Goal: Contribute content: Contribute content

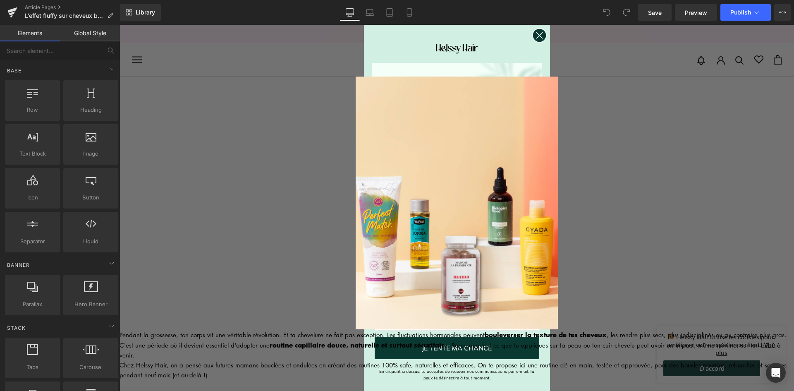
click at [577, 62] on div "Close dialog JEU CONCOURS GAGNE UN BON D'ACHAT DE 250 € ! Pour tenter ta chance…" at bounding box center [457, 208] width 675 height 366
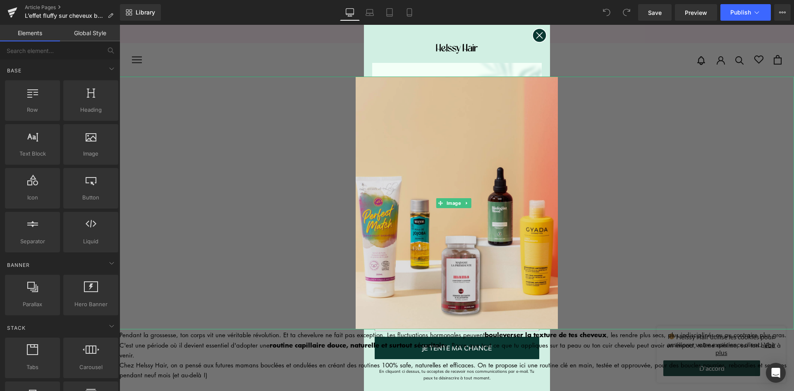
click at [528, 116] on img at bounding box center [457, 203] width 202 height 253
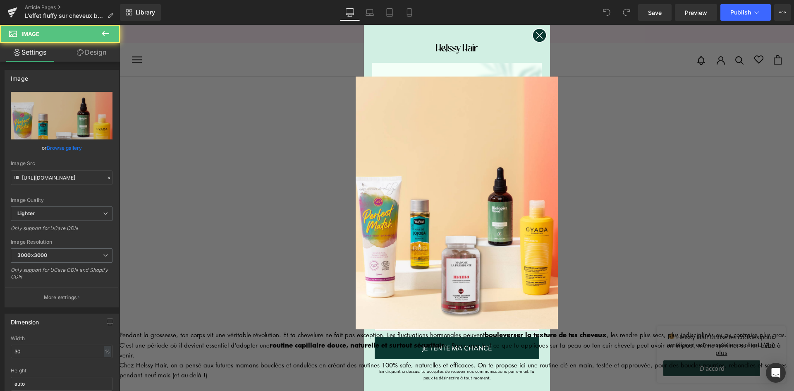
click at [532, 38] on circle "Close dialog" at bounding box center [539, 36] width 14 height 14
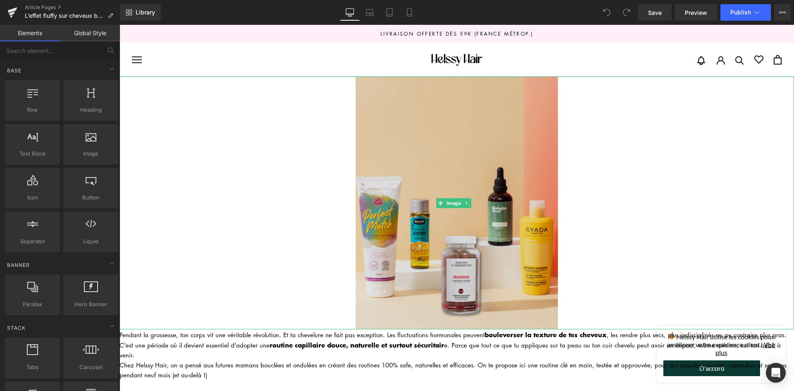
click at [438, 132] on img at bounding box center [457, 203] width 202 height 253
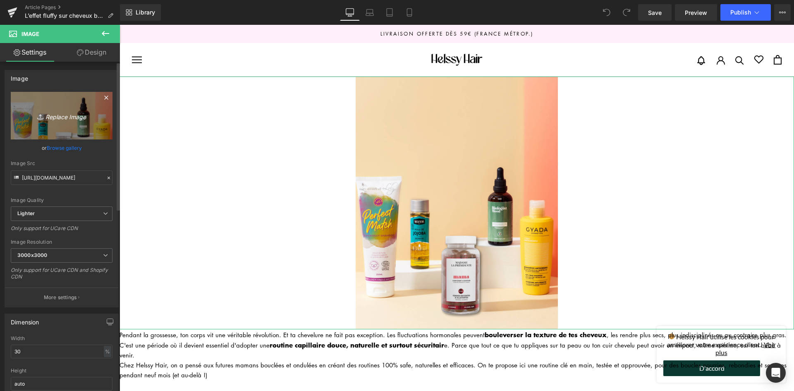
click at [65, 121] on link "Replace Image" at bounding box center [62, 116] width 102 height 48
type input "C:\fakepath\COUVERTURES REELS.jpg"
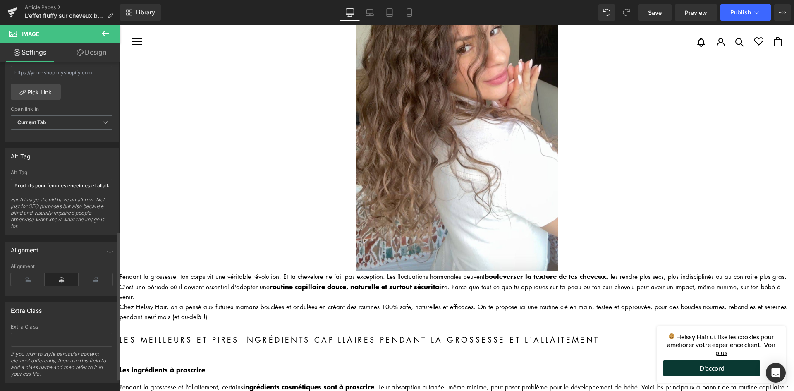
scroll to position [405, 0]
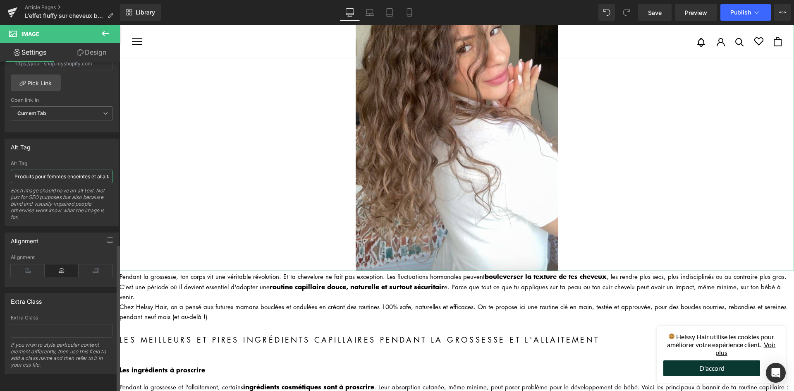
click at [64, 170] on input "Produits pour femmes enceintes et allaitantes" at bounding box center [62, 177] width 102 height 14
click at [63, 172] on input "Produits pour femmes enceintes et allaitantes" at bounding box center [62, 177] width 102 height 14
click at [63, 171] on input "Produits pour femmes enceintes et allaitantes" at bounding box center [62, 177] width 102 height 14
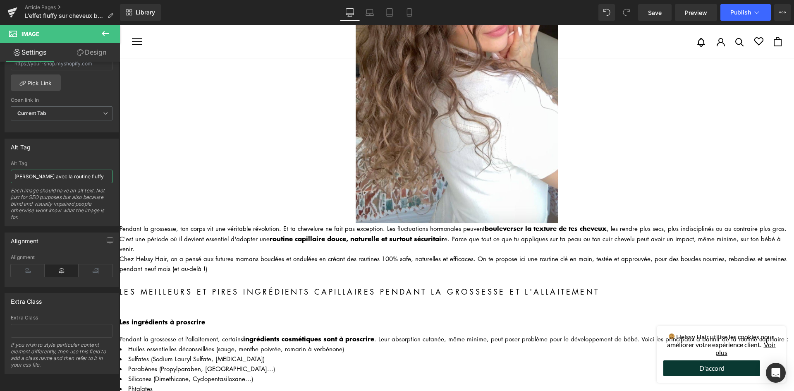
scroll to position [290, 0]
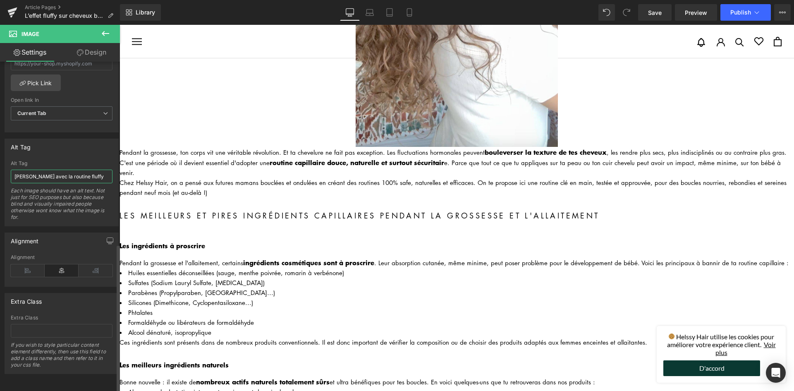
type input "Héloïse avec la routine fluffy"
click at [183, 177] on div "Chez Helssy Hair, on a pensé aux futures mamans bouclées et ondulées en créant …" at bounding box center [457, 187] width 675 height 20
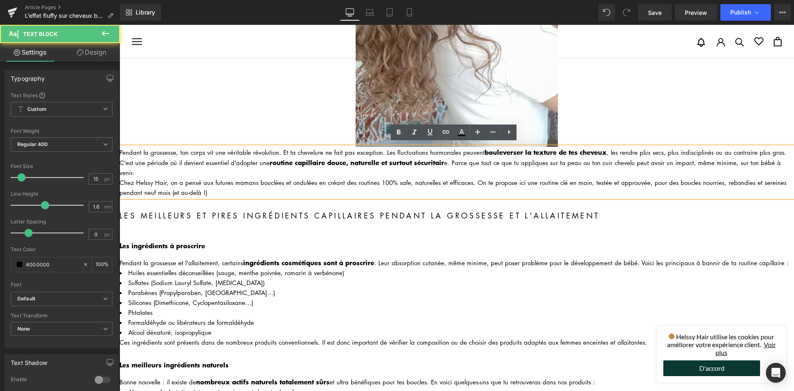
click at [210, 153] on div "Pendant la grossesse, ton corps vit une véritable révolution. Et ta chevelure n…" at bounding box center [457, 162] width 675 height 31
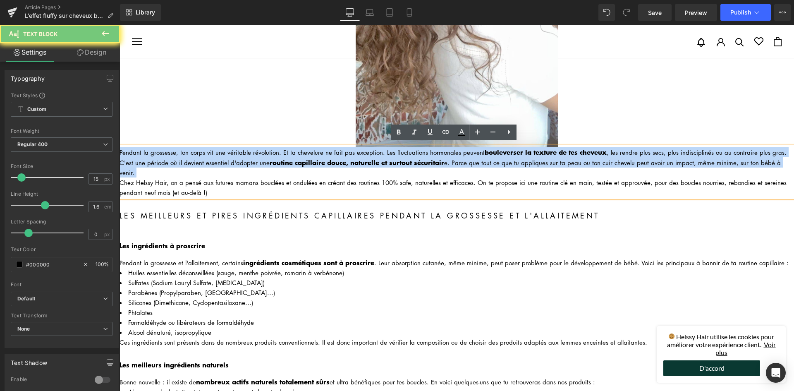
click at [210, 153] on div "Pendant la grossesse, ton corps vit une véritable révolution. Et ta chevelure n…" at bounding box center [457, 162] width 675 height 31
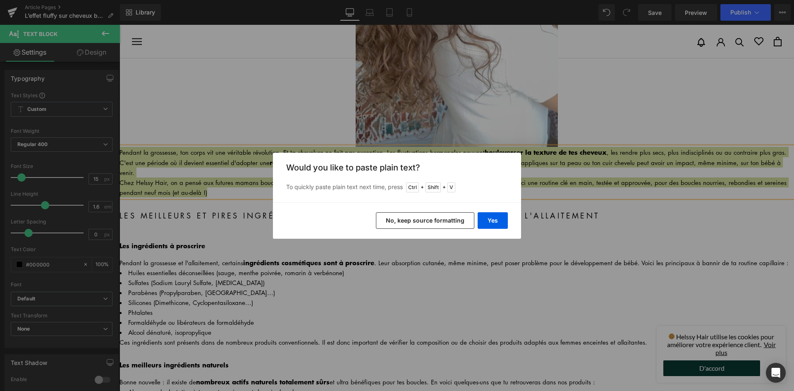
click at [426, 224] on button "No, keep source formatting" at bounding box center [425, 220] width 98 height 17
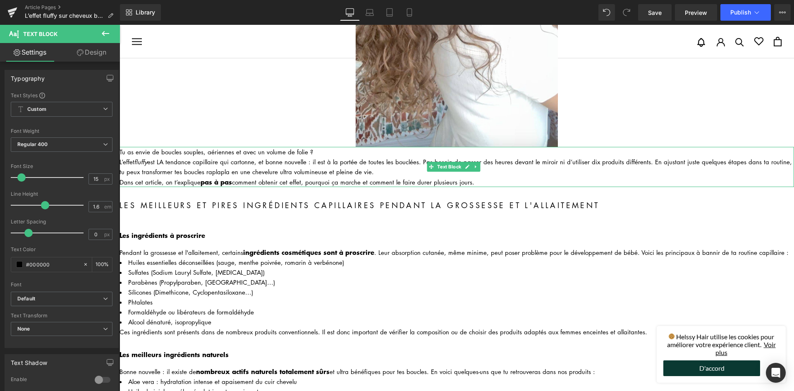
click at [314, 151] on div "Tu as envie de boucles souples, aériennes et avec un volume de folie ?" at bounding box center [457, 152] width 675 height 10
click at [214, 199] on h2 "Les meilleurs et pires ingrédients capillaires pendant la grossesse et l'allait…" at bounding box center [457, 205] width 675 height 12
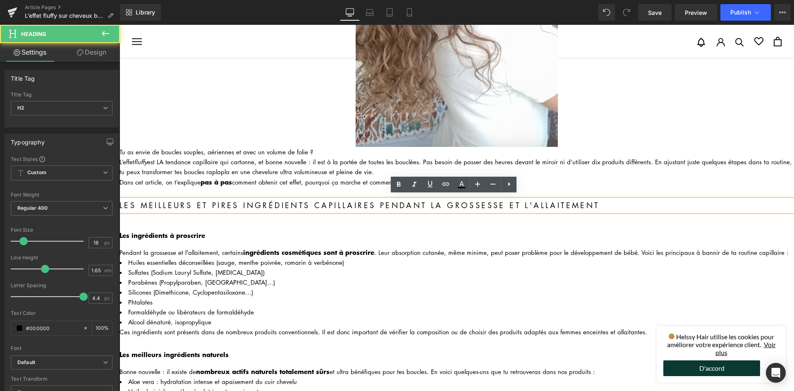
click at [209, 202] on h2 "Les meilleurs et pires ingrédients capillaires pendant la grossesse et l'allait…" at bounding box center [457, 205] width 675 height 12
paste div
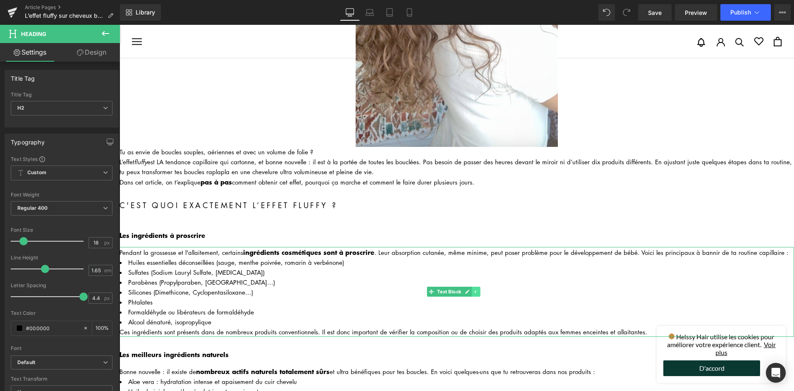
click at [474, 289] on icon at bounding box center [476, 291] width 5 height 5
click at [474, 290] on icon at bounding box center [471, 292] width 5 height 5
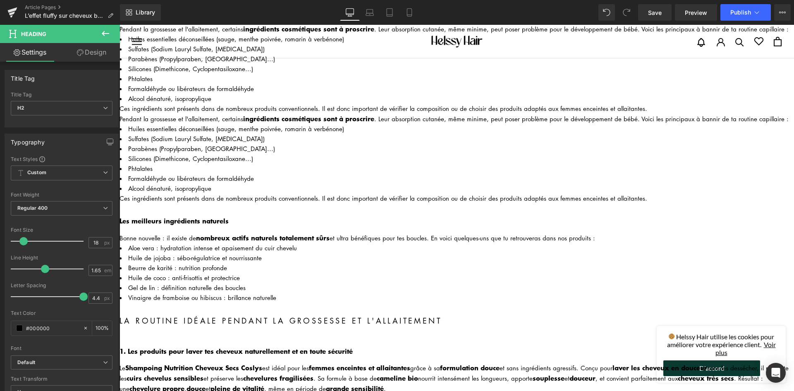
scroll to position [398, 0]
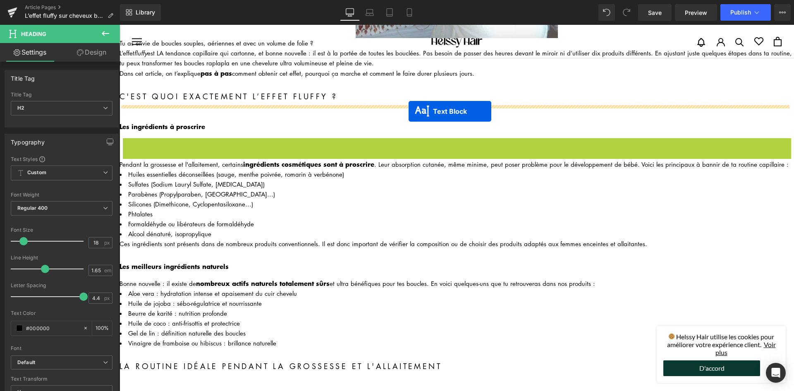
drag, startPoint x: 415, startPoint y: 177, endPoint x: 409, endPoint y: 111, distance: 66.5
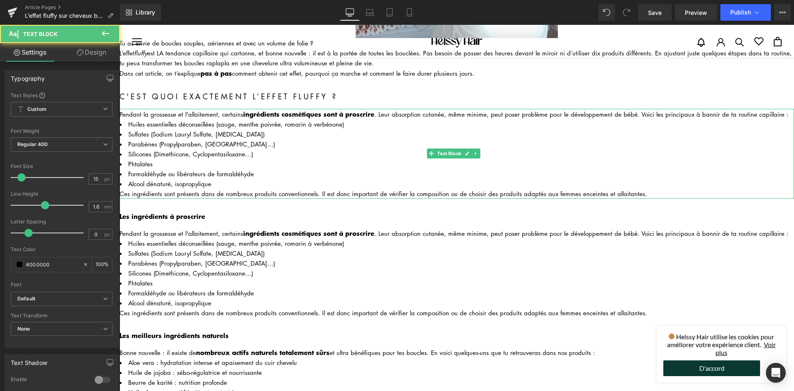
click at [201, 151] on li "Silicones (Dimethicone, Cyclopentasiloxane...)" at bounding box center [457, 154] width 675 height 10
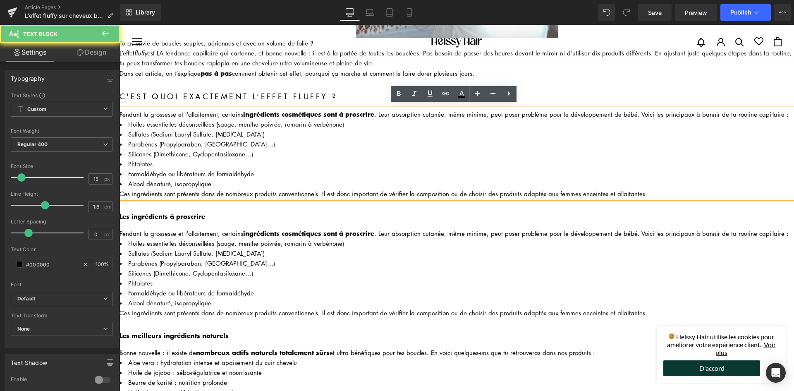
click at [177, 159] on li "Phtalates" at bounding box center [457, 164] width 675 height 10
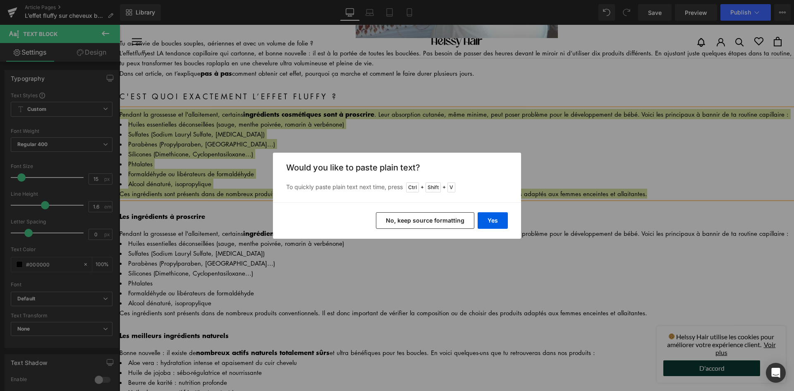
click at [443, 218] on button "No, keep source formatting" at bounding box center [425, 220] width 98 height 17
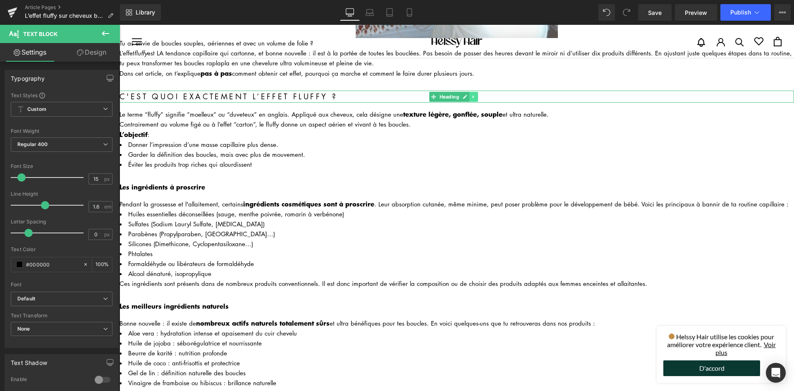
click at [474, 94] on icon at bounding box center [474, 96] width 5 height 5
click at [467, 94] on icon at bounding box center [469, 96] width 5 height 5
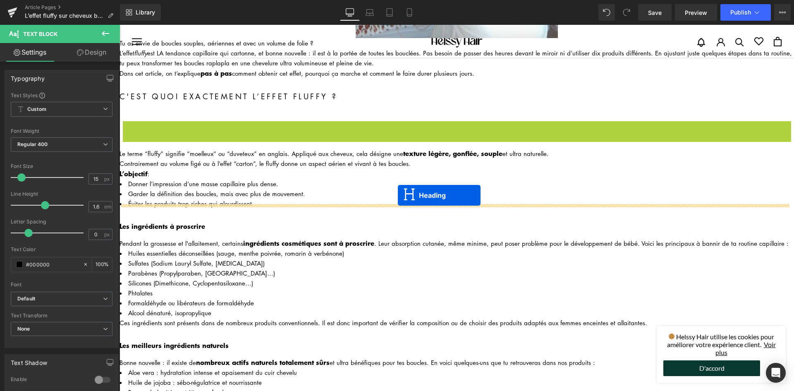
drag, startPoint x: 432, startPoint y: 122, endPoint x: 398, endPoint y: 195, distance: 81.1
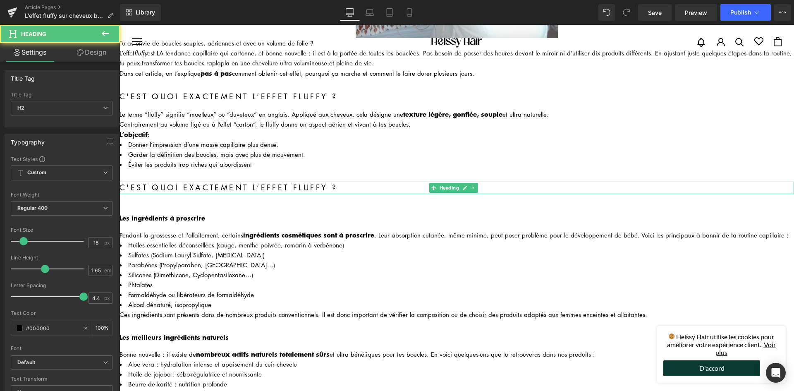
click at [205, 182] on h2 "C'est quoi exactement l’effet fluffy ?" at bounding box center [457, 188] width 675 height 12
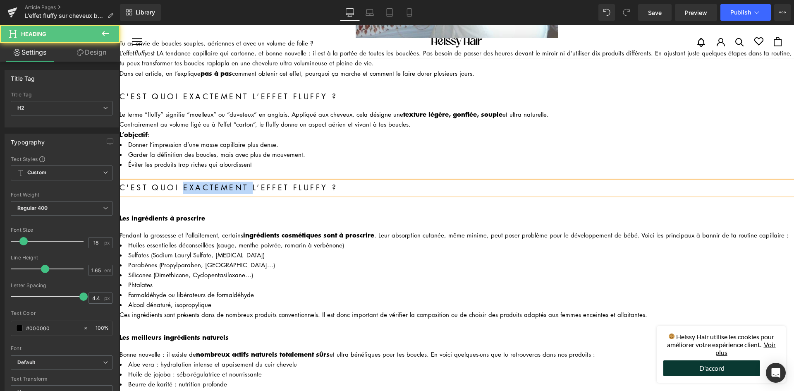
click at [205, 182] on h2 "C'est quoi exactement l’effet fluffy ?" at bounding box center [457, 188] width 675 height 12
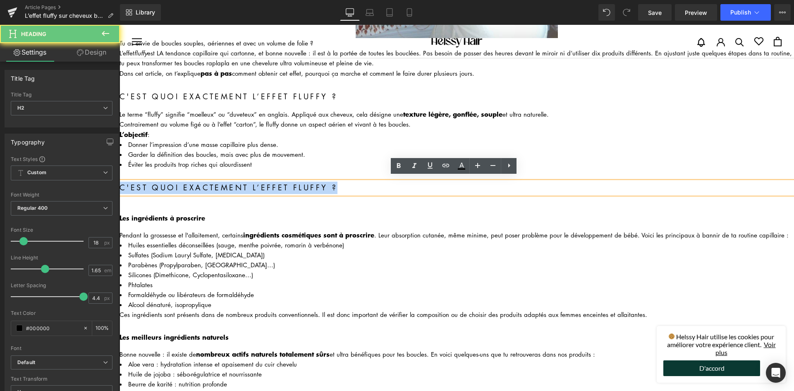
click at [205, 182] on h2 "C'est quoi exactement l’effet fluffy ?" at bounding box center [457, 188] width 675 height 12
paste div
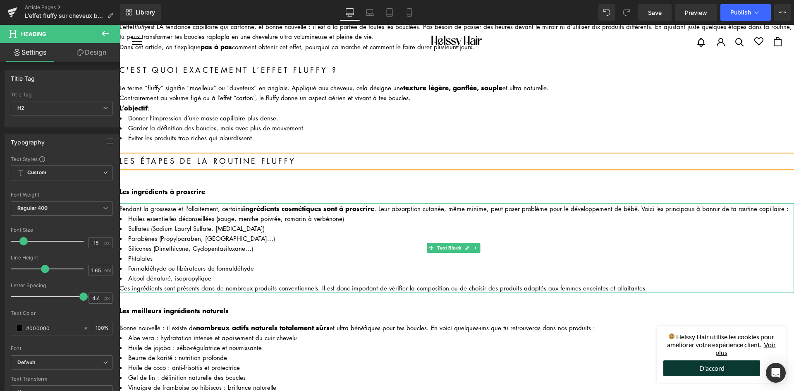
scroll to position [440, 0]
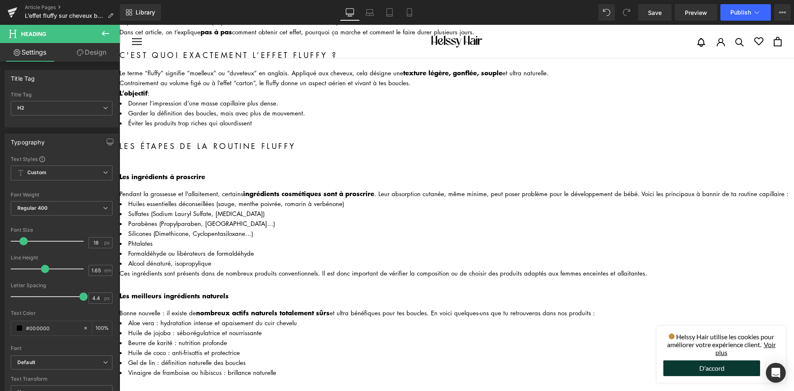
click at [181, 171] on b "Les ingrédients à proscrire" at bounding box center [163, 176] width 86 height 10
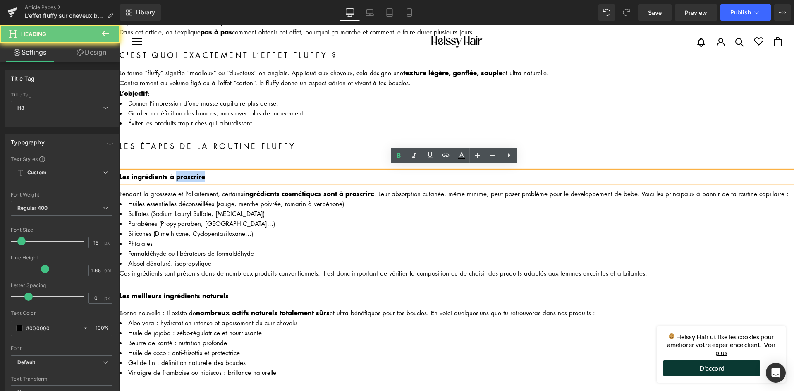
click at [181, 171] on b "Les ingrédients à proscrire" at bounding box center [163, 176] width 86 height 10
paste div
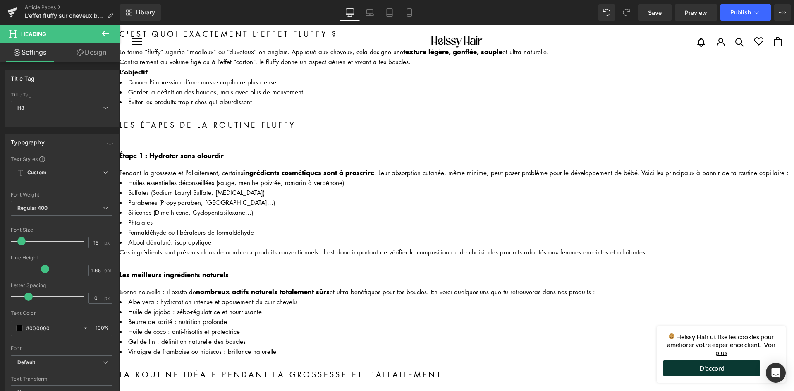
scroll to position [481, 0]
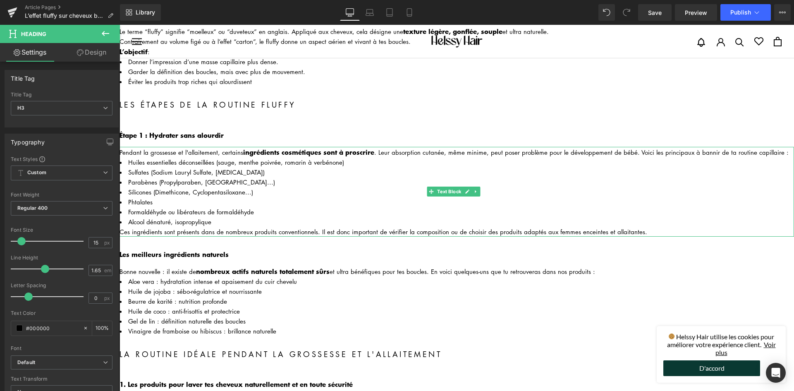
click at [244, 158] on li "Huiles essentielles déconseillées (sauge, menthe poivrée, romarin à verbénone)" at bounding box center [457, 162] width 675 height 10
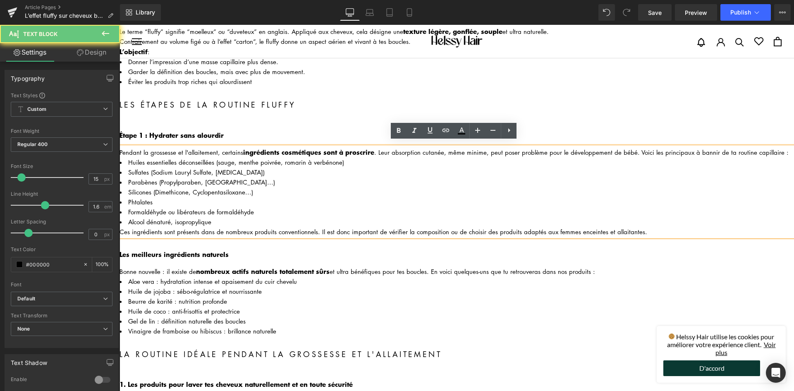
click at [244, 158] on li "Huiles essentielles déconseillées (sauge, menthe poivrée, romarin à verbénone)" at bounding box center [457, 162] width 675 height 10
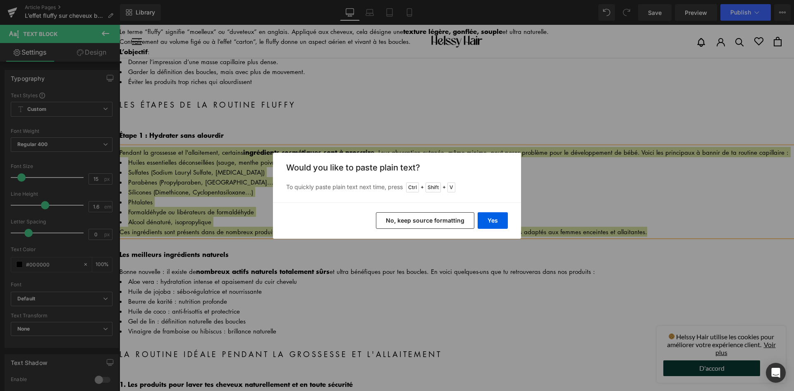
click at [464, 218] on button "No, keep source formatting" at bounding box center [425, 220] width 98 height 17
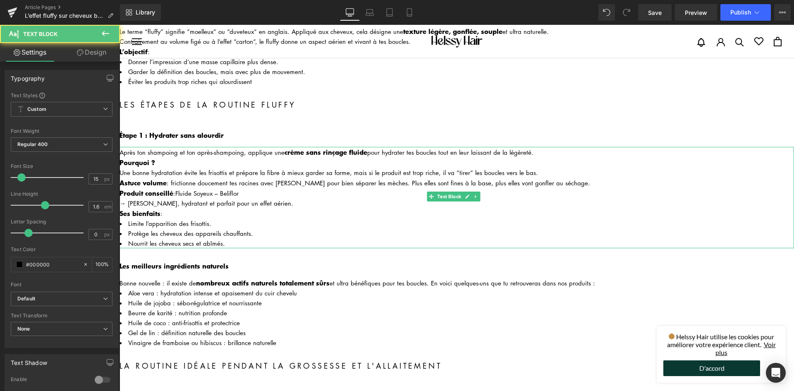
click at [537, 151] on div "Après ton shampoing et ton après-shampoing, applique une crème sans rinçage flu…" at bounding box center [457, 152] width 675 height 10
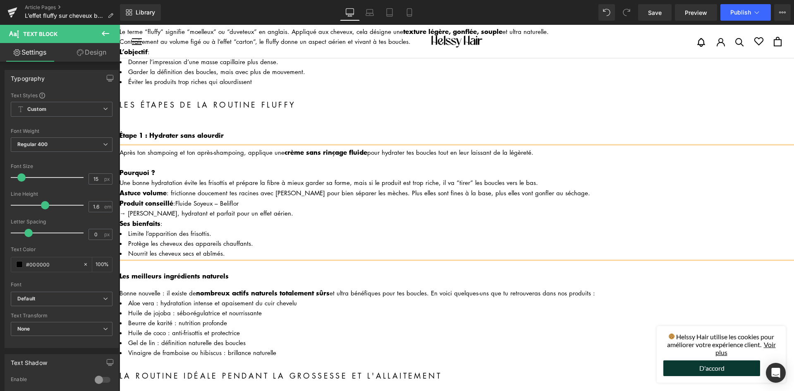
click at [537, 177] on div "Une bonne hydratation évite les frisottis et prépare la fibre à mieux garder sa…" at bounding box center [457, 182] width 675 height 10
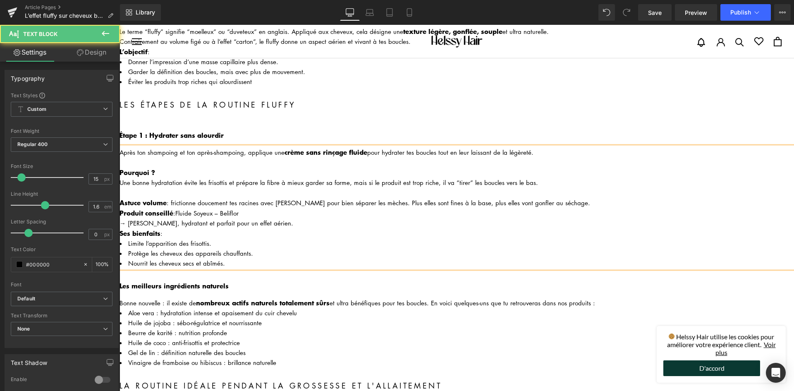
click at [573, 197] on div "Astuce volume : frictionne doucement tes racines avec tes doigts pour bien sépa…" at bounding box center [457, 202] width 675 height 10
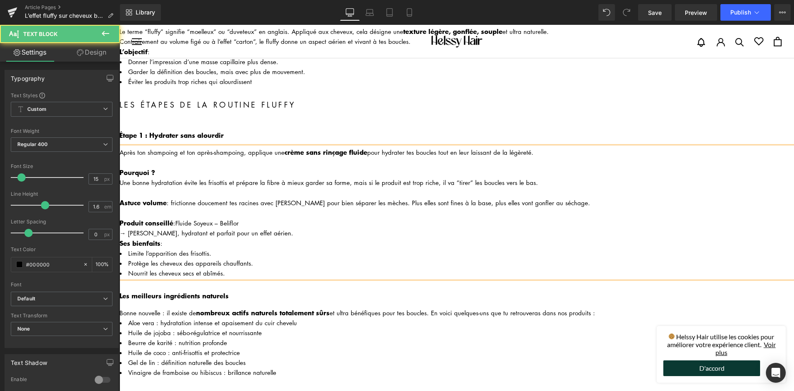
click at [283, 228] on div "→ Léger, hydratant et parfait pour un effet aérien." at bounding box center [457, 233] width 675 height 10
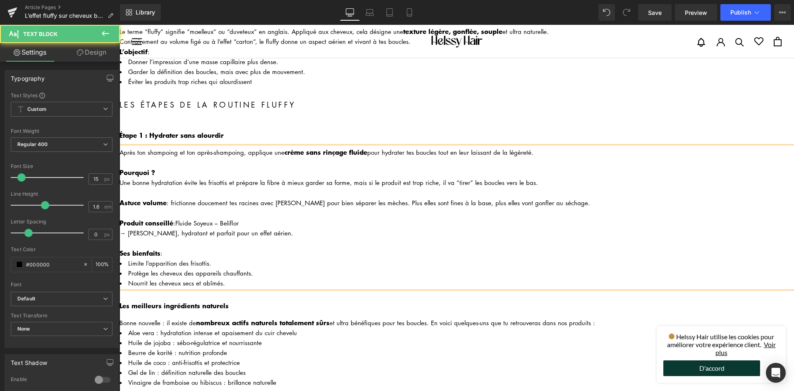
click at [171, 238] on div at bounding box center [457, 243] width 675 height 10
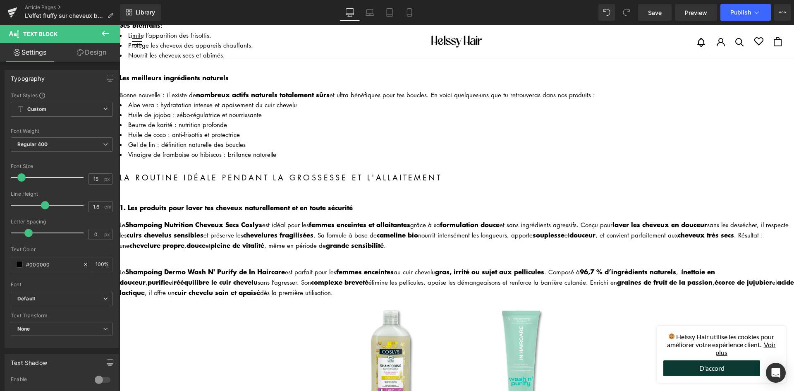
scroll to position [729, 0]
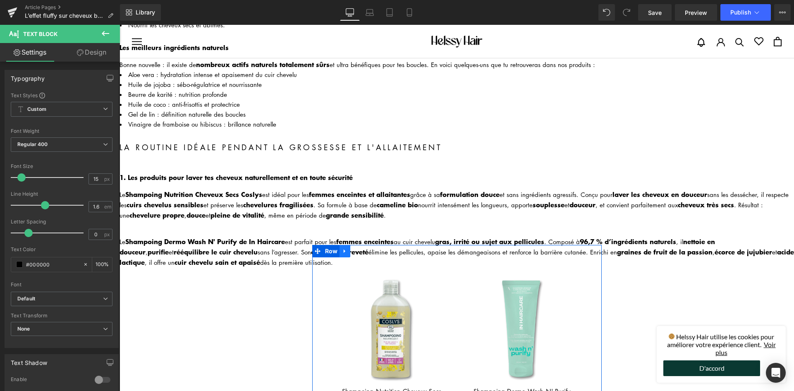
click at [343, 248] on icon at bounding box center [345, 251] width 6 height 6
click at [353, 248] on icon at bounding box center [356, 251] width 6 height 6
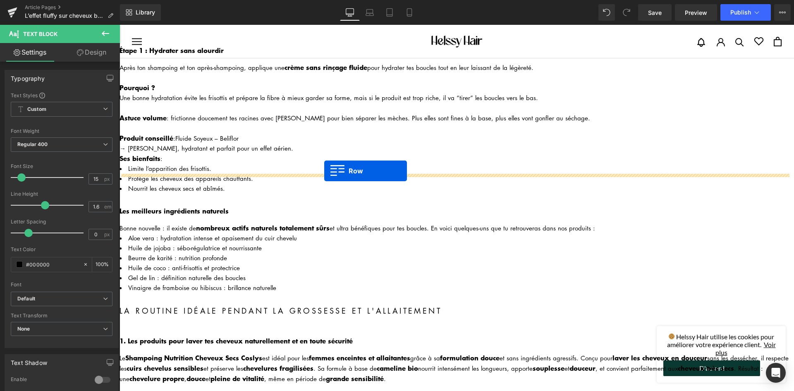
scroll to position [538, 0]
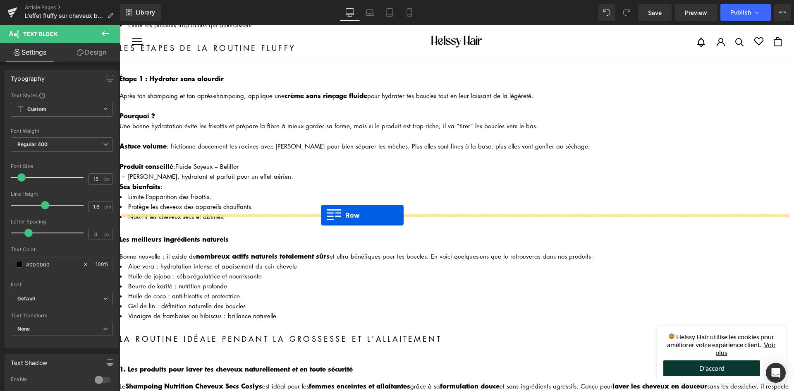
drag, startPoint x: 317, startPoint y: 184, endPoint x: 321, endPoint y: 215, distance: 31.7
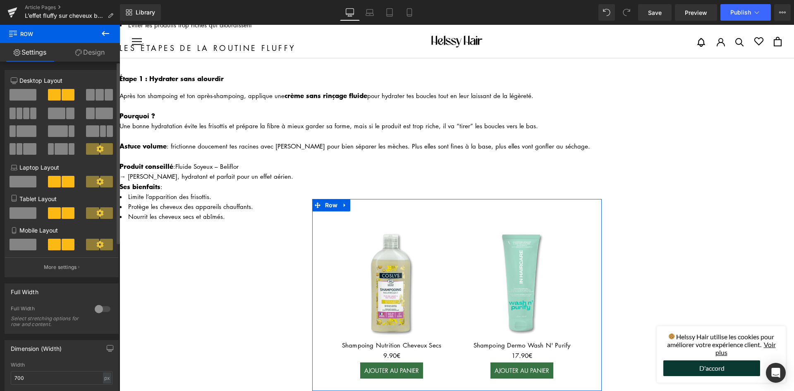
click at [26, 96] on span at bounding box center [23, 95] width 27 height 12
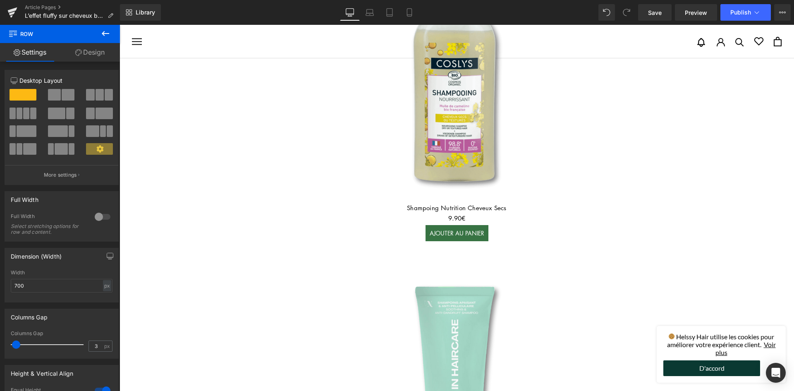
scroll to position [869, 0]
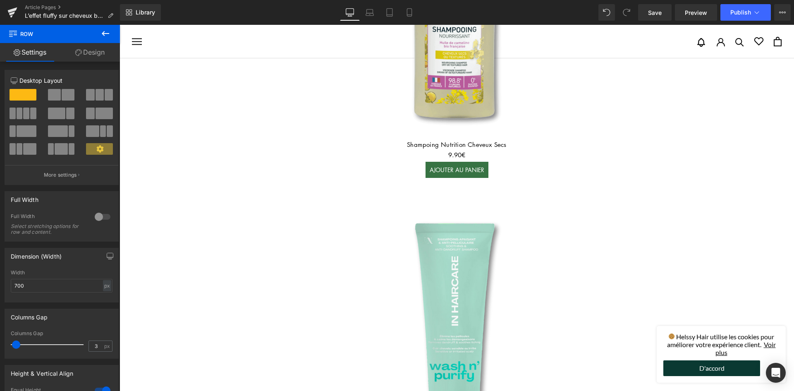
click at [472, 228] on img at bounding box center [457, 328] width 250 height 250
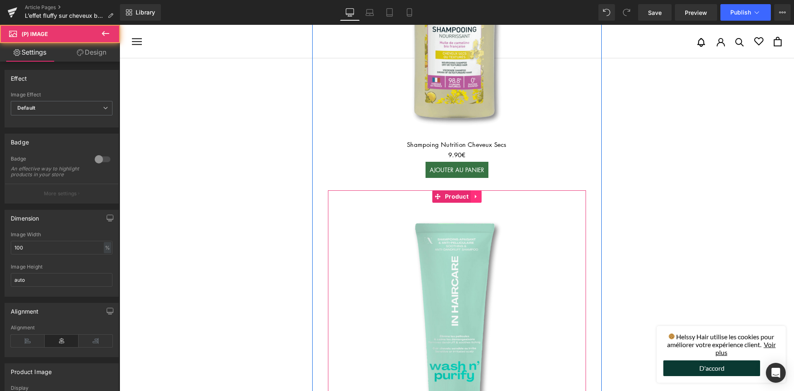
click at [473, 194] on icon at bounding box center [476, 197] width 6 height 6
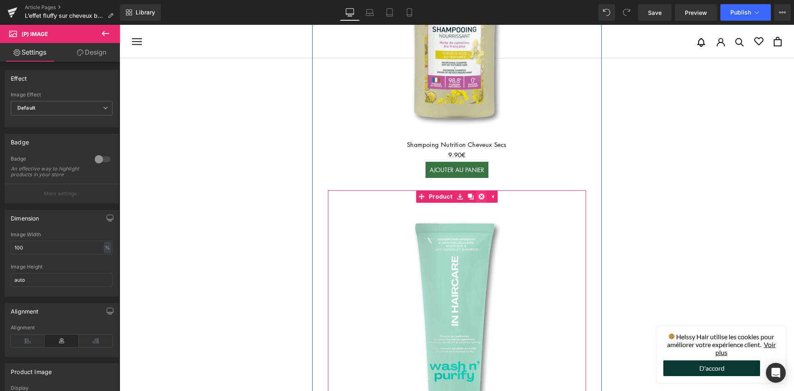
click at [479, 194] on icon at bounding box center [482, 197] width 6 height 6
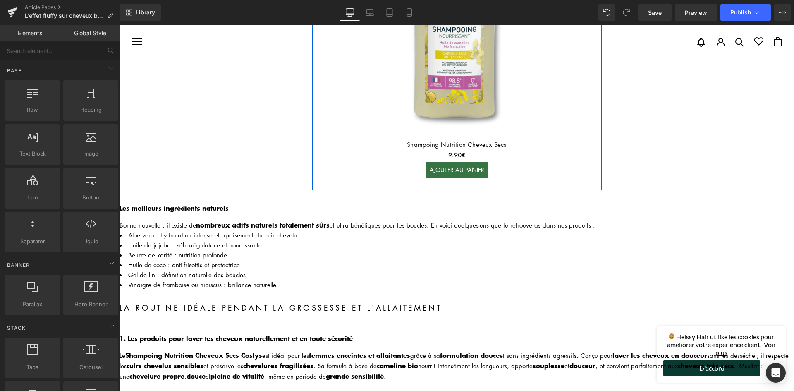
scroll to position [662, 0]
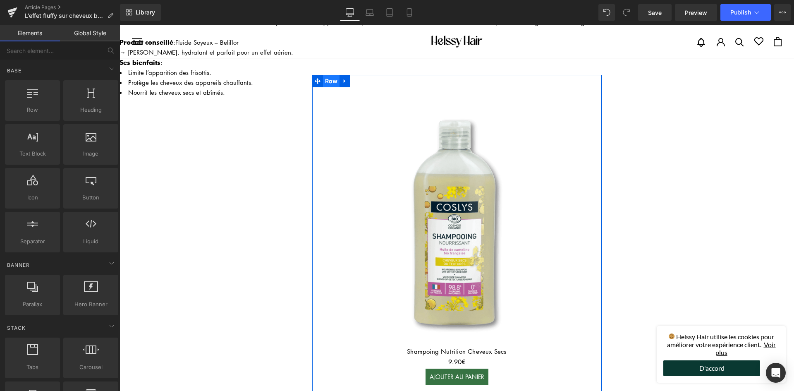
click at [329, 75] on span "Row" at bounding box center [331, 81] width 17 height 12
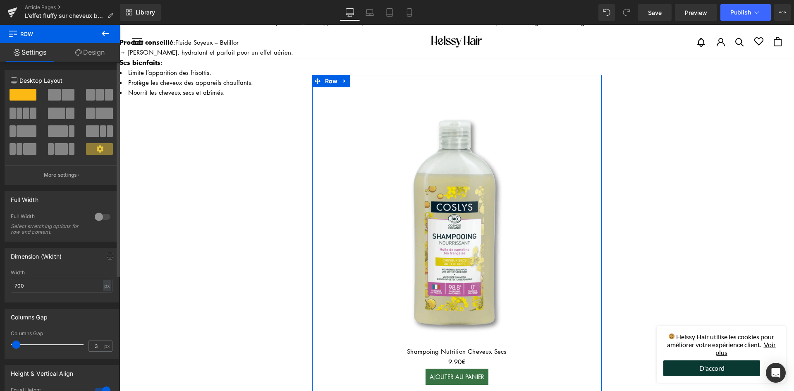
click at [101, 215] on div at bounding box center [103, 216] width 20 height 13
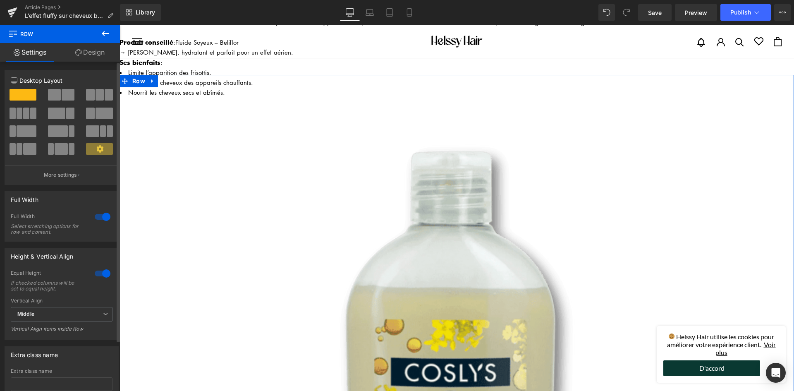
click at [101, 215] on div at bounding box center [103, 216] width 20 height 13
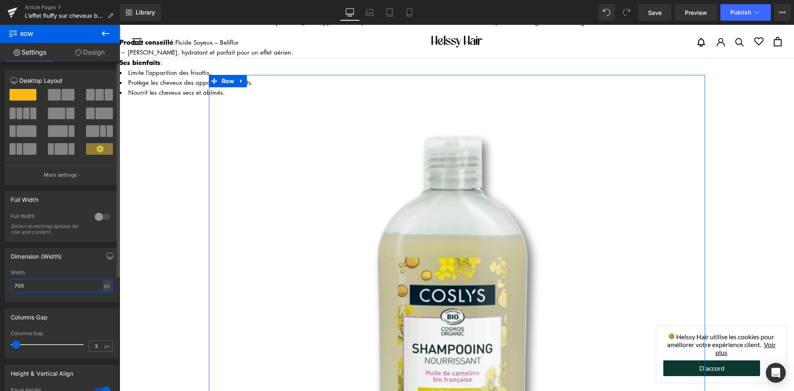
click at [39, 284] on input "700" at bounding box center [62, 286] width 102 height 14
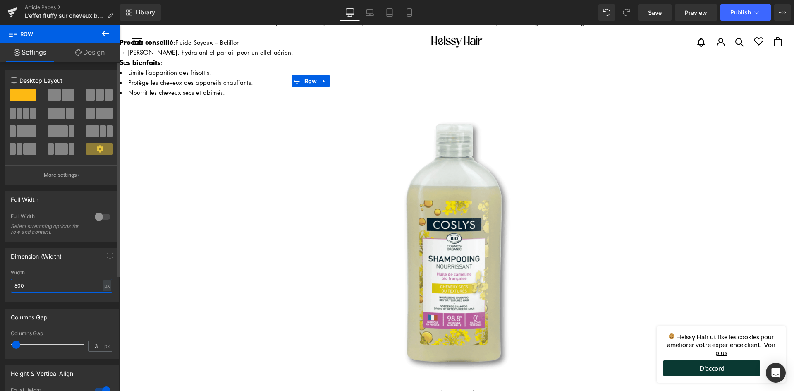
click at [38, 284] on input "800" at bounding box center [62, 286] width 102 height 14
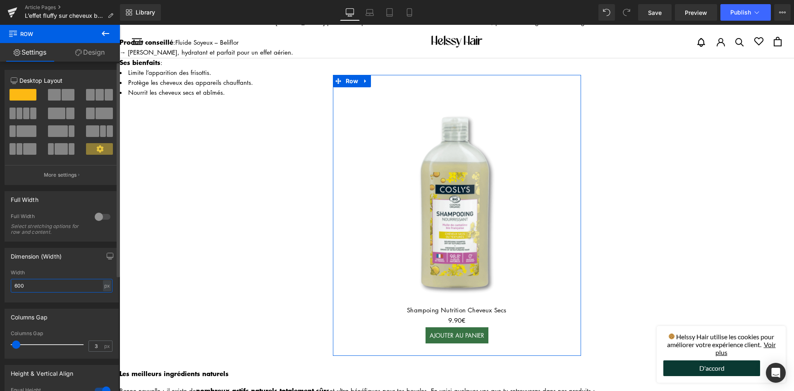
click at [50, 291] on input "600" at bounding box center [62, 286] width 102 height 14
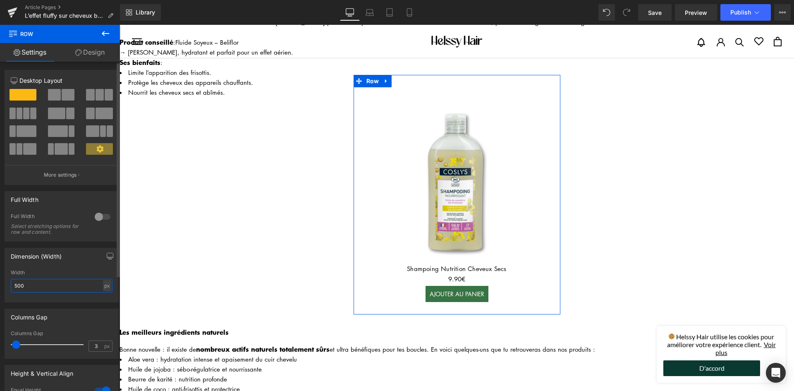
click at [40, 285] on input "500" at bounding box center [62, 286] width 102 height 14
type input "400"
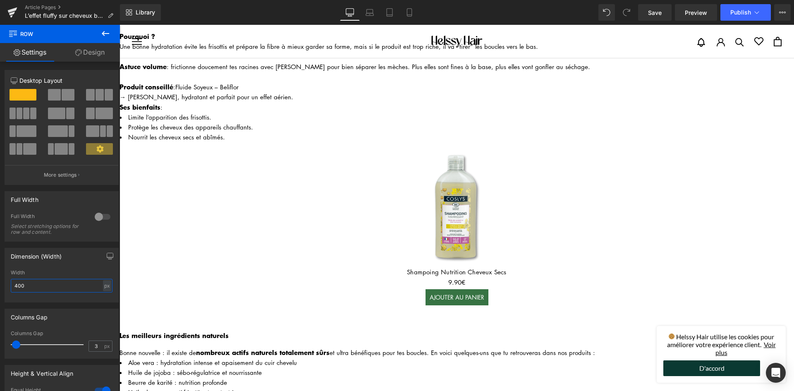
scroll to position [620, 0]
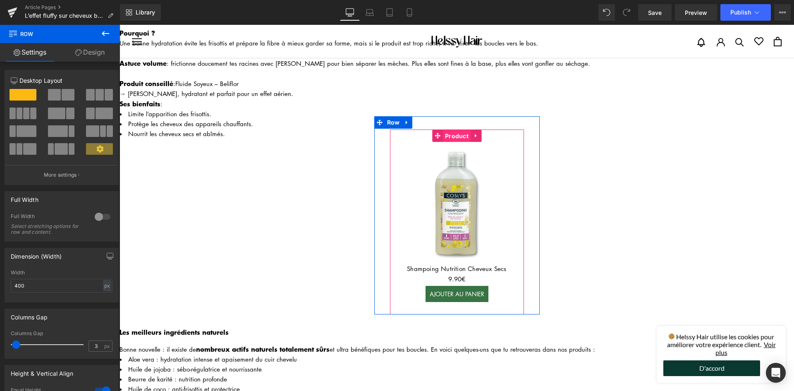
click at [460, 130] on span "Product" at bounding box center [457, 136] width 28 height 12
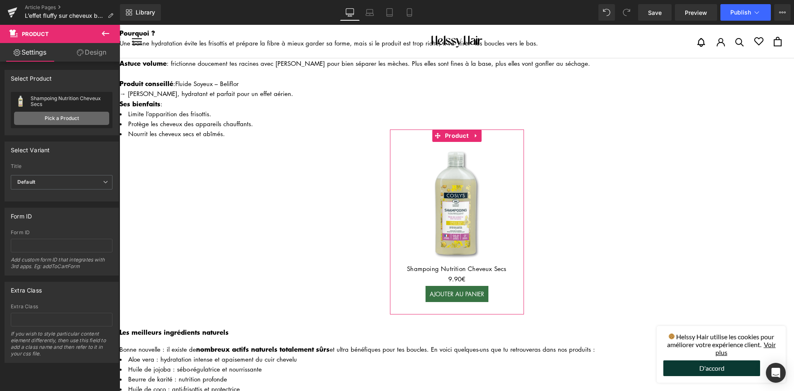
click at [53, 120] on link "Pick a Product" at bounding box center [61, 118] width 95 height 13
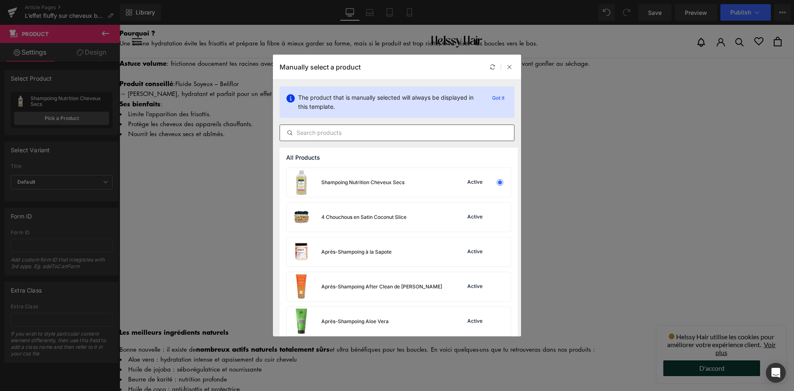
click at [322, 133] on input "text" at bounding box center [397, 133] width 234 height 10
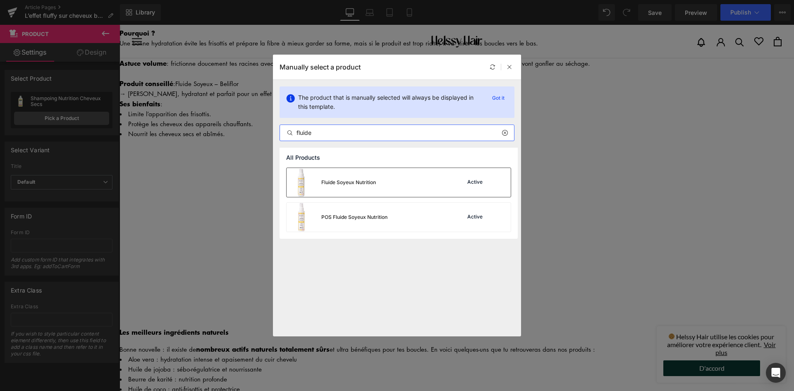
type input "fluide"
click at [354, 186] on div "Fluide Soyeux Nutrition" at bounding box center [331, 182] width 89 height 29
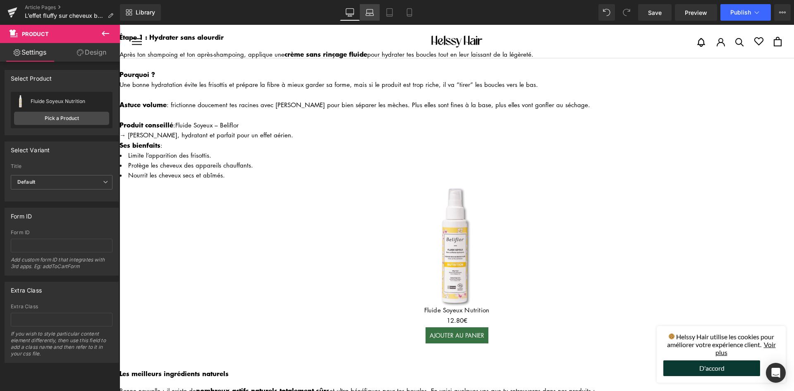
click at [371, 11] on icon at bounding box center [370, 12] width 8 height 8
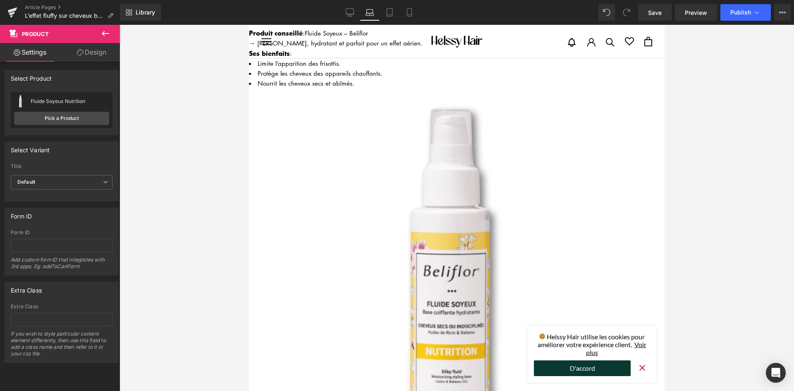
scroll to position [579, 0]
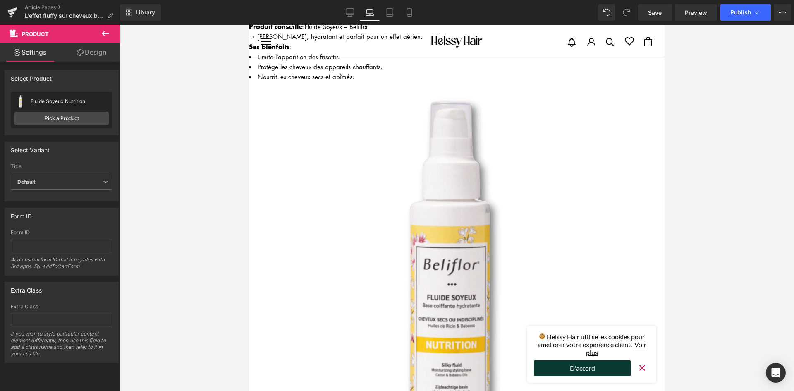
click at [488, 146] on img at bounding box center [457, 286] width 402 height 402
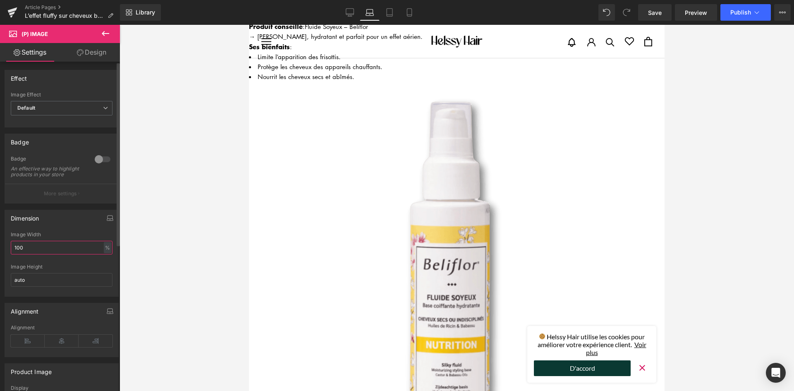
click at [52, 252] on input "100" at bounding box center [62, 248] width 102 height 14
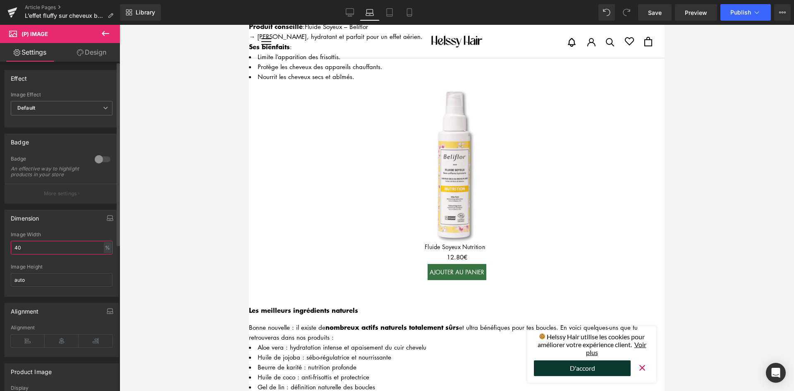
click at [54, 254] on input "40" at bounding box center [62, 248] width 102 height 14
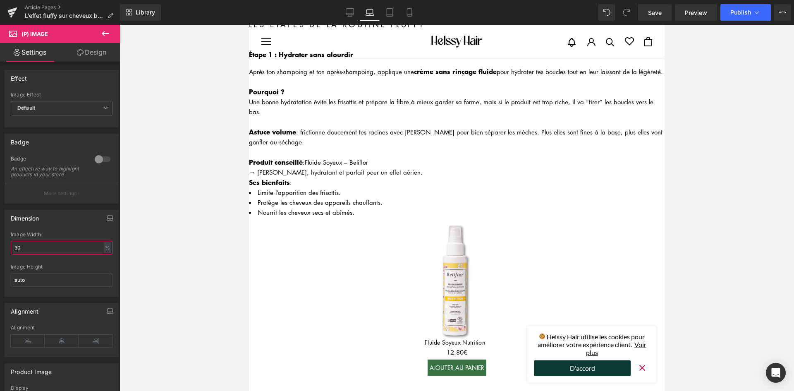
scroll to position [496, 0]
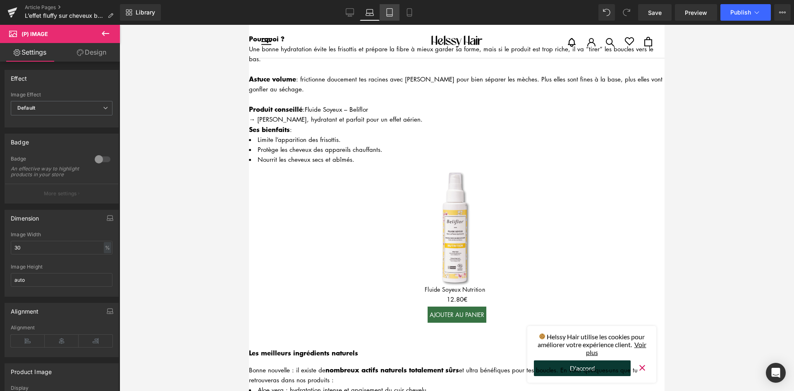
click at [394, 13] on link "Tablet" at bounding box center [390, 12] width 20 height 17
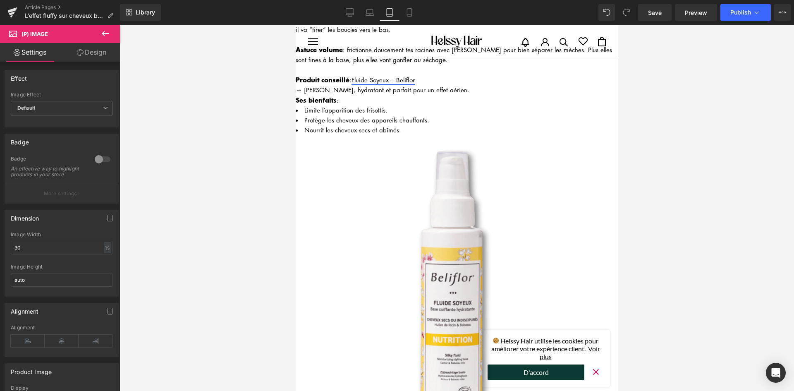
scroll to position [467, 0]
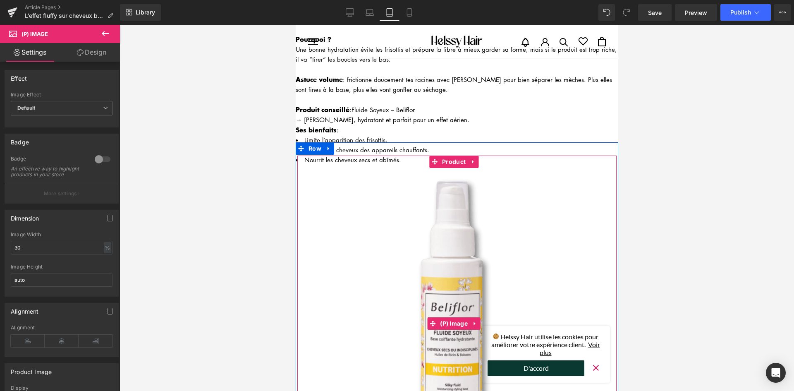
click at [439, 192] on img at bounding box center [456, 323] width 311 height 311
click at [337, 211] on img at bounding box center [456, 323] width 311 height 311
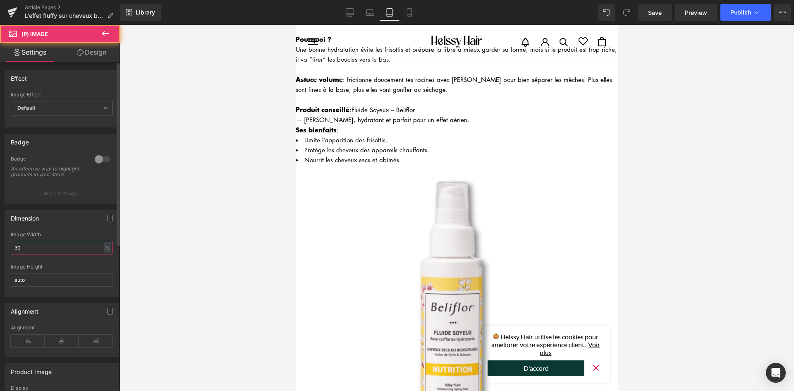
click at [31, 249] on input "30" at bounding box center [62, 248] width 102 height 14
click at [31, 250] on input "30" at bounding box center [62, 248] width 102 height 14
click at [31, 251] on input "30" at bounding box center [62, 248] width 102 height 14
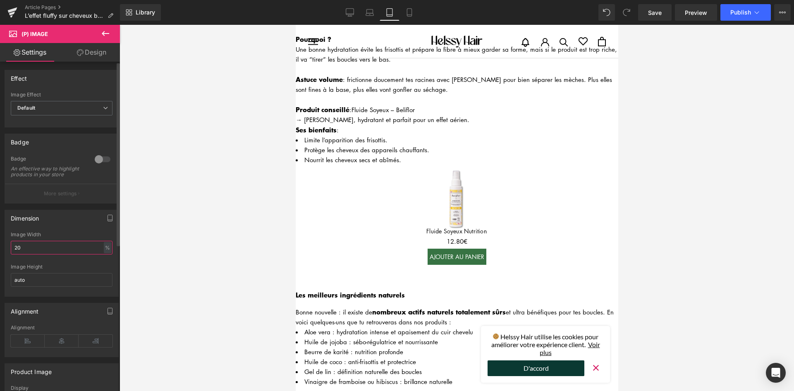
click at [33, 252] on input "20" at bounding box center [62, 248] width 102 height 14
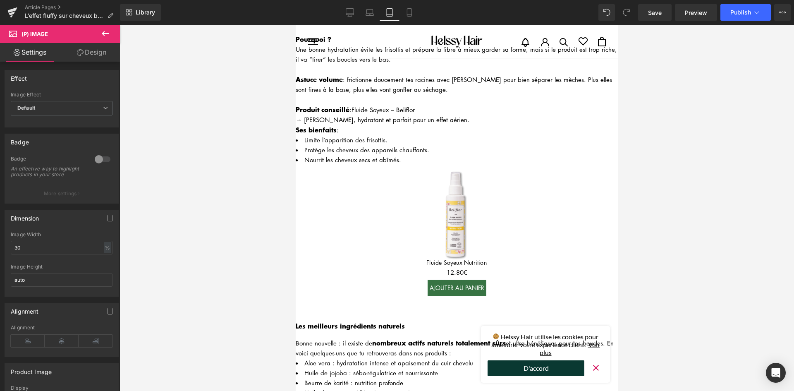
drag, startPoint x: 414, startPoint y: 12, endPoint x: 415, endPoint y: 22, distance: 9.7
click at [413, 12] on icon at bounding box center [409, 12] width 8 height 8
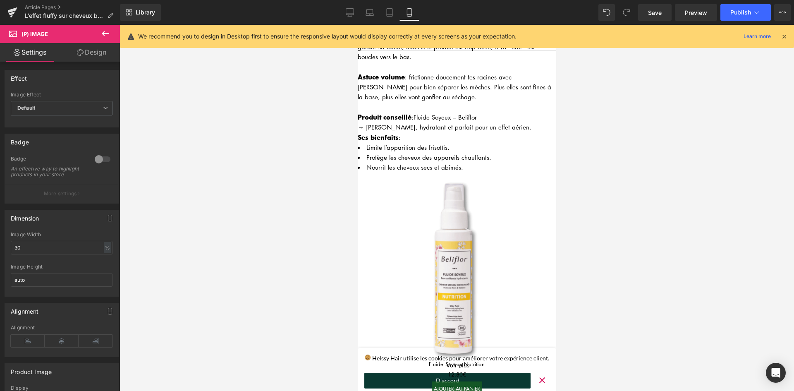
scroll to position [474, 0]
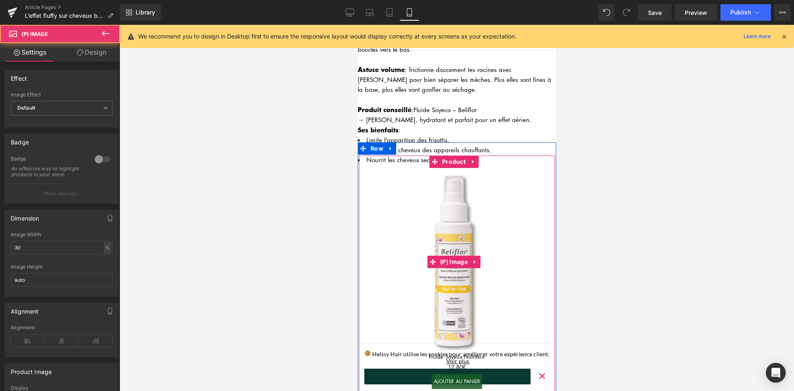
click at [510, 203] on img at bounding box center [456, 261] width 187 height 187
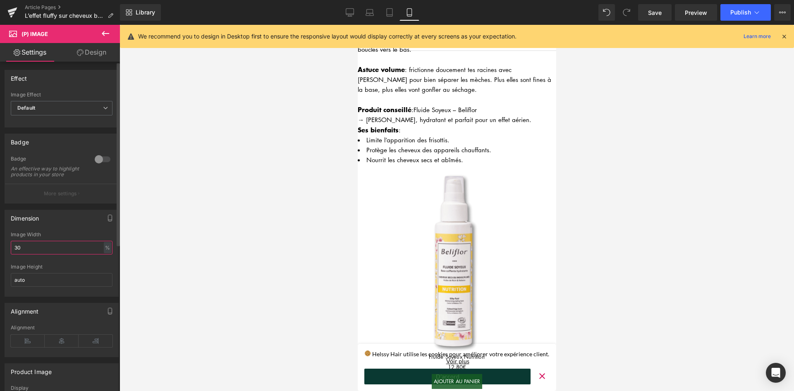
click at [41, 252] on input "30" at bounding box center [62, 248] width 102 height 14
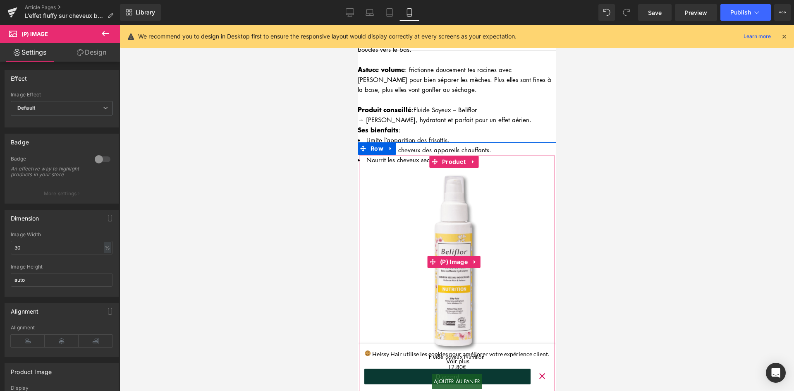
click at [449, 196] on img at bounding box center [456, 261] width 187 height 187
click at [383, 174] on img at bounding box center [456, 261] width 187 height 187
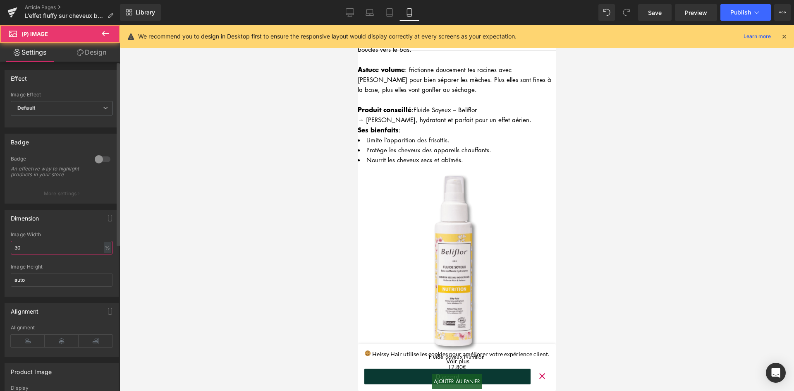
click at [21, 254] on input "30" at bounding box center [62, 248] width 102 height 14
click at [26, 254] on input "30" at bounding box center [62, 248] width 102 height 14
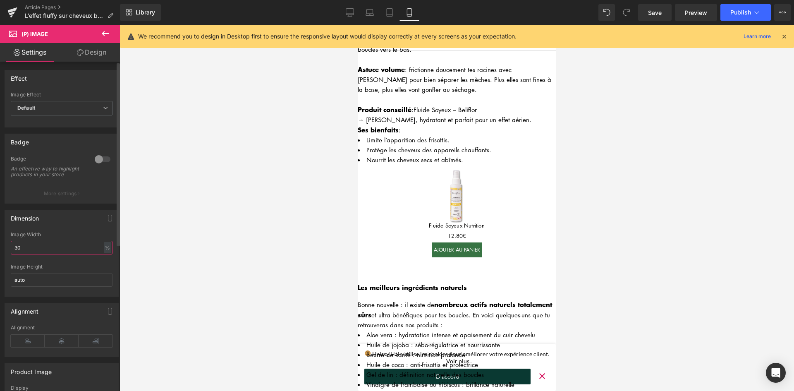
click at [25, 254] on input "30" at bounding box center [62, 248] width 102 height 14
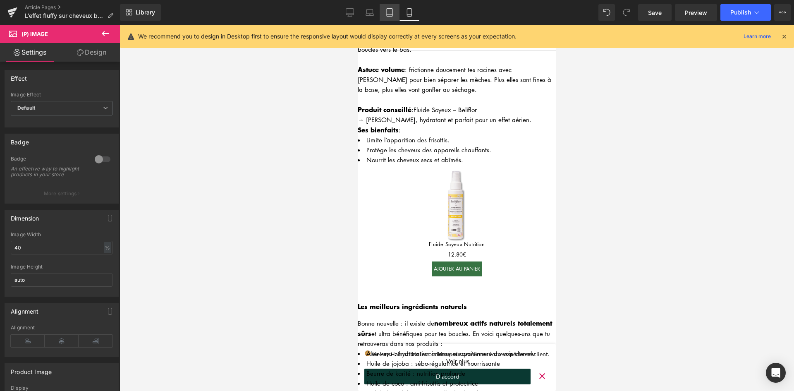
click at [388, 16] on icon at bounding box center [390, 13] width 6 height 8
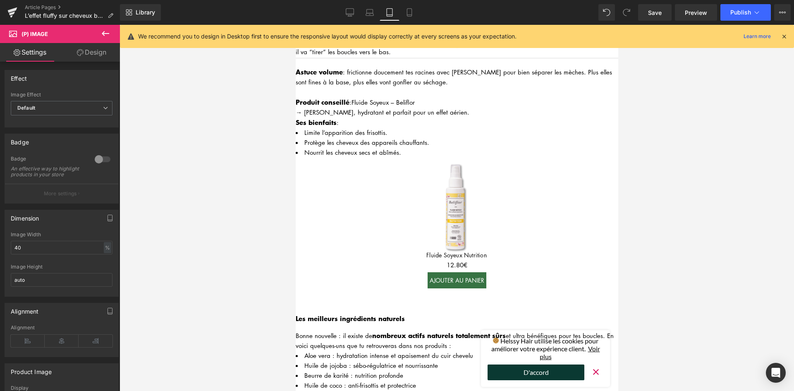
scroll to position [467, 0]
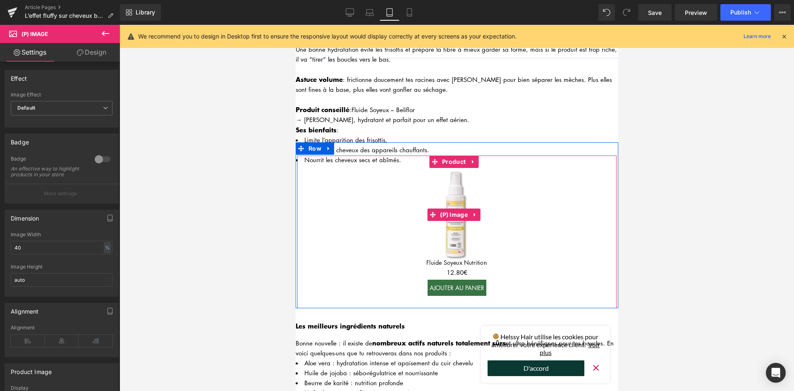
click at [428, 187] on img at bounding box center [456, 214] width 93 height 93
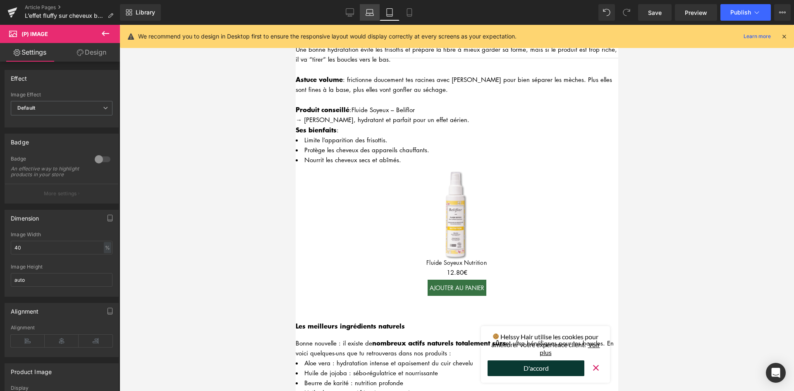
click at [370, 16] on icon at bounding box center [370, 12] width 8 height 8
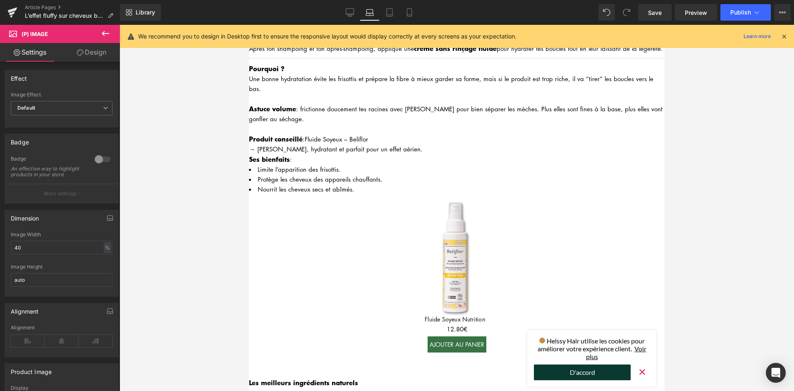
scroll to position [496, 0]
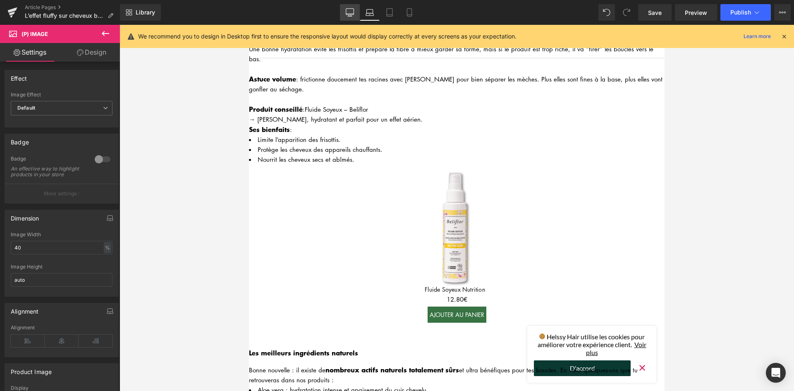
click at [351, 20] on link "Desktop" at bounding box center [350, 12] width 20 height 17
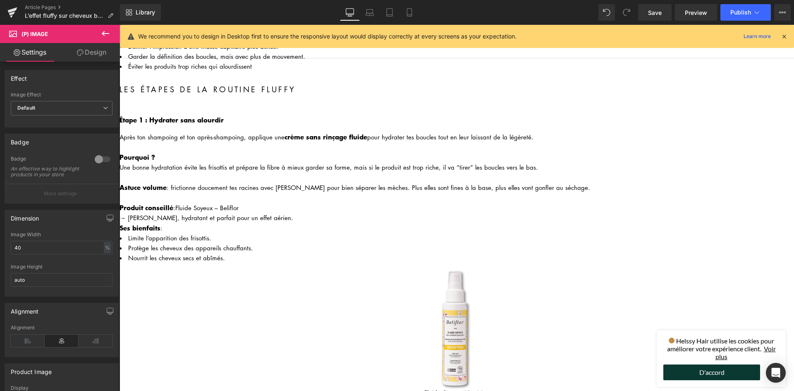
scroll to position [595, 0]
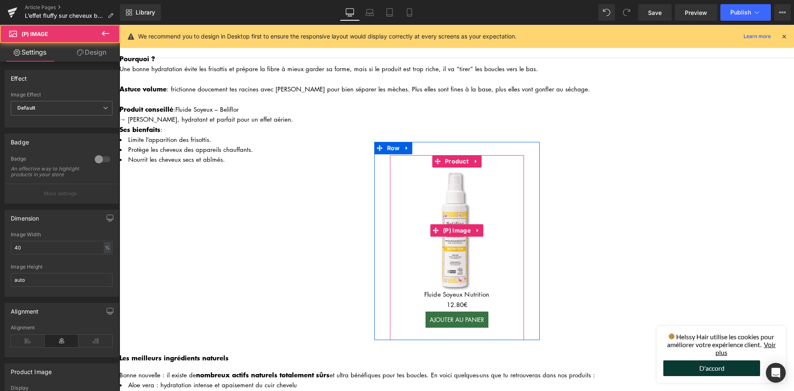
click at [429, 210] on img at bounding box center [457, 231] width 126 height 126
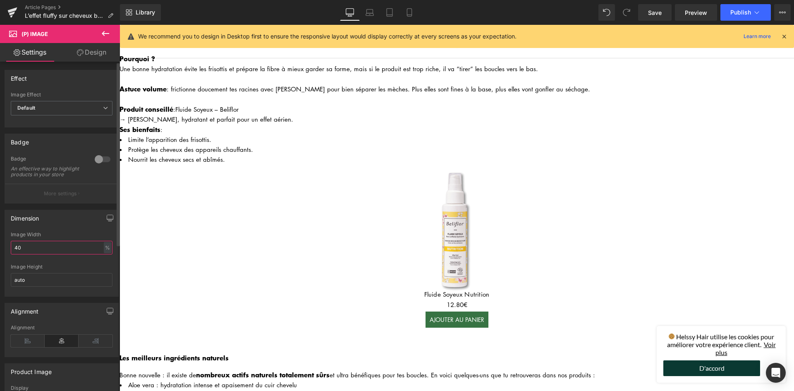
click at [56, 253] on input "40" at bounding box center [62, 248] width 102 height 14
click at [56, 254] on input "40" at bounding box center [62, 248] width 102 height 14
click at [55, 254] on input "40" at bounding box center [62, 248] width 102 height 14
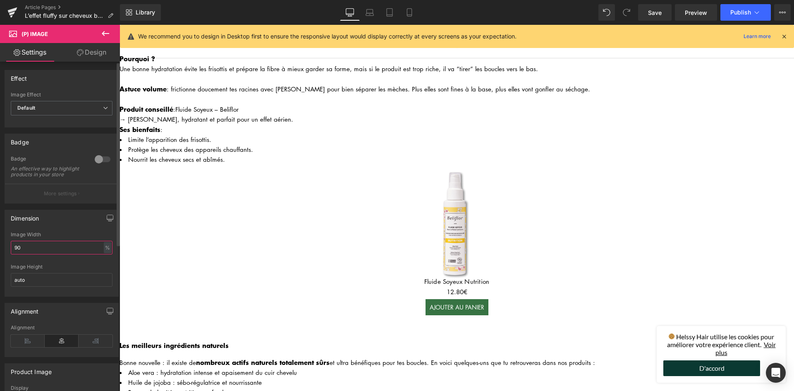
type input "9"
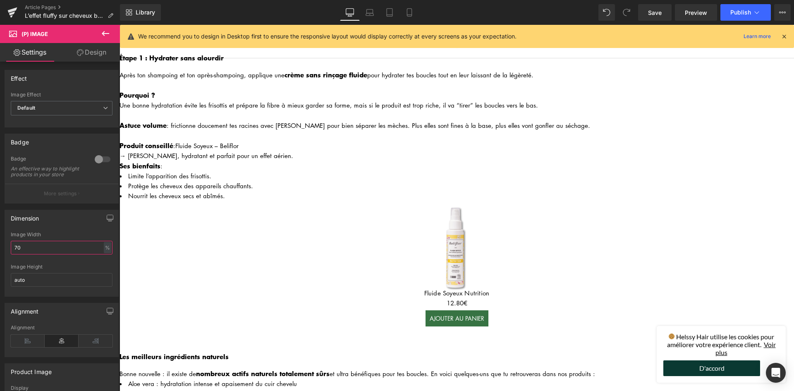
scroll to position [553, 0]
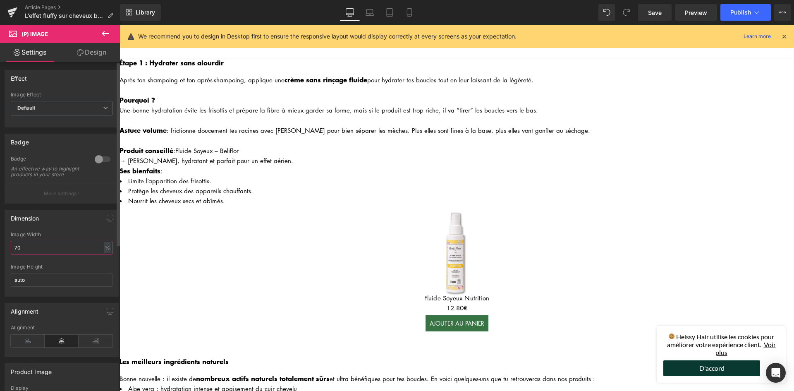
type input "70"
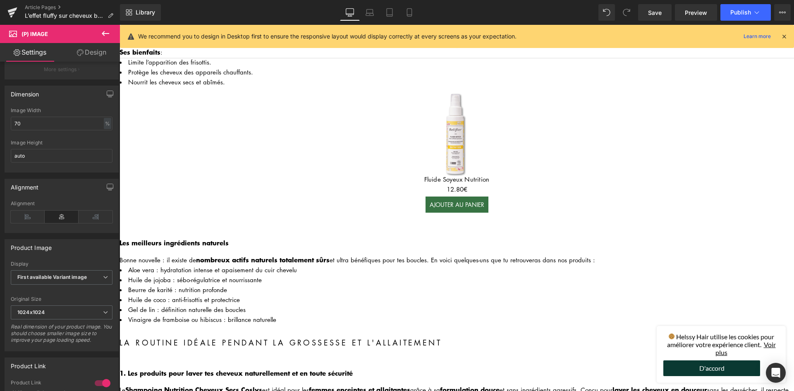
scroll to position [719, 0]
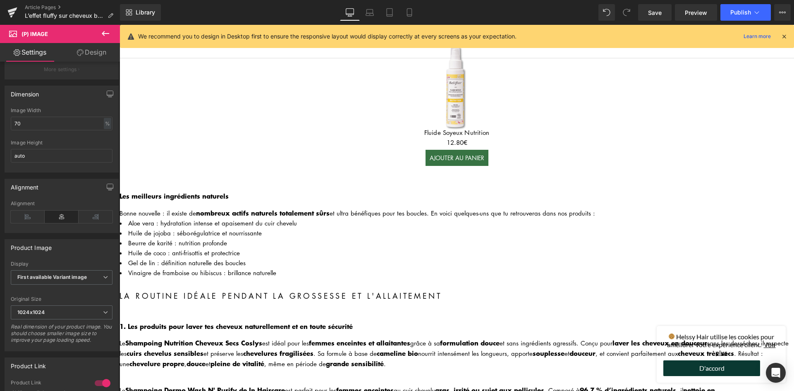
click at [203, 191] on b "Les meilleurs ingrédients naturels" at bounding box center [174, 196] width 109 height 10
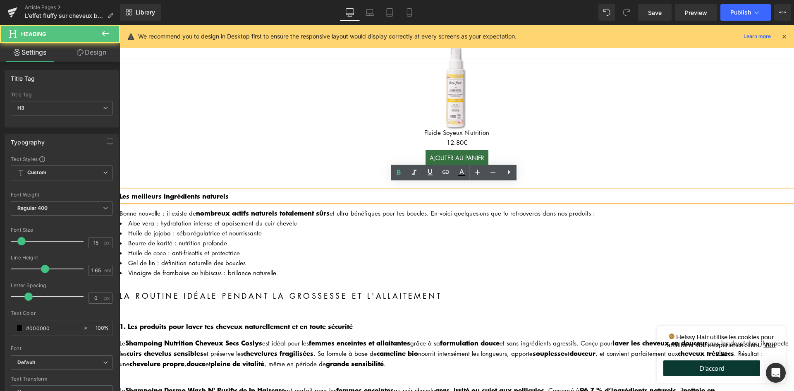
click at [203, 191] on b "Les meilleurs ingrédients naturels" at bounding box center [174, 196] width 109 height 10
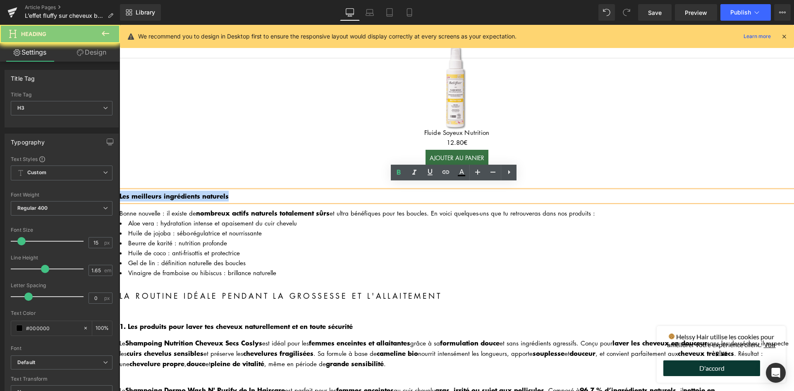
click at [203, 191] on b "Les meilleurs ingrédients naturels" at bounding box center [174, 196] width 109 height 10
paste div
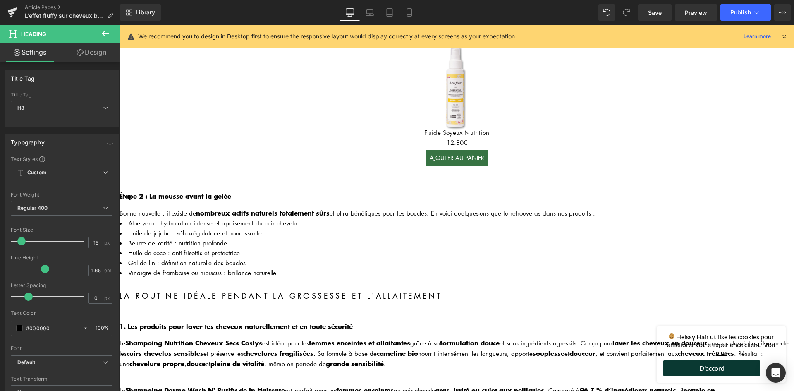
click at [184, 228] on li "Huile de jojoba : sébo-régulatrice et nourrissante" at bounding box center [457, 233] width 675 height 10
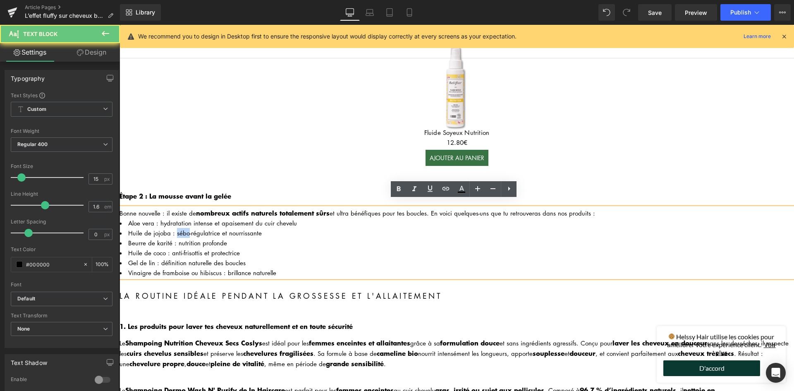
click at [184, 228] on li "Huile de jojoba : sébo-régulatrice et nourrissante" at bounding box center [457, 233] width 675 height 10
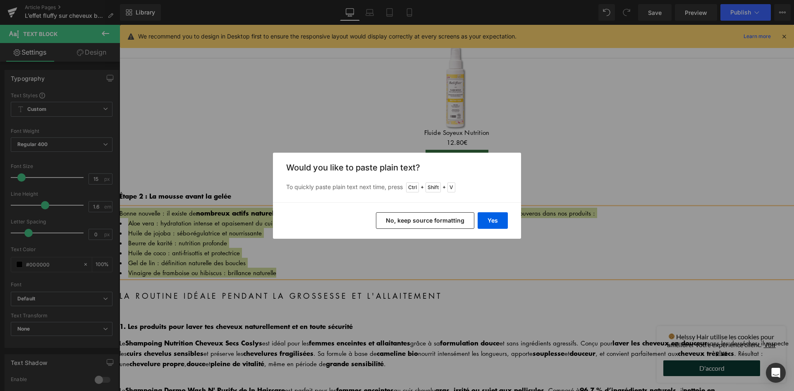
click at [440, 221] on button "No, keep source formatting" at bounding box center [425, 220] width 98 height 17
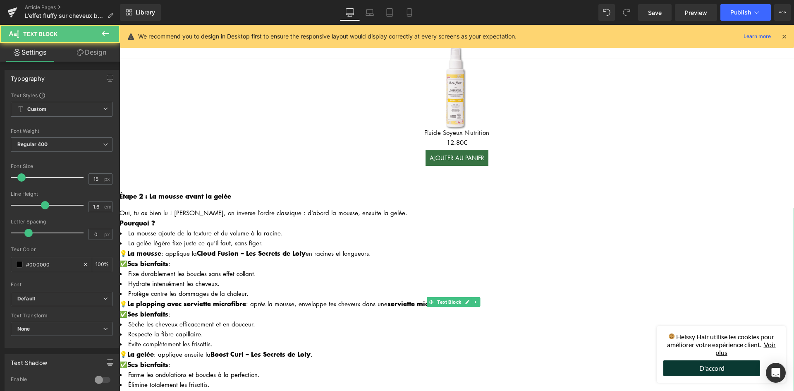
click at [370, 208] on div "Oui, tu as bien lu ! Ici, on inverse l’ordre classique : d’abord la mousse, ens…" at bounding box center [457, 213] width 675 height 10
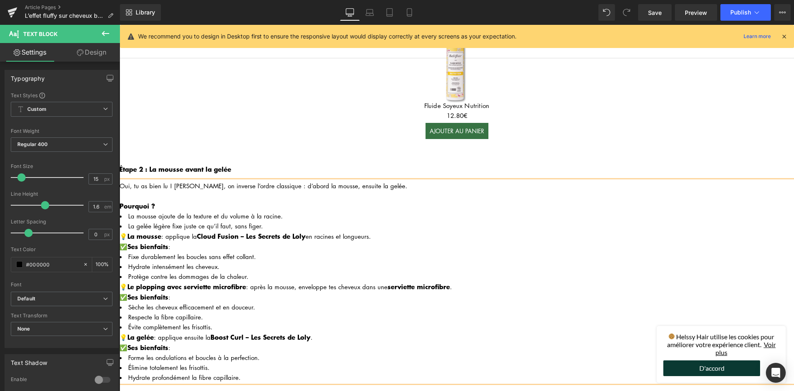
scroll to position [760, 0]
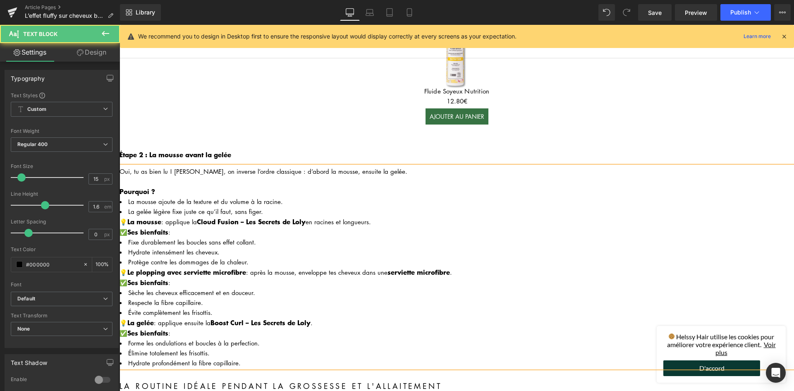
click at [130, 216] on strong "La mousse" at bounding box center [144, 221] width 34 height 10
click at [131, 227] on div "✅ Ses bienfaits :" at bounding box center [457, 232] width 675 height 10
click at [282, 206] on li "La gelée légère fixe juste ce qu’il faut, sans figer." at bounding box center [457, 211] width 675 height 10
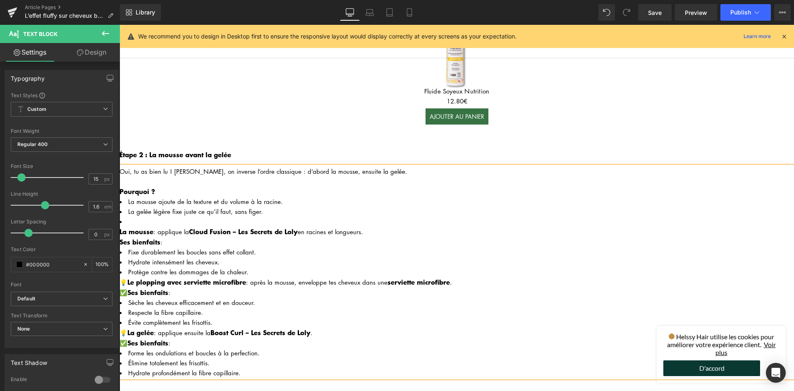
click at [129, 277] on div "💡 Le plopping avec serviette microfibre : après la mousse, enveloppe tes cheveu…" at bounding box center [457, 282] width 675 height 10
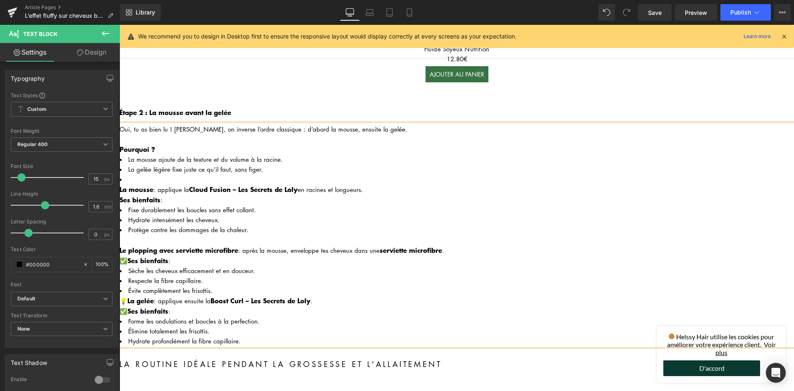
scroll to position [843, 0]
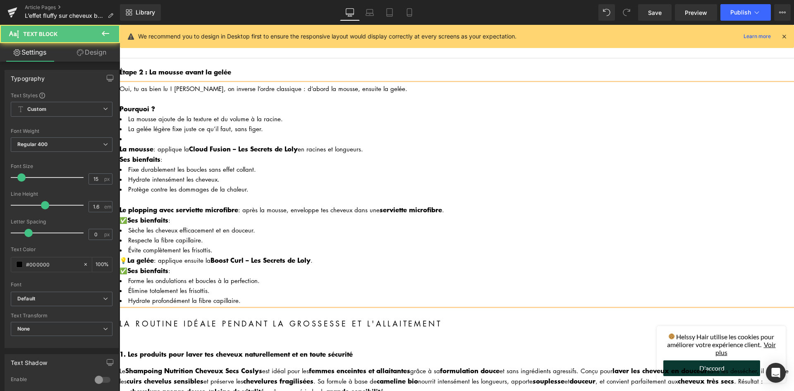
click at [132, 215] on strong "Ses bienfaits" at bounding box center [147, 220] width 41 height 10
click at [132, 245] on li "Évite complètement les frisottis." at bounding box center [457, 250] width 675 height 10
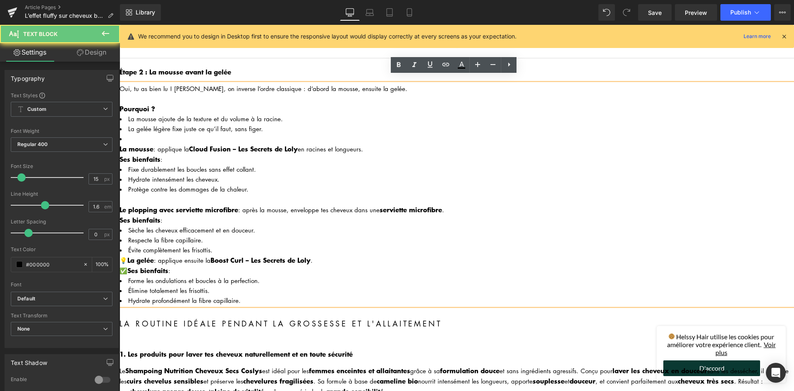
click at [129, 255] on div "💡 La gelée : applique ensuite la Boost Curl – Les Secrets de Loly ." at bounding box center [457, 260] width 675 height 10
click at [131, 255] on strong "La gelée" at bounding box center [140, 260] width 26 height 10
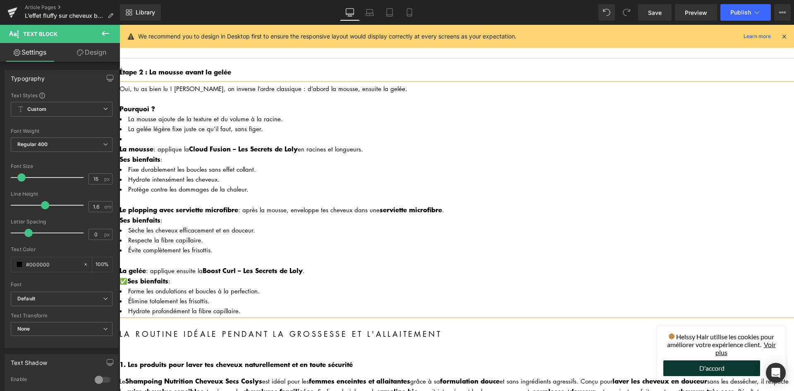
click at [130, 275] on strong "Ses bienfaits" at bounding box center [147, 280] width 41 height 10
click at [236, 255] on div at bounding box center [457, 260] width 675 height 10
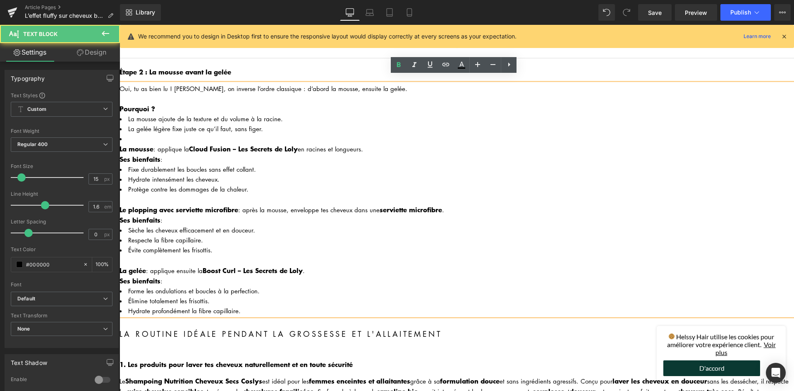
click at [214, 265] on strong "Boost Curl – Les Secrets de Loly" at bounding box center [253, 270] width 100 height 10
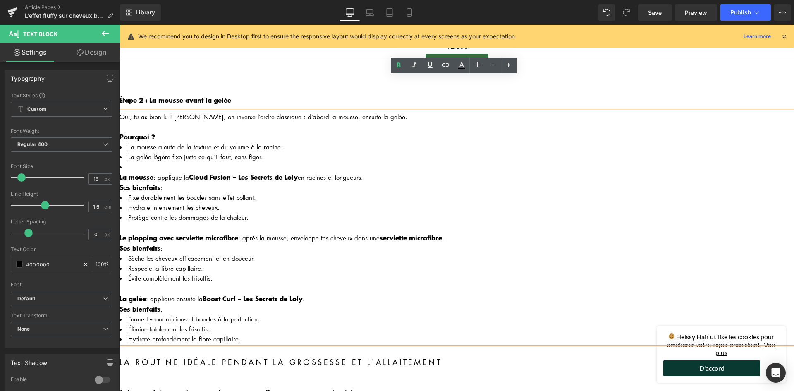
scroll to position [802, 0]
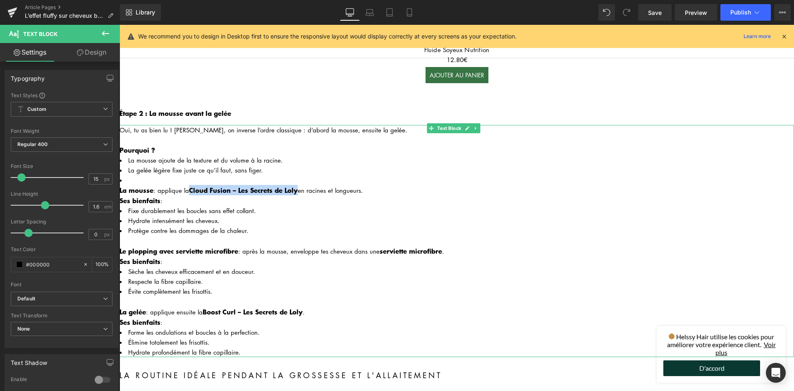
drag, startPoint x: 191, startPoint y: 179, endPoint x: 301, endPoint y: 181, distance: 110.0
click at [301, 185] on div "La mousse : applique la Cloud Fusion – Les Secrets de Loly en racines et longue…" at bounding box center [457, 190] width 675 height 10
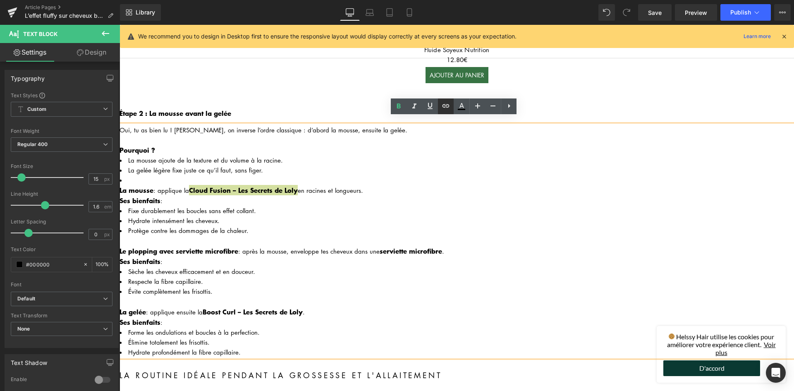
click at [445, 107] on icon at bounding box center [446, 106] width 10 height 10
click at [268, 195] on input "text" at bounding box center [267, 198] width 127 height 21
paste input "https://helssyhair.com/products/mousse-capillaire-cloud-fusion"
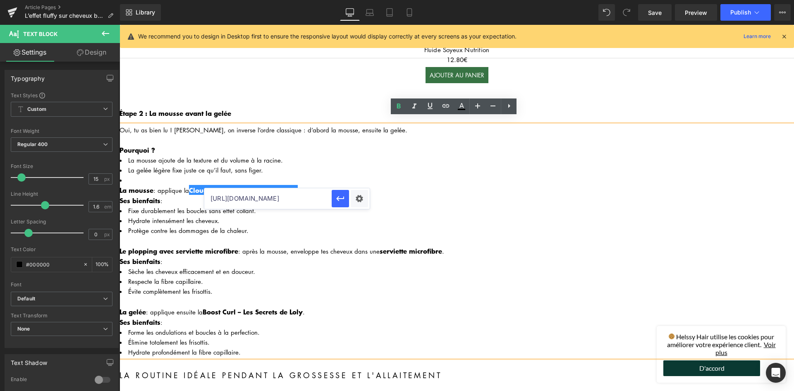
scroll to position [0, 81]
type input "https://helssyhair.com/products/mousse-capillaire-cloud-fusion"
click at [342, 202] on icon "button" at bounding box center [340, 199] width 10 height 10
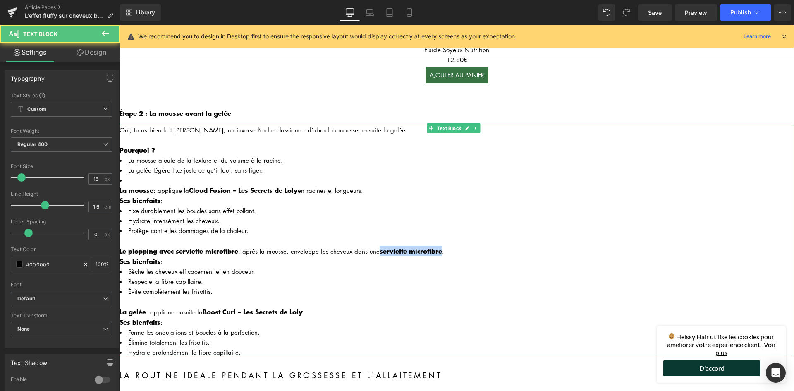
drag, startPoint x: 381, startPoint y: 239, endPoint x: 443, endPoint y: 241, distance: 61.7
click at [442, 246] on strong "serviette microfibre" at bounding box center [411, 251] width 62 height 10
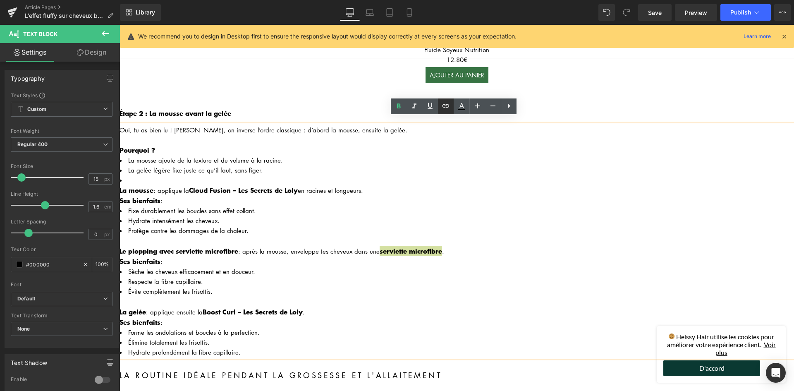
click at [443, 107] on icon at bounding box center [446, 105] width 7 height 3
click at [412, 258] on input "https://helssyhair.com/products/mousse-capillaire-cloud-fusion" at bounding box center [434, 258] width 127 height 21
paste input "https://helssyhair.com/products/serviette-microfibre"
type input "https://helssyhair.com/products/serviette-microfibre"
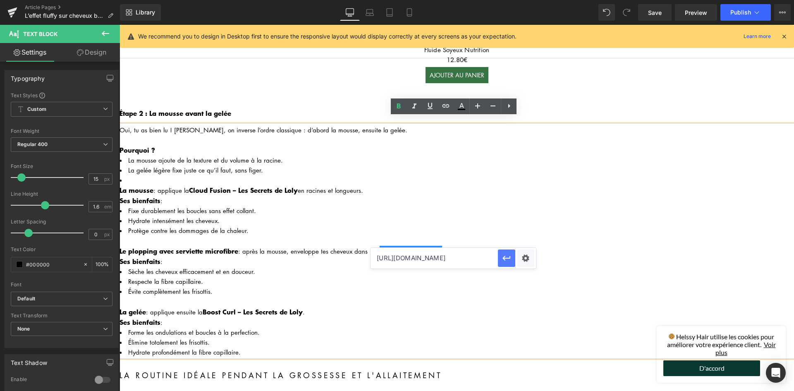
scroll to position [0, 0]
click at [504, 261] on icon "button" at bounding box center [507, 258] width 10 height 10
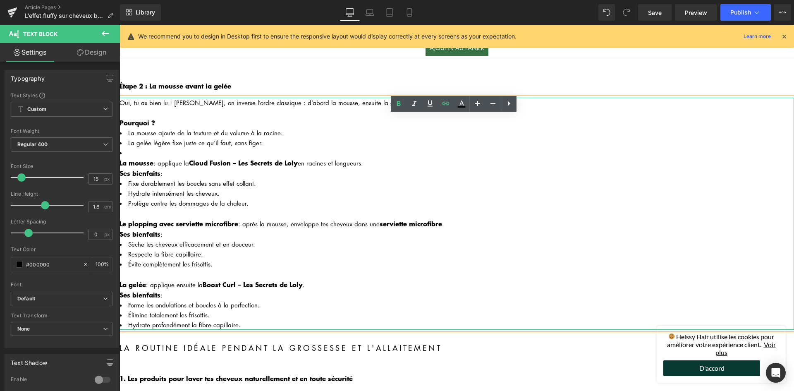
scroll to position [843, 0]
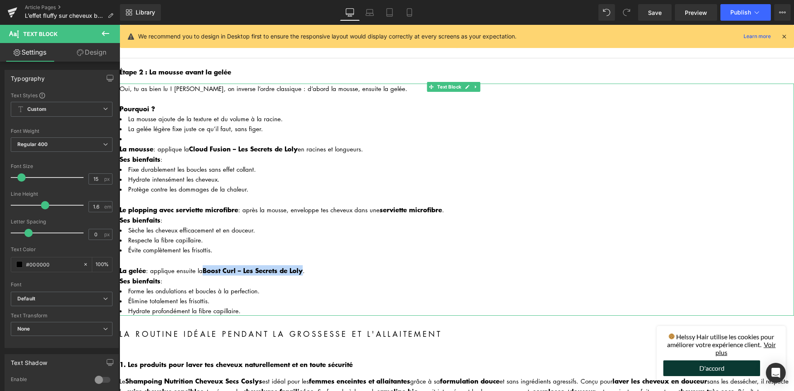
drag, startPoint x: 205, startPoint y: 261, endPoint x: 304, endPoint y: 261, distance: 99.3
click at [303, 265] on strong "Boost Curl – Les Secrets de Loly" at bounding box center [253, 270] width 100 height 10
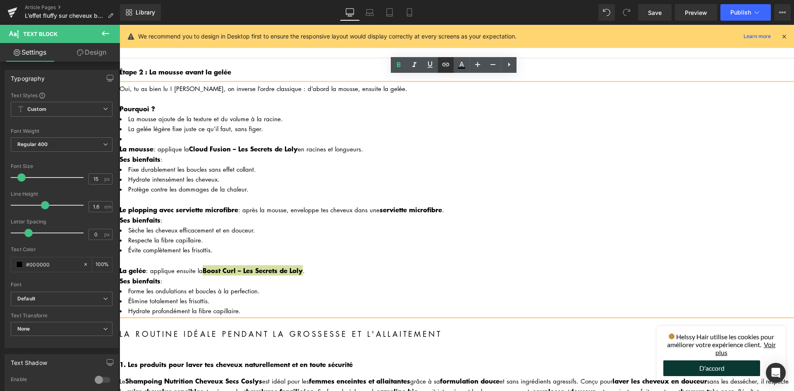
click at [445, 66] on icon at bounding box center [446, 64] width 7 height 3
click at [260, 278] on input "https://helssyhair.com/products/serviette-microfibre" at bounding box center [276, 276] width 127 height 21
paste input "https://helssyhair.com/products/gelee-bouclante-boost-curl"
type input "https://helssyhair.com/products/gelee-bouclante-boost-curl"
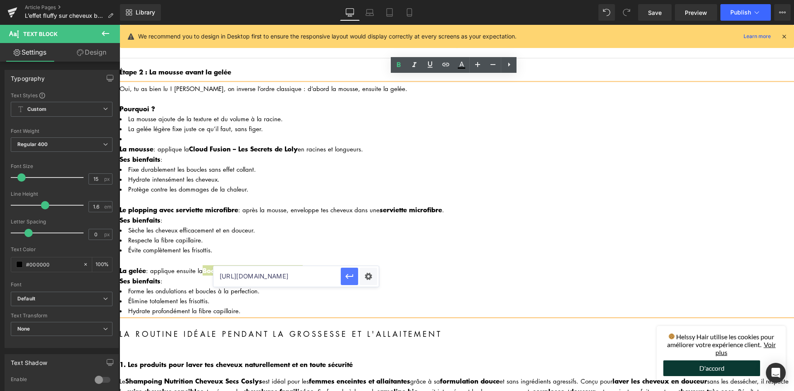
click at [349, 276] on icon "button" at bounding box center [349, 276] width 8 height 5
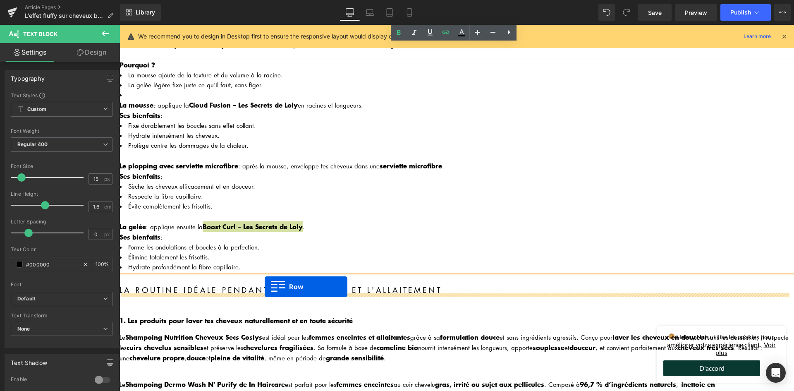
scroll to position [884, 0]
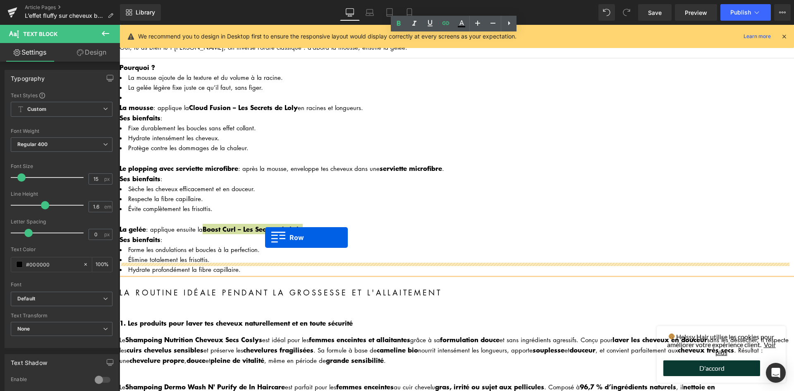
drag, startPoint x: 254, startPoint y: 193, endPoint x: 266, endPoint y: 239, distance: 48.3
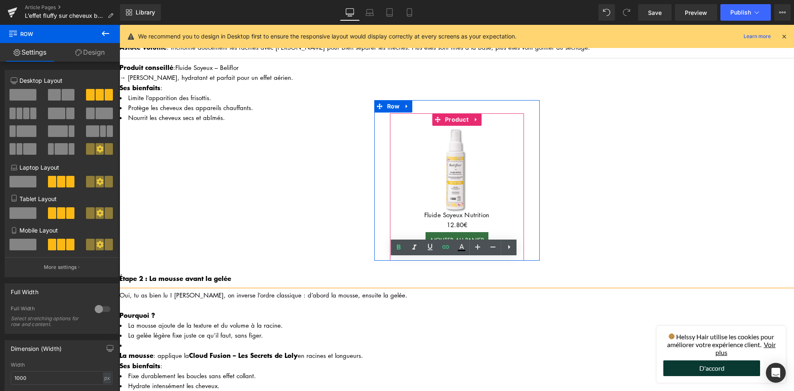
scroll to position [636, 0]
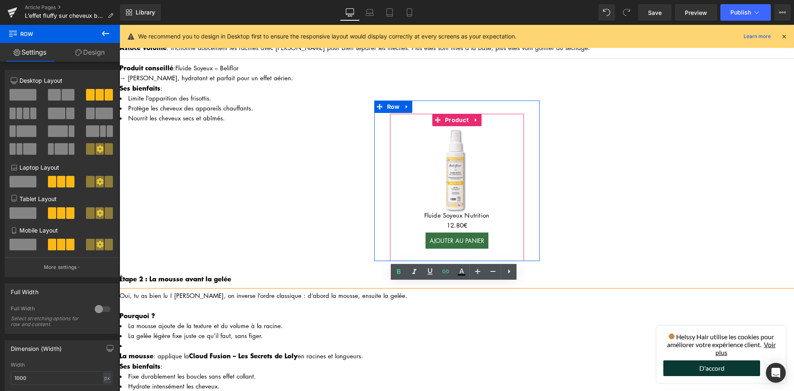
click at [454, 129] on img at bounding box center [457, 170] width 88 height 88
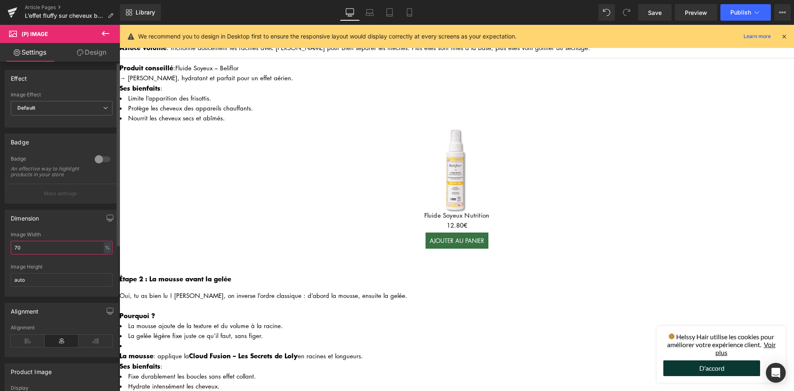
click at [51, 249] on input "70" at bounding box center [62, 248] width 102 height 14
click at [53, 249] on input "70" at bounding box center [62, 248] width 102 height 14
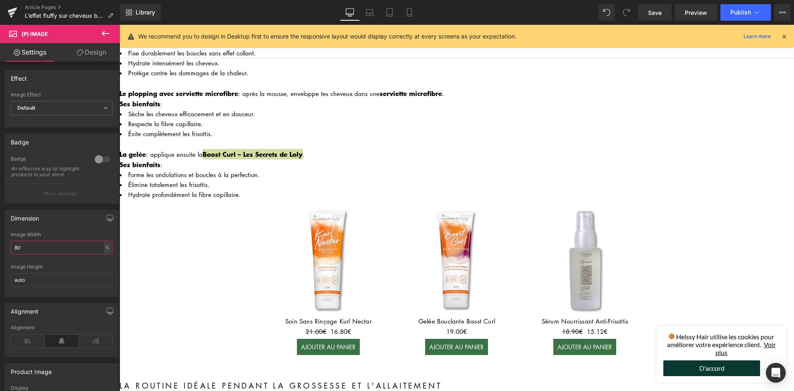
scroll to position [1050, 0]
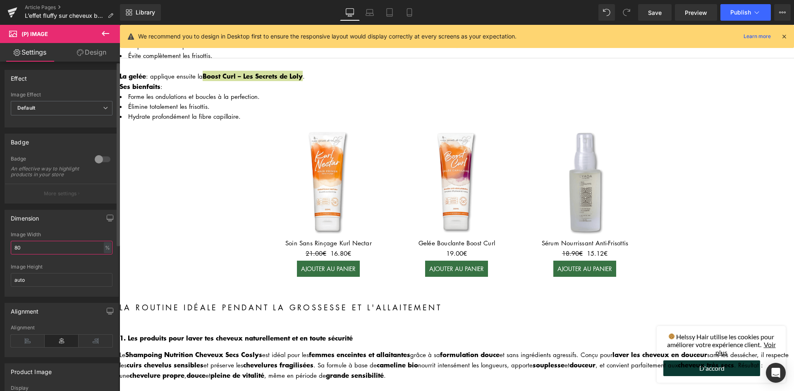
type input "8"
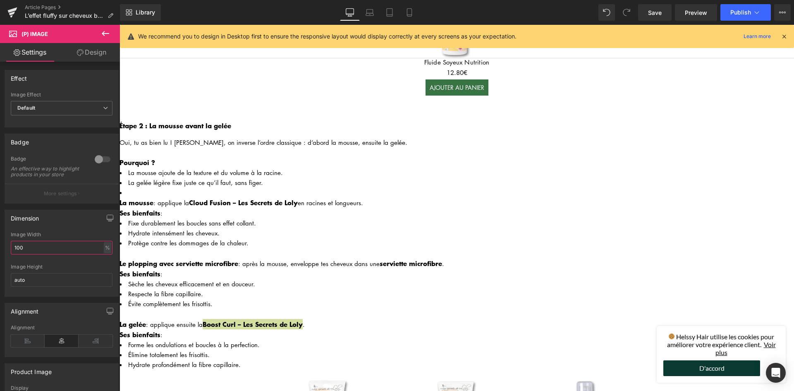
scroll to position [661, 0]
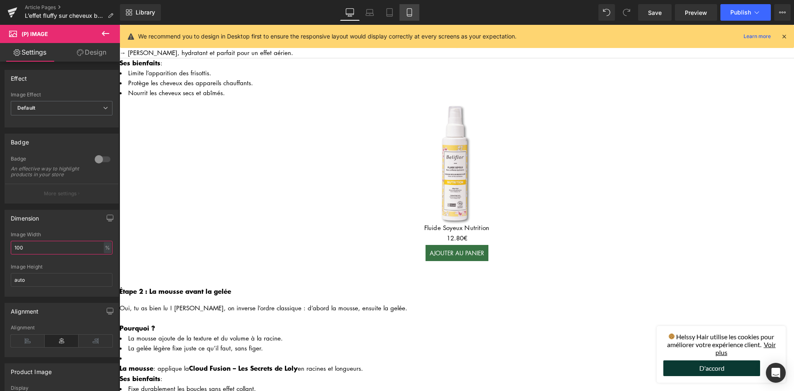
type input "100"
click at [414, 13] on link "Mobile" at bounding box center [410, 12] width 20 height 17
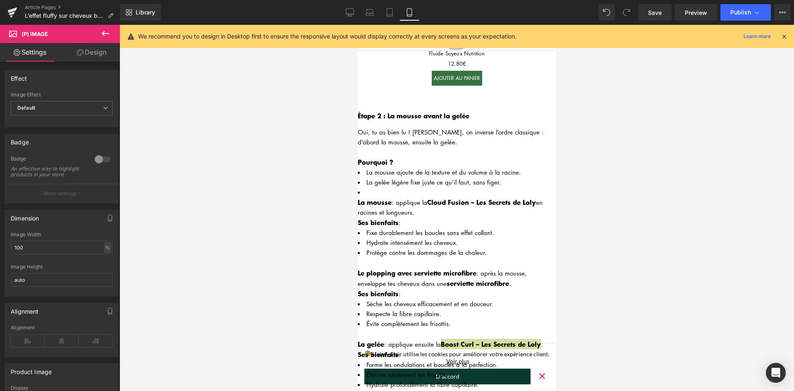
scroll to position [416, 0]
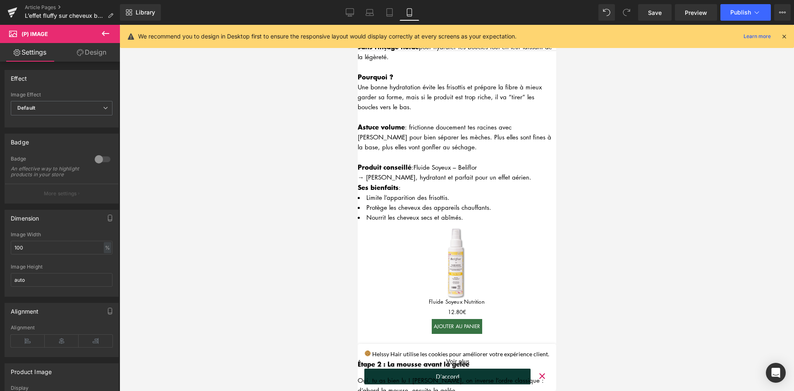
drag, startPoint x: 356, startPoint y: 7, endPoint x: 347, endPoint y: 33, distance: 26.8
click at [356, 7] on link "Desktop" at bounding box center [350, 12] width 20 height 17
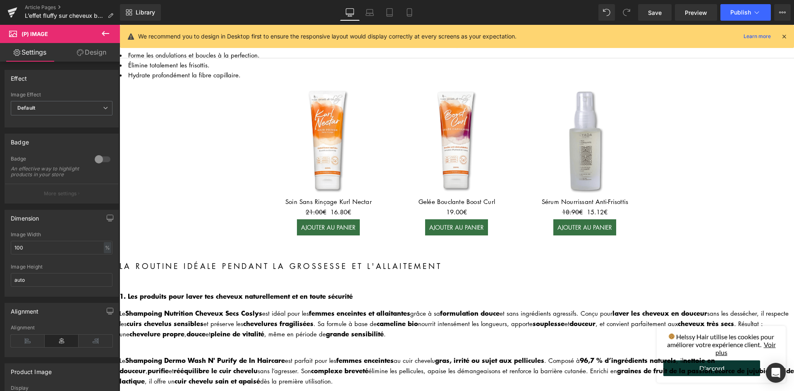
scroll to position [992, 0]
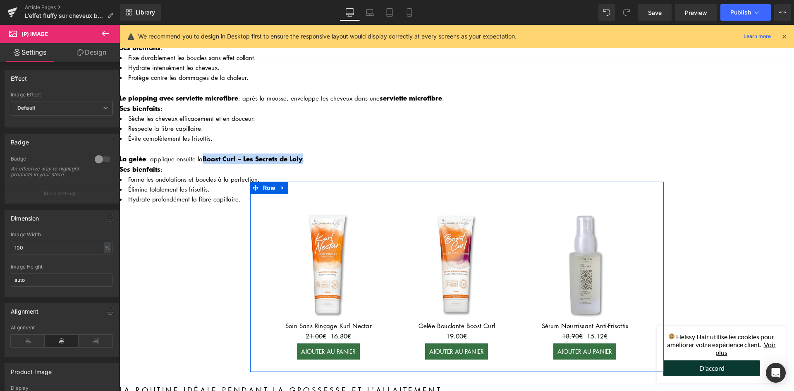
click at [319, 215] on img at bounding box center [328, 265] width 117 height 117
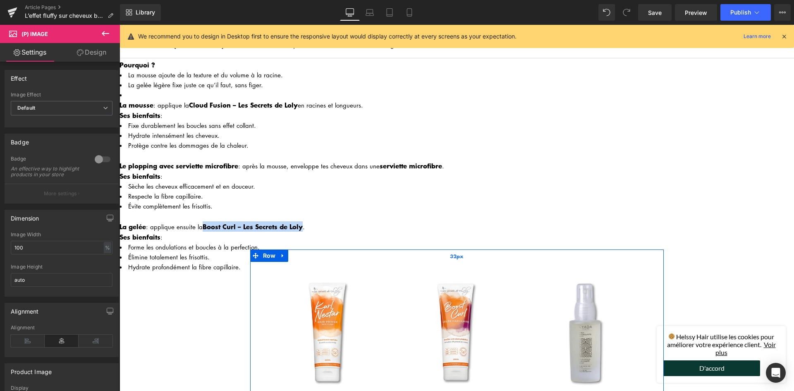
scroll to position [910, 0]
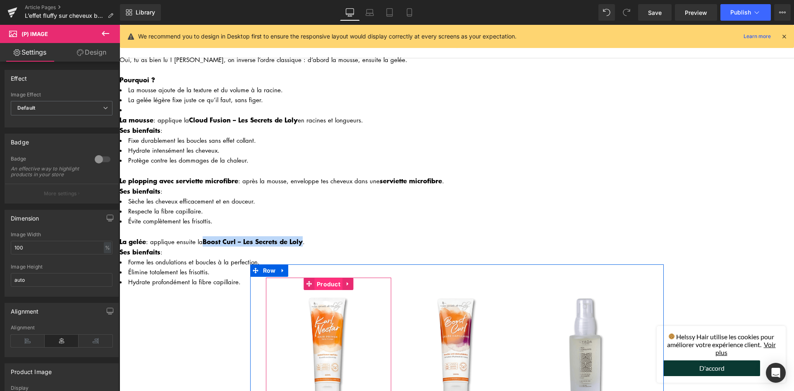
click at [323, 278] on span "Product" at bounding box center [329, 284] width 28 height 12
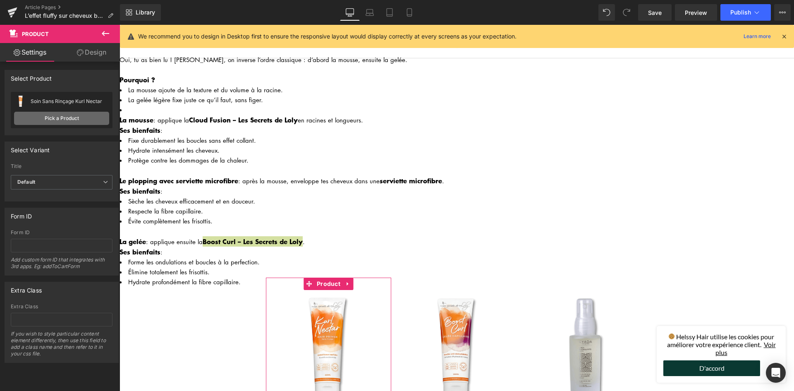
click at [49, 120] on link "Pick a Product" at bounding box center [61, 118] width 95 height 13
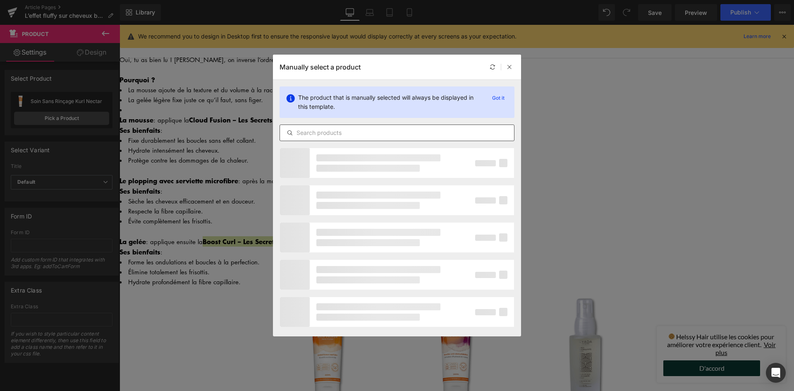
click at [337, 135] on input "text" at bounding box center [397, 133] width 234 height 10
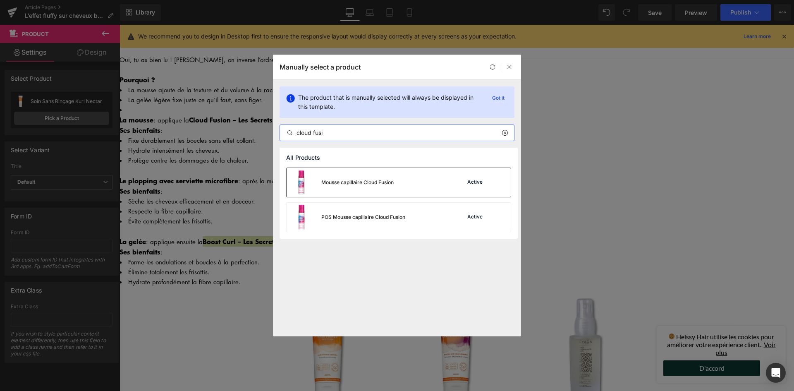
type input "cloud fusi"
click at [351, 190] on div "Mousse capillaire Cloud Fusion" at bounding box center [340, 182] width 107 height 29
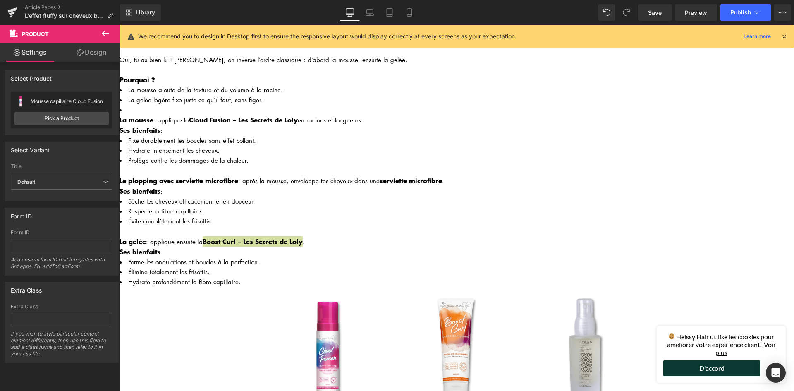
scroll to position [951, 0]
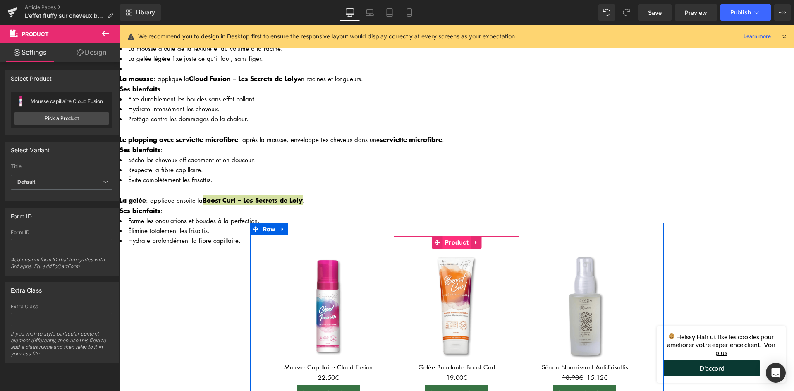
click at [453, 236] on span "Product" at bounding box center [457, 242] width 28 height 12
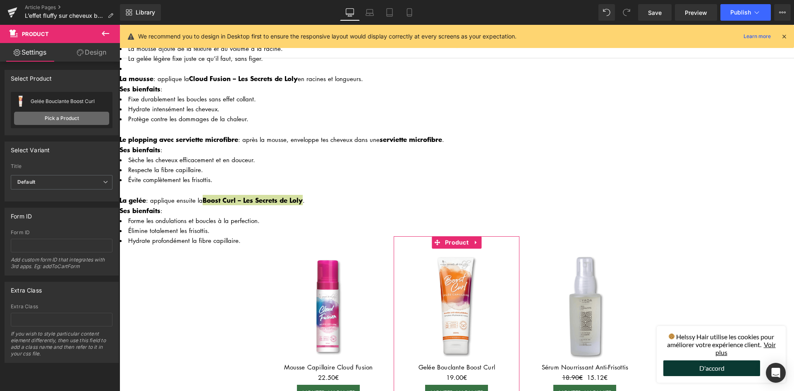
click at [62, 116] on link "Pick a Product" at bounding box center [61, 118] width 95 height 13
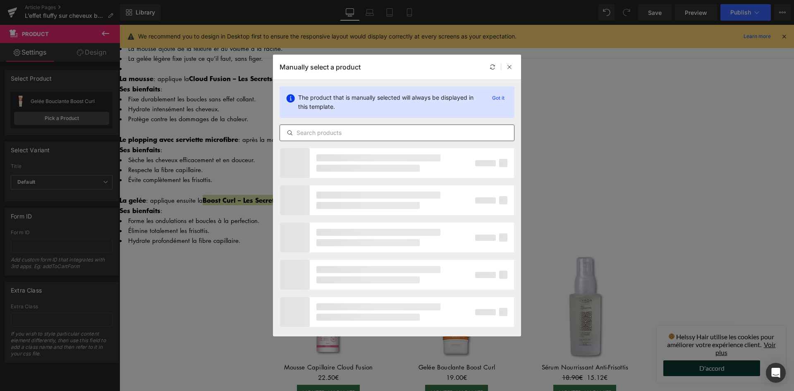
click at [335, 135] on input "text" at bounding box center [397, 133] width 234 height 10
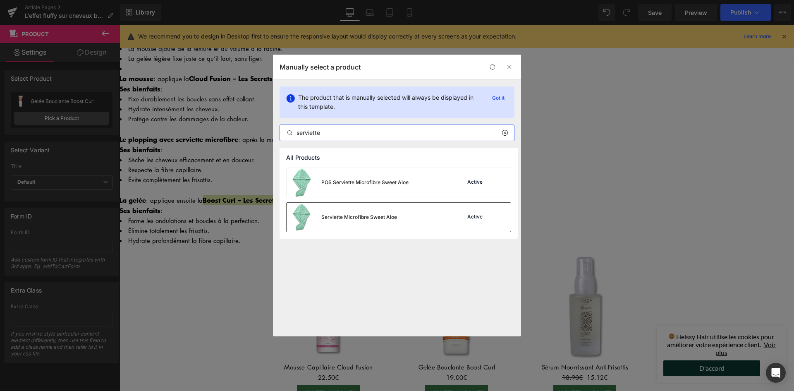
type input "serviette"
click at [364, 222] on div "Serviette Microfibre Sweet Aloe" at bounding box center [342, 217] width 110 height 29
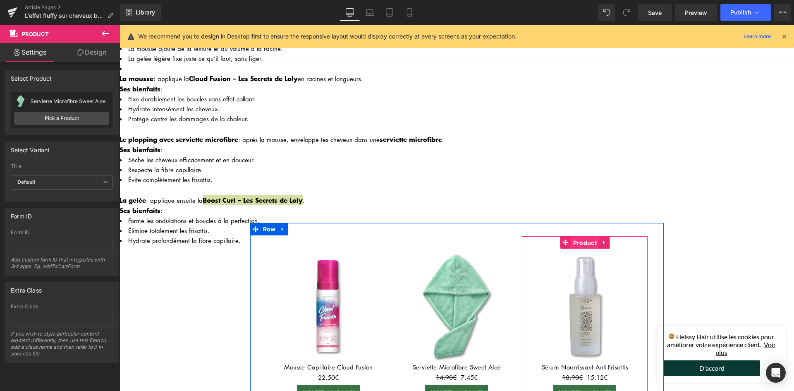
click at [590, 237] on span "Product" at bounding box center [585, 243] width 28 height 12
click at [581, 237] on span "Product" at bounding box center [585, 243] width 28 height 12
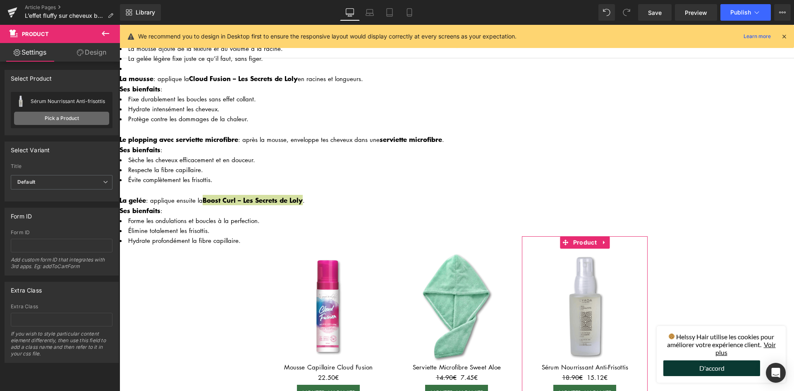
click at [70, 119] on link "Pick a Product" at bounding box center [61, 118] width 95 height 13
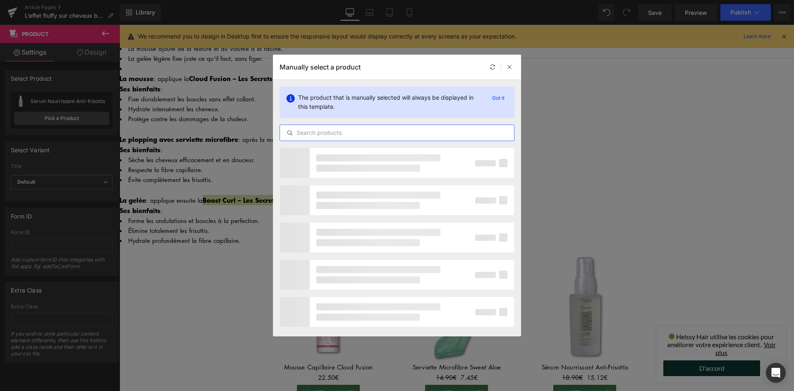
click at [353, 132] on input "text" at bounding box center [397, 133] width 234 height 10
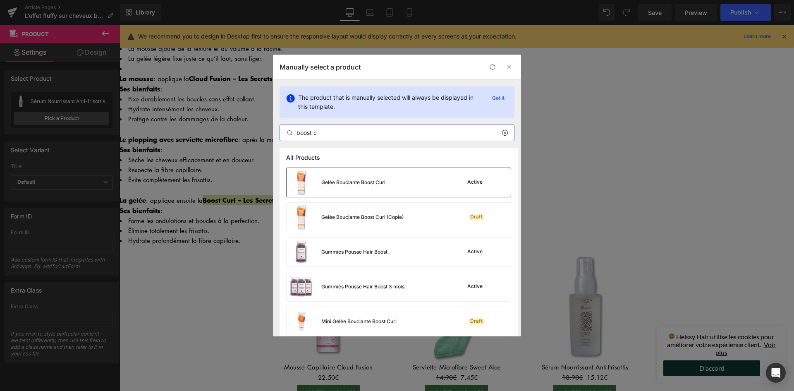
type input "boost c"
click at [357, 187] on div "Gelée Bouclante Boost Curl" at bounding box center [336, 182] width 99 height 29
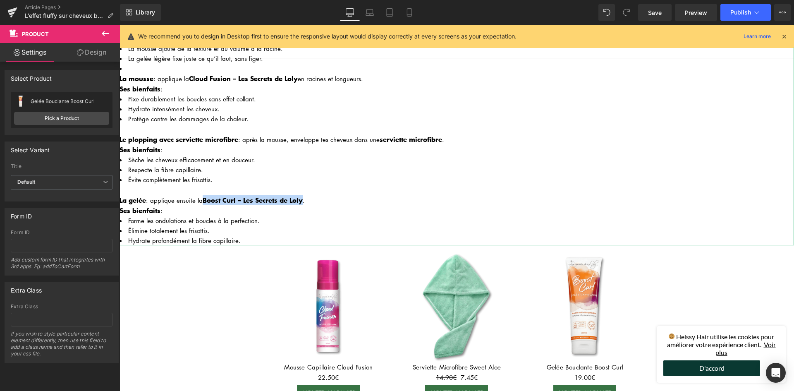
click at [235, 225] on li "Élimine totalement les frisottis." at bounding box center [457, 230] width 675 height 10
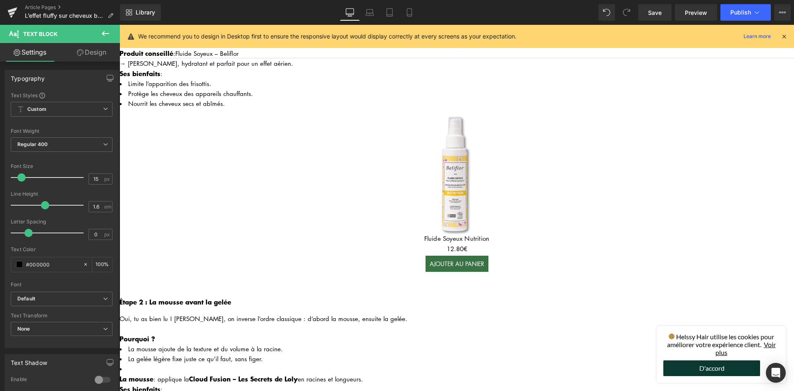
scroll to position [744, 0]
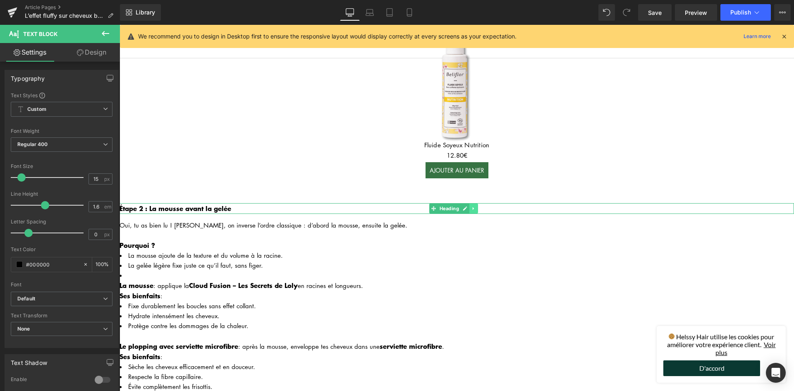
click at [472, 206] on icon at bounding box center [474, 208] width 5 height 5
click at [472, 206] on icon at bounding box center [469, 208] width 5 height 5
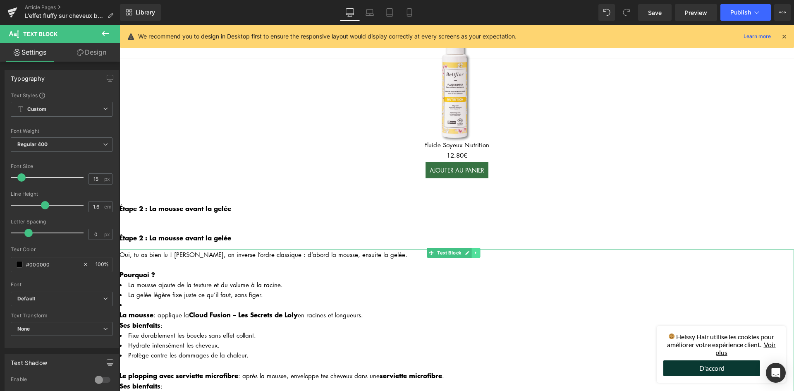
click at [474, 250] on icon at bounding box center [476, 252] width 5 height 5
click at [472, 250] on icon at bounding box center [471, 252] width 5 height 5
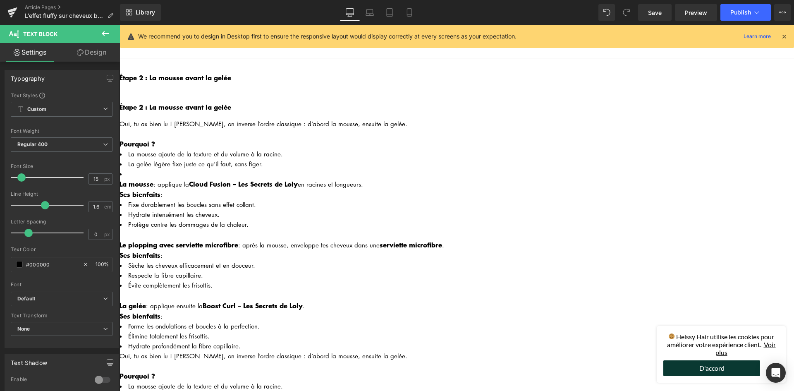
scroll to position [866, 0]
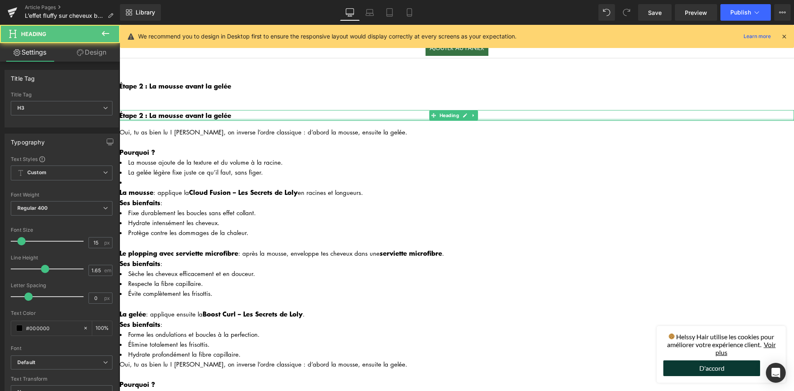
click at [428, 119] on div at bounding box center [457, 120] width 675 height 2
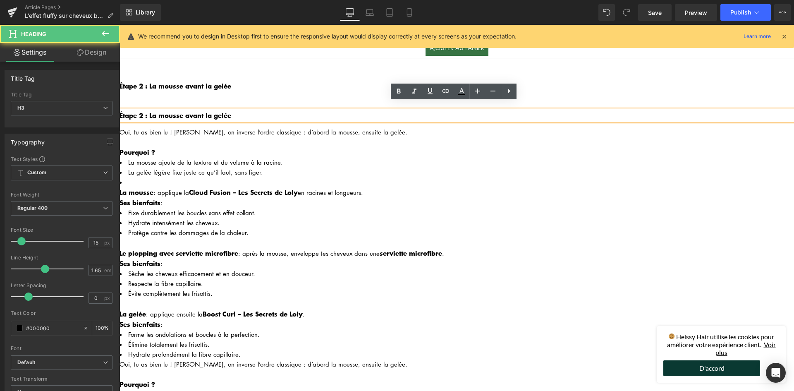
click at [434, 147] on div "Pourquoi ?" at bounding box center [457, 152] width 675 height 10
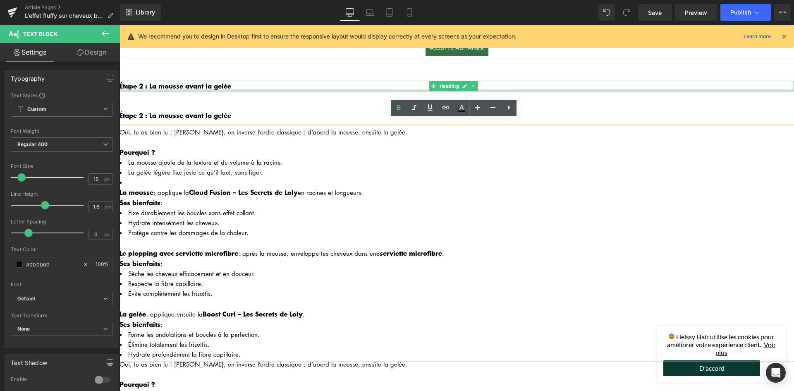
scroll to position [871, 0]
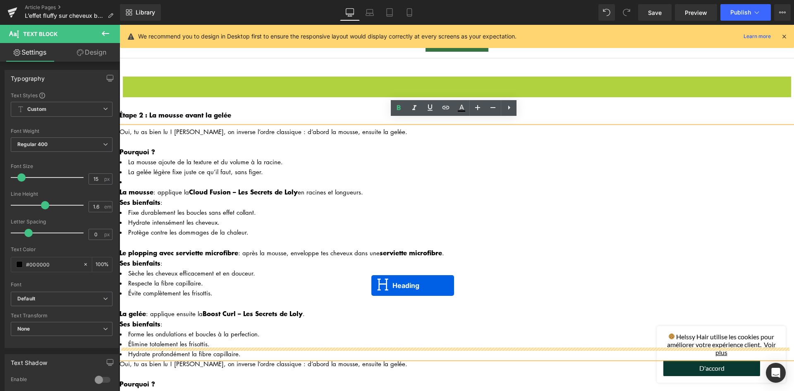
drag, startPoint x: 421, startPoint y: 81, endPoint x: 371, endPoint y: 285, distance: 210.4
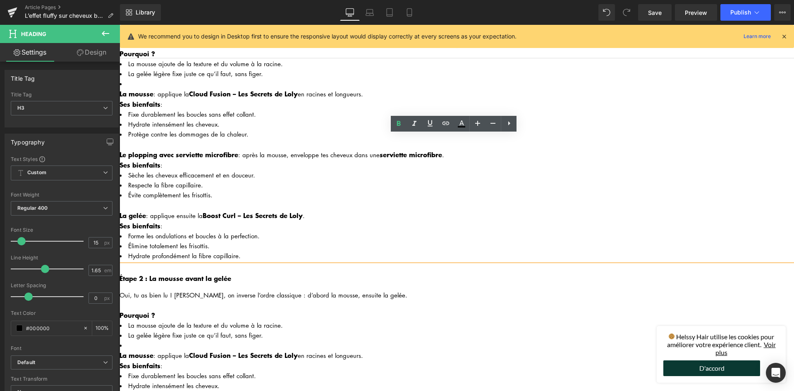
scroll to position [962, 0]
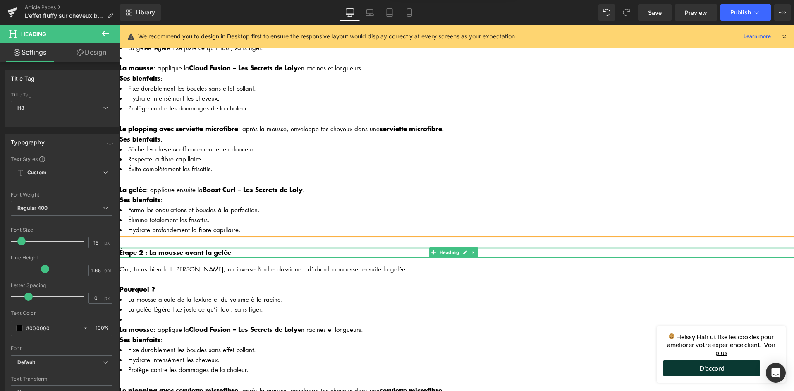
click at [201, 247] on div at bounding box center [457, 248] width 675 height 2
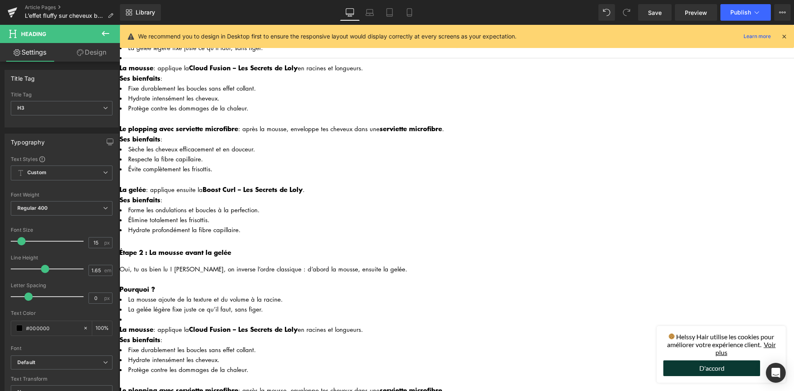
click at [156, 247] on div "Étape 2 : La mousse avant la gelée Heading" at bounding box center [457, 252] width 675 height 11
click at [156, 247] on b "Étape 2 : La mousse avant la gelée" at bounding box center [176, 252] width 112 height 10
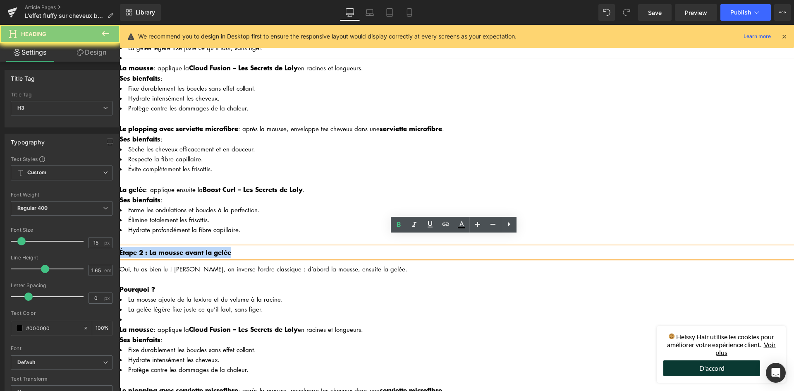
click at [156, 247] on b "Étape 2 : La mousse avant la gelée" at bounding box center [176, 252] width 112 height 10
paste div
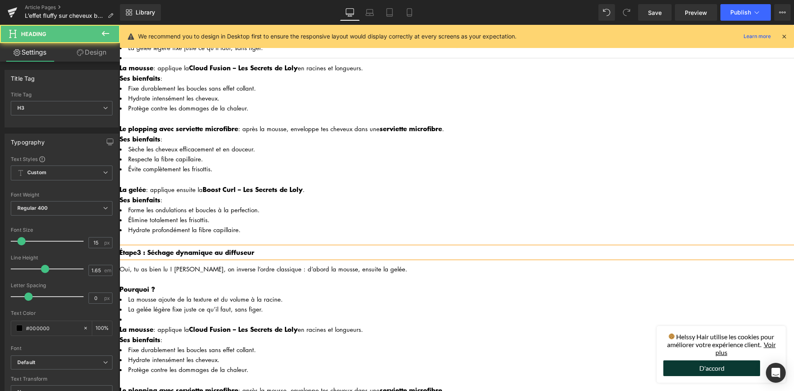
click at [138, 247] on b "Étape3 : Séchage dynamique au diffuseur" at bounding box center [187, 252] width 135 height 10
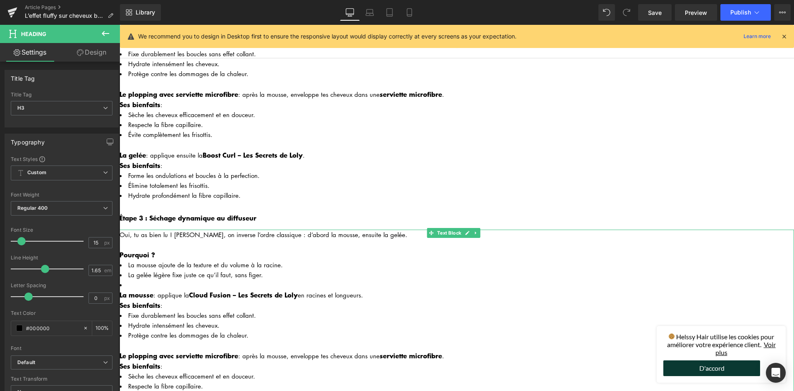
scroll to position [1044, 0]
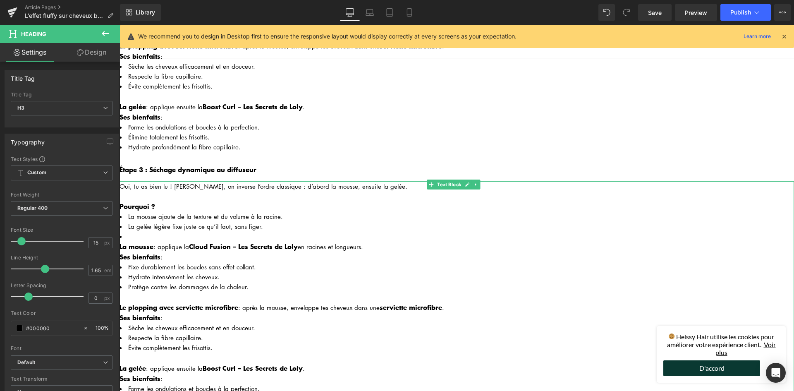
click at [209, 262] on li "Fixe durablement les boucles sans effet collant." at bounding box center [457, 267] width 675 height 10
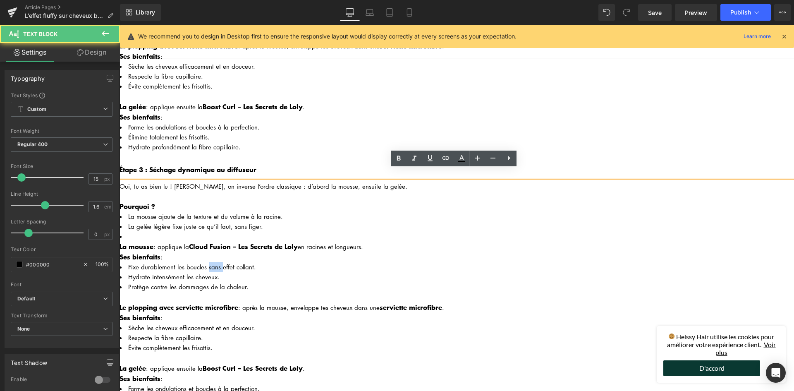
click at [209, 262] on li "Fixe durablement les boucles sans effet collant." at bounding box center [457, 267] width 675 height 10
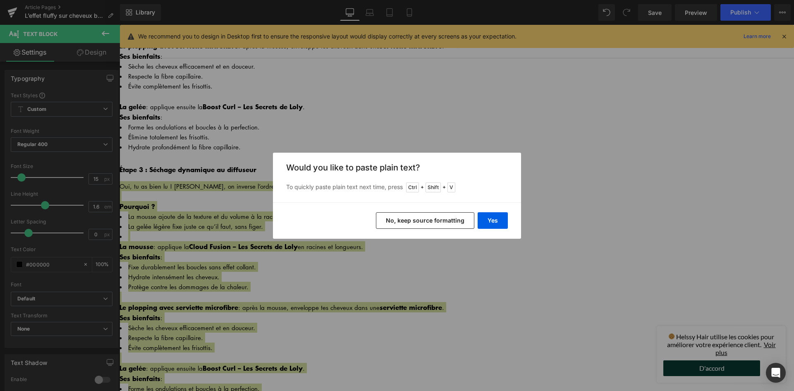
click at [405, 225] on button "No, keep source formatting" at bounding box center [425, 220] width 98 height 17
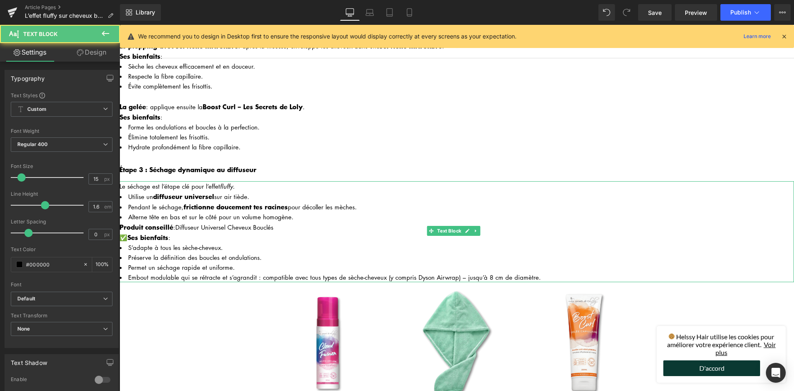
click at [243, 181] on div "Le séchage est l’étape clé pour l’effet fluffy ." at bounding box center [457, 186] width 675 height 10
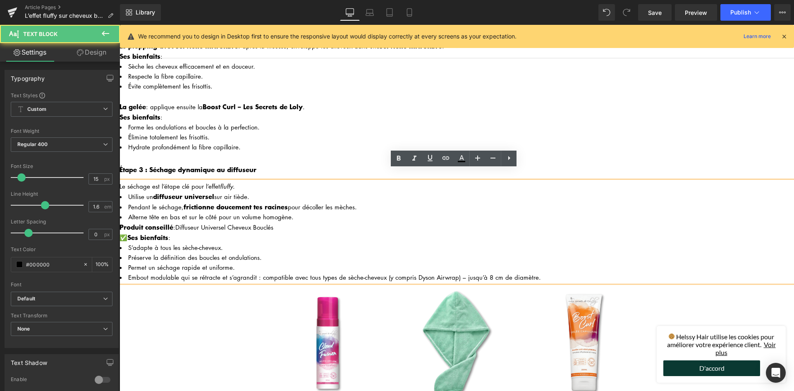
click at [312, 212] on li "Alterne tête en bas et sur le côté pour un volume homogène." at bounding box center [457, 217] width 675 height 10
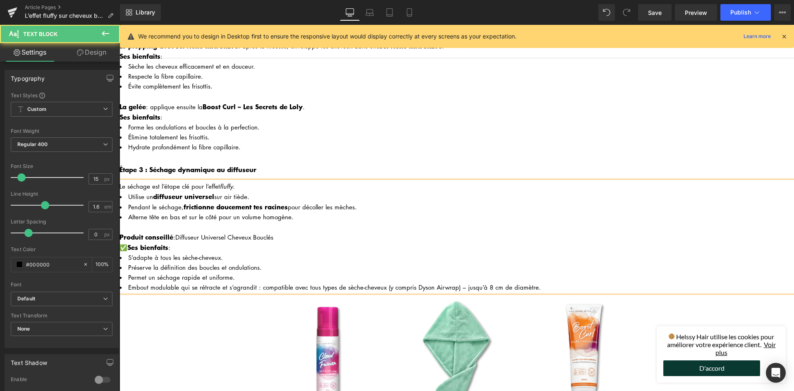
click at [130, 242] on strong "Ses bienfaits" at bounding box center [147, 247] width 41 height 10
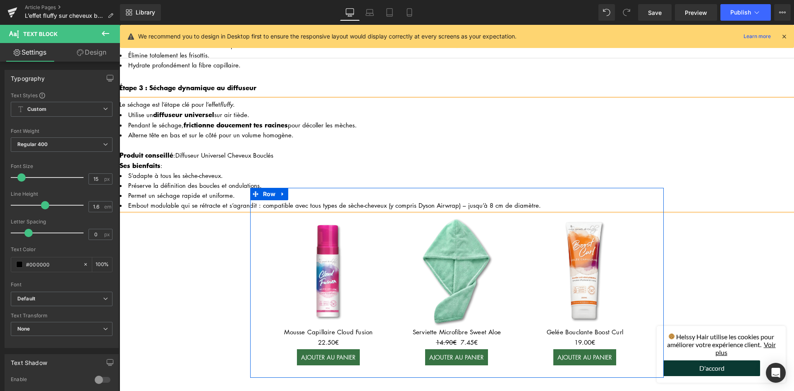
scroll to position [1127, 0]
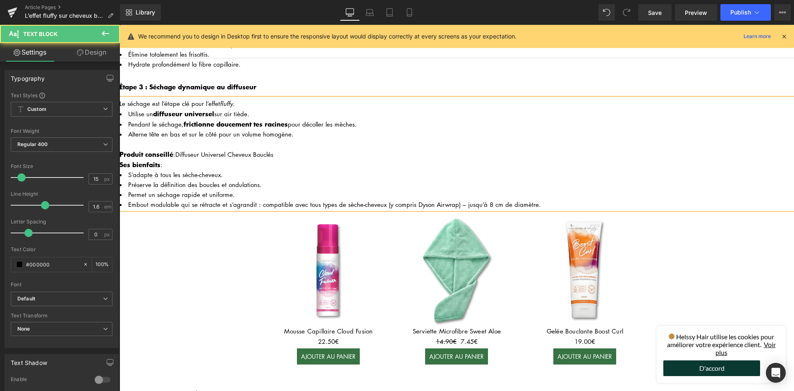
click at [191, 199] on li "Embout modulable qui se rétracte et s’agrandit : compatible avec tous types de …" at bounding box center [457, 204] width 675 height 10
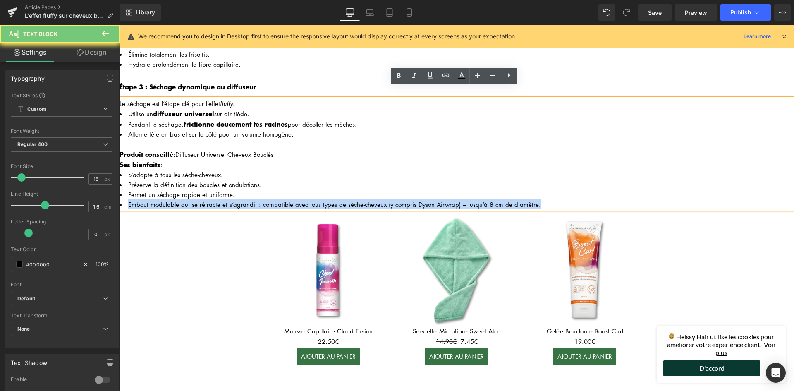
click at [191, 199] on li "Embout modulable qui se rétracte et s’agrandit : compatible avec tous types de …" at bounding box center [457, 204] width 675 height 10
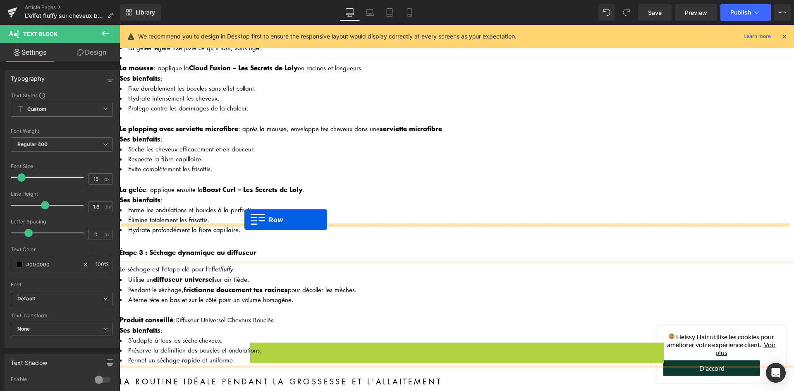
drag, startPoint x: 255, startPoint y: 172, endPoint x: 244, endPoint y: 220, distance: 49.2
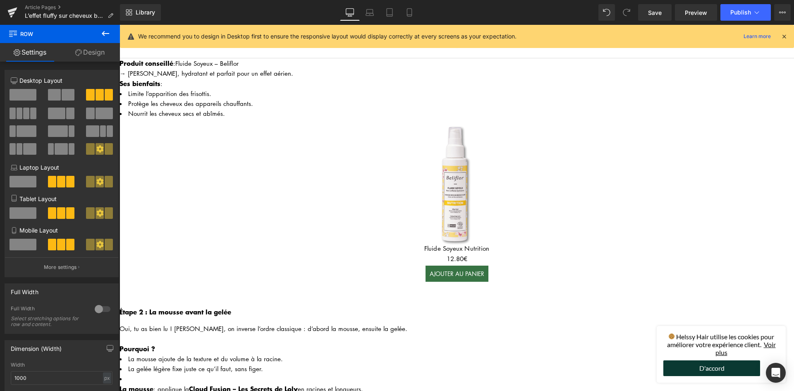
scroll to position [633, 0]
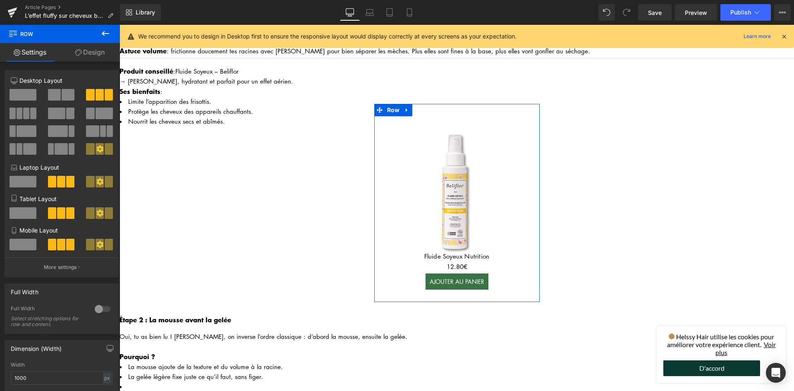
click at [404, 107] on icon at bounding box center [407, 110] width 6 height 6
click at [416, 107] on link at bounding box center [417, 110] width 11 height 12
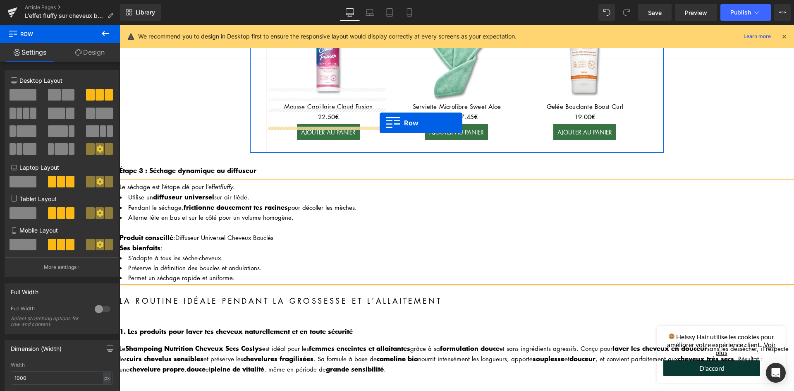
scroll to position [1212, 0]
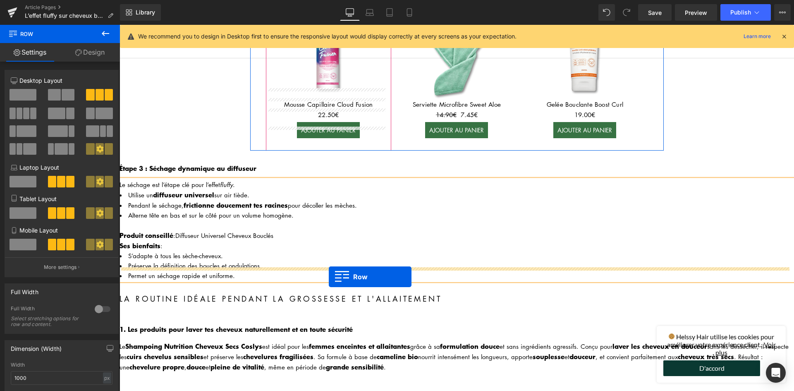
drag, startPoint x: 377, startPoint y: 158, endPoint x: 329, endPoint y: 278, distance: 129.3
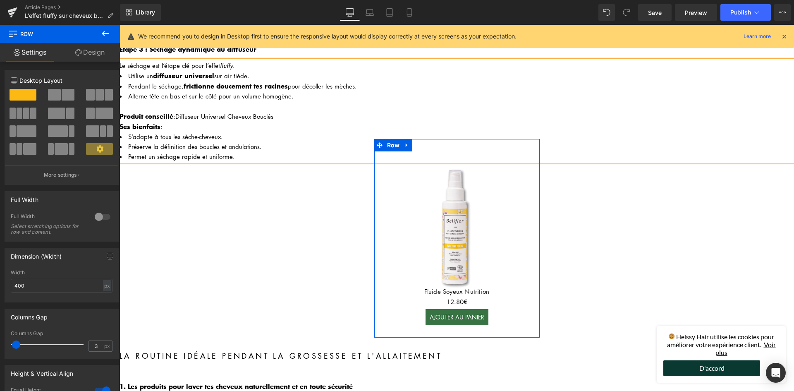
scroll to position [1338, 0]
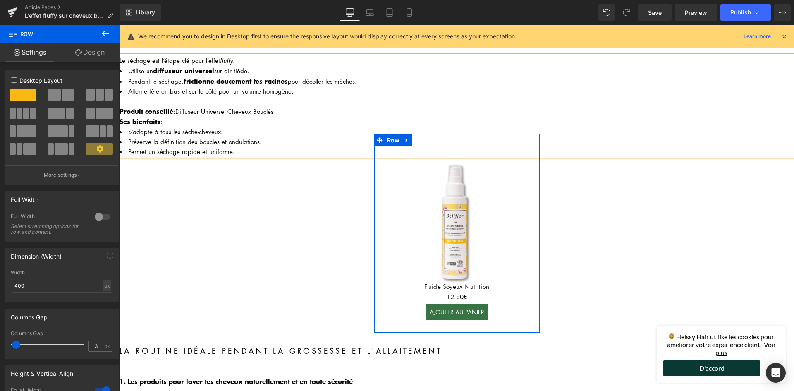
click at [444, 165] on img at bounding box center [457, 223] width 126 height 126
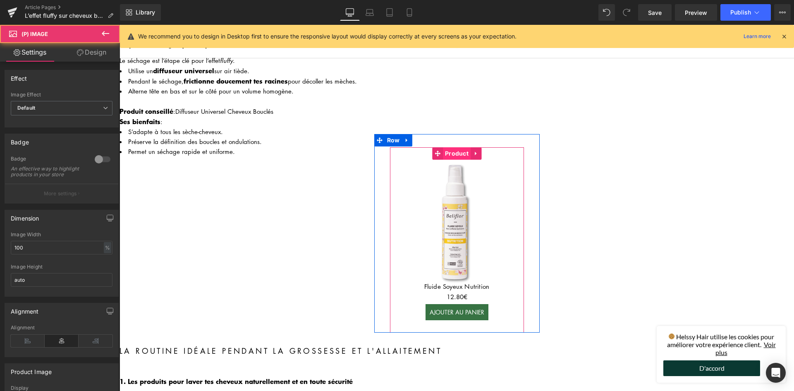
click at [452, 147] on span "Product" at bounding box center [457, 153] width 28 height 12
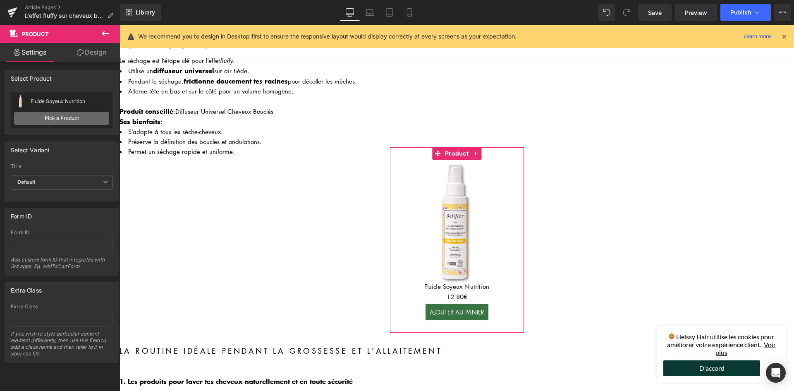
click at [45, 122] on link "Pick a Product" at bounding box center [61, 118] width 95 height 13
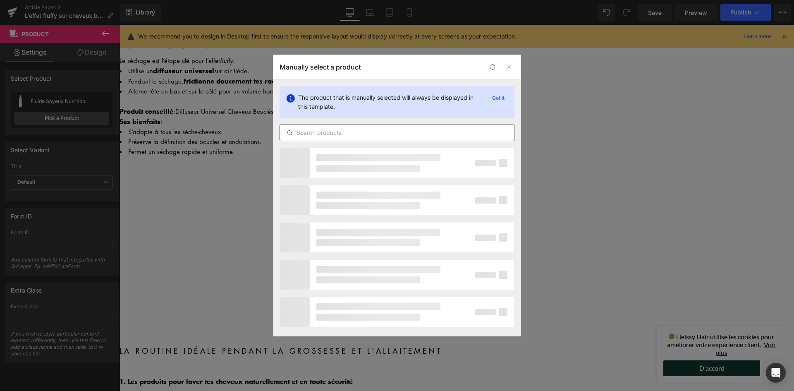
click at [305, 133] on input "text" at bounding box center [397, 133] width 234 height 10
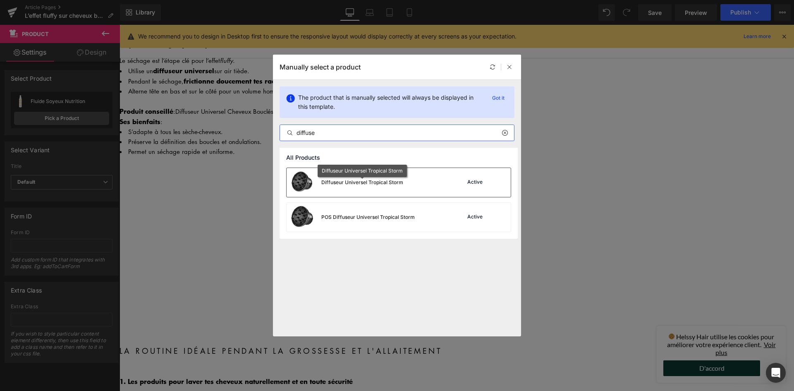
type input "diffuse"
click at [348, 183] on div "Diffuseur Universel Tropical Storm" at bounding box center [362, 182] width 82 height 7
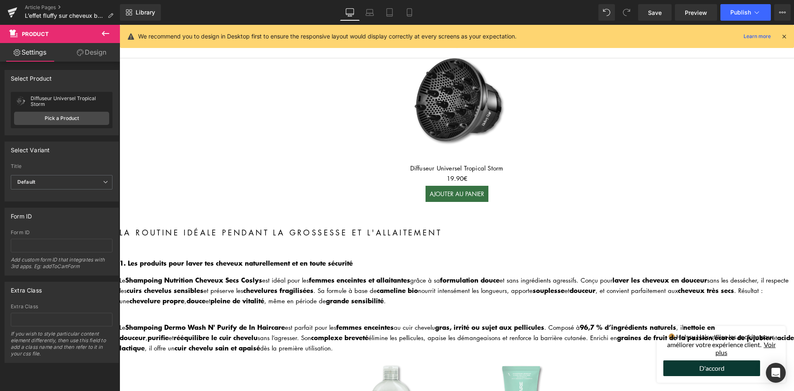
scroll to position [1503, 0]
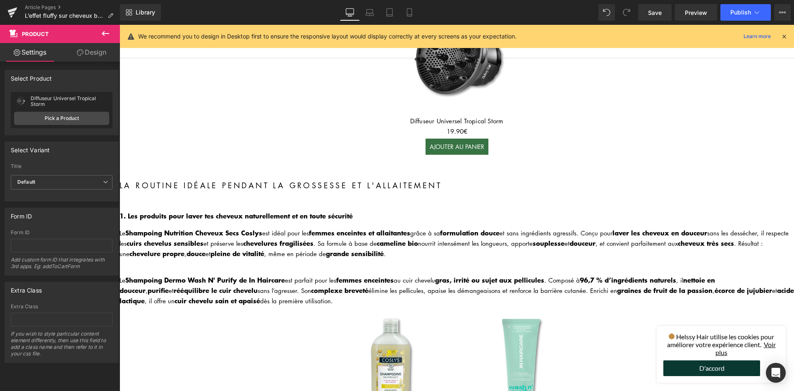
click at [308, 180] on h2 "La routine idéale pendant la grossesse et l'allaitement" at bounding box center [457, 186] width 675 height 12
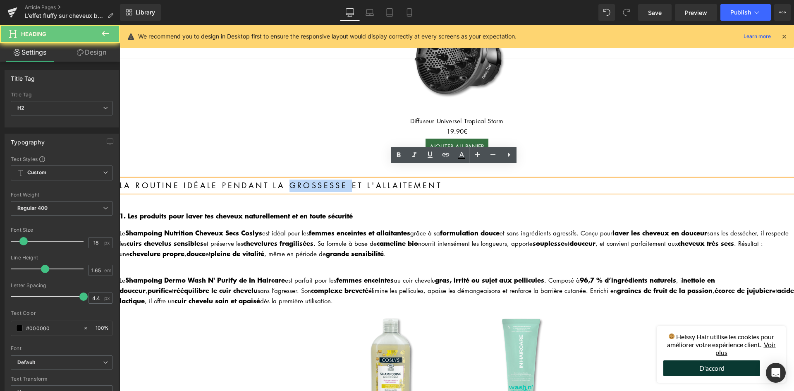
click at [308, 180] on h2 "La routine idéale pendant la grossesse et l'allaitement" at bounding box center [457, 186] width 675 height 12
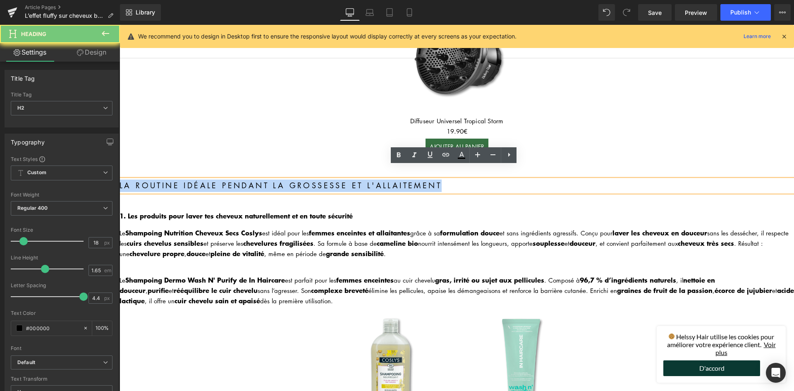
click at [307, 180] on h2 "La routine idéale pendant la grossesse et l'allaitement" at bounding box center [457, 186] width 675 height 12
paste div
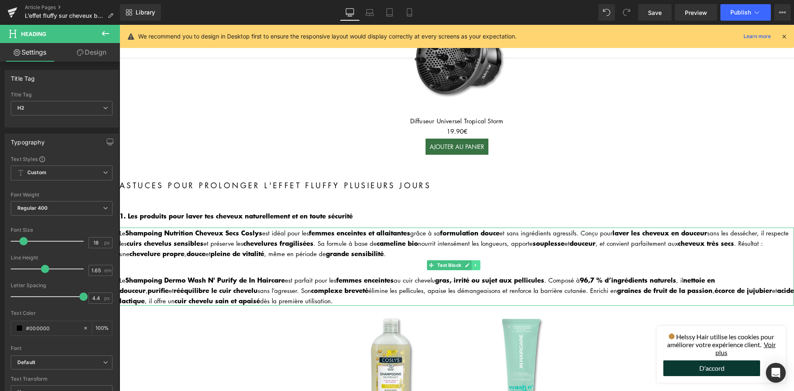
click at [480, 260] on link at bounding box center [476, 265] width 9 height 10
click at [472, 263] on icon at bounding box center [471, 265] width 5 height 5
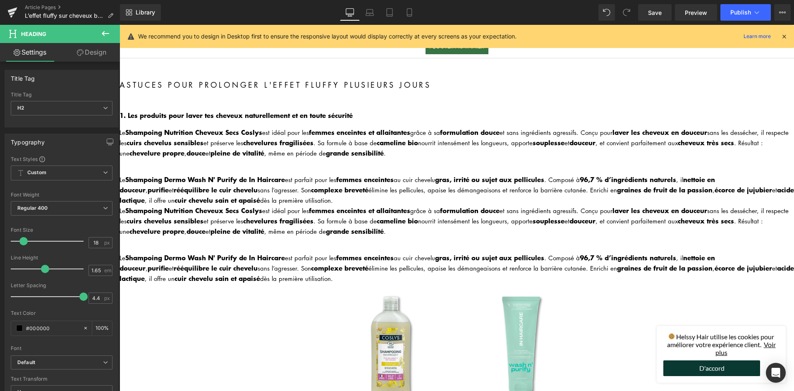
scroll to position [1573, 0]
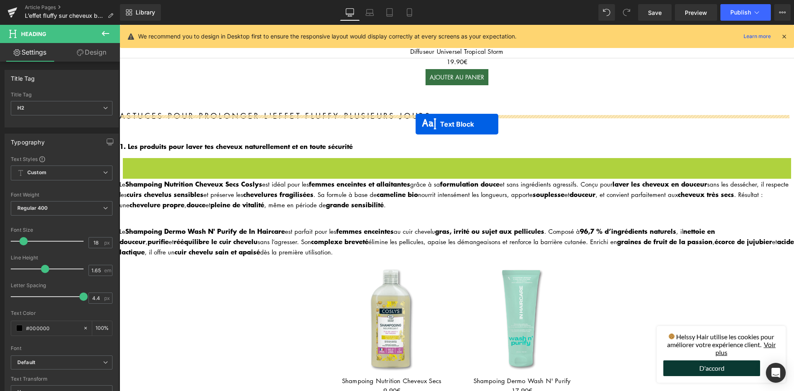
drag, startPoint x: 419, startPoint y: 182, endPoint x: 415, endPoint y: 125, distance: 56.8
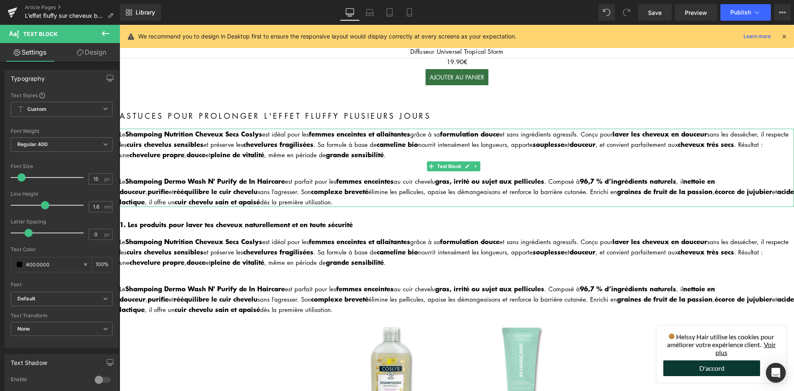
click at [335, 145] on div "Le Shampoing Nutrition Cheveux Secs Coslys est idéal pour les femmes enceintes …" at bounding box center [457, 144] width 675 height 31
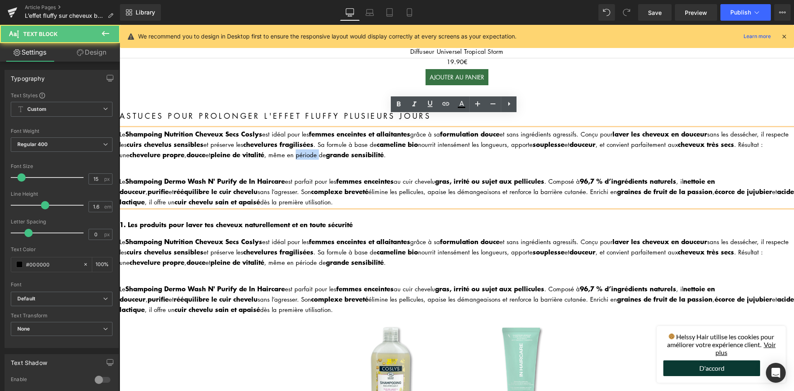
click at [335, 145] on div "Le Shampoing Nutrition Cheveux Secs Coslys est idéal pour les femmes enceintes …" at bounding box center [457, 144] width 675 height 31
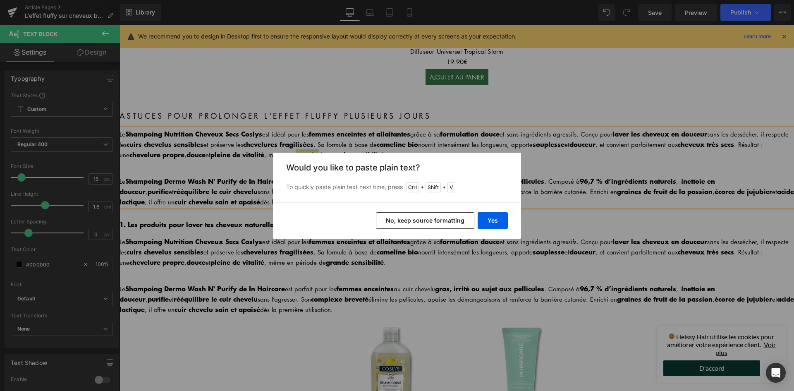
click at [431, 217] on button "No, keep source formatting" at bounding box center [425, 220] width 98 height 17
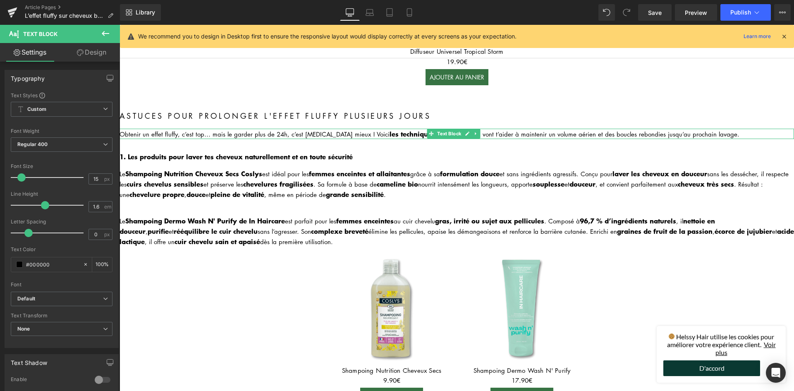
click at [138, 129] on div "Obtenir un effet fluffy, c’est top… mais le garder plus de 24h, c’est encore mi…" at bounding box center [457, 134] width 675 height 10
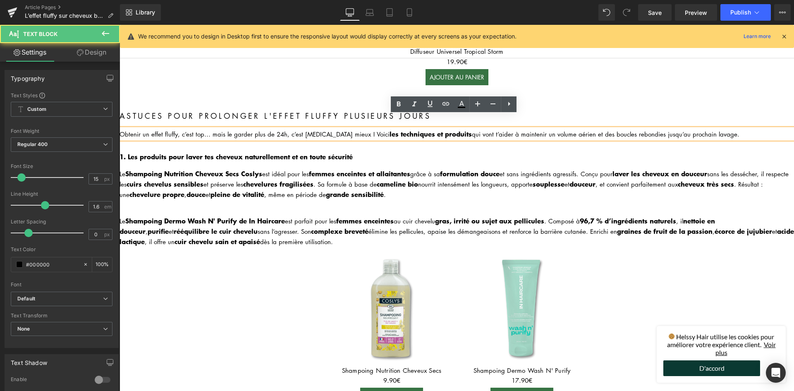
click at [124, 129] on div "Obtenir un effet fluffy, c’est top… mais le garder plus de 24h, c’est encore mi…" at bounding box center [457, 134] width 675 height 10
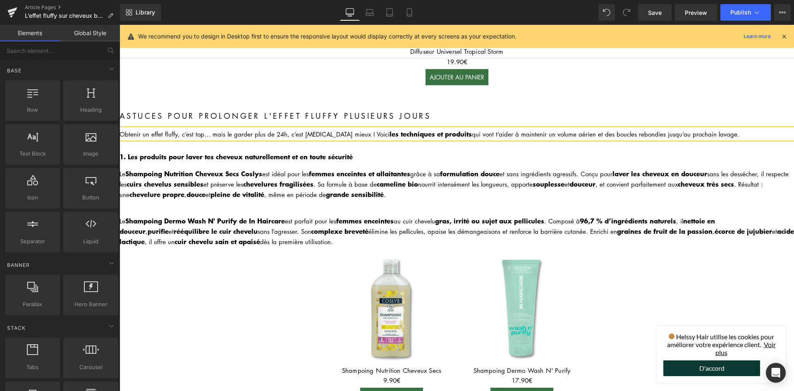
click at [237, 153] on div "Image Tu as envie de boucles souples, aériennes et avec un volume de folie ? L’…" at bounding box center [457, 275] width 675 height 3543
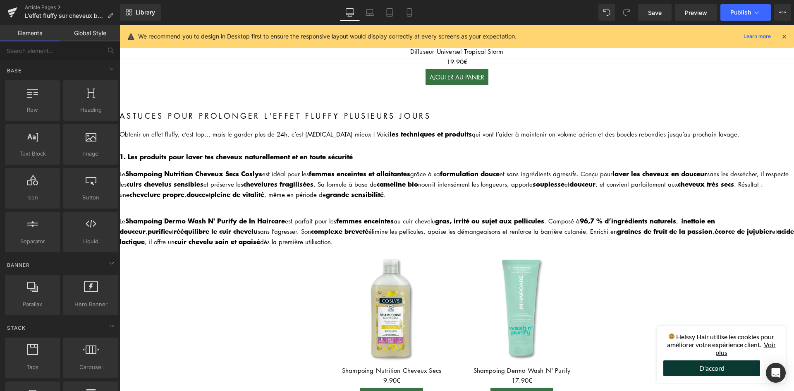
click at [190, 151] on b "1. Les produits pour laver tes cheveux naturellement et en toute sécurité" at bounding box center [236, 156] width 233 height 10
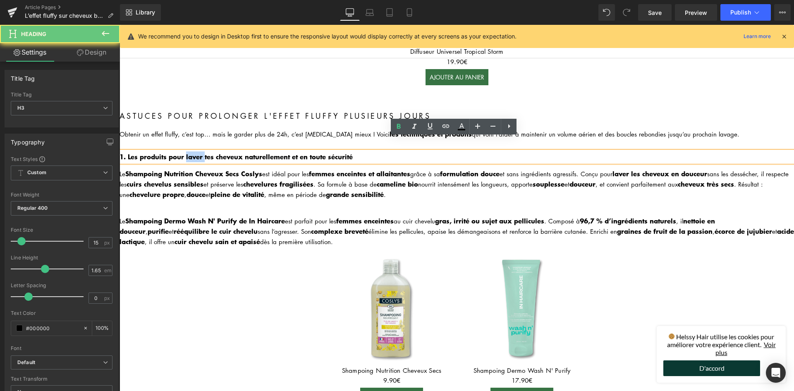
click at [190, 151] on b "1. Les produits pour laver tes cheveux naturellement et en toute sécurité" at bounding box center [236, 156] width 233 height 10
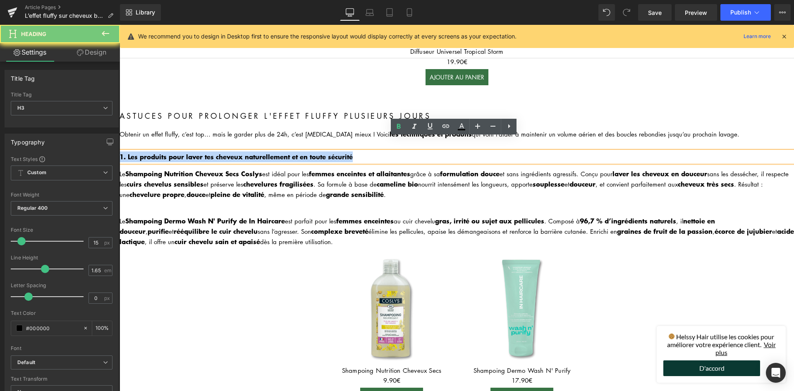
click at [190, 151] on b "1. Les produits pour laver tes cheveux naturellement et en toute sécurité" at bounding box center [236, 156] width 233 height 10
paste div
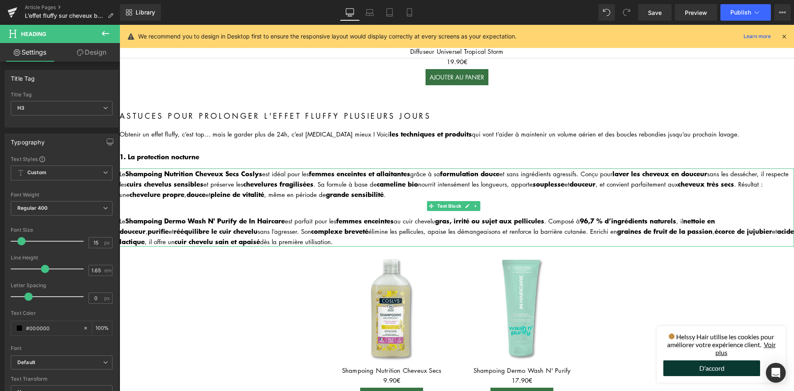
click at [203, 179] on strong "cuirs chevelus sensibles" at bounding box center [165, 184] width 77 height 10
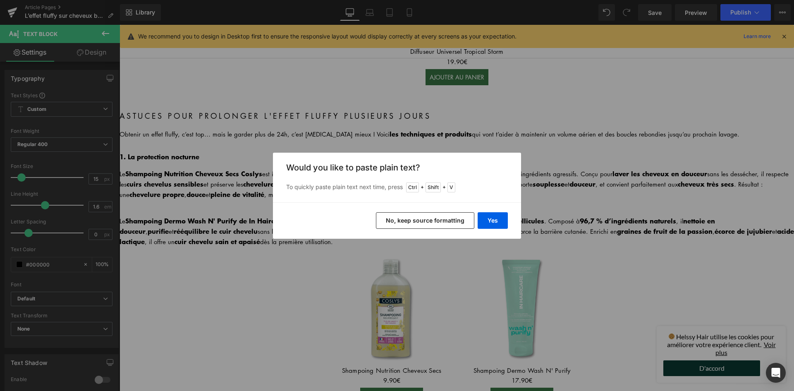
click at [403, 220] on button "No, keep source formatting" at bounding box center [425, 220] width 98 height 17
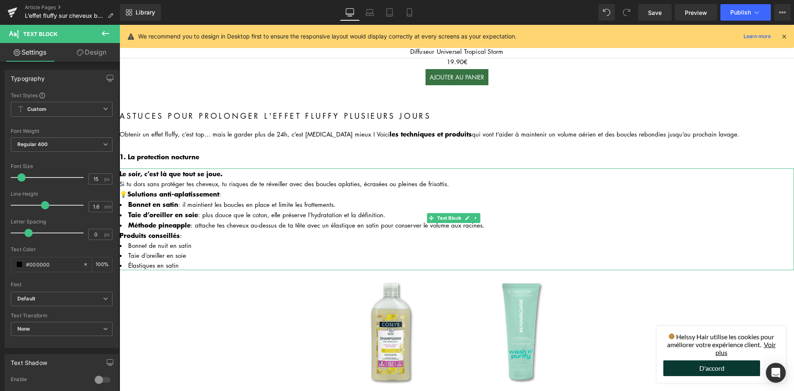
click at [129, 189] on div "💡 Solutions anti-aplatissement :" at bounding box center [457, 194] width 675 height 10
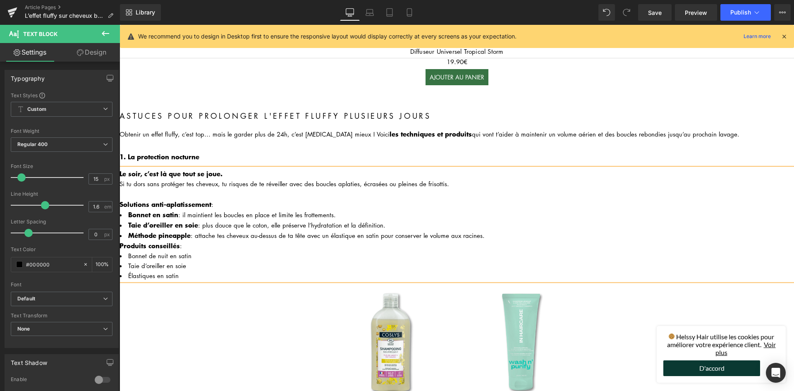
click at [122, 240] on strong "Produits conseillés" at bounding box center [150, 245] width 60 height 10
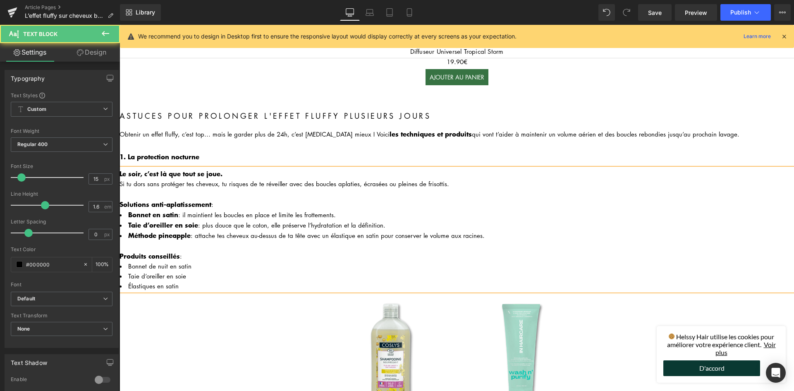
click at [172, 271] on li "Taie d’oreiller en soie" at bounding box center [457, 276] width 675 height 10
click at [157, 282] on link "Élastiques en satin" at bounding box center [153, 286] width 50 height 8
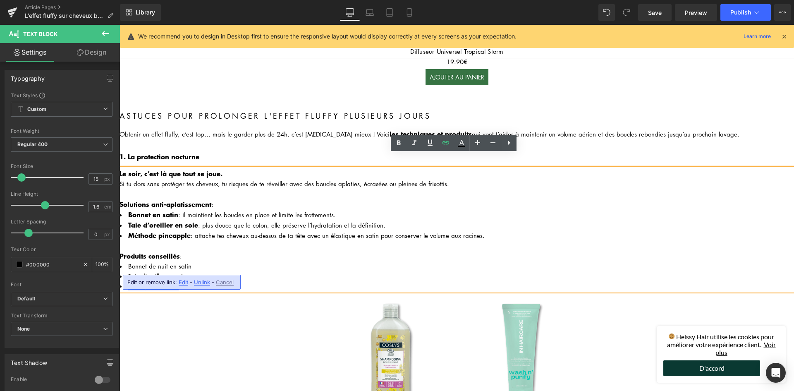
click at [181, 281] on span "Edit" at bounding box center [184, 282] width 10 height 7
click at [195, 284] on input "https://helssyhair.com/products/gelee-bouclante-boost-curl" at bounding box center [179, 285] width 127 height 21
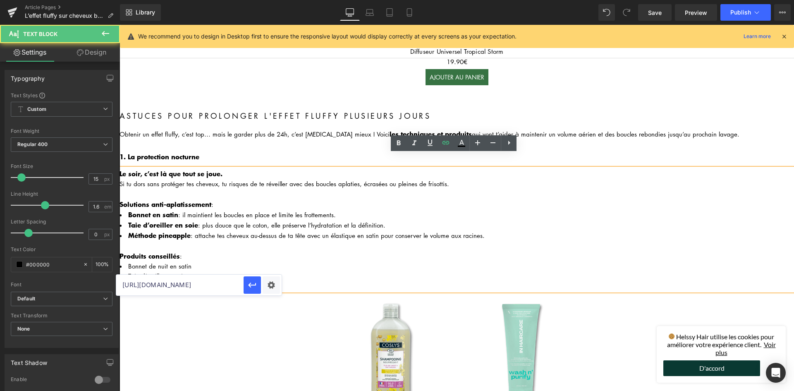
click at [214, 271] on li "Taie d’oreiller en soie" at bounding box center [457, 276] width 675 height 10
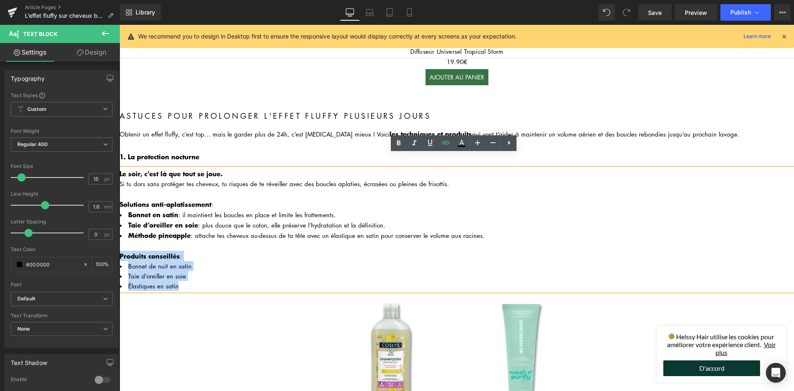
drag, startPoint x: 191, startPoint y: 267, endPoint x: 120, endPoint y: 240, distance: 76.4
click at [120, 240] on div "Le soir, c’est là que tout se joue. Si tu dors sans protéger tes cheveux, tu ri…" at bounding box center [457, 229] width 675 height 122
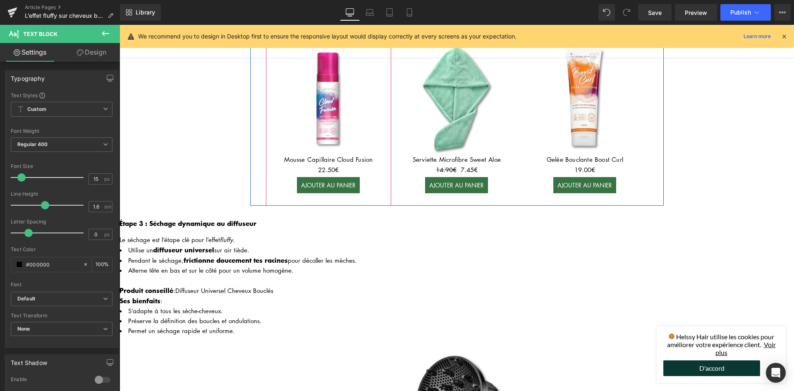
scroll to position [1076, 0]
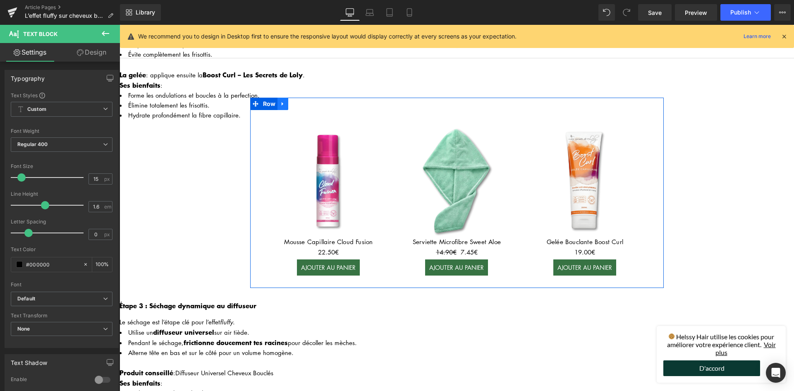
click at [280, 101] on icon at bounding box center [283, 104] width 6 height 6
click at [291, 101] on icon at bounding box center [294, 104] width 6 height 6
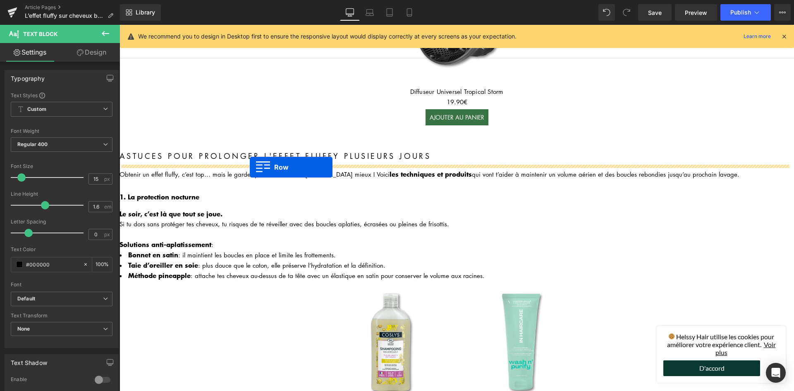
scroll to position [1531, 0]
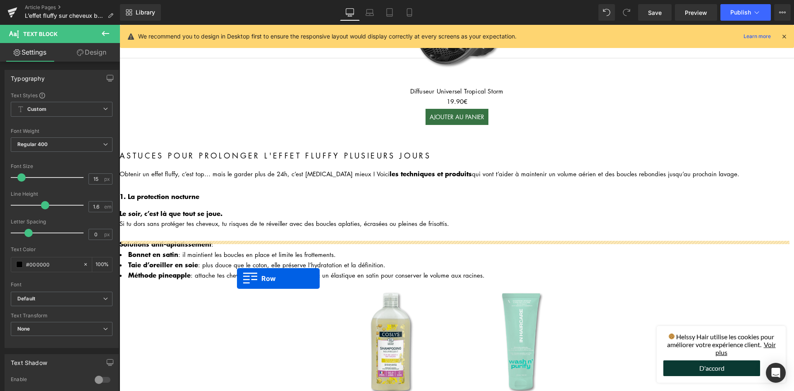
drag, startPoint x: 254, startPoint y: 177, endPoint x: 237, endPoint y: 278, distance: 102.8
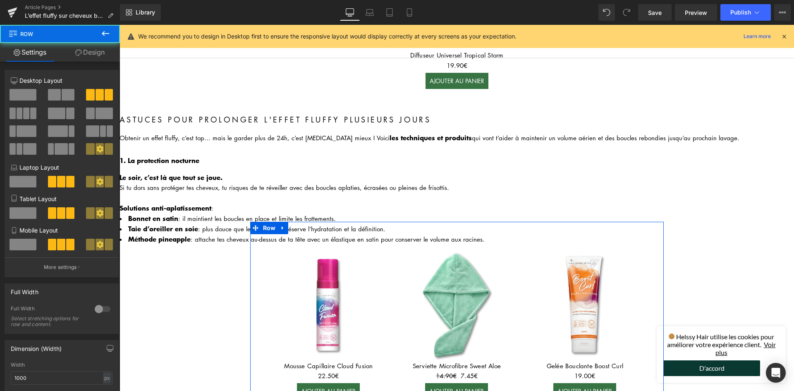
scroll to position [1616, 0]
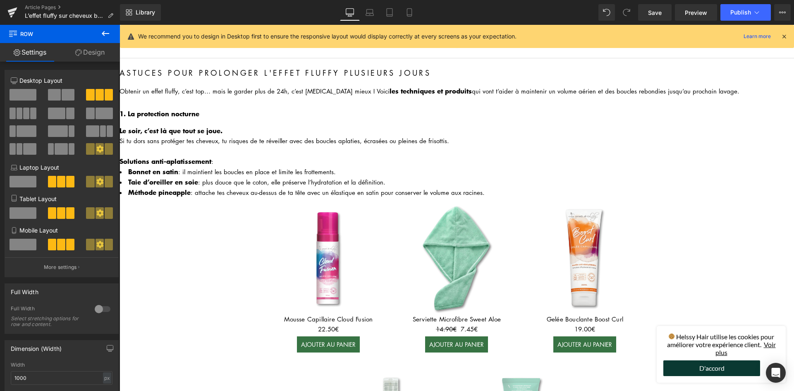
click at [299, 218] on img at bounding box center [328, 259] width 117 height 117
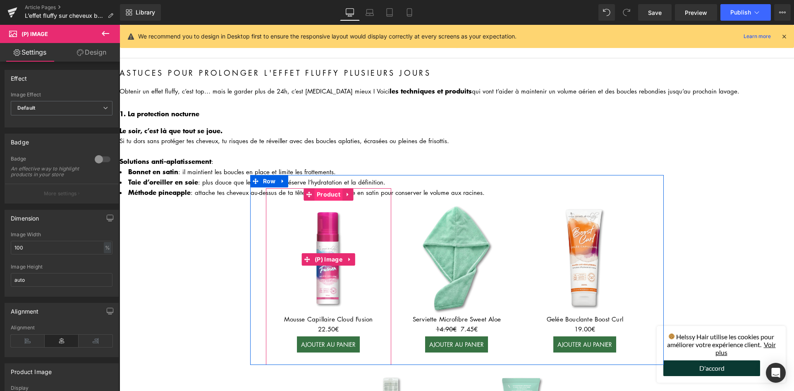
click at [318, 188] on span "Product" at bounding box center [329, 194] width 28 height 12
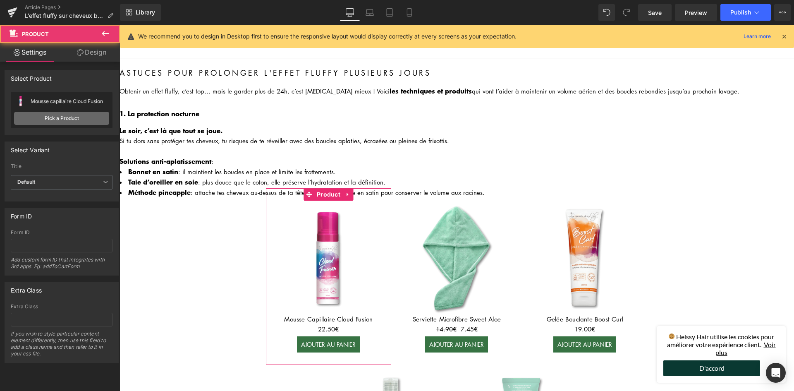
click at [68, 122] on link "Pick a Product" at bounding box center [61, 118] width 95 height 13
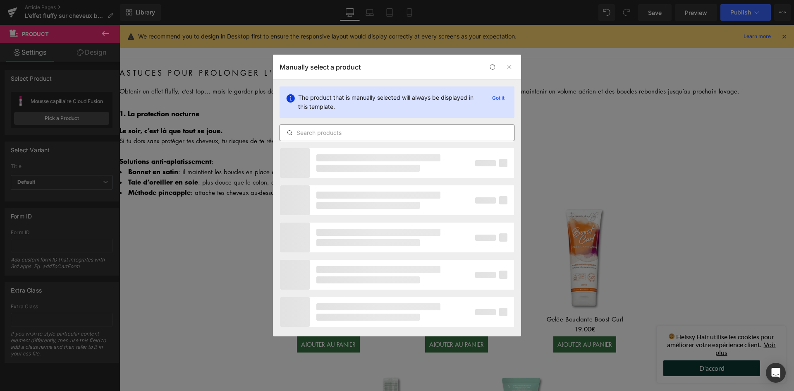
click at [337, 137] on input "text" at bounding box center [397, 133] width 234 height 10
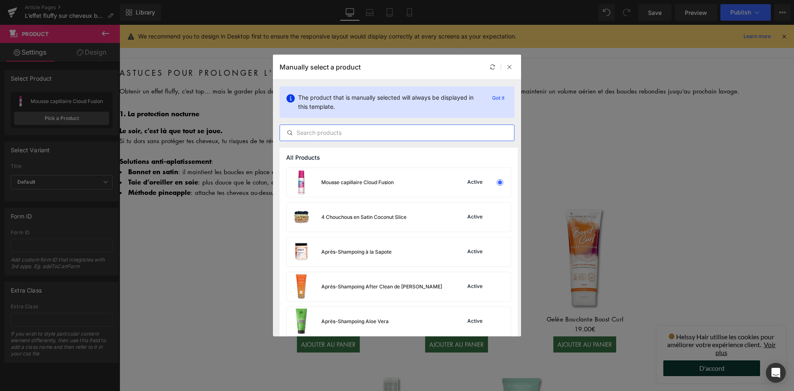
type input "n"
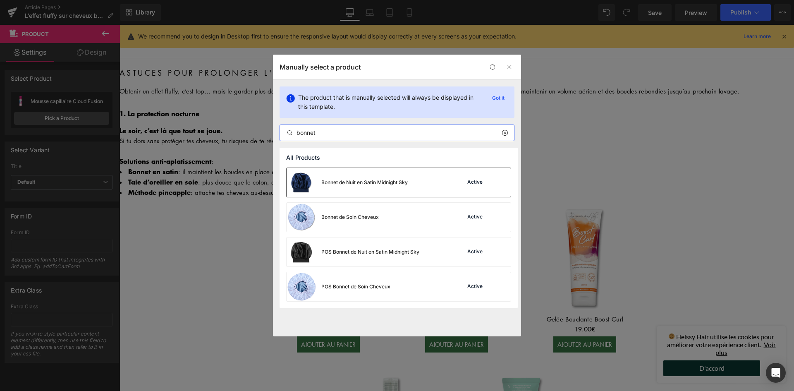
type input "bonnet"
click at [358, 185] on div "Bonnet de Nuit en Satin Midnight Sky" at bounding box center [364, 182] width 86 height 7
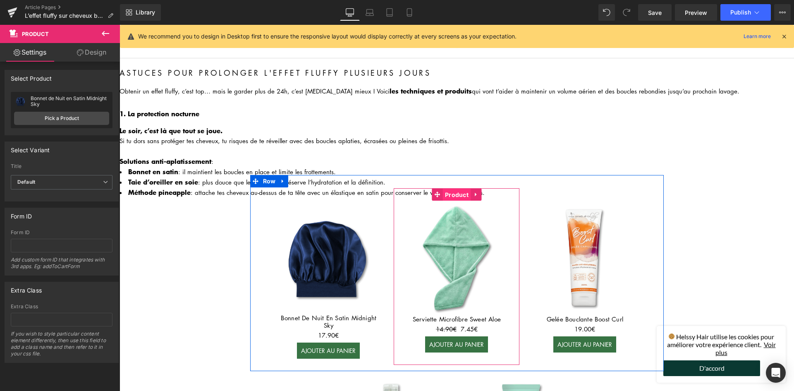
click at [447, 189] on span "Product" at bounding box center [457, 195] width 28 height 12
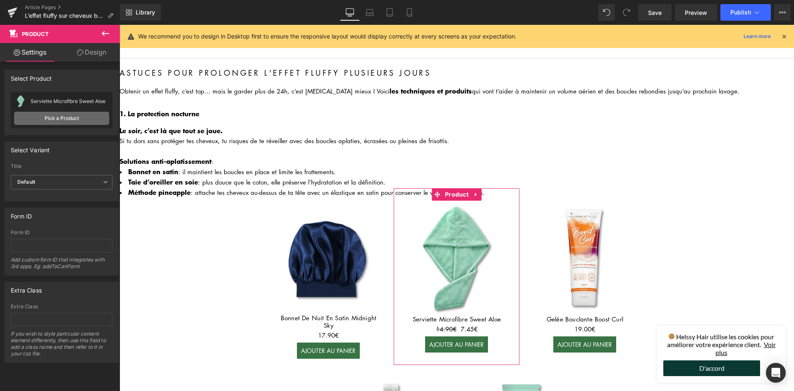
click at [60, 117] on link "Pick a Product" at bounding box center [61, 118] width 95 height 13
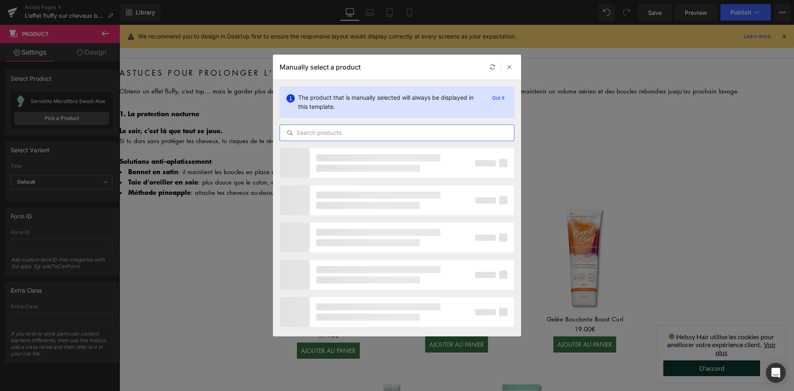
click at [317, 132] on input "text" at bounding box center [397, 133] width 234 height 10
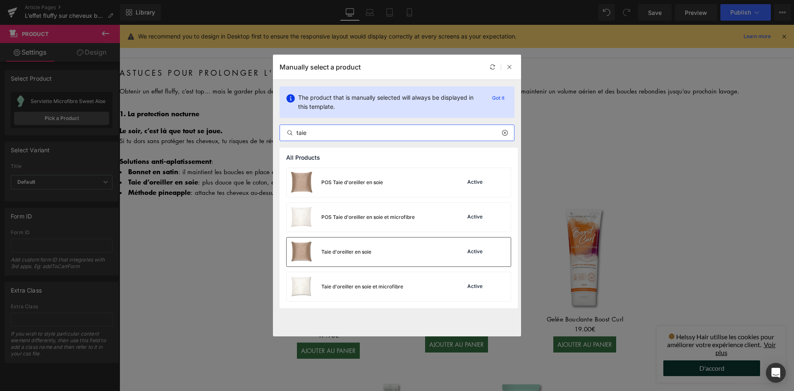
type input "taie"
click at [379, 247] on div "Taie d'oreiller en soie Active" at bounding box center [399, 251] width 224 height 29
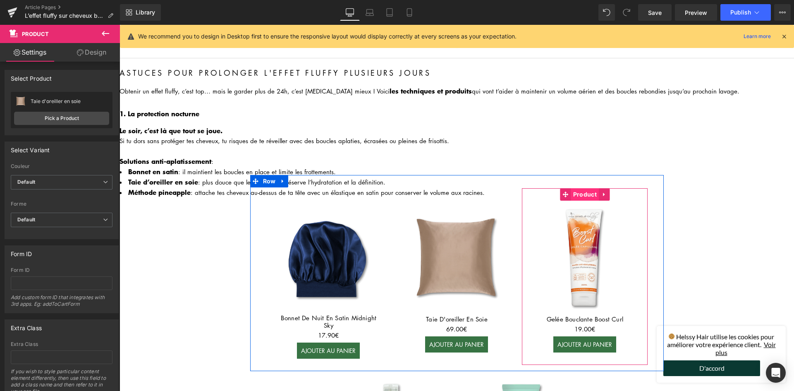
click at [586, 188] on span "Product" at bounding box center [585, 194] width 28 height 12
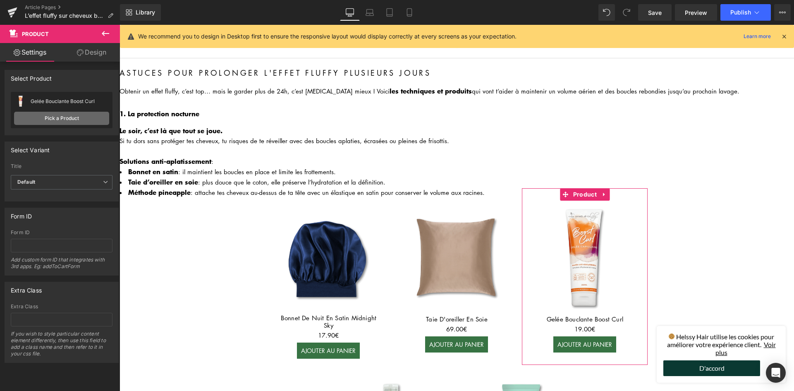
click at [69, 114] on link "Pick a Product" at bounding box center [61, 118] width 95 height 13
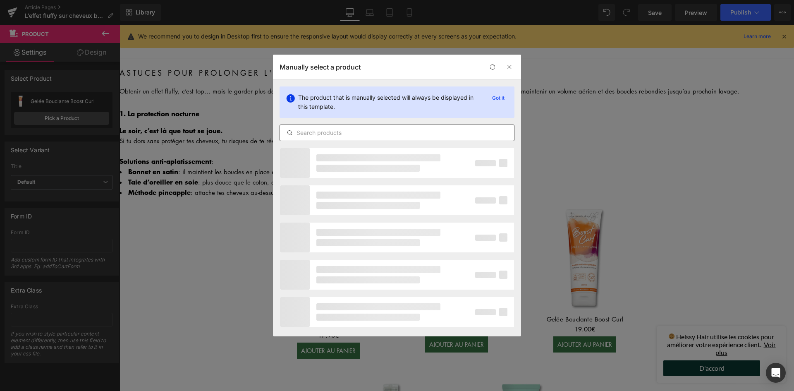
drag, startPoint x: 359, startPoint y: 126, endPoint x: 355, endPoint y: 130, distance: 5.8
click at [358, 127] on div at bounding box center [397, 132] width 235 height 17
click at [355, 131] on input "text" at bounding box center [397, 133] width 234 height 10
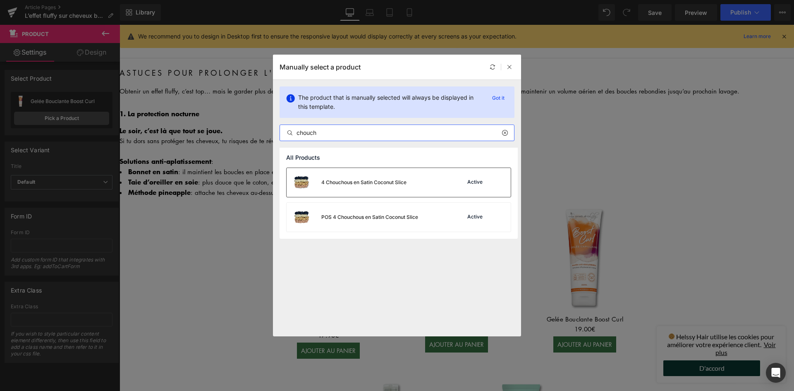
type input "chouch"
click at [341, 179] on div "4 Chouchous en Satin Coconut Slice" at bounding box center [363, 182] width 85 height 7
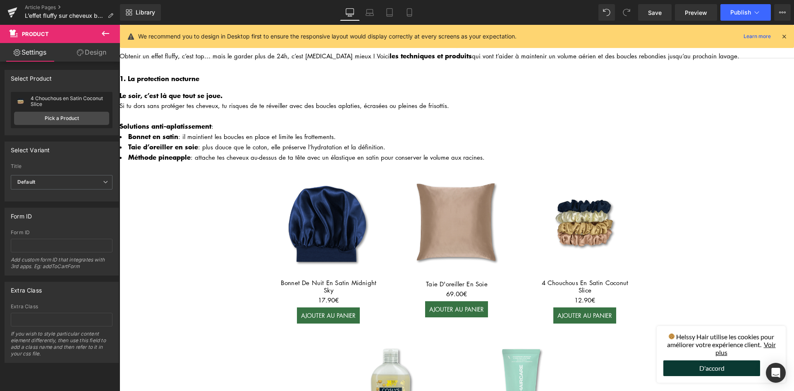
scroll to position [1698, 0]
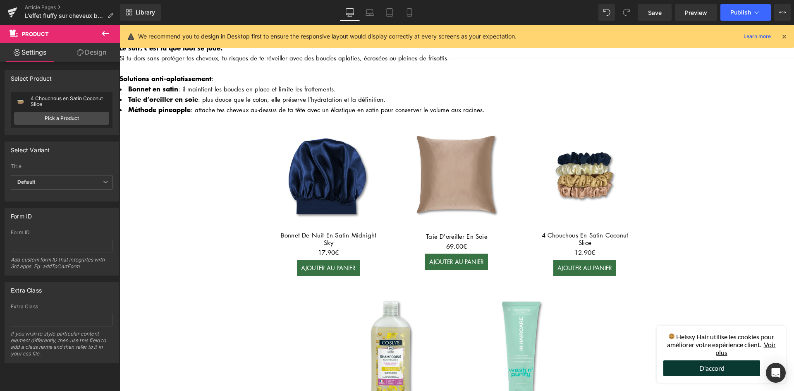
click at [709, 366] on div "Image Tu as envie de boucles souples, aériennes et avec un volume de folie ? L’…" at bounding box center [457, 233] width 675 height 3710
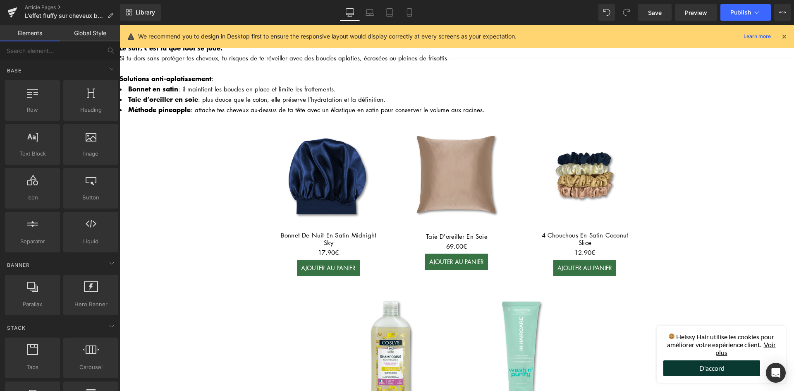
click at [709, 366] on div "Image Tu as envie de boucles souples, aériennes et avec un volume de folie ? L’…" at bounding box center [457, 233] width 675 height 3710
click at [729, 369] on div "Image Tu as envie de boucles souples, aériennes et avec un volume de folie ? L’…" at bounding box center [457, 233] width 675 height 3710
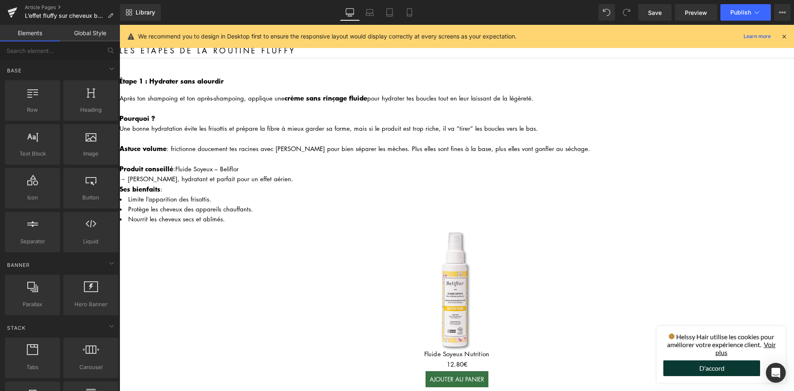
scroll to position [457, 0]
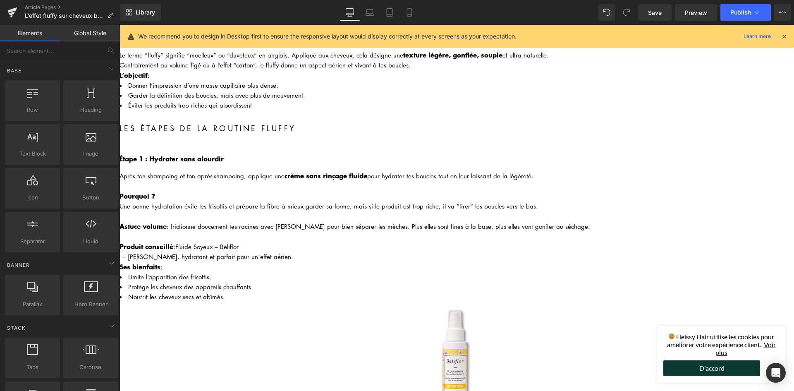
click at [202, 241] on div "Produit conseillé : Fluide Soyeux – Beliflor" at bounding box center [457, 246] width 675 height 10
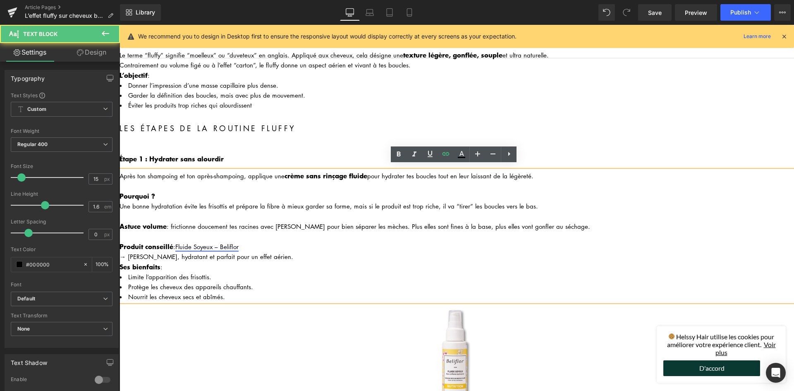
click at [208, 242] on link "Fluide Soyeux – Beliflor" at bounding box center [206, 246] width 63 height 8
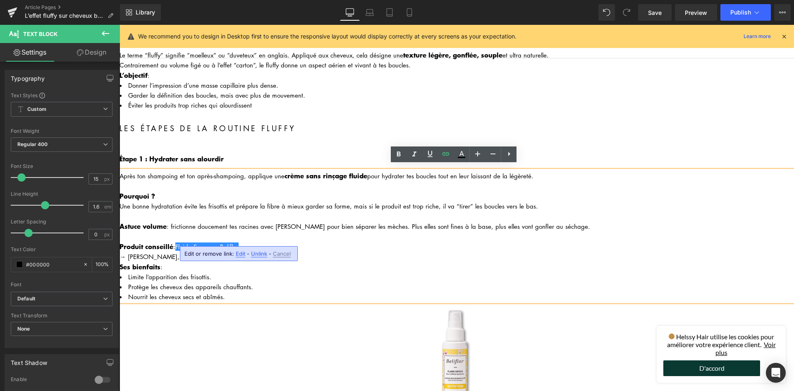
click at [236, 251] on span "Edit" at bounding box center [241, 253] width 10 height 7
click at [235, 251] on input "https://helssyhair.com/products/gelee-bouclante-boost-curl" at bounding box center [231, 256] width 127 height 21
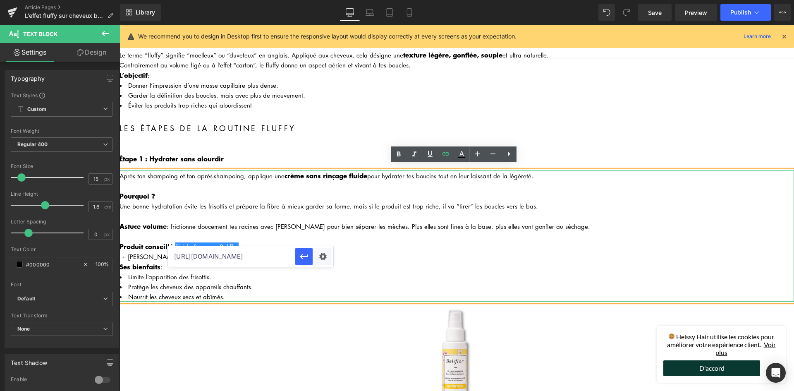
type input "https://helssyhair.com/?_gl=1*ch718o*_gcl_au*MjA3NTMyMzY1Ni4xNzUxMDE2NzY2"
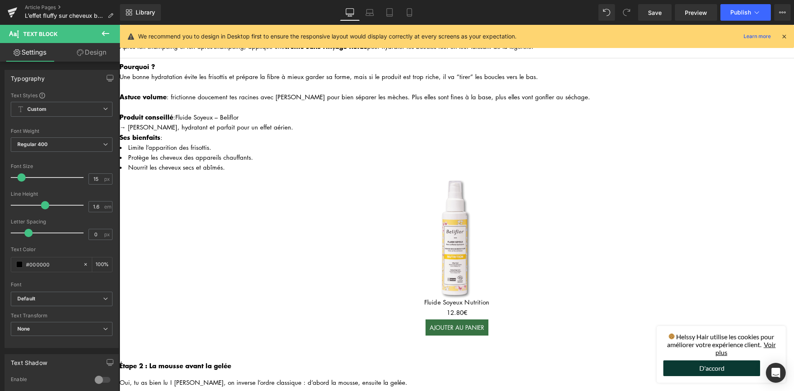
scroll to position [540, 0]
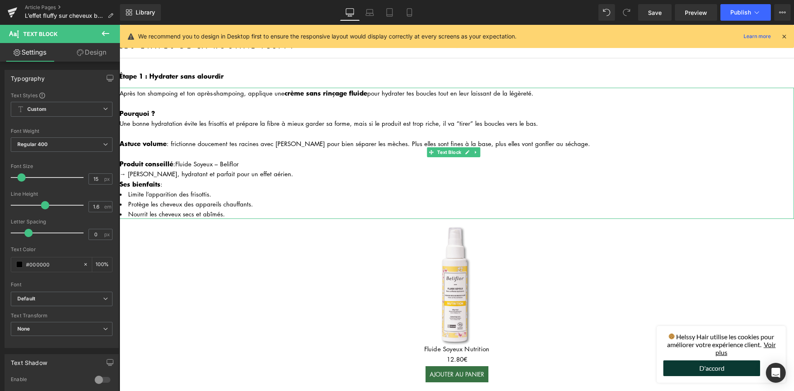
click at [250, 158] on div "Produit conseillé : Fluide Soyeux – Beliflor" at bounding box center [457, 163] width 675 height 10
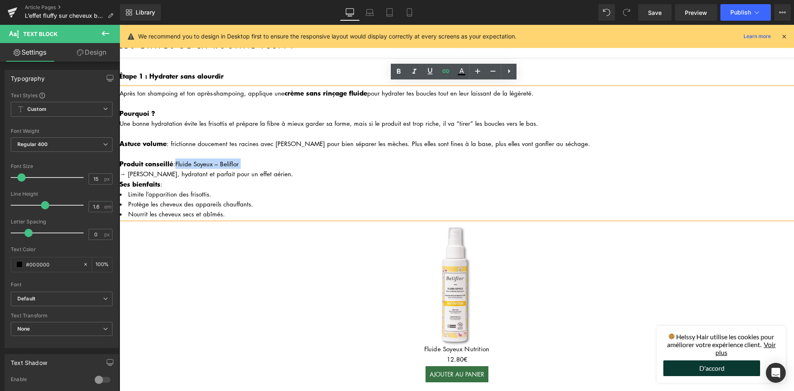
drag, startPoint x: 250, startPoint y: 156, endPoint x: 182, endPoint y: 152, distance: 68.8
click at [182, 158] on div "Produit conseillé : Fluide Soyeux – Beliflor" at bounding box center [457, 163] width 675 height 10
click at [444, 67] on icon at bounding box center [446, 71] width 10 height 10
click at [284, 172] on input "https://helssyhair.com/?_gl=1*ch718o*_gcl_au*MjA3NTMyMzY1Ni4xNzUxMDE2NzY2" at bounding box center [231, 173] width 127 height 21
paste input "https://helssyhair.com/products/fluide-soyeux-nutrition"
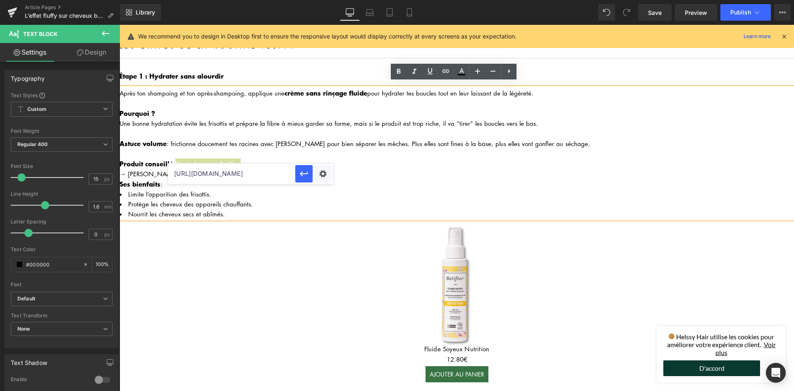
scroll to position [0, 55]
click at [307, 173] on icon "button" at bounding box center [304, 174] width 10 height 10
click at [278, 161] on div "Produit conseillé : Fluide Soyeux – Beliflor" at bounding box center [457, 163] width 675 height 10
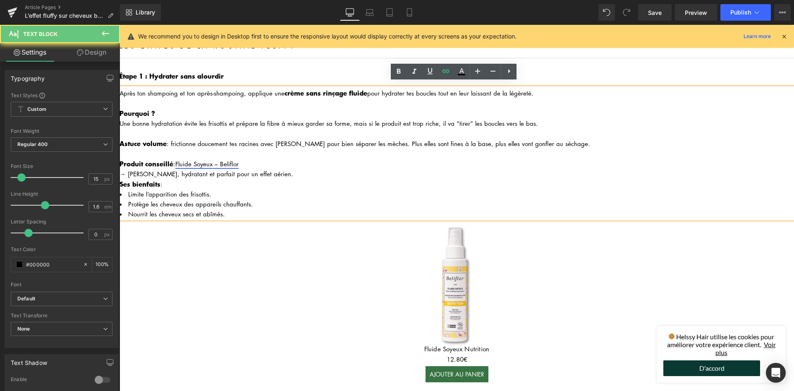
click at [223, 160] on link "Fluide Soyeux – Beliflor" at bounding box center [206, 164] width 63 height 8
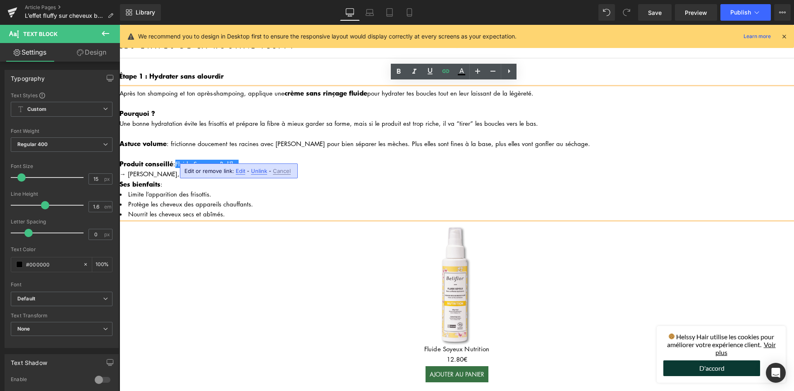
click at [238, 169] on span "Edit" at bounding box center [241, 171] width 10 height 7
click at [247, 170] on input "https://helssyhair.com/products/fluide-soyeux-nutrition" at bounding box center [231, 173] width 127 height 21
click at [323, 128] on div at bounding box center [457, 133] width 675 height 10
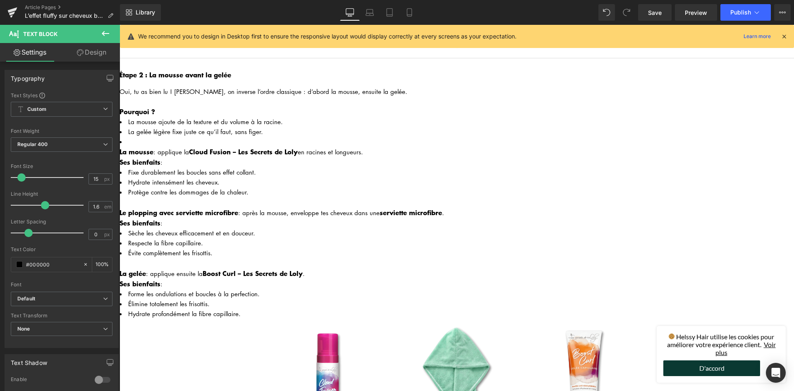
scroll to position [830, 0]
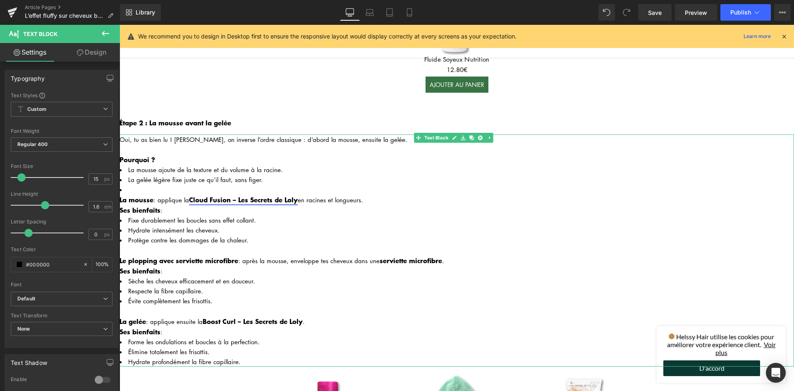
click at [256, 194] on link "Cloud Fusion – Les Secrets de Loly" at bounding box center [243, 199] width 109 height 10
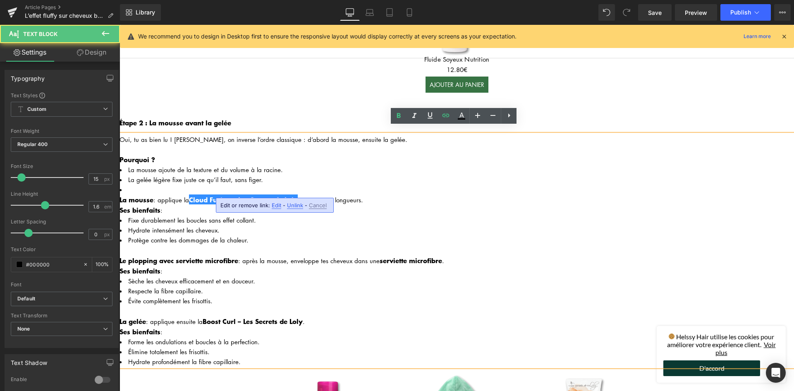
click at [272, 205] on span "Edit" at bounding box center [277, 205] width 10 height 7
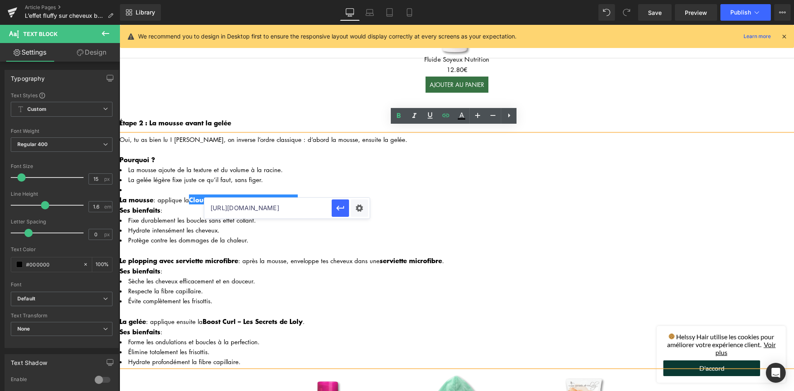
click at [279, 208] on input "https://helssyhair.com/products/fluide-soyeux-nutrition?_gl=1*18sktm2*_gcl_au*M…" at bounding box center [267, 208] width 127 height 21
click at [336, 175] on li "La gelée légère fixe juste ce qu’il faut, sans figer." at bounding box center [457, 180] width 675 height 10
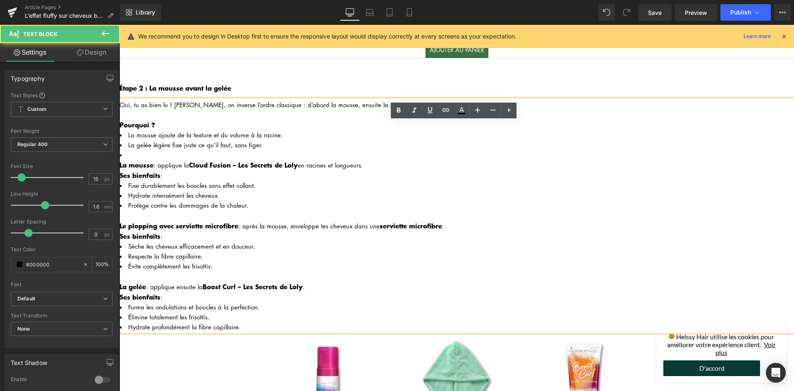
scroll to position [912, 0]
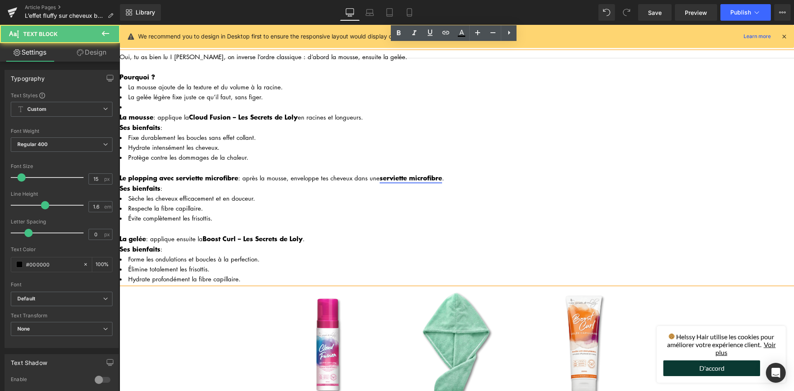
click at [397, 172] on link "serviette microfibre" at bounding box center [411, 177] width 62 height 10
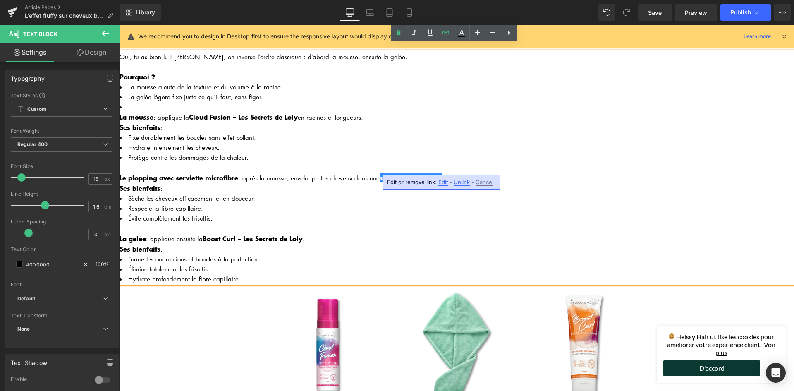
click at [445, 180] on span "Edit" at bounding box center [443, 182] width 10 height 7
click at [476, 181] on input "https://helssyhair.com/products/fluide-soyeux-nutrition?_gl=1*18sktm2*_gcl_au*M…" at bounding box center [434, 185] width 127 height 21
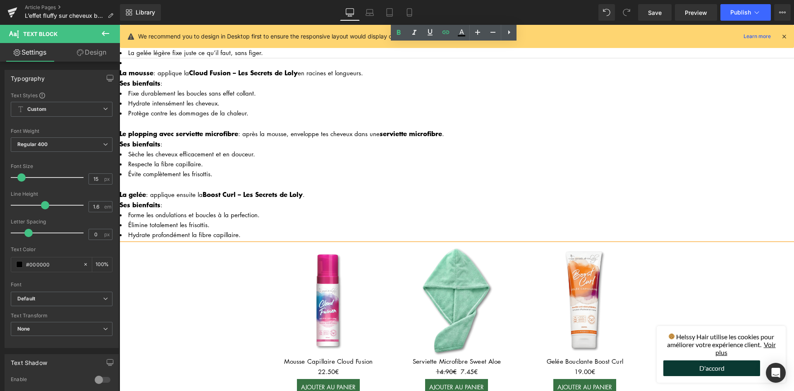
scroll to position [995, 0]
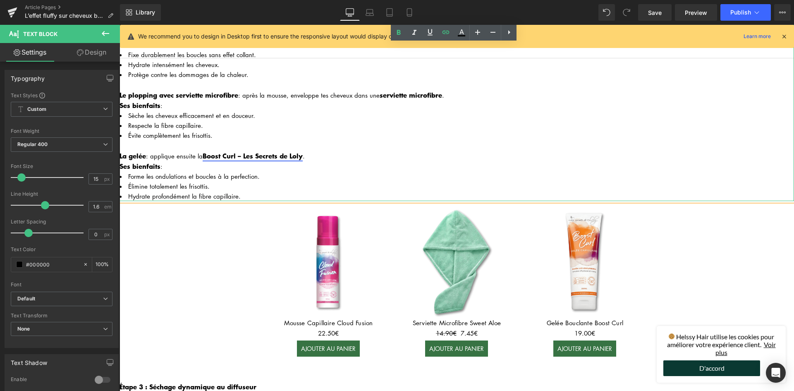
click at [256, 151] on link "Boost Curl – Les Secrets de Loly" at bounding box center [253, 156] width 100 height 10
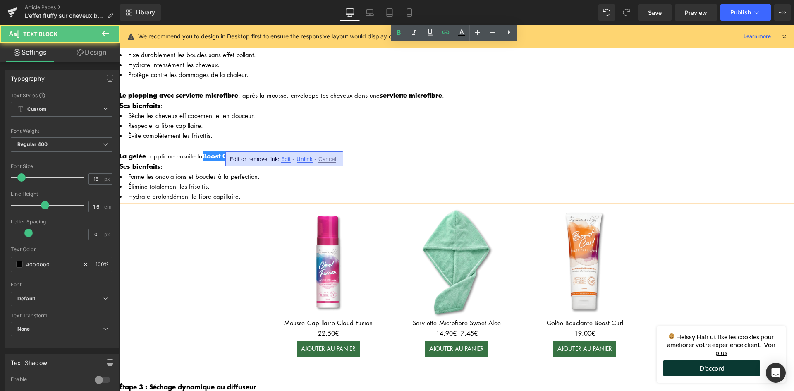
click at [291, 159] on div "Edit or remove link: Edit - Unlink - Cancel" at bounding box center [284, 158] width 118 height 15
click at [286, 159] on span "Edit" at bounding box center [286, 159] width 10 height 7
click at [285, 130] on li "Évite complètement les frisottis." at bounding box center [457, 135] width 675 height 10
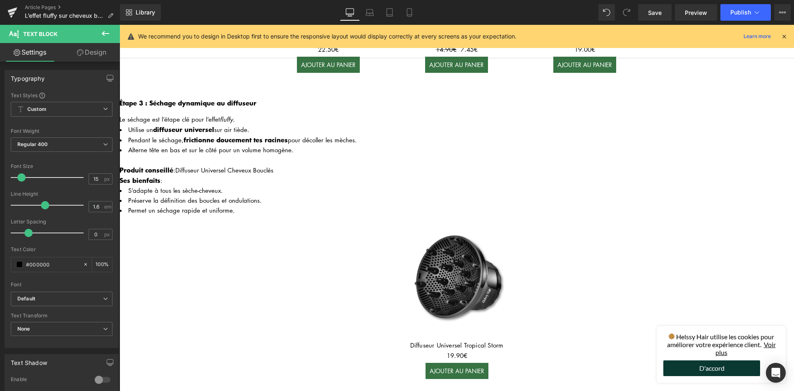
scroll to position [1285, 0]
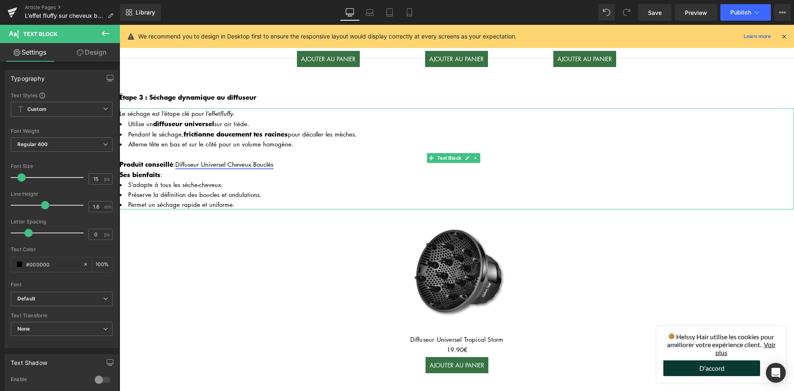
click at [211, 160] on link "Diffuseur Universel Cheveux Bouclés" at bounding box center [224, 164] width 98 height 8
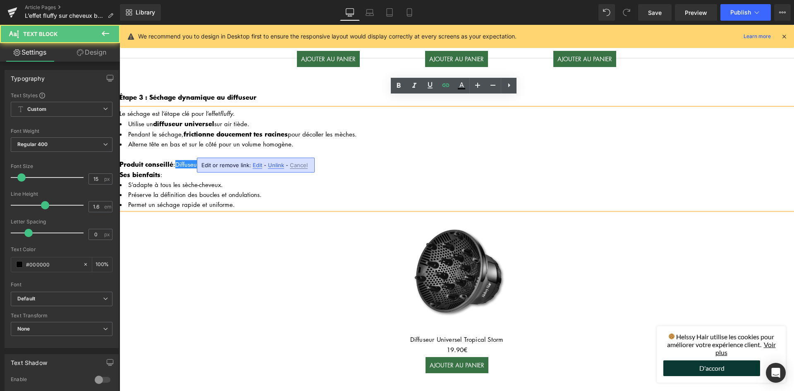
click at [254, 165] on span "Edit" at bounding box center [258, 165] width 10 height 7
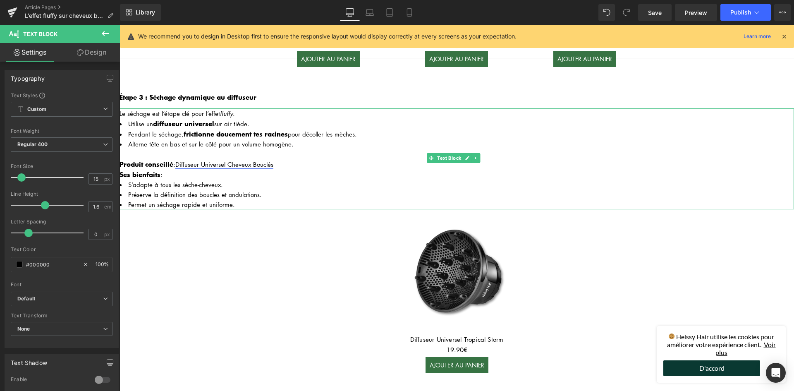
click at [214, 160] on link "Diffuseur Universel Cheveux Bouclés" at bounding box center [224, 164] width 98 height 8
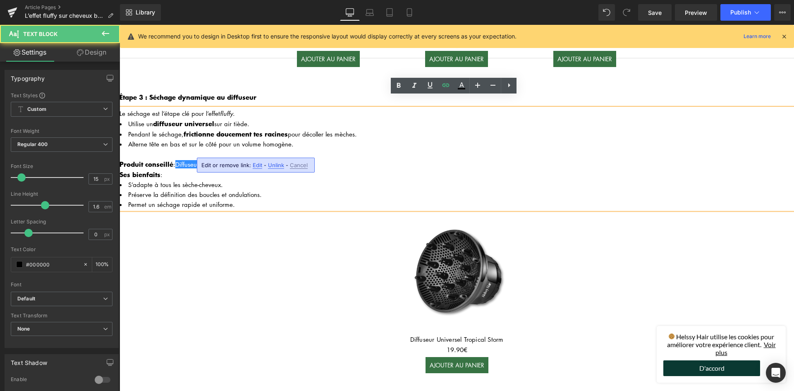
click at [253, 167] on span "Edit" at bounding box center [258, 165] width 10 height 7
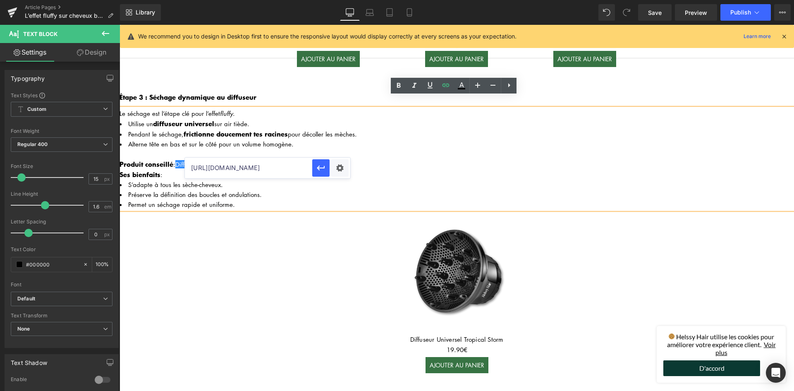
click at [270, 165] on input "https://helssyhair.com/products/fluide-soyeux-nutrition?_gl=1*18sktm2*_gcl_au*M…" at bounding box center [248, 168] width 127 height 21
paste input "products/diffuseur-universel-cheveux-boucles?_pos=1&_sid=1c634236d&_ss=r"
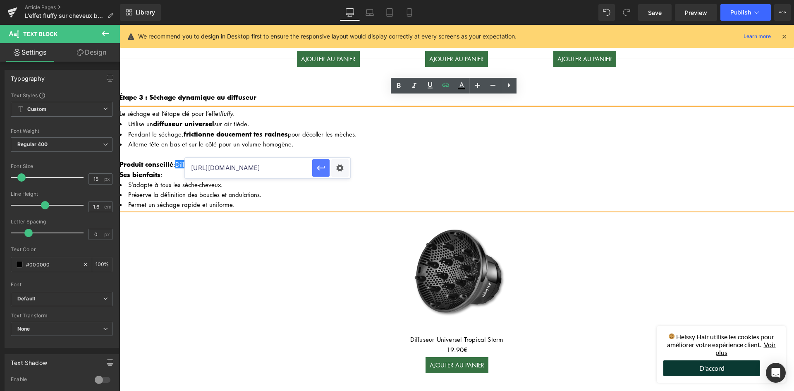
type input "https://helssyhair.com/products/diffuseur-universel-cheveux-boucles?_pos=1&_sid…"
click at [321, 168] on icon "button" at bounding box center [321, 168] width 10 height 10
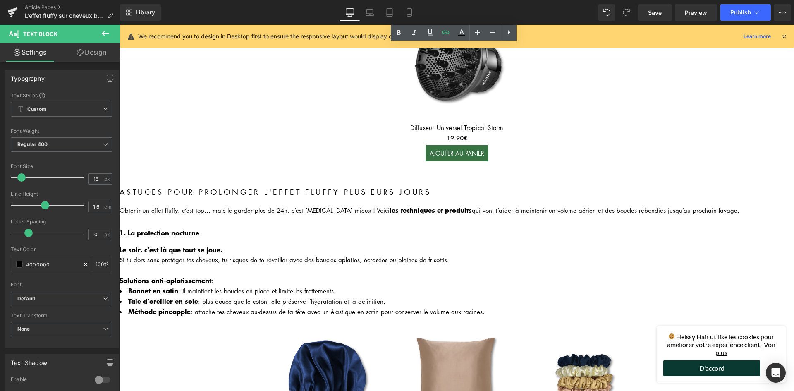
scroll to position [1574, 0]
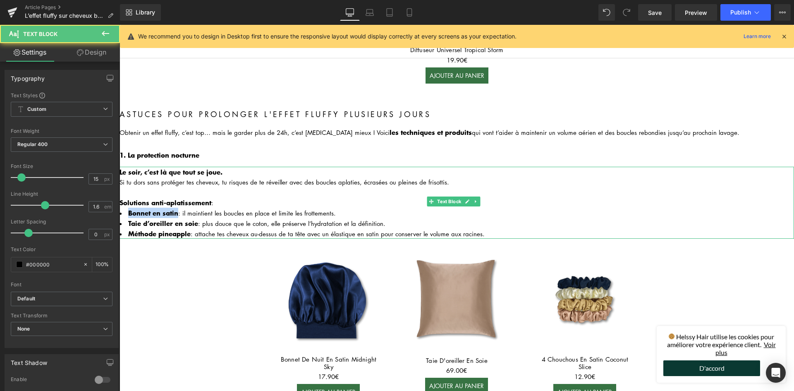
drag, startPoint x: 170, startPoint y: 196, endPoint x: 123, endPoint y: 194, distance: 47.2
click at [123, 208] on li "Bonnet en satin : il maintient les boucles en place et limite les frottements." at bounding box center [457, 213] width 675 height 10
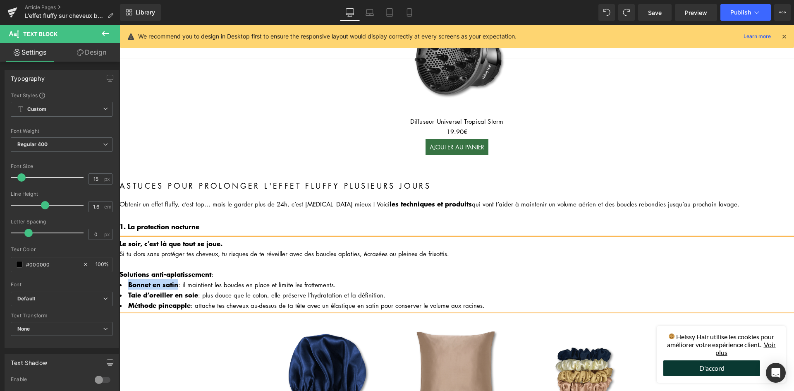
scroll to position [1564, 0]
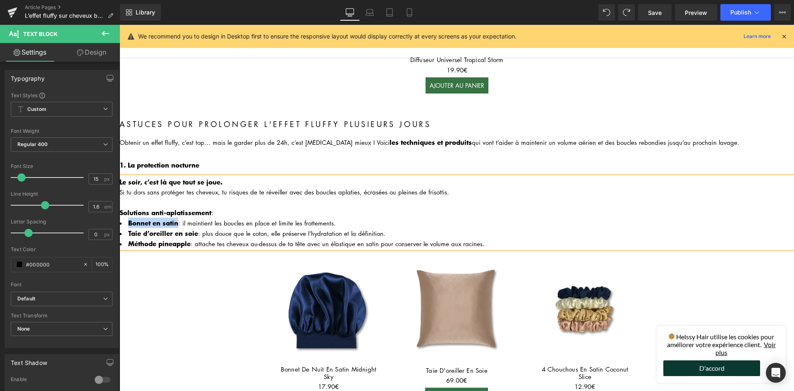
click at [175, 218] on strong "Bonnet en satin" at bounding box center [153, 223] width 50 height 10
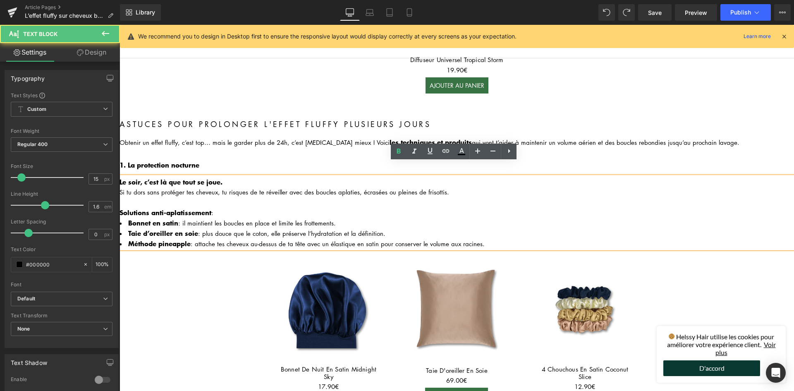
click at [180, 218] on li "Bonnet en satin : il maintient les boucles en place et limite les frottements." at bounding box center [457, 223] width 675 height 10
drag, startPoint x: 177, startPoint y: 207, endPoint x: 129, endPoint y: 207, distance: 47.6
click at [129, 218] on strong "Bonnet en satin" at bounding box center [153, 223] width 50 height 10
click at [442, 155] on icon at bounding box center [446, 151] width 10 height 10
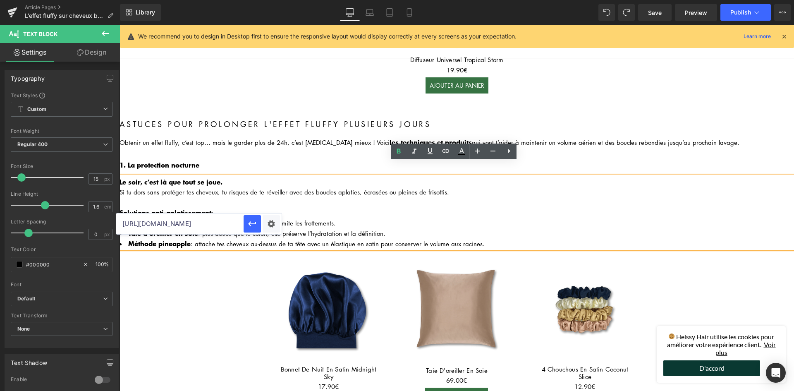
click at [185, 220] on input "https://helssyhair.com/products/diffuseur-universel-cheveux-boucles?_pos=1&_sid…" at bounding box center [179, 223] width 127 height 21
paste input "https://helssyhair.com/products/taie-doreiller-en-soie"
type input "https://helssyhair.com/products/taie-doreiller-en-soie"
click at [253, 221] on icon "button" at bounding box center [252, 224] width 10 height 10
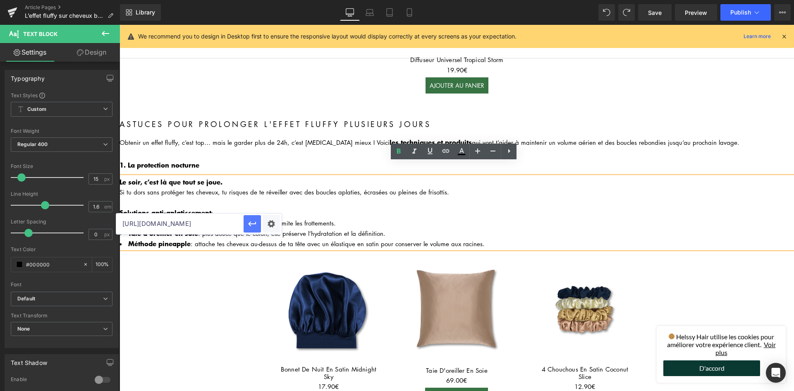
scroll to position [0, 0]
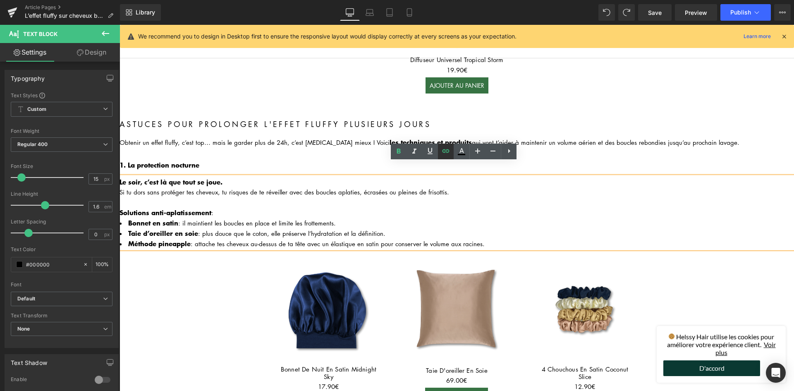
click at [451, 151] on link at bounding box center [446, 152] width 16 height 16
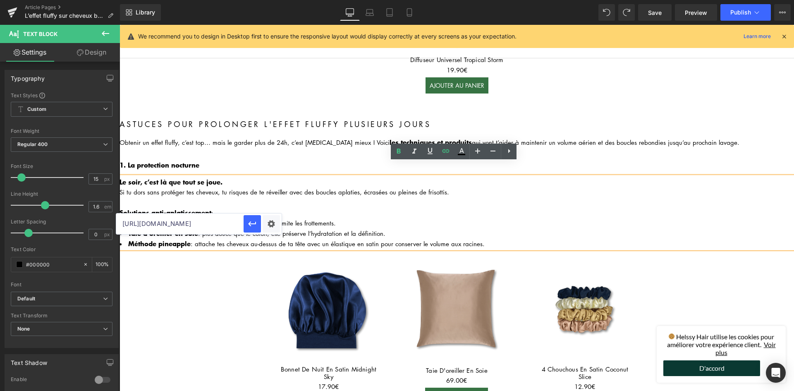
click at [193, 226] on input "https://helssyhair.com/products/taie-doreiller-en-soie" at bounding box center [179, 223] width 127 height 21
paste input "https://helssyhair.com/products/bonnet-de-nuit-en-satin?"
type input "https://helssyhair.com/products/bonnet-de-nuit-en-satin?"
click at [250, 223] on icon "button" at bounding box center [252, 223] width 8 height 5
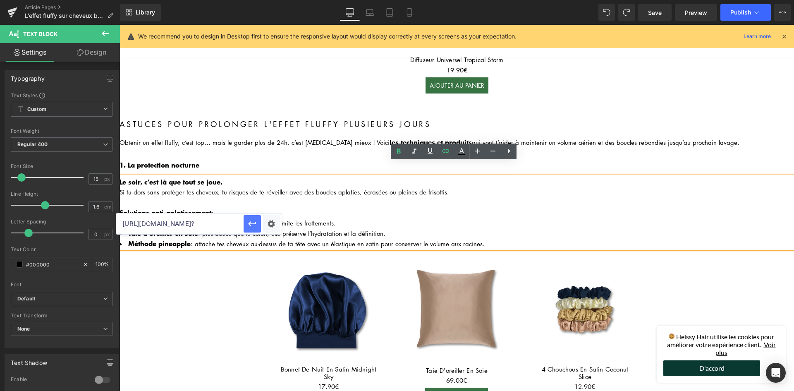
scroll to position [0, 0]
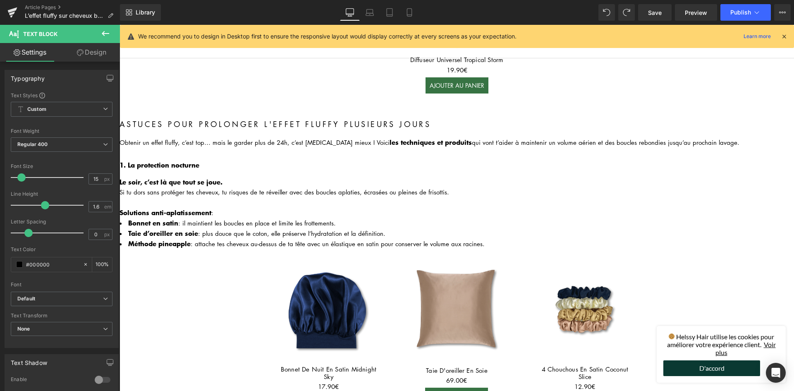
drag, startPoint x: 180, startPoint y: 208, endPoint x: 179, endPoint y: 218, distance: 9.9
click at [180, 218] on li "Bonnet en satin : il maintient les boucles en place et limite les frottements." at bounding box center [457, 223] width 675 height 10
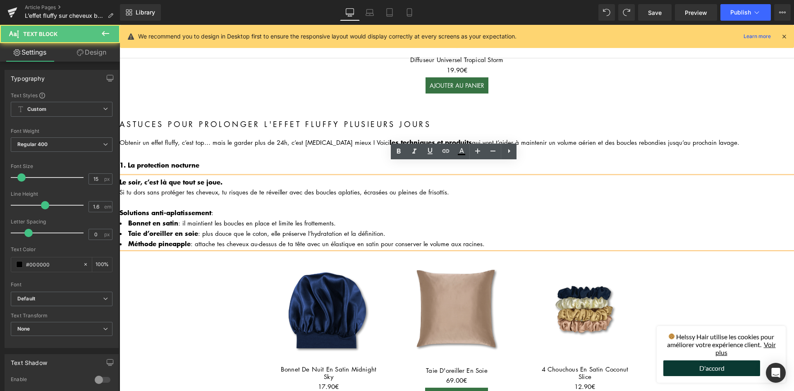
click at [176, 228] on strong "Taie d’oreiller en soie" at bounding box center [163, 233] width 70 height 10
click at [196, 228] on strong "Taie d’oreiller en soie" at bounding box center [163, 233] width 70 height 10
drag, startPoint x: 196, startPoint y: 218, endPoint x: 127, endPoint y: 217, distance: 69.1
click at [127, 228] on li "Taie d’oreiller en soie : plus douce que le coton, elle préserve l’hydratation …" at bounding box center [457, 233] width 675 height 10
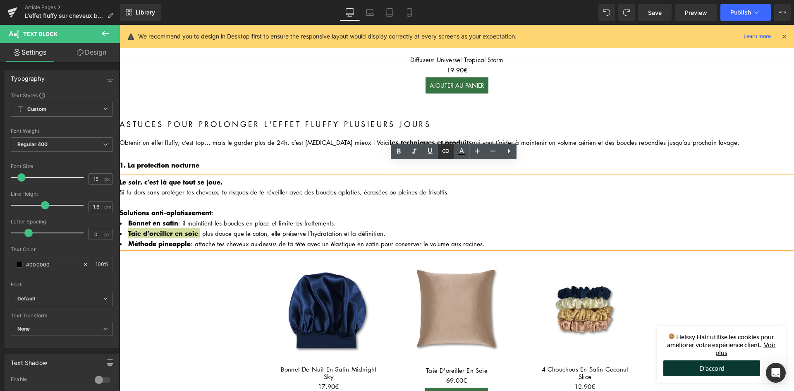
click at [450, 147] on icon at bounding box center [446, 151] width 10 height 10
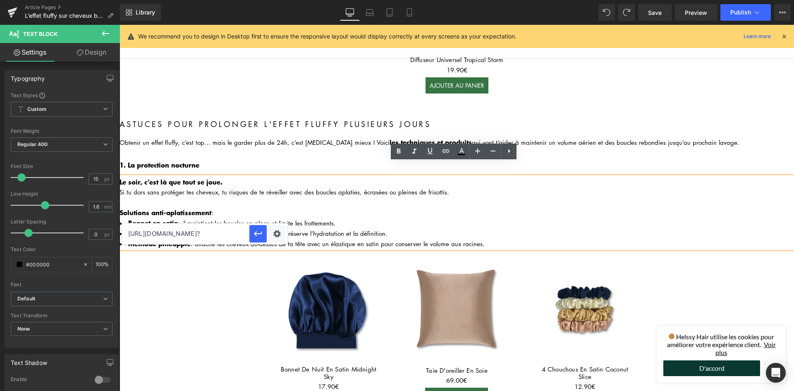
click at [188, 235] on input "https://helssyhair.com/products/bonnet-de-nuit-en-satin?" at bounding box center [185, 233] width 127 height 21
paste input "https://helssyhair.com/products/taie-doreiller-en-soie"
click at [257, 235] on icon "button" at bounding box center [258, 234] width 10 height 10
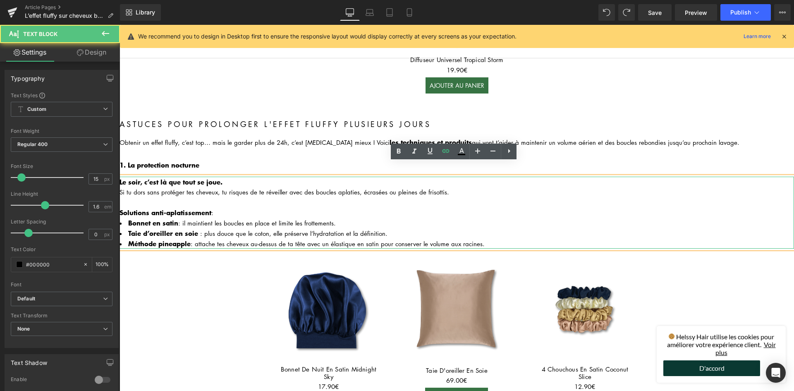
click at [179, 218] on li "Bonnet en satin : il maintient les boucles en place et limite les frottements." at bounding box center [457, 223] width 675 height 10
drag, startPoint x: 179, startPoint y: 204, endPoint x: 136, endPoint y: 206, distance: 43.4
click at [136, 218] on li "Bonnet en satin : il maintient les boucles en place et limite les frottements." at bounding box center [457, 223] width 675 height 10
click at [437, 156] on link at bounding box center [430, 152] width 16 height 16
click at [427, 154] on icon at bounding box center [430, 151] width 10 height 10
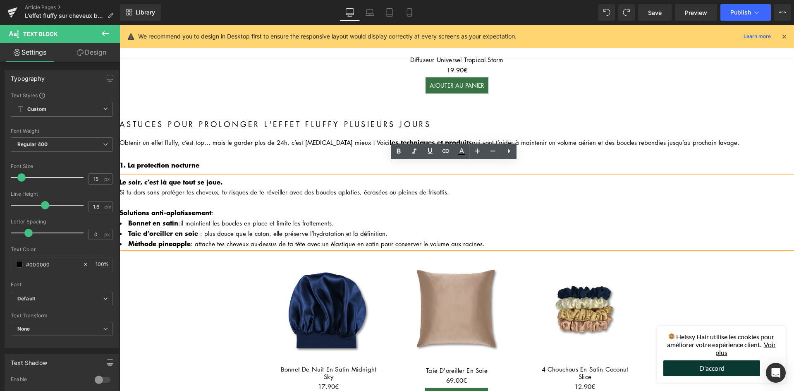
click at [199, 218] on li "Bonnet en satin : il maintient les boucles en place et limite les frottements." at bounding box center [457, 223] width 675 height 10
click at [165, 218] on link "Bonnet en satin" at bounding box center [153, 223] width 50 height 10
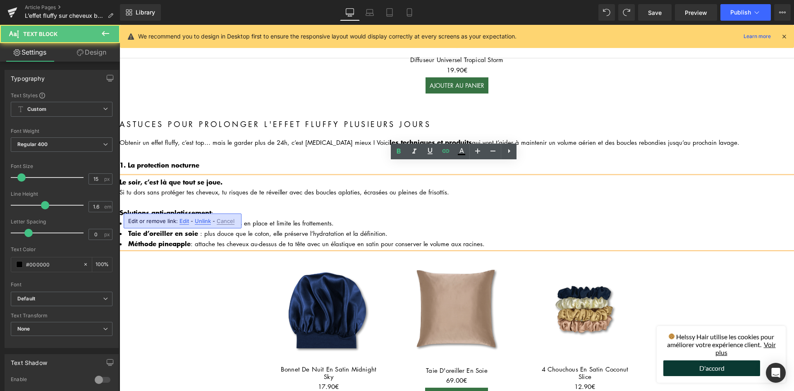
click at [186, 219] on span "Edit" at bounding box center [185, 221] width 10 height 7
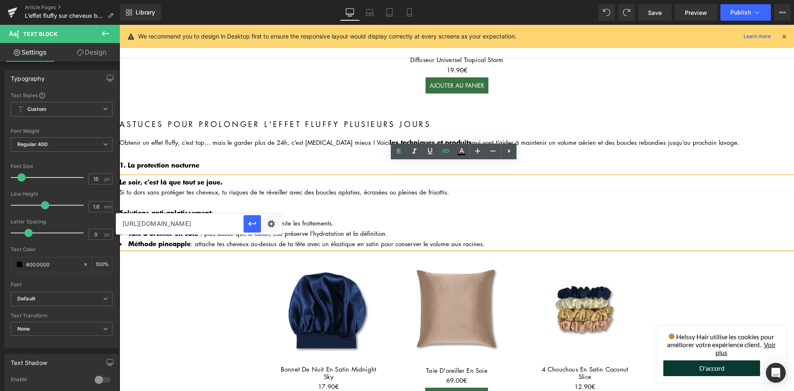
drag, startPoint x: 209, startPoint y: 222, endPoint x: 215, endPoint y: 223, distance: 5.8
click at [209, 223] on input "https://helssyhair.com/products/taie-doreiller-en-soie" at bounding box center [179, 223] width 127 height 21
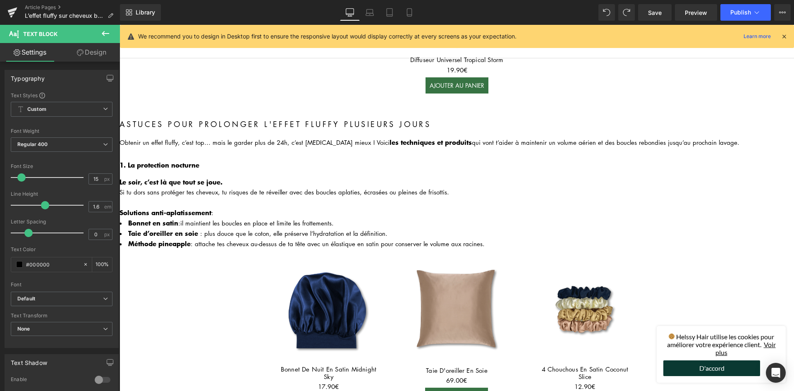
drag, startPoint x: 358, startPoint y: 248, endPoint x: 194, endPoint y: 232, distance: 164.6
click at [172, 218] on link "Bonnet en satin" at bounding box center [153, 223] width 50 height 10
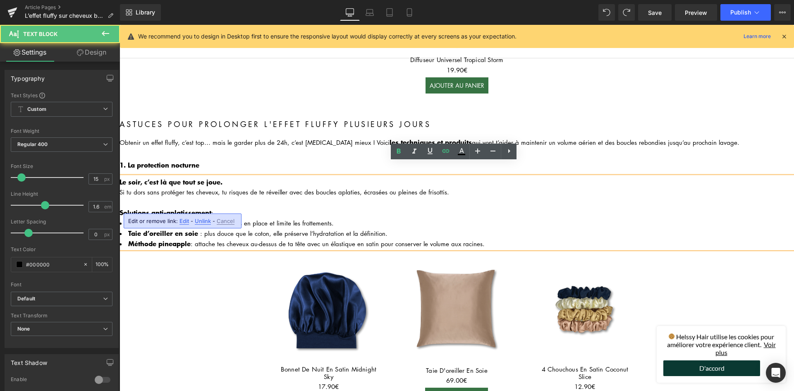
click at [181, 221] on span "Edit" at bounding box center [185, 221] width 10 height 7
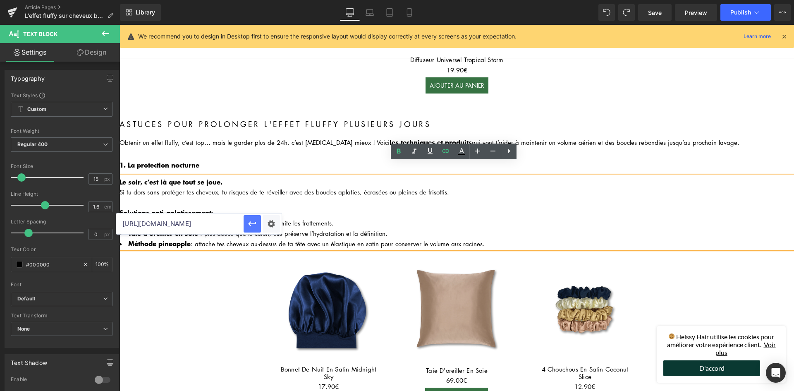
drag, startPoint x: 134, startPoint y: 224, endPoint x: 258, endPoint y: 227, distance: 124.1
click at [258, 227] on div "https://helssyhair.com/products/bonnet-de-nuit-en-satin?_gl=1*qxjmun*_gcl_au*Mj…" at bounding box center [198, 223] width 165 height 21
type input "https://helssyhair.com/products/bonnet-de-nuit-en-satin"
click at [258, 220] on button "button" at bounding box center [252, 223] width 17 height 17
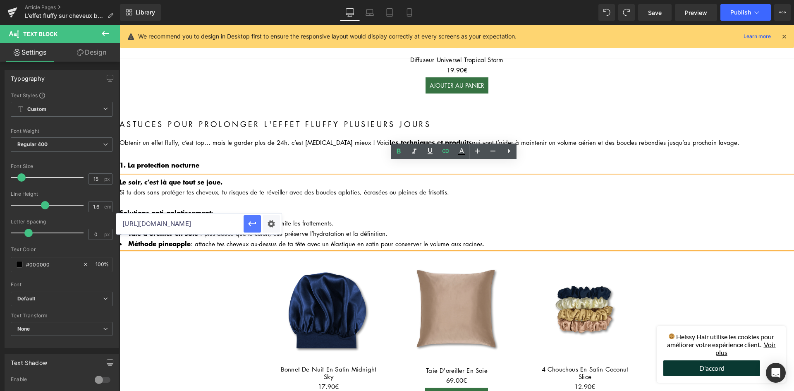
scroll to position [0, 0]
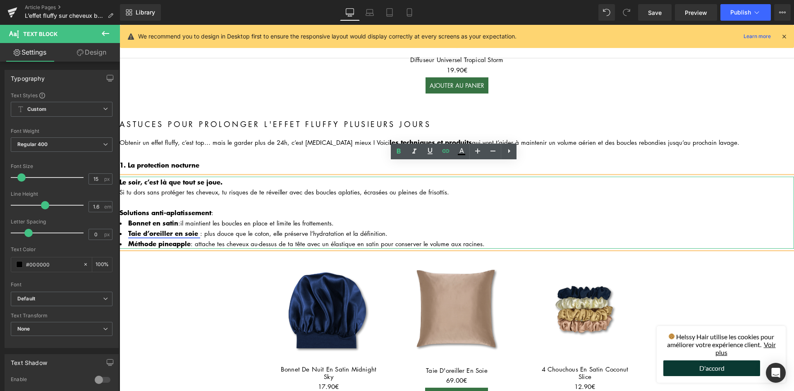
click at [188, 228] on strong "Taie d’oreiller en soie" at bounding box center [163, 233] width 70 height 10
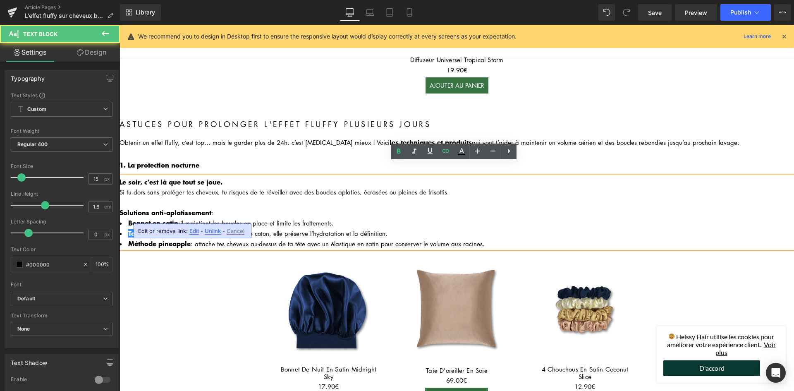
click at [212, 218] on li "Bonnet en satin : il maintient les boucles en place et limite les frottements." at bounding box center [457, 223] width 675 height 10
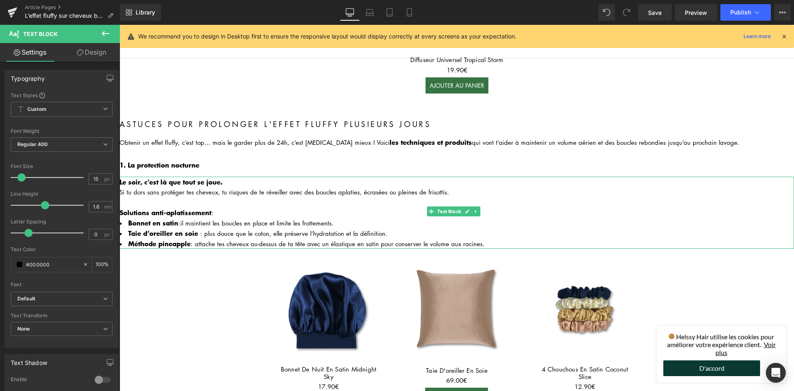
click at [344, 207] on div "Solutions anti-aplatissement :" at bounding box center [457, 212] width 675 height 10
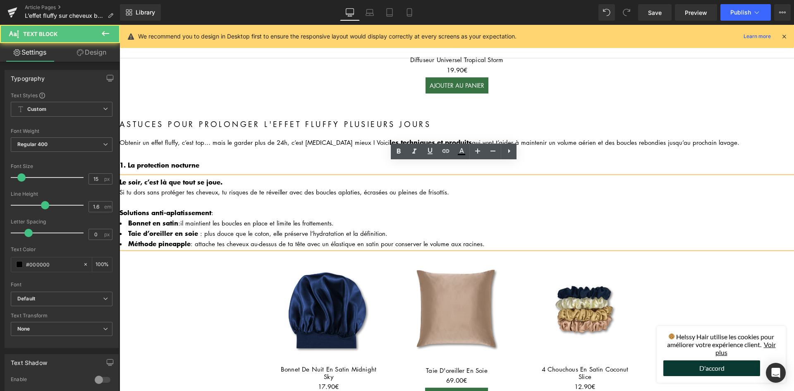
click at [190, 238] on strong "Méthode pineapple" at bounding box center [159, 243] width 62 height 10
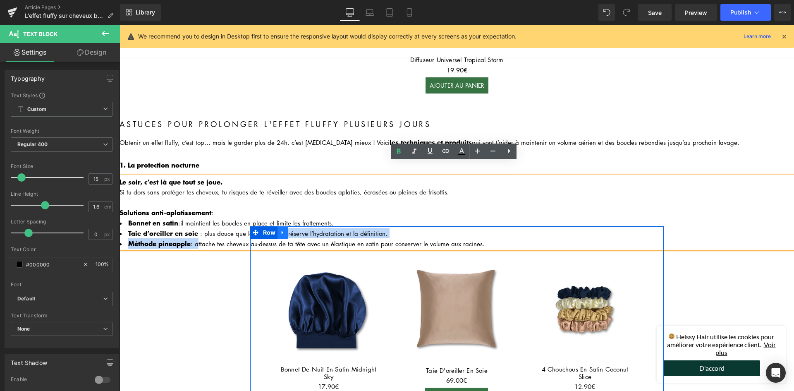
drag, startPoint x: 196, startPoint y: 225, endPoint x: 282, endPoint y: 222, distance: 85.7
click at [282, 221] on div "Image Tu as envie de boucles souples, aériennes et avec un volume de folie ? L’…" at bounding box center [457, 367] width 675 height 3710
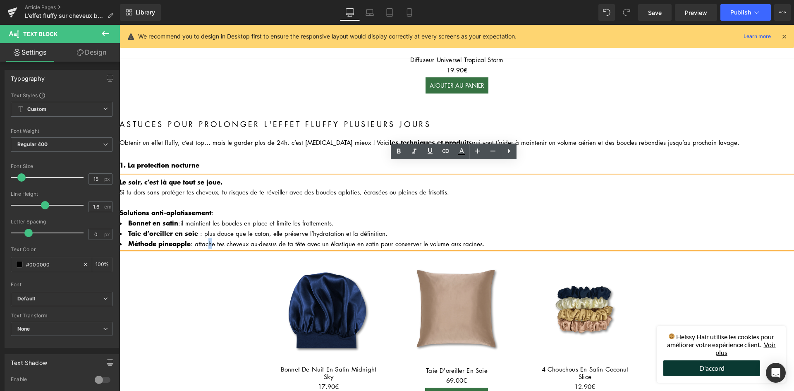
click at [208, 238] on li "Méthode pineapple : attache tes cheveux au-dessus de ta tête avec un élastique …" at bounding box center [457, 243] width 675 height 10
click at [216, 238] on div "Image Tu as envie de boucles souples, aériennes et avec un volume de folie ? L’…" at bounding box center [457, 367] width 675 height 3710
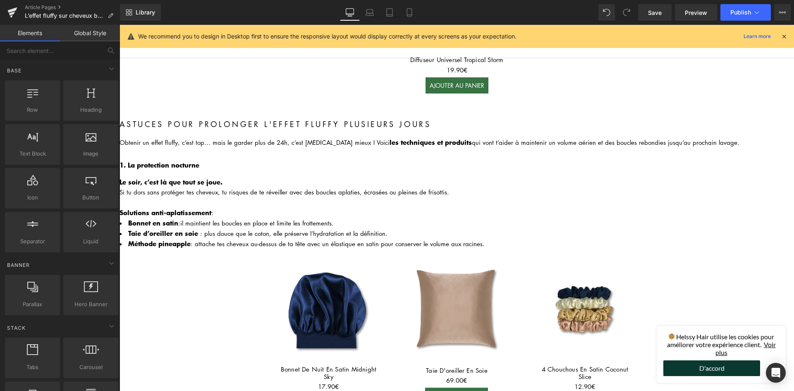
click at [221, 238] on li "Méthode pineapple : attache tes cheveux au-dessus de ta tête avec un élastique …" at bounding box center [457, 243] width 675 height 10
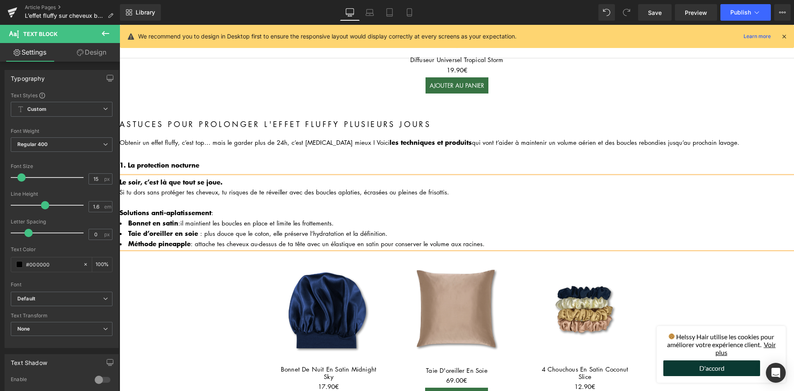
click at [391, 197] on div at bounding box center [457, 202] width 675 height 10
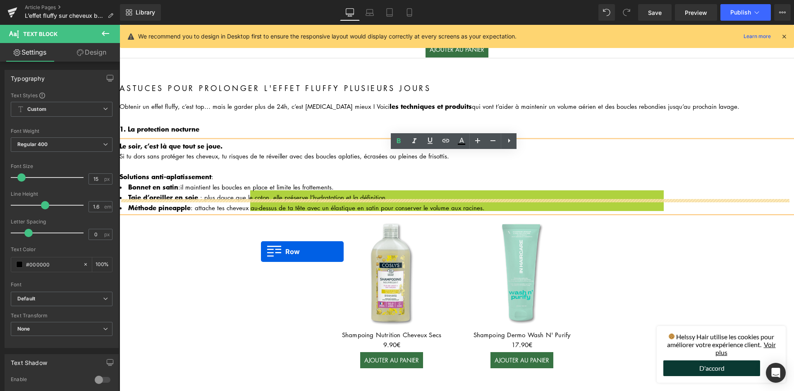
scroll to position [1688, 0]
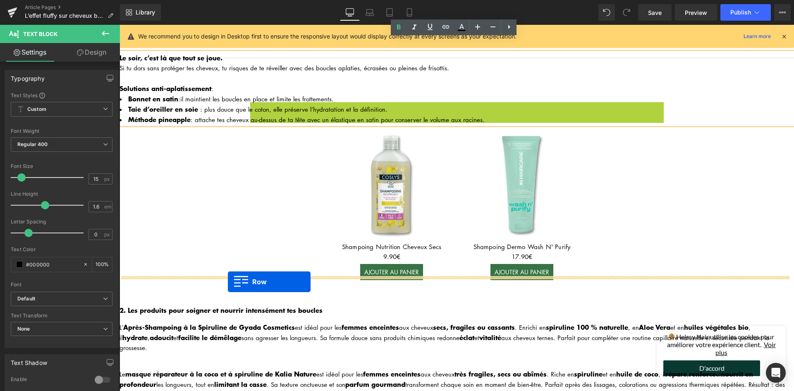
drag, startPoint x: 255, startPoint y: 215, endPoint x: 227, endPoint y: 280, distance: 70.6
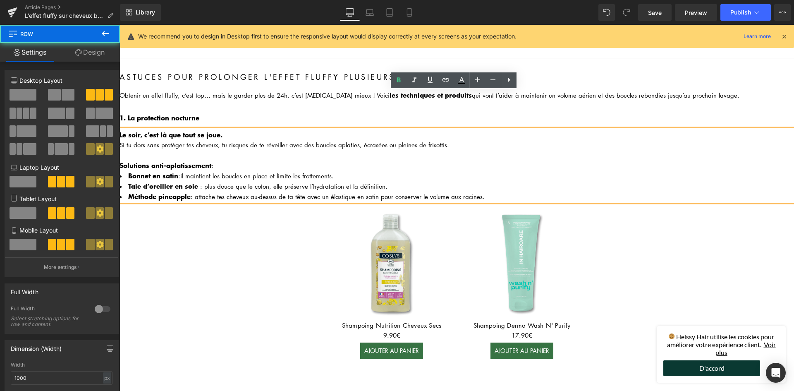
scroll to position [1606, 0]
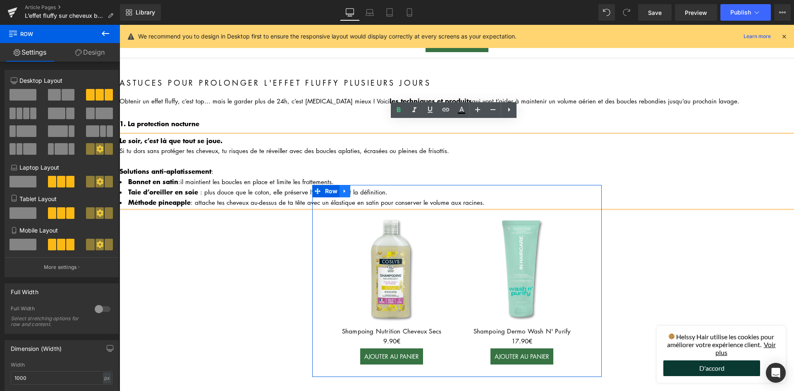
click at [344, 189] on icon at bounding box center [345, 191] width 2 height 4
click at [364, 188] on icon at bounding box center [367, 191] width 6 height 6
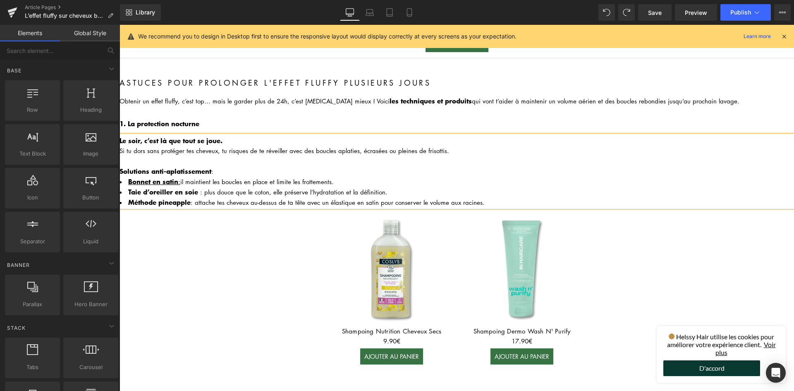
click at [312, 176] on li "Bonnet en satin : il maintient les boucles en place et limite les frottements." at bounding box center [457, 181] width 675 height 10
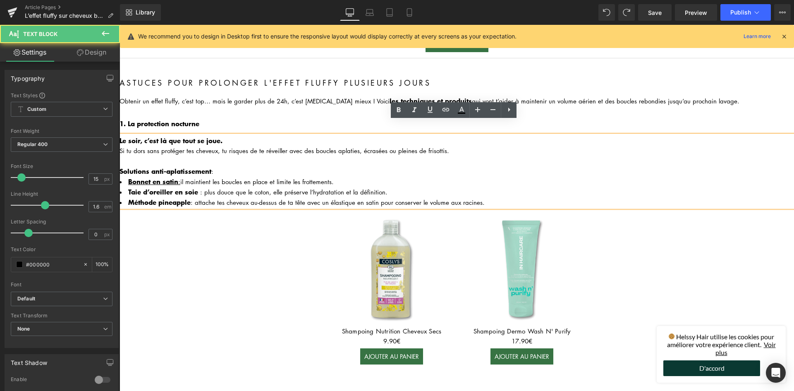
click at [425, 146] on div "Si tu dors sans protéger tes cheveux, tu risques de te réveiller avec des boucl…" at bounding box center [457, 151] width 675 height 10
click at [320, 96] on div "Obtenir un effet fluffy, c’est top… mais le garder plus de 24h, c’est encore mi…" at bounding box center [457, 101] width 675 height 10
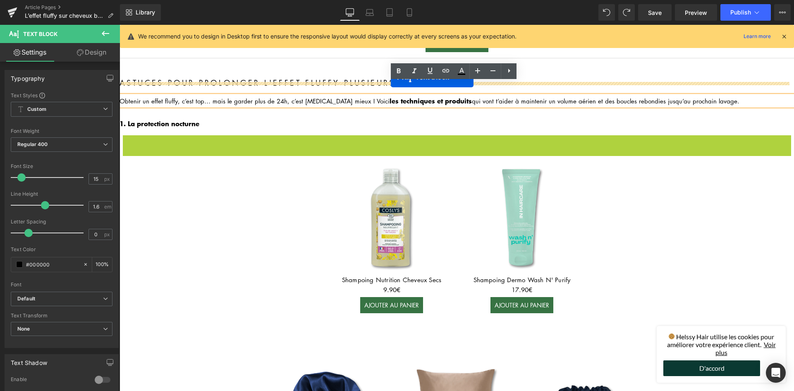
drag, startPoint x: 428, startPoint y: 154, endPoint x: 510, endPoint y: 102, distance: 98.0
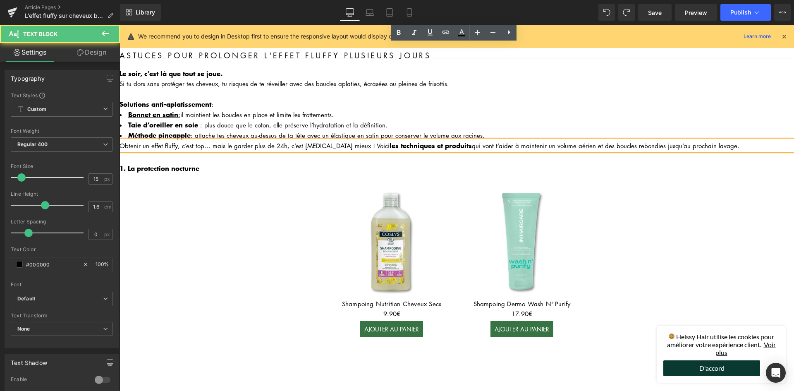
scroll to position [1551, 0]
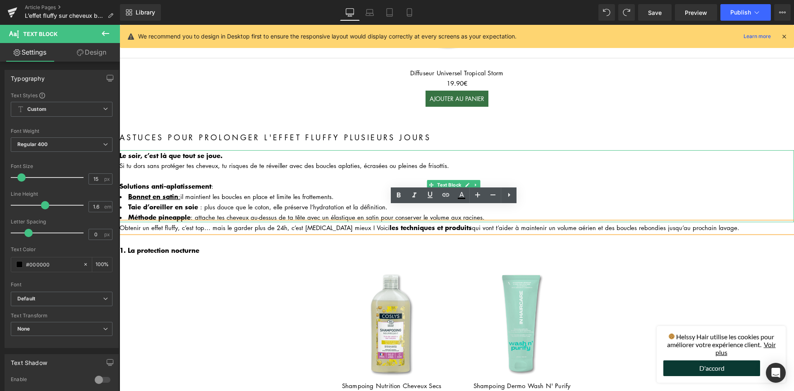
click at [306, 201] on li "Taie d’oreiller en soie : plus douce que le coton, elle préserve l’hydratation …" at bounding box center [457, 206] width 675 height 10
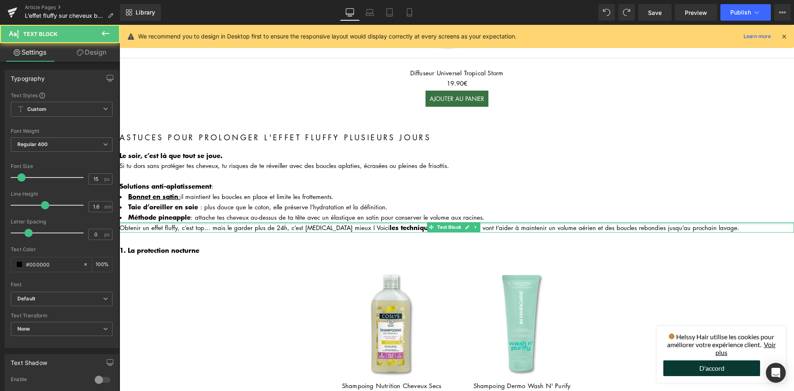
click at [329, 212] on li "Méthode pineapple : attache tes cheveux au-dessus de ta tête avec un élastique …" at bounding box center [457, 217] width 675 height 10
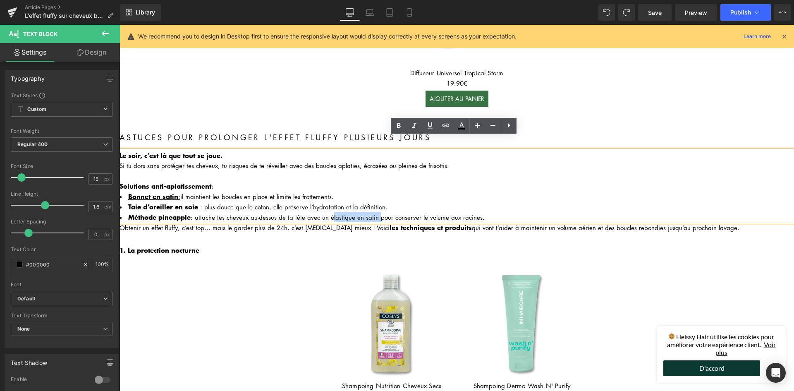
drag, startPoint x: 327, startPoint y: 200, endPoint x: 373, endPoint y: 203, distance: 46.9
click at [373, 212] on li "Méthode pineapple : attache tes cheveux au-dessus de ta tête avec un élastique …" at bounding box center [457, 217] width 675 height 10
click at [444, 123] on icon at bounding box center [446, 125] width 10 height 10
click at [368, 224] on input "https://helssyhair.com/products/bonnet-de-nuit-en-satin" at bounding box center [372, 218] width 127 height 21
paste input "https://helssyhair.com/products/6-scrunchies-en-satin"
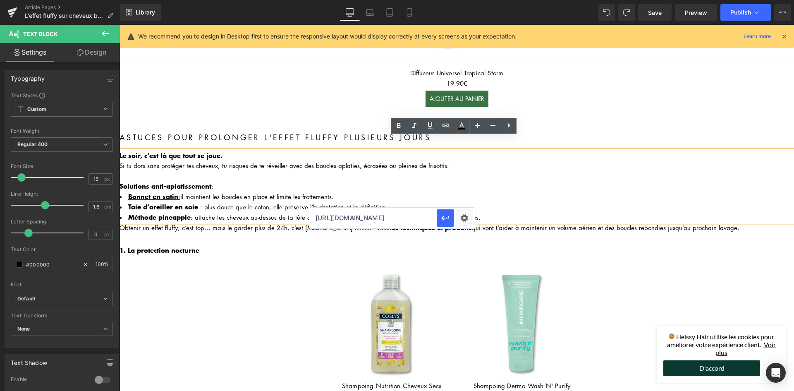
scroll to position [0, 53]
type input "https://helssyhair.com/products/6-scrunchies-en-satin"
click at [440, 221] on icon "button" at bounding box center [445, 218] width 10 height 10
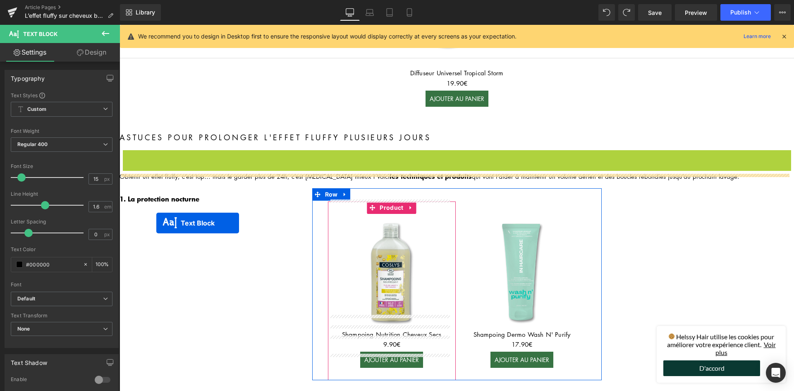
drag, startPoint x: 431, startPoint y: 172, endPoint x: 156, endPoint y: 223, distance: 279.6
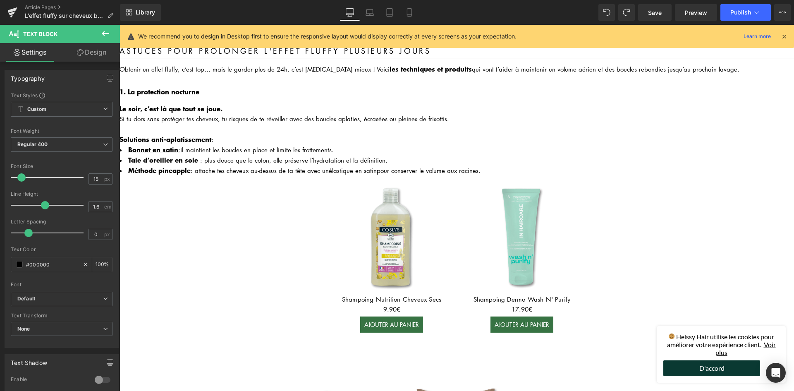
scroll to position [1634, 0]
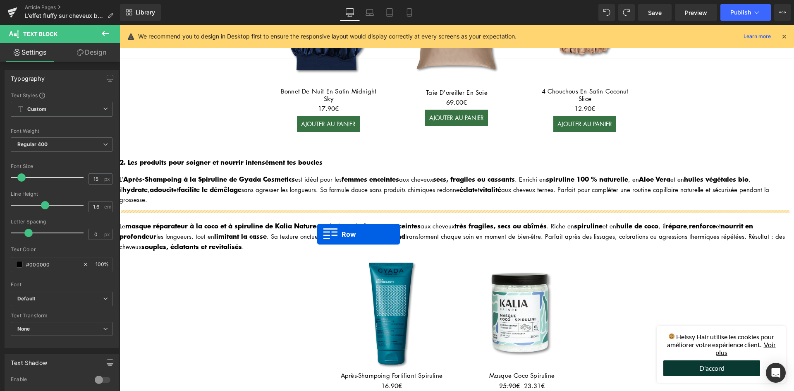
drag, startPoint x: 316, startPoint y: 145, endPoint x: 318, endPoint y: 234, distance: 89.4
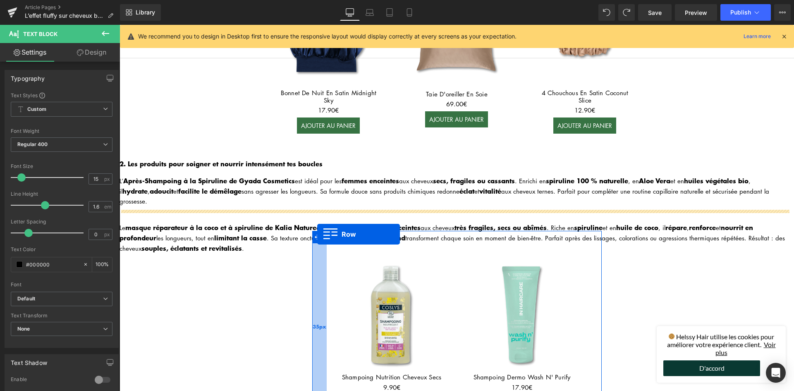
scroll to position [1842, 0]
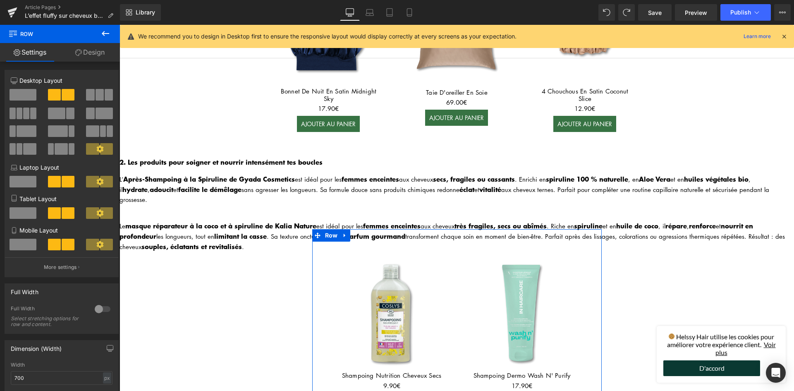
click at [345, 229] on link at bounding box center [345, 235] width 11 height 12
click at [361, 229] on link at bounding box center [366, 235] width 11 height 12
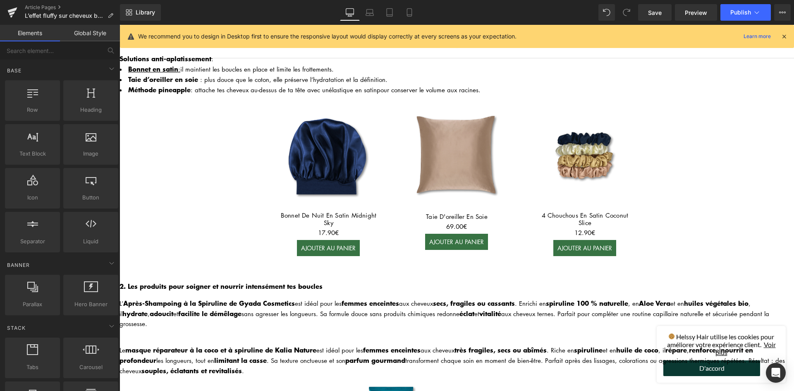
scroll to position [1801, 0]
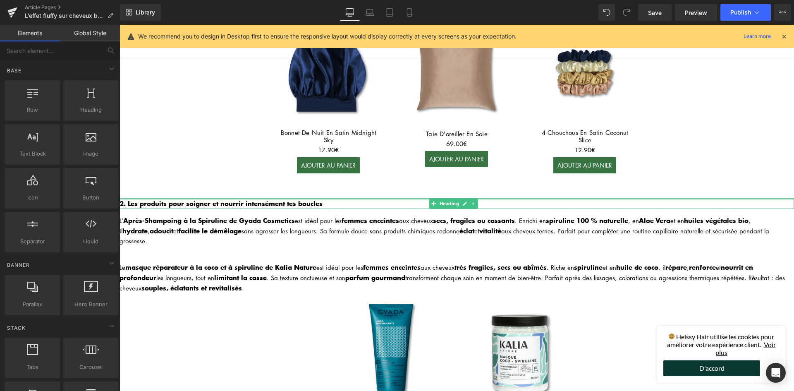
click at [178, 198] on div "2. Les produits pour soigner et nourrir intensément tes boucles Heading" at bounding box center [457, 203] width 675 height 11
click at [178, 198] on b "2. Les produits pour soigner et nourrir intensément tes boucles" at bounding box center [221, 203] width 203 height 10
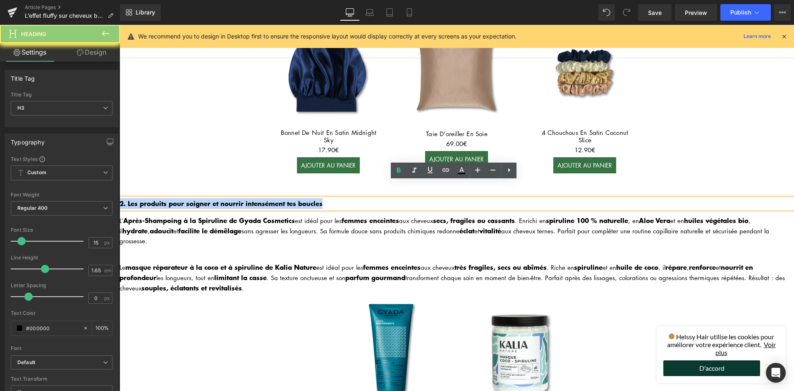
click at [182, 198] on b "2. Les produits pour soigner et nourrir intensément tes boucles" at bounding box center [221, 203] width 203 height 10
paste div
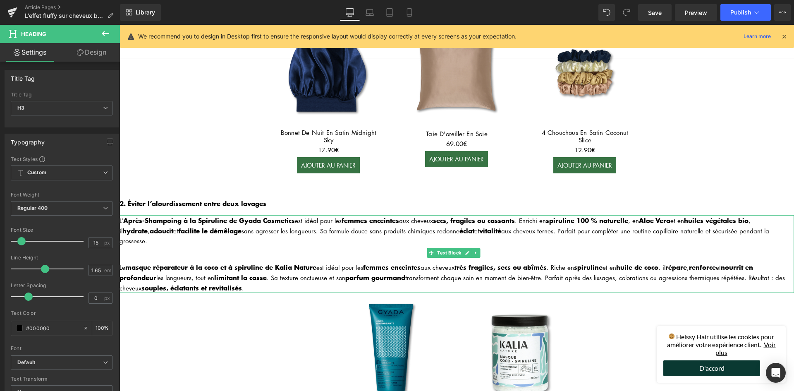
click at [178, 215] on div "L’ Après-Shampoing à la Spiruline de Gyada Cosmetics est idéal pour les femmes …" at bounding box center [457, 230] width 675 height 31
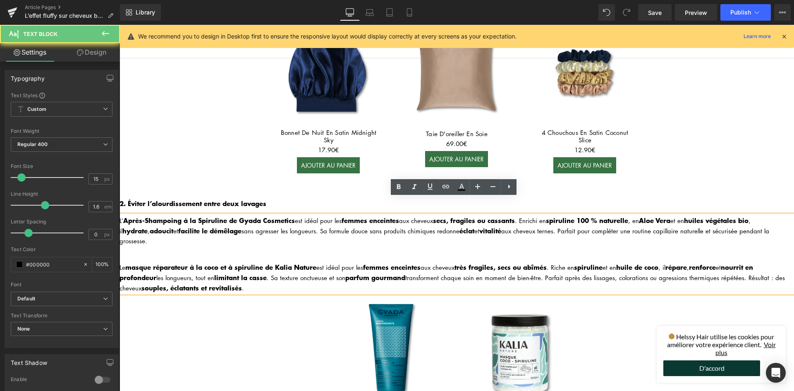
click at [180, 215] on div "L’ Après-Shampoing à la Spiruline de Gyada Cosmetics est idéal pour les femmes …" at bounding box center [457, 230] width 675 height 31
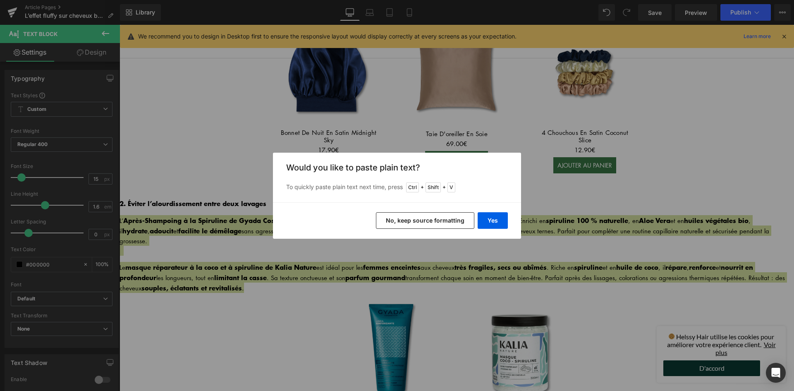
click at [443, 222] on button "No, keep source formatting" at bounding box center [425, 220] width 98 height 17
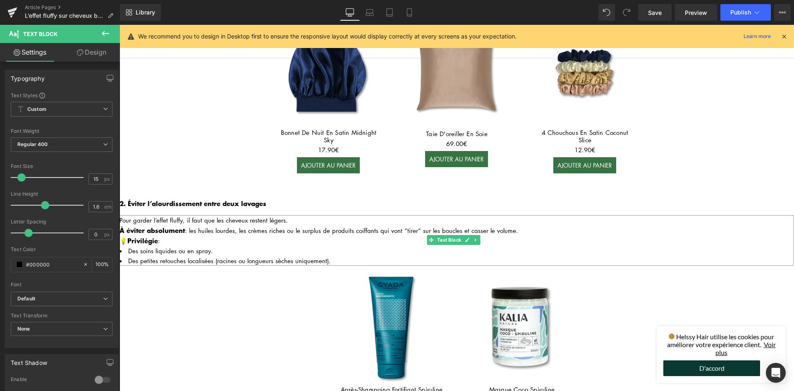
drag, startPoint x: 278, startPoint y: 203, endPoint x: 294, endPoint y: 205, distance: 16.3
click at [279, 215] on div "Pour garder l’effet fluffy, il faut que les cheveux restent légers." at bounding box center [457, 220] width 675 height 10
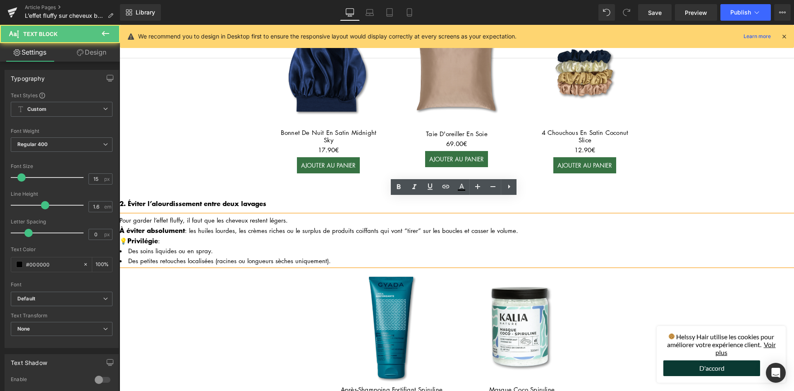
click at [293, 215] on div "Pour garder l’effet fluffy, il faut que les cheveux restent légers." at bounding box center [457, 220] width 675 height 10
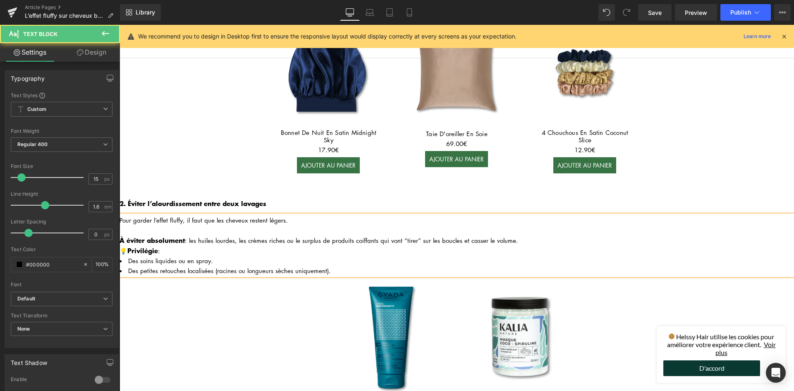
click at [131, 245] on strong "Privilégie" at bounding box center [142, 250] width 31 height 10
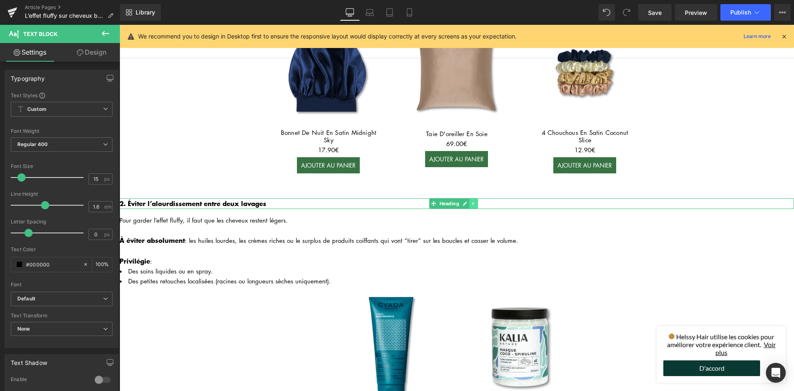
click at [475, 201] on icon at bounding box center [474, 203] width 5 height 5
click at [473, 199] on link at bounding box center [469, 204] width 9 height 10
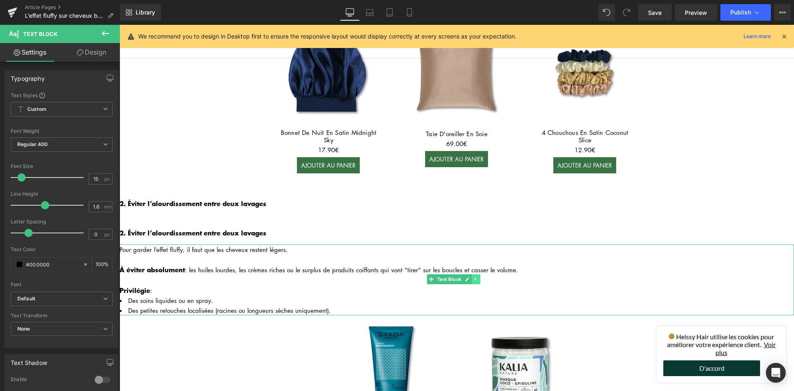
click at [476, 278] on icon at bounding box center [475, 279] width 1 height 3
click at [474, 277] on icon at bounding box center [471, 279] width 5 height 5
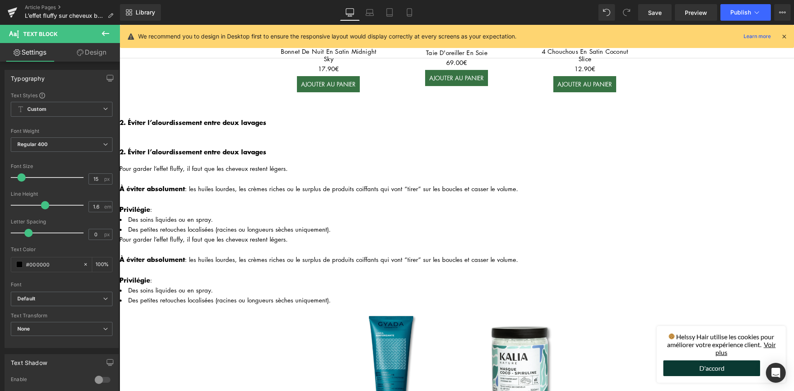
scroll to position [1814, 0]
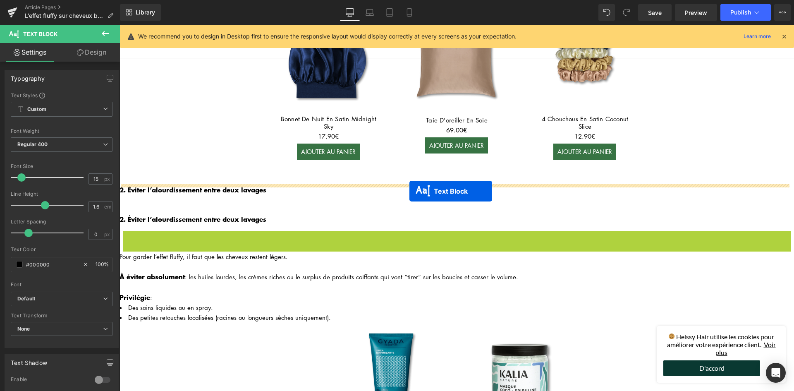
drag, startPoint x: 421, startPoint y: 250, endPoint x: 409, endPoint y: 191, distance: 59.8
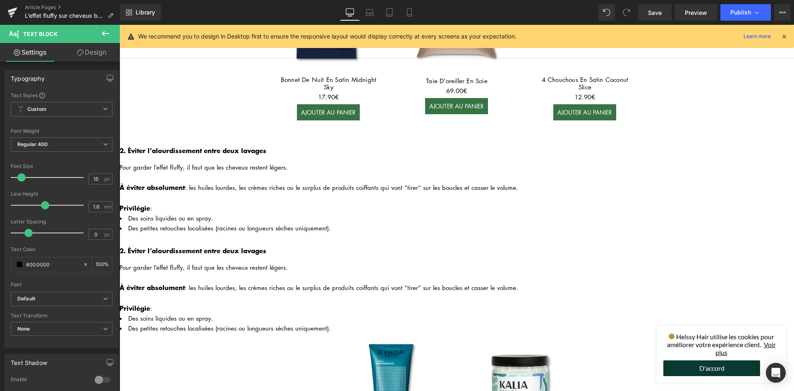
scroll to position [1897, 0]
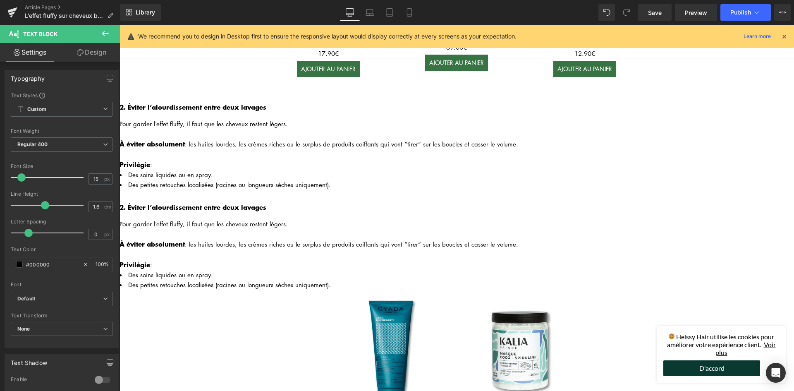
click at [205, 202] on b "2. Éviter l’alourdissement entre deux lavages" at bounding box center [193, 207] width 147 height 10
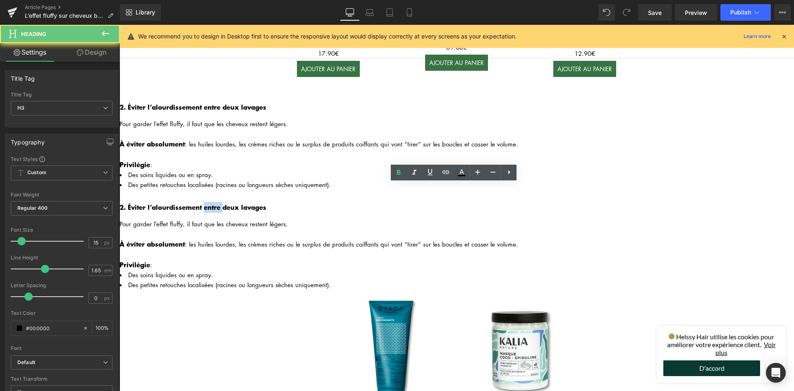
click at [205, 202] on b "2. Éviter l’alourdissement entre deux lavages" at bounding box center [193, 207] width 147 height 10
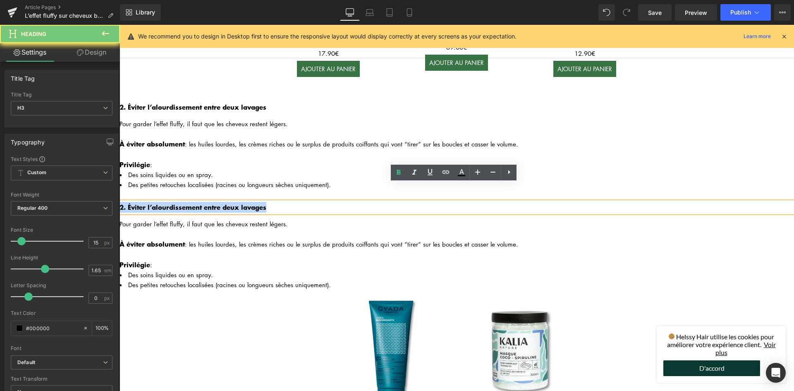
click at [205, 202] on b "2. Éviter l’alourdissement entre deux lavages" at bounding box center [193, 207] width 147 height 10
paste div
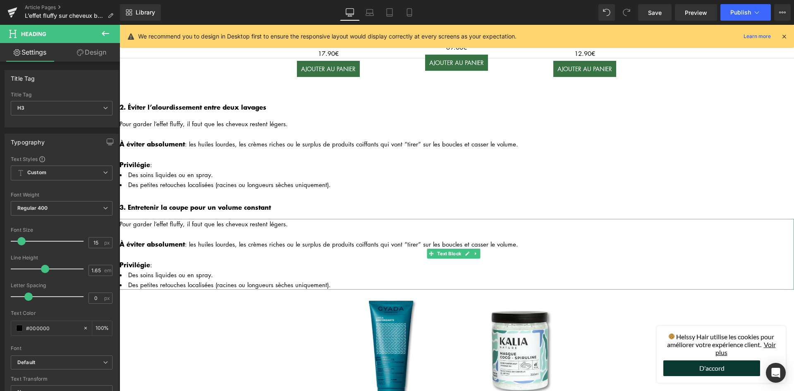
click at [168, 239] on div "À éviter absolument : les huiles lourdes, les crèmes riches ou le surplus de pr…" at bounding box center [457, 244] width 675 height 10
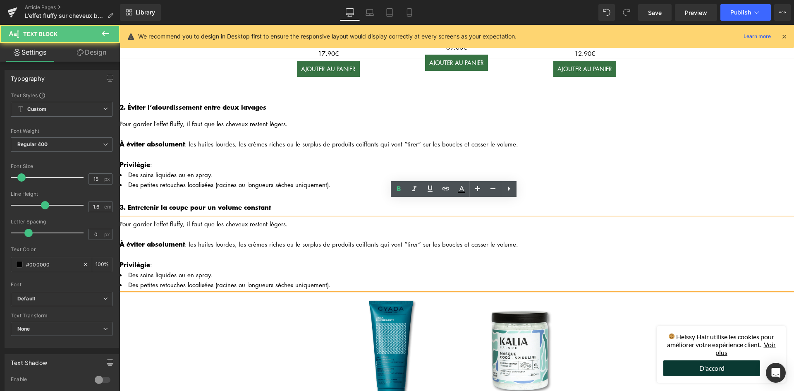
click at [171, 239] on strong "À éviter absolument" at bounding box center [152, 244] width 65 height 10
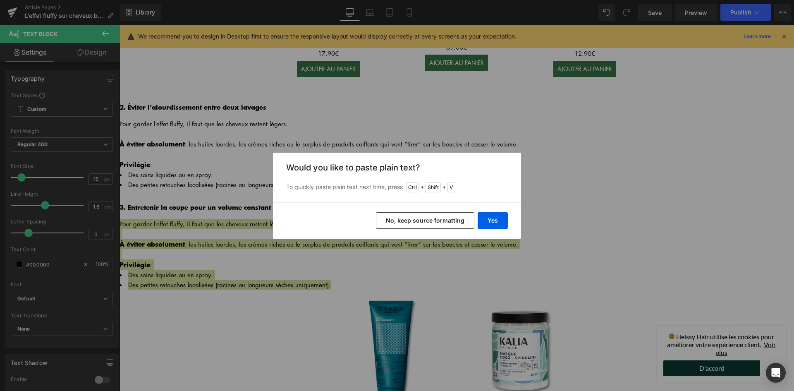
click at [428, 216] on button "No, keep source formatting" at bounding box center [425, 220] width 98 height 17
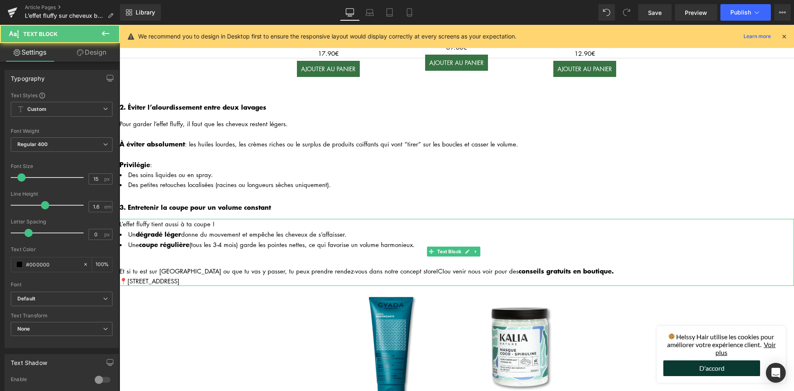
click at [173, 249] on p at bounding box center [457, 254] width 675 height 10
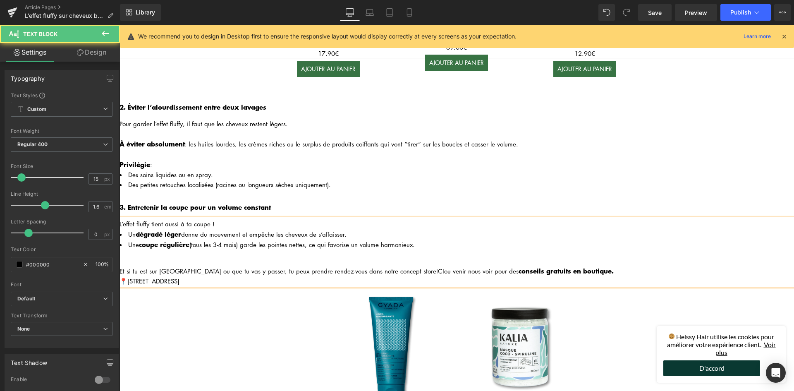
click at [181, 249] on p at bounding box center [457, 254] width 675 height 10
click at [175, 249] on p at bounding box center [457, 254] width 675 height 10
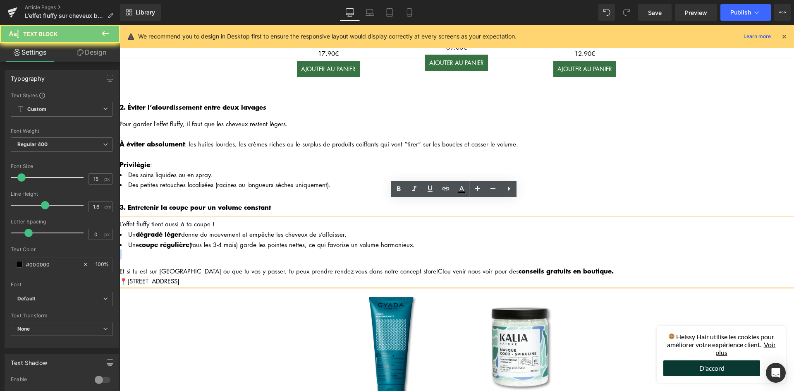
click at [175, 249] on p at bounding box center [457, 254] width 675 height 10
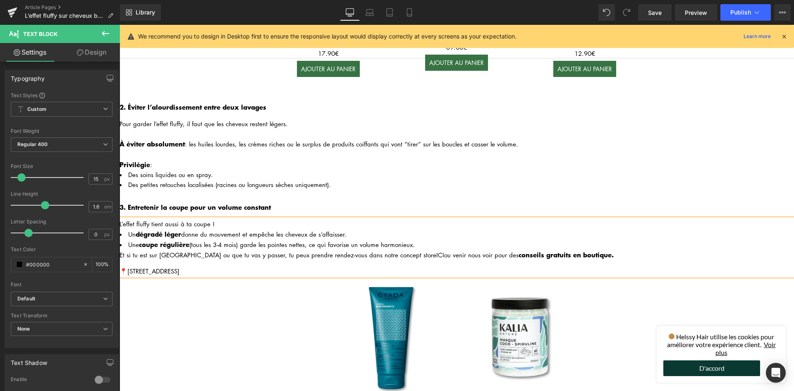
click at [431, 239] on li "Une coupe régulière (tous les 3-4 mois) garde les pointes nettes, ce qui favori…" at bounding box center [457, 244] width 675 height 10
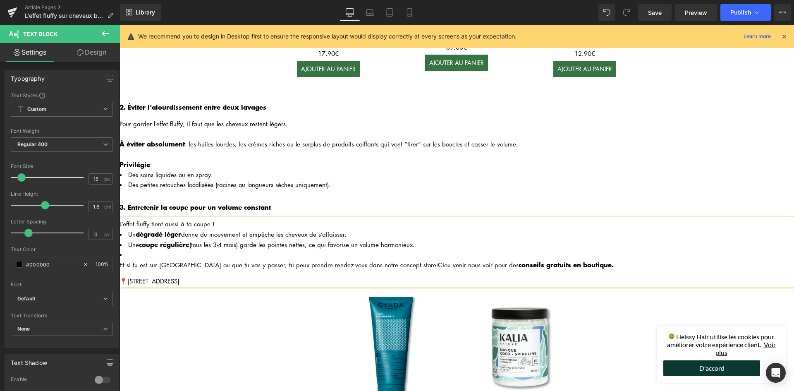
click at [383, 249] on li at bounding box center [457, 254] width 675 height 10
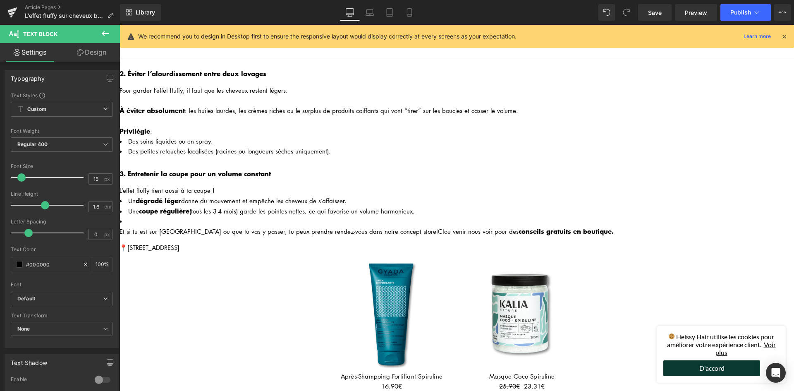
scroll to position [1939, 0]
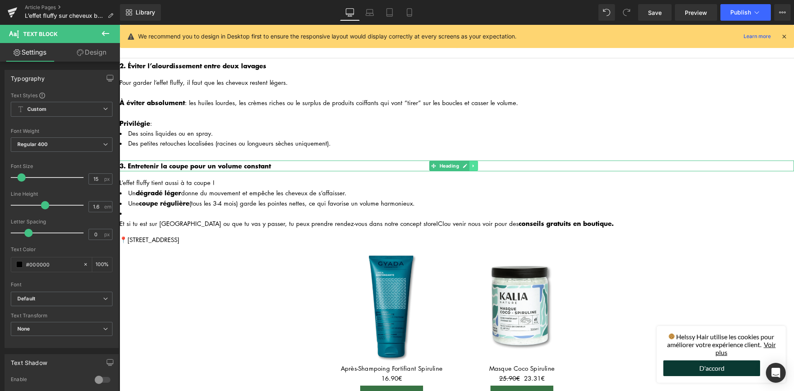
click at [472, 163] on icon at bounding box center [474, 165] width 5 height 5
click at [472, 161] on link at bounding box center [469, 166] width 9 height 10
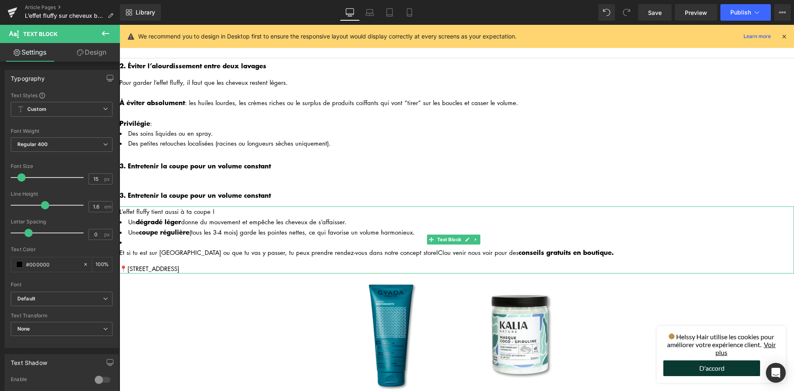
click at [473, 235] on link at bounding box center [476, 240] width 9 height 10
click at [473, 237] on icon at bounding box center [471, 239] width 5 height 5
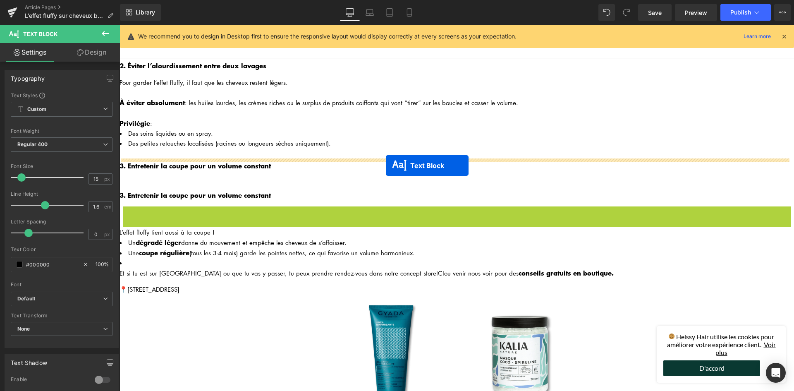
drag, startPoint x: 417, startPoint y: 222, endPoint x: 386, endPoint y: 165, distance: 64.8
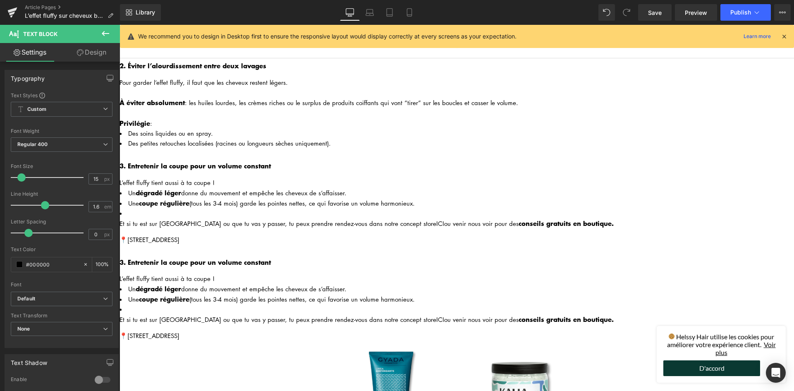
click at [181, 257] on b "3. Entretenir la coupe pour un volume constant" at bounding box center [195, 262] width 151 height 10
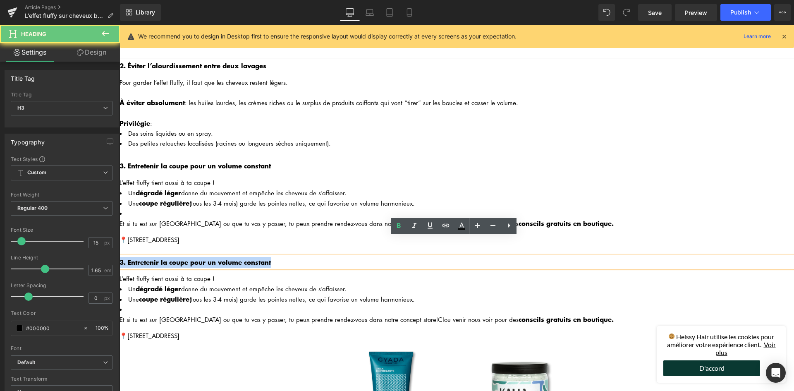
click at [181, 257] on b "3. Entretenir la coupe pour un volume constant" at bounding box center [195, 262] width 151 height 10
paste div
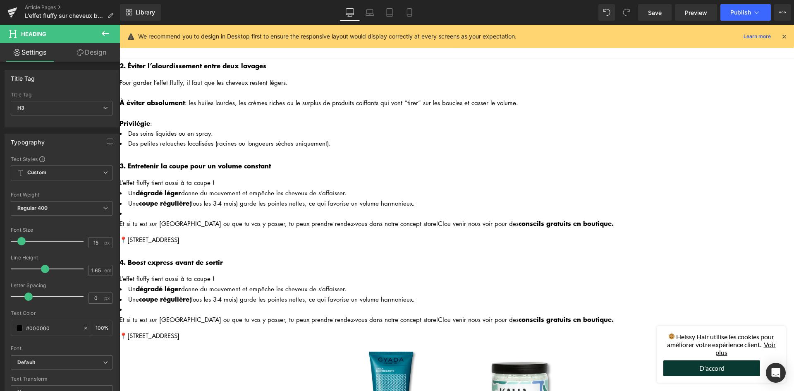
click at [164, 294] on strong "coupe régulière" at bounding box center [164, 299] width 50 height 10
click at [165, 294] on strong "coupe régulière" at bounding box center [164, 299] width 50 height 10
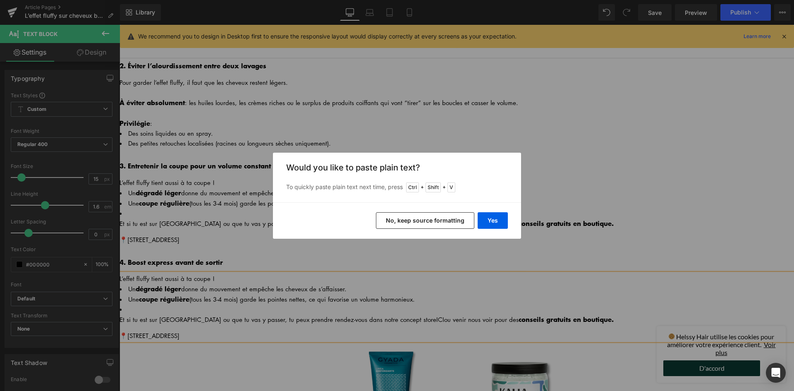
drag, startPoint x: 410, startPoint y: 223, endPoint x: 289, endPoint y: 199, distance: 123.6
click at [410, 223] on button "No, keep source formatting" at bounding box center [425, 220] width 98 height 17
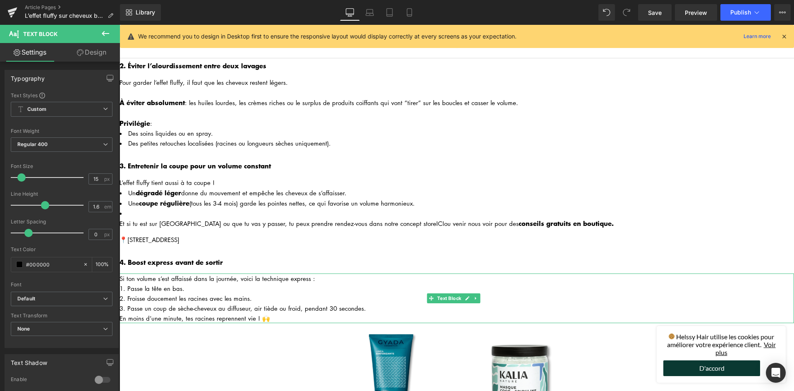
click at [328, 273] on div at bounding box center [457, 274] width 675 height 2
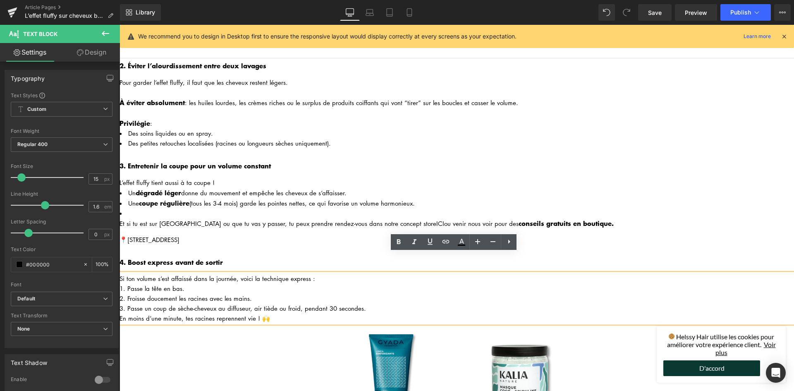
click at [317, 273] on div "Si ton volume s’est affaissé dans la journée, voici la technique express :" at bounding box center [457, 278] width 675 height 10
click at [290, 313] on div "En moins d’une minute, tes racines reprennent vie ! 🙌" at bounding box center [457, 318] width 675 height 10
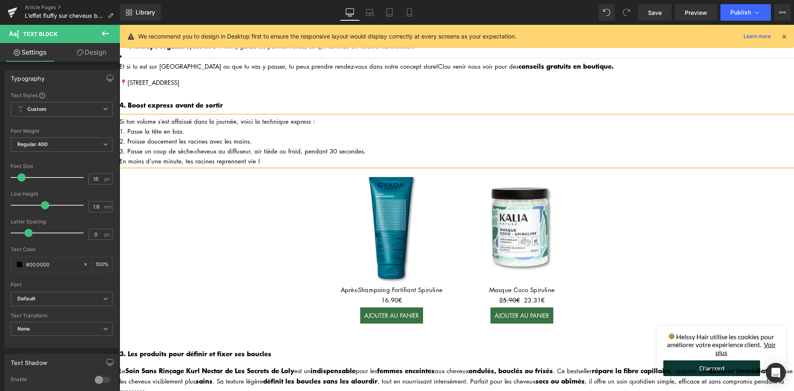
scroll to position [2021, 0]
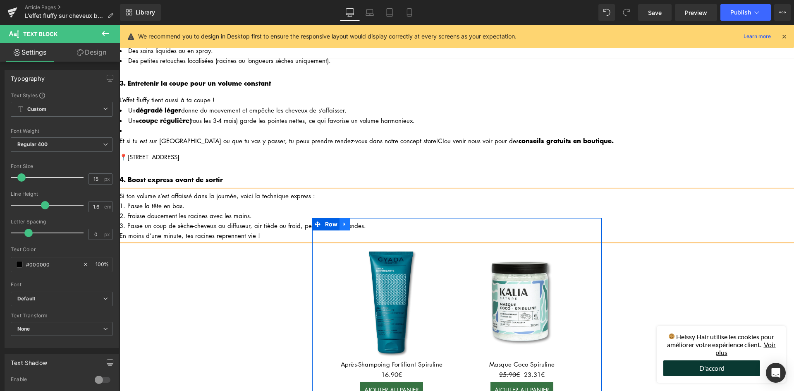
click at [344, 221] on icon at bounding box center [345, 224] width 6 height 6
click at [365, 218] on link at bounding box center [366, 224] width 11 height 12
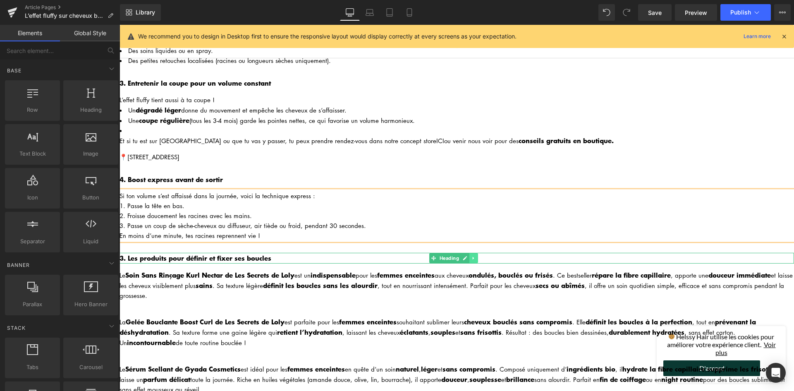
click at [470, 253] on link at bounding box center [473, 258] width 9 height 10
click at [475, 253] on link at bounding box center [478, 258] width 9 height 10
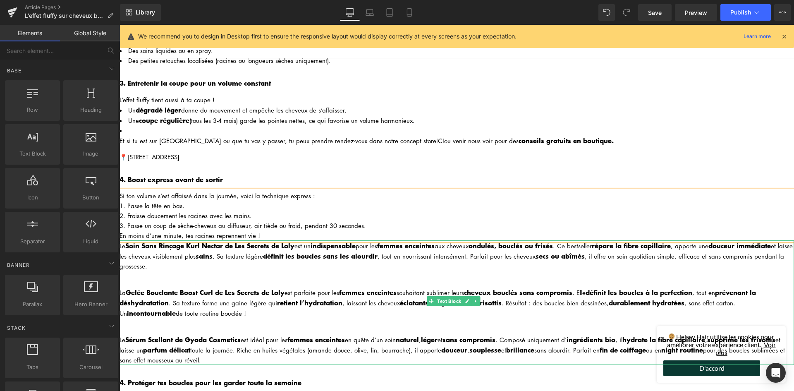
click at [309, 271] on p at bounding box center [457, 276] width 675 height 10
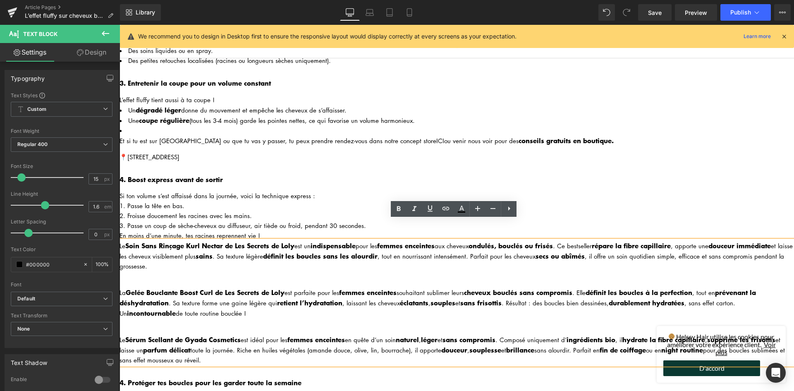
click at [294, 211] on li "Froisse doucement les racines avec les mains." at bounding box center [457, 216] width 675 height 10
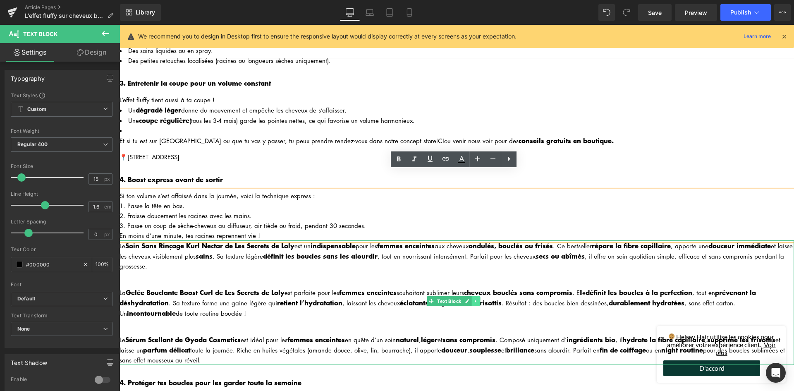
click at [476, 299] on icon at bounding box center [476, 301] width 5 height 5
click at [475, 296] on link at bounding box center [471, 301] width 9 height 10
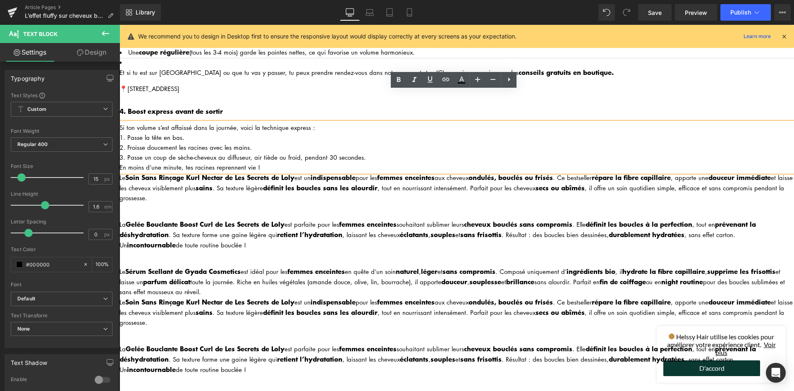
scroll to position [2087, 0]
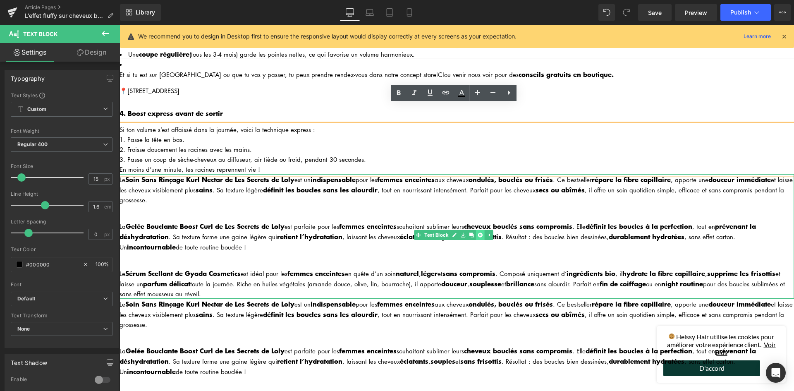
click at [478, 230] on link at bounding box center [480, 235] width 9 height 10
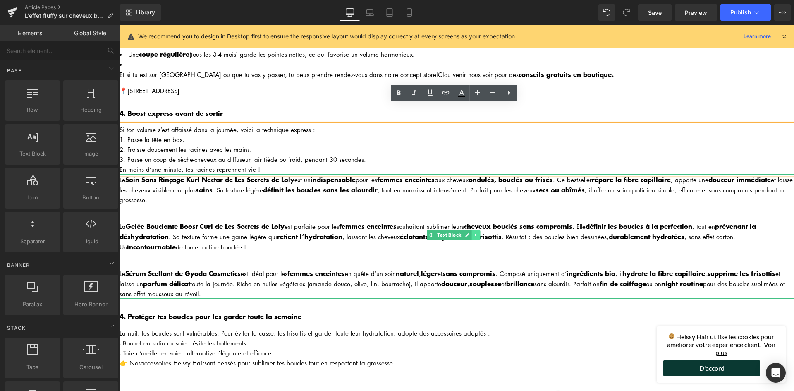
click at [477, 230] on link at bounding box center [476, 235] width 9 height 10
click at [480, 230] on link at bounding box center [480, 235] width 9 height 10
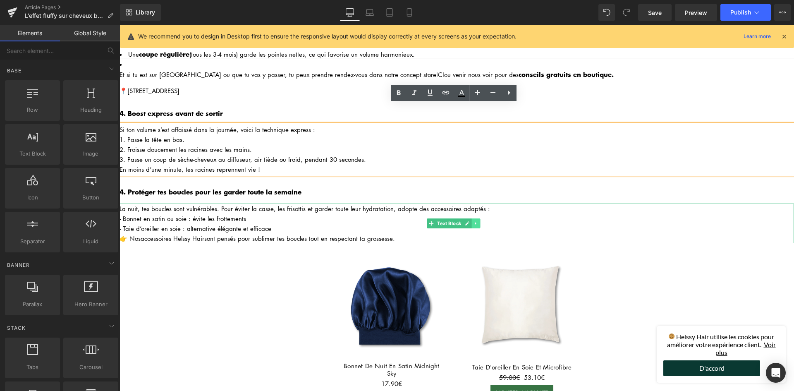
click at [475, 218] on link at bounding box center [476, 223] width 9 height 10
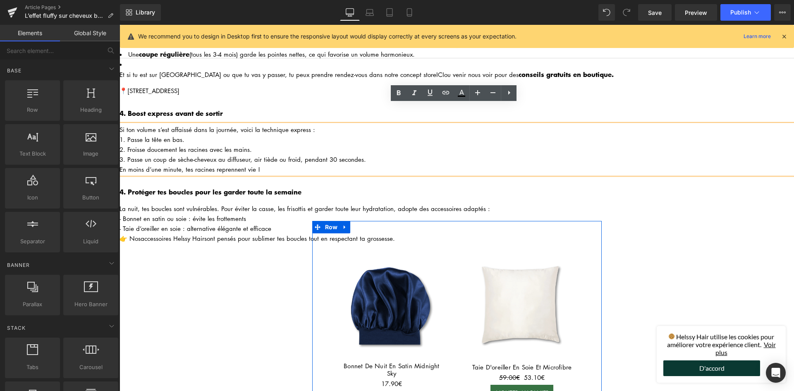
click at [479, 221] on div "32px" at bounding box center [457, 227] width 290 height 13
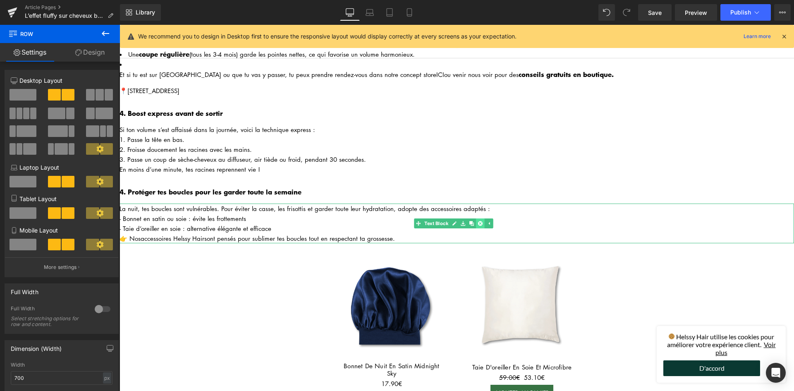
click at [484, 218] on link at bounding box center [480, 223] width 9 height 10
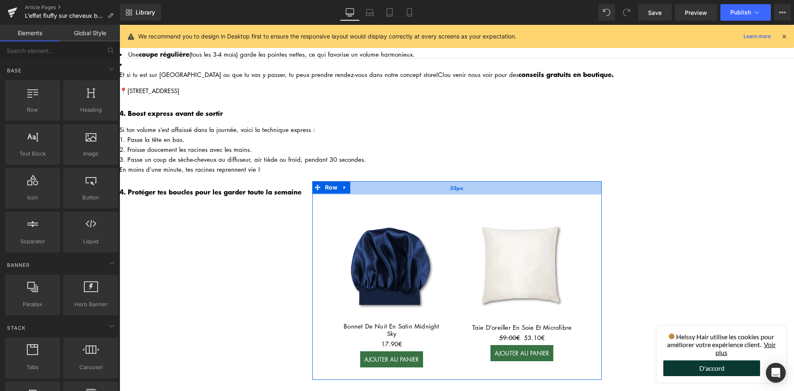
click at [347, 181] on div "32px" at bounding box center [457, 187] width 290 height 13
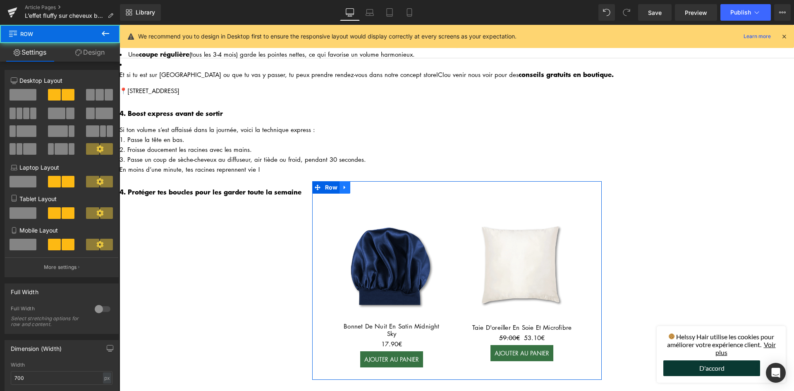
click at [345, 184] on icon at bounding box center [345, 187] width 6 height 6
click at [364, 184] on icon at bounding box center [367, 187] width 6 height 6
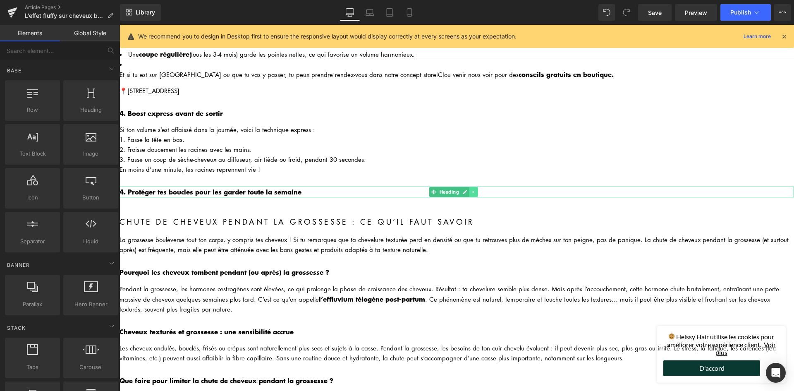
click at [474, 187] on link at bounding box center [473, 192] width 9 height 10
click at [474, 187] on link at bounding box center [478, 192] width 9 height 10
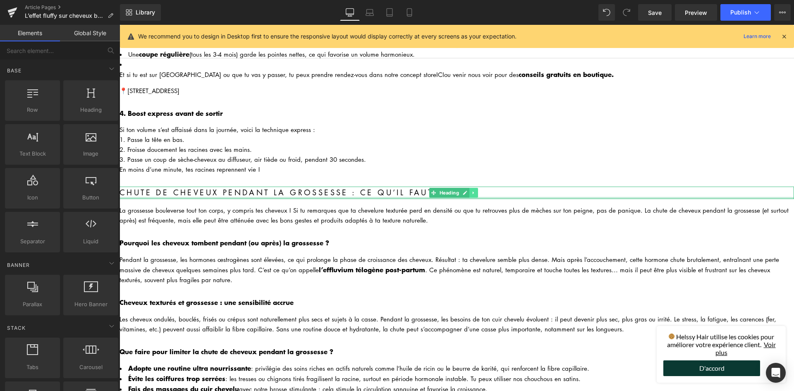
click at [474, 188] on link at bounding box center [473, 193] width 9 height 10
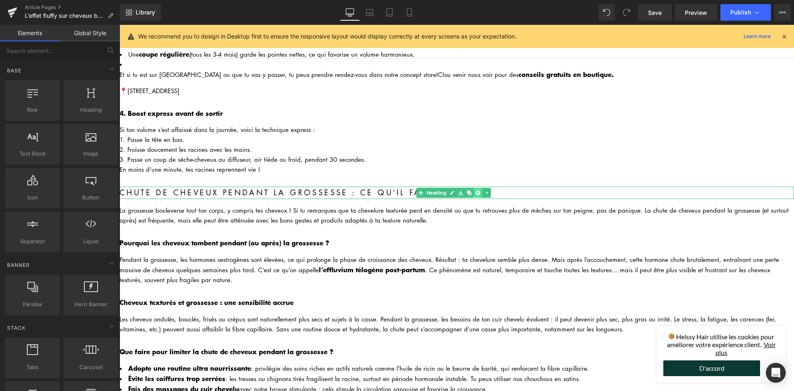
click at [474, 188] on link at bounding box center [478, 193] width 9 height 10
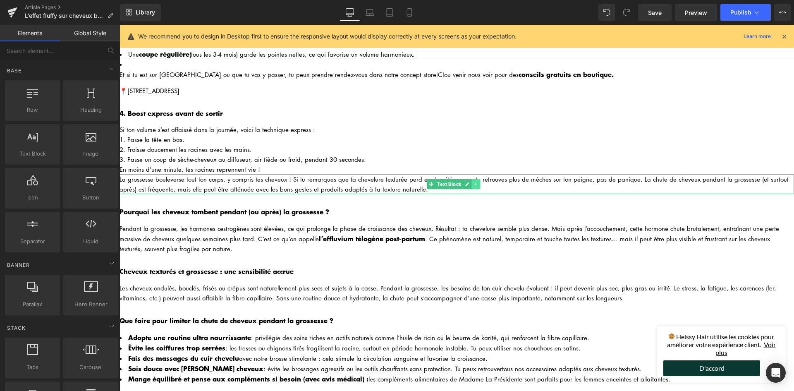
click at [479, 179] on link at bounding box center [476, 184] width 9 height 10
click at [481, 182] on icon at bounding box center [480, 184] width 5 height 5
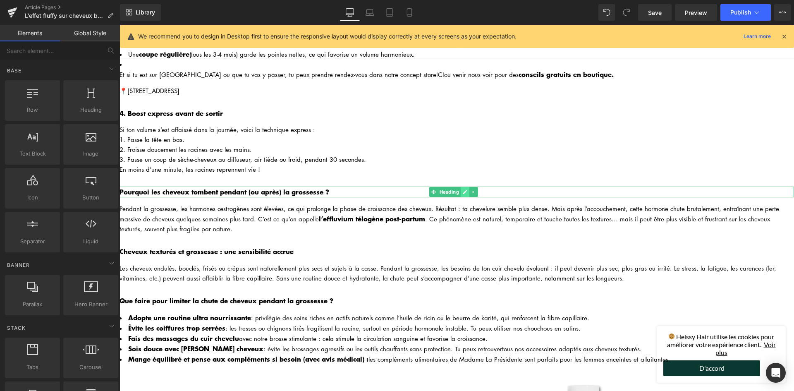
click at [468, 187] on link at bounding box center [465, 192] width 9 height 10
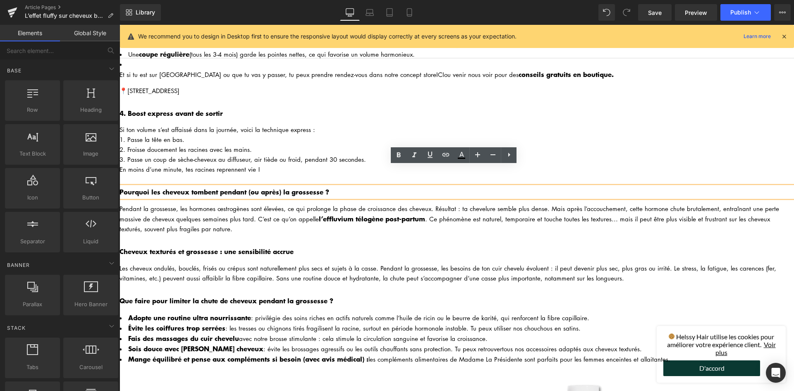
click at [480, 187] on h3 "Pourquoi les cheveux tombent pendant (ou après) la grossesse ?" at bounding box center [457, 192] width 675 height 11
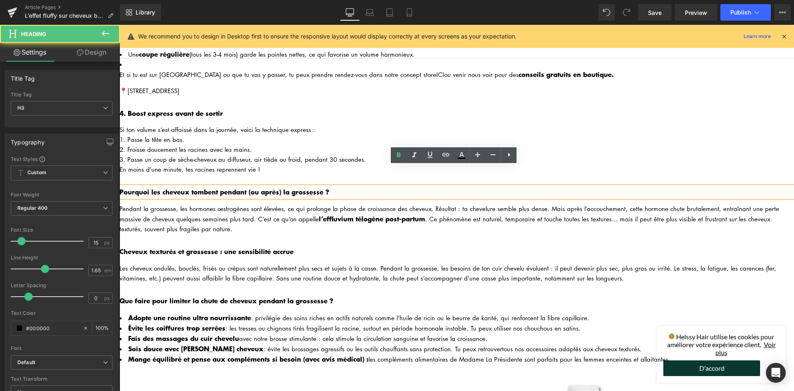
click at [481, 203] on div "Pendant la grossesse, les hormones œstrogènes sont élevées, ce qui prolonge la …" at bounding box center [457, 218] width 675 height 30
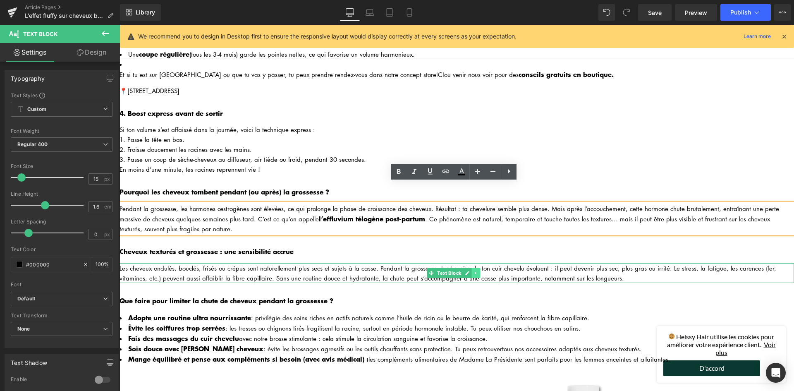
click at [477, 270] on icon at bounding box center [476, 272] width 5 height 5
click at [477, 268] on link at bounding box center [480, 273] width 9 height 10
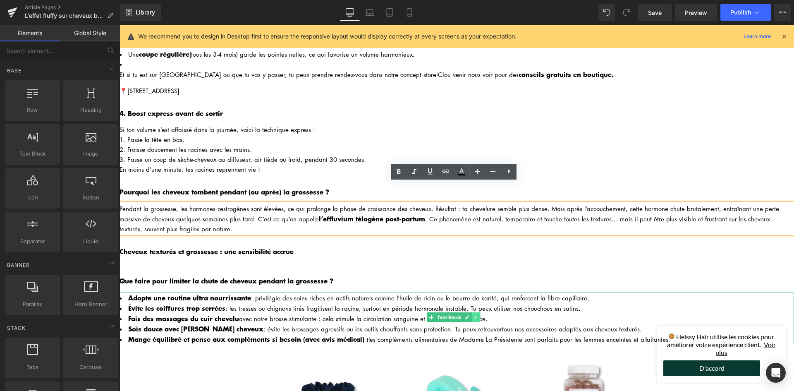
click at [478, 315] on icon at bounding box center [476, 317] width 5 height 5
click at [477, 312] on link at bounding box center [480, 317] width 9 height 10
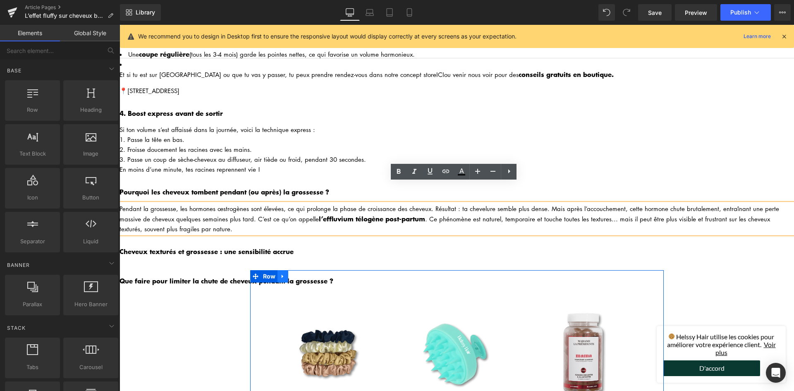
click at [282, 273] on icon at bounding box center [283, 276] width 6 height 6
click at [302, 273] on icon at bounding box center [305, 276] width 6 height 6
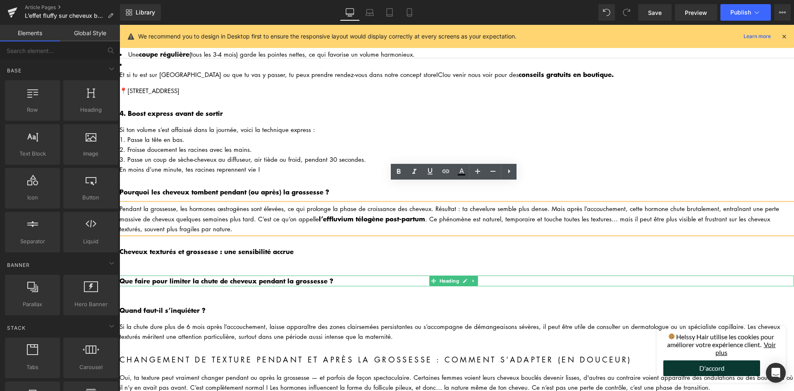
click at [479, 275] on h3 "Que faire pour limiter la chute de cheveux pendant la grossesse ?" at bounding box center [457, 280] width 675 height 11
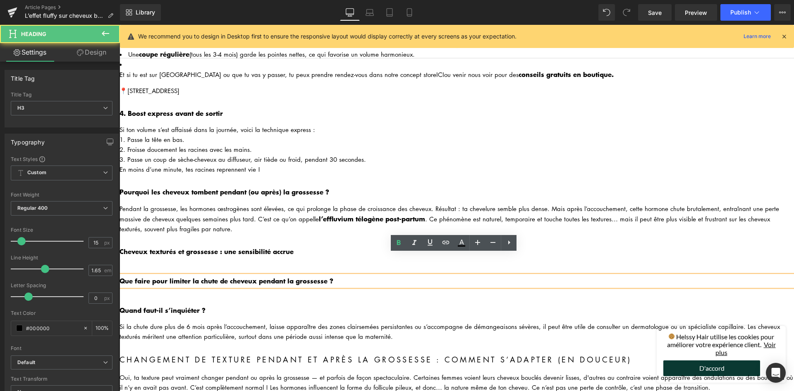
click at [474, 275] on h3 "Que faire pour limiter la chute de cheveux pendant la grossesse ?" at bounding box center [457, 280] width 675 height 11
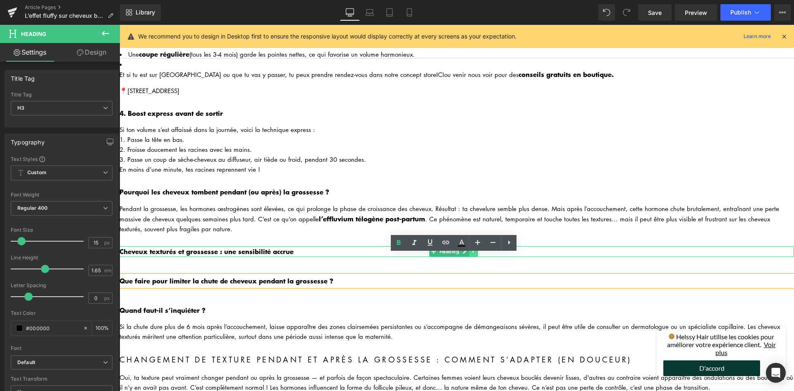
click at [471, 247] on link at bounding box center [473, 252] width 9 height 10
click at [476, 249] on icon at bounding box center [478, 251] width 5 height 5
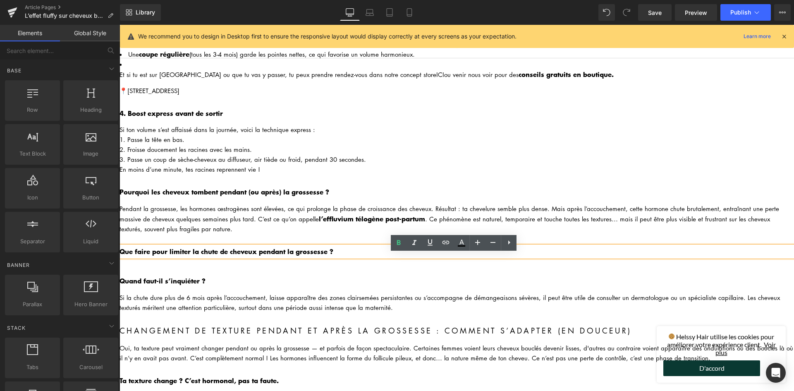
click at [120, 25] on div at bounding box center [120, 25] width 0 height 0
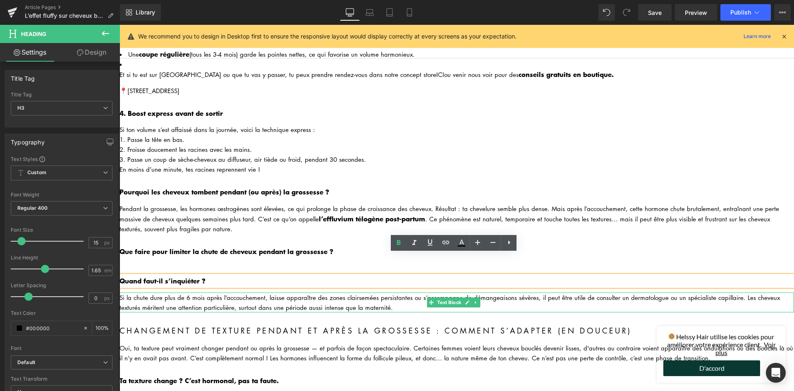
click at [481, 292] on div "Si la chute dure plus de 6 mois après l’accouchement, laisse apparaître des zon…" at bounding box center [457, 302] width 675 height 20
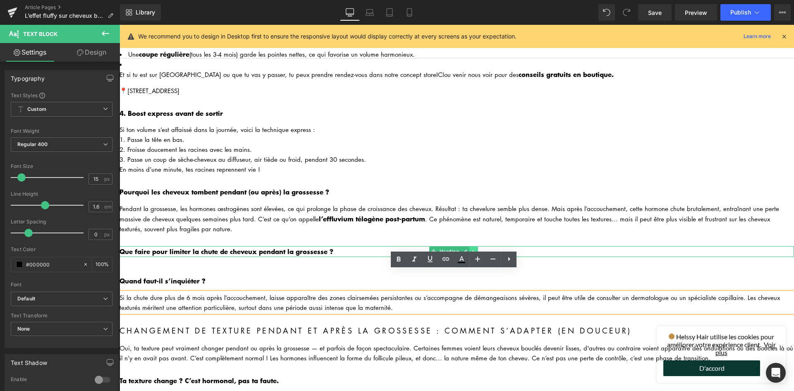
click at [473, 247] on link at bounding box center [473, 252] width 9 height 10
click at [476, 249] on icon at bounding box center [478, 251] width 5 height 5
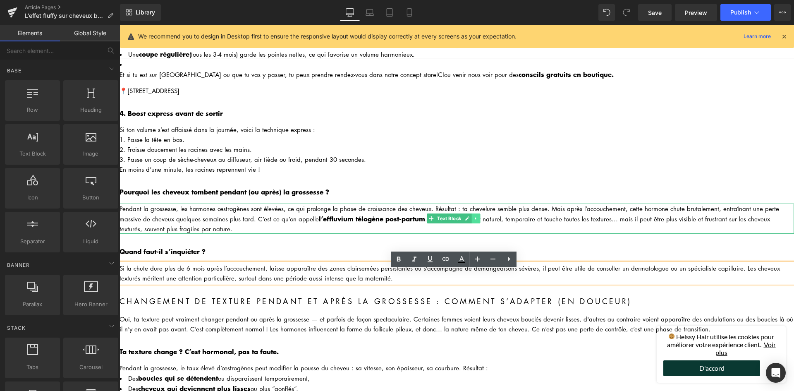
click at [479, 213] on link at bounding box center [476, 218] width 9 height 10
click at [478, 213] on link at bounding box center [480, 218] width 9 height 10
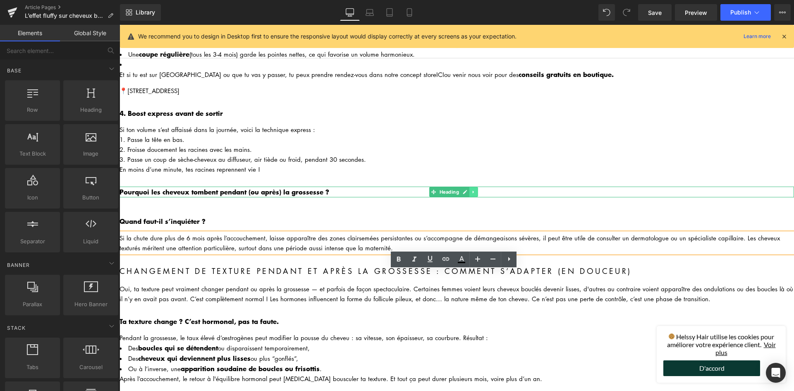
click at [472, 187] on link at bounding box center [473, 192] width 9 height 10
click at [475, 187] on link at bounding box center [478, 192] width 9 height 10
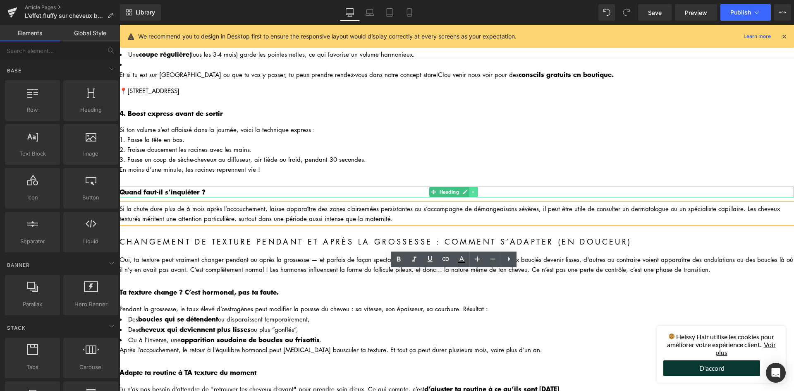
click at [472, 189] on icon at bounding box center [474, 191] width 5 height 5
click at [478, 190] on icon at bounding box center [478, 192] width 5 height 5
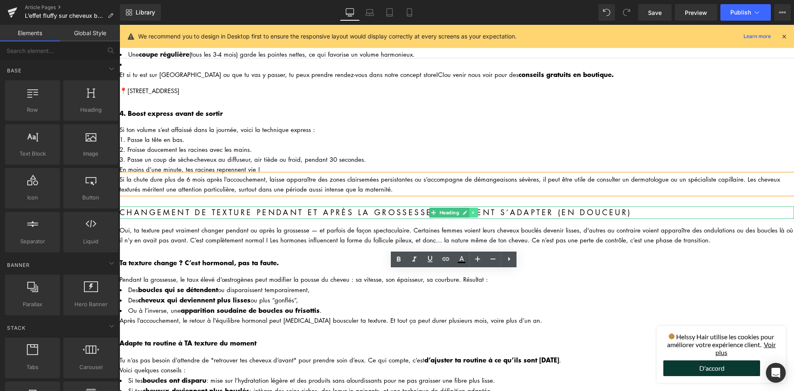
click at [474, 210] on icon at bounding box center [474, 212] width 5 height 5
click at [474, 208] on link at bounding box center [478, 213] width 9 height 10
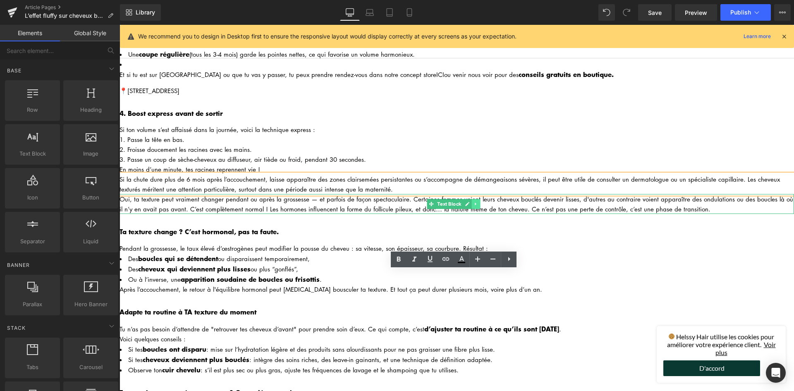
click at [475, 203] on icon at bounding box center [475, 204] width 1 height 3
click at [475, 199] on link at bounding box center [471, 204] width 9 height 10
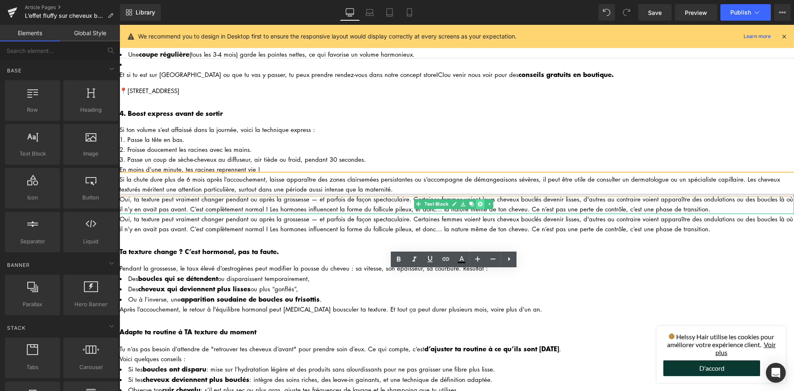
click at [483, 199] on link at bounding box center [480, 204] width 9 height 10
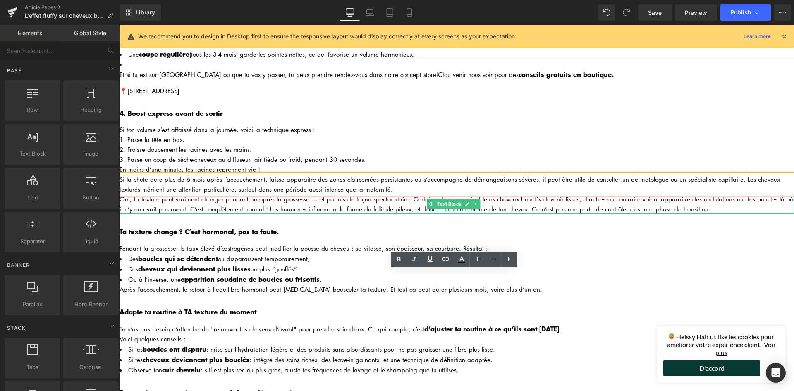
click at [472, 199] on link at bounding box center [476, 204] width 9 height 10
click at [483, 199] on link at bounding box center [480, 204] width 9 height 10
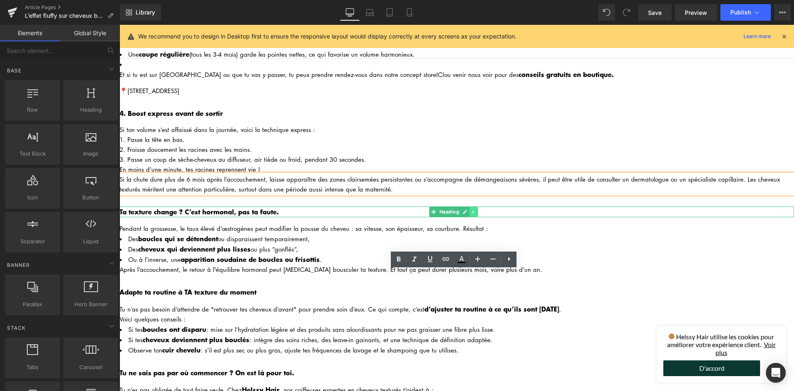
click at [474, 211] on icon at bounding box center [473, 212] width 1 height 3
click at [474, 207] on link at bounding box center [478, 212] width 9 height 10
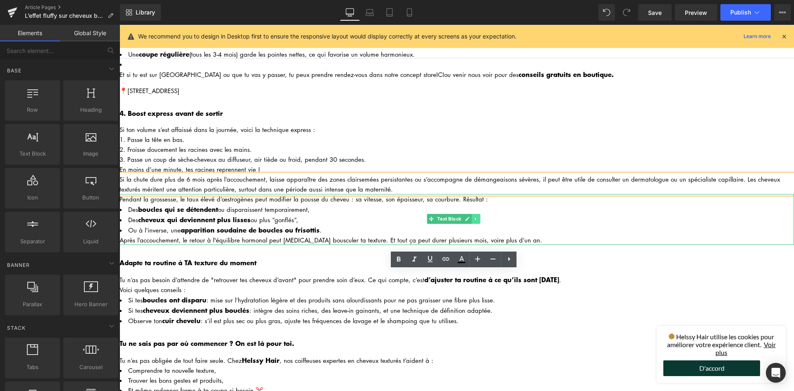
click at [475, 216] on icon at bounding box center [476, 218] width 5 height 5
click at [481, 216] on icon at bounding box center [480, 218] width 5 height 5
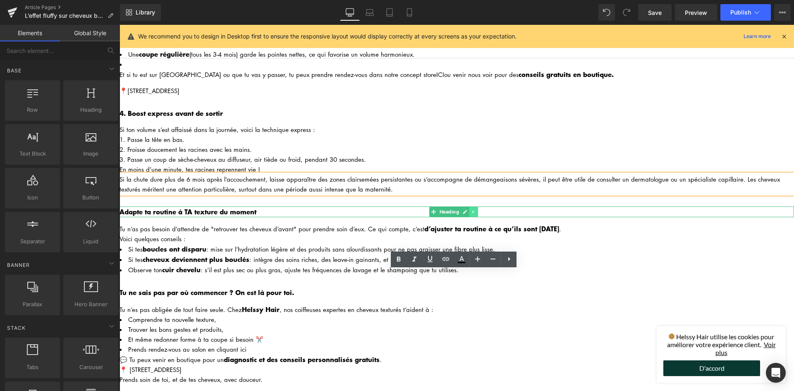
click at [474, 209] on icon at bounding box center [474, 211] width 5 height 5
click at [474, 207] on link at bounding box center [478, 212] width 9 height 10
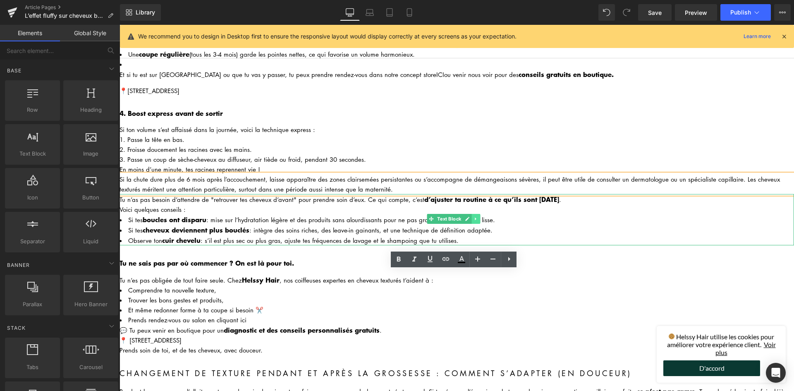
click at [476, 214] on link at bounding box center [476, 219] width 9 height 10
click at [476, 214] on link at bounding box center [480, 219] width 9 height 10
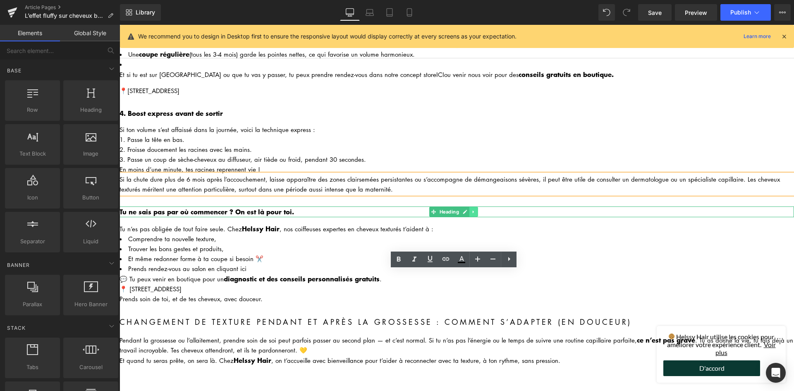
click at [478, 207] on link at bounding box center [473, 212] width 9 height 10
click at [477, 210] on icon at bounding box center [478, 212] width 5 height 5
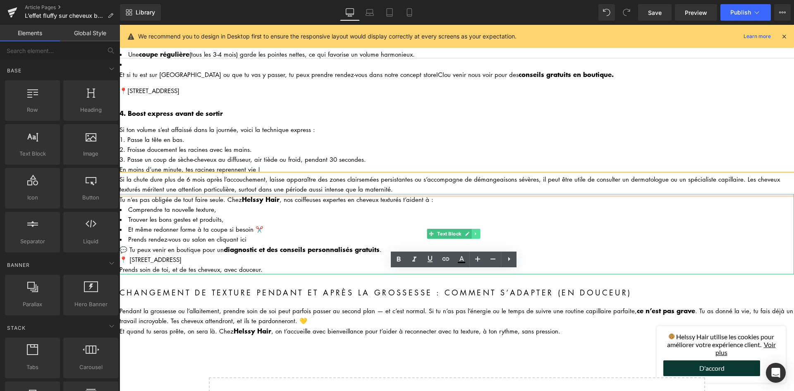
click at [476, 232] on icon at bounding box center [475, 233] width 1 height 3
click at [478, 232] on icon at bounding box center [480, 234] width 5 height 5
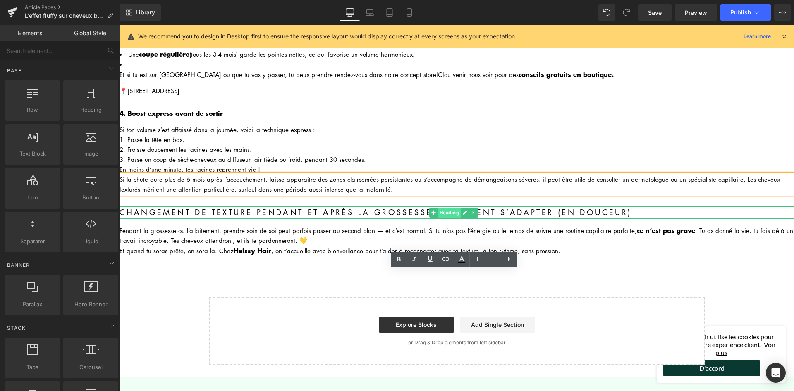
click at [452, 208] on span "Heading" at bounding box center [449, 213] width 23 height 10
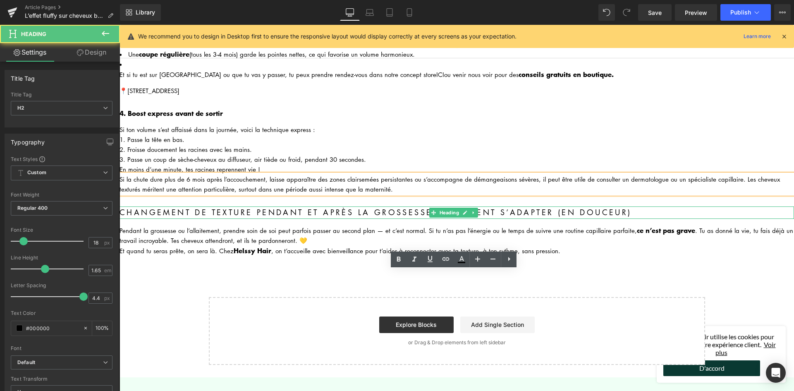
click at [501, 206] on h2 "Changement de texture pendant et après la grossesse : comment s’adapter (en dou…" at bounding box center [457, 212] width 675 height 12
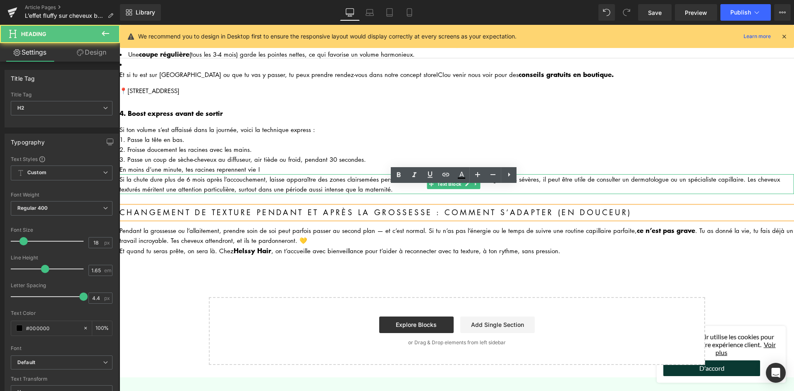
click at [503, 174] on div "Si la chute dure plus de 6 mois après l’accouchement, laisse apparaître des zon…" at bounding box center [457, 184] width 675 height 20
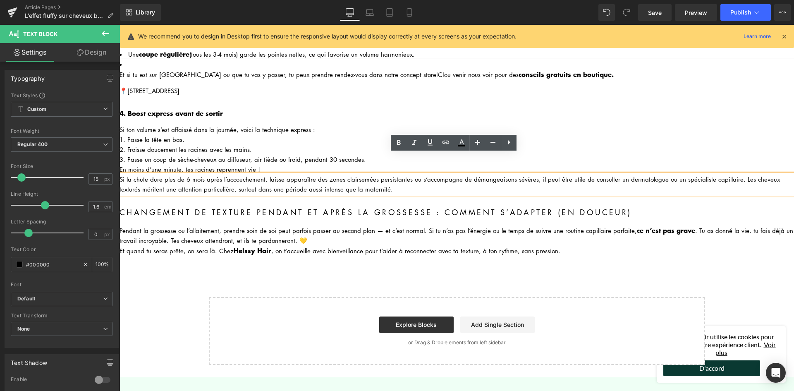
click at [335, 225] on div "Pendant la grossesse ou l’allaitement, prendre soin de soi peut parfois passer …" at bounding box center [457, 240] width 675 height 31
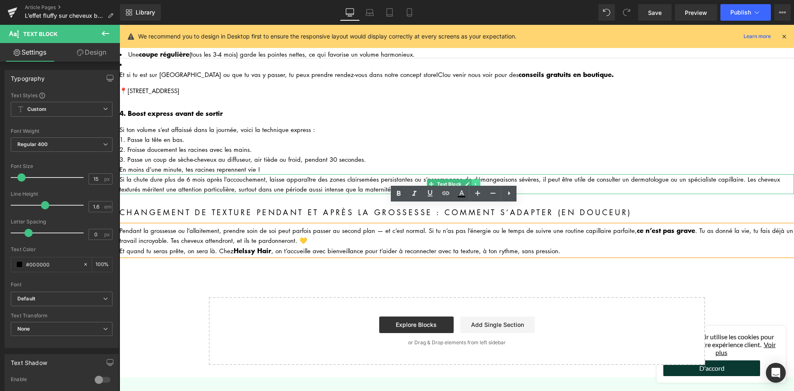
click at [474, 182] on icon at bounding box center [476, 184] width 5 height 5
click at [479, 182] on icon at bounding box center [480, 184] width 5 height 5
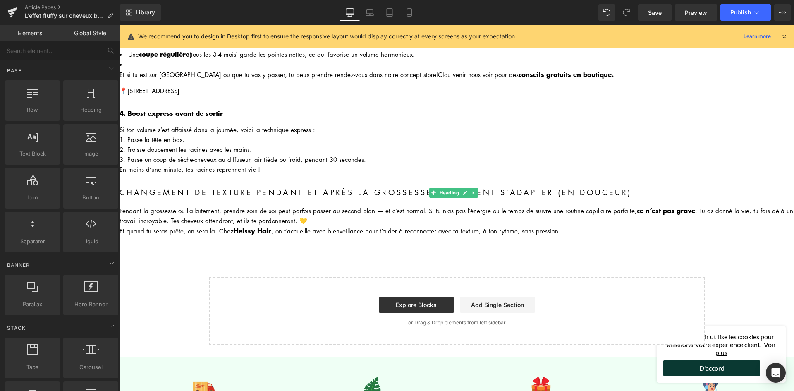
click at [176, 187] on h2 "Changement de texture pendant et après la grossesse : comment s’adapter (en dou…" at bounding box center [457, 193] width 675 height 12
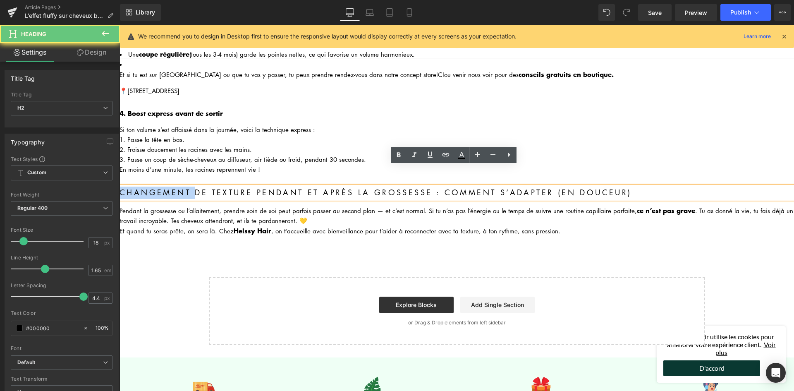
click at [176, 187] on h2 "Changement de texture pendant et après la grossesse : comment s’adapter (en dou…" at bounding box center [457, 193] width 675 height 12
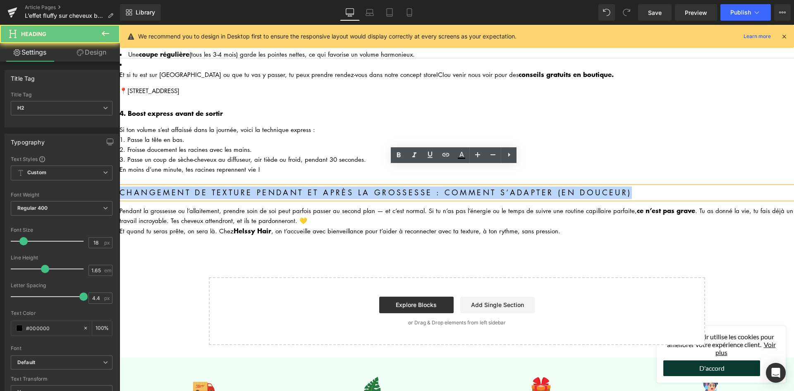
click at [176, 187] on h2 "Changement de texture pendant et après la grossesse : comment s’adapter (en dou…" at bounding box center [457, 193] width 675 height 12
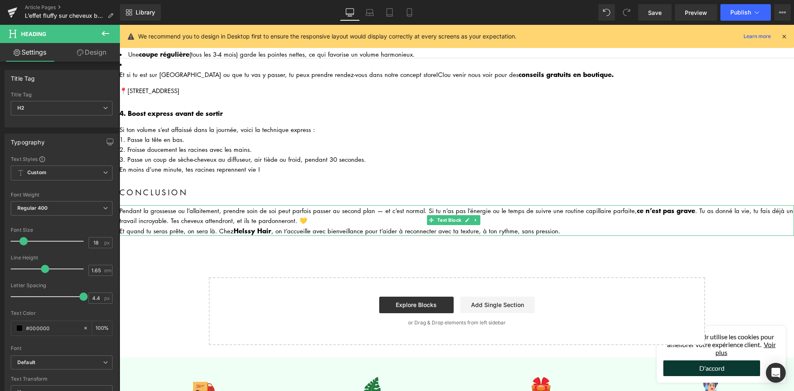
click at [262, 205] on div "Pendant la grossesse ou l’allaitement, prendre soin de soi peut parfois passer …" at bounding box center [457, 215] width 675 height 20
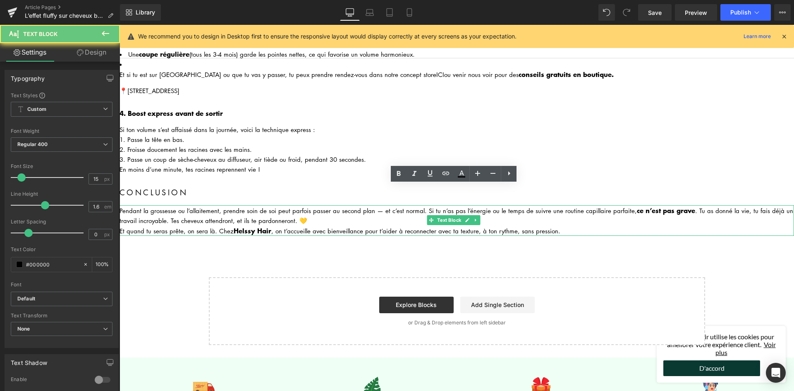
click at [262, 205] on div "Pendant la grossesse ou l’allaitement, prendre soin de soi peut parfois passer …" at bounding box center [457, 215] width 675 height 20
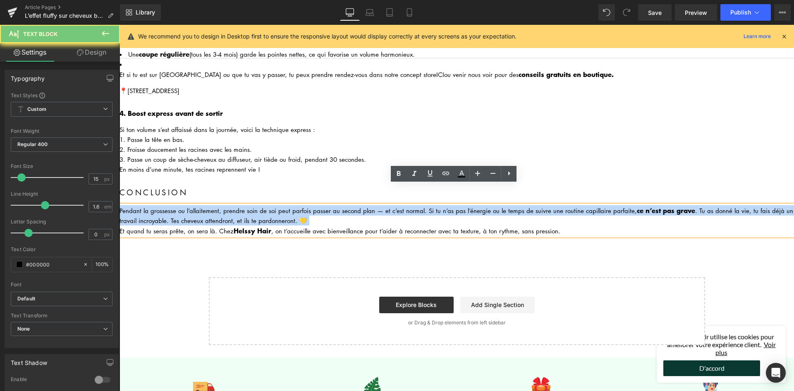
click at [262, 205] on div "Pendant la grossesse ou l’allaitement, prendre soin de soi peut parfois passer …" at bounding box center [457, 215] width 675 height 20
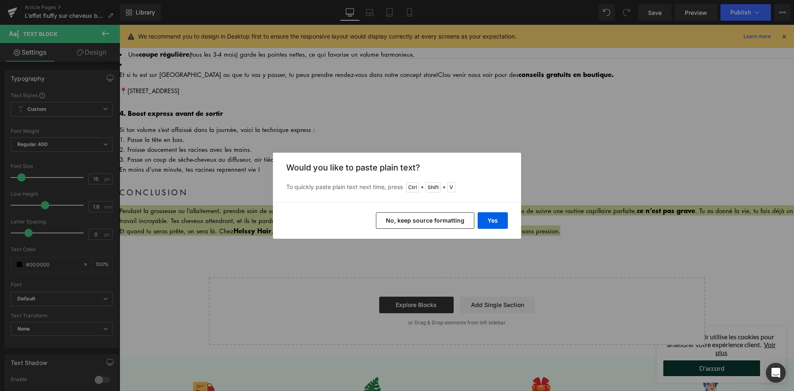
click at [441, 220] on button "No, keep source formatting" at bounding box center [425, 220] width 98 height 17
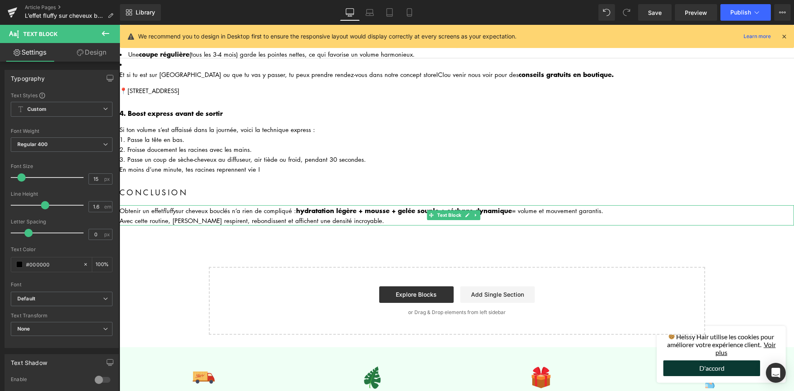
click at [389, 215] on div "Avec cette routine, tes boucles respirent, rebondissent et affichent une densit…" at bounding box center [457, 220] width 675 height 10
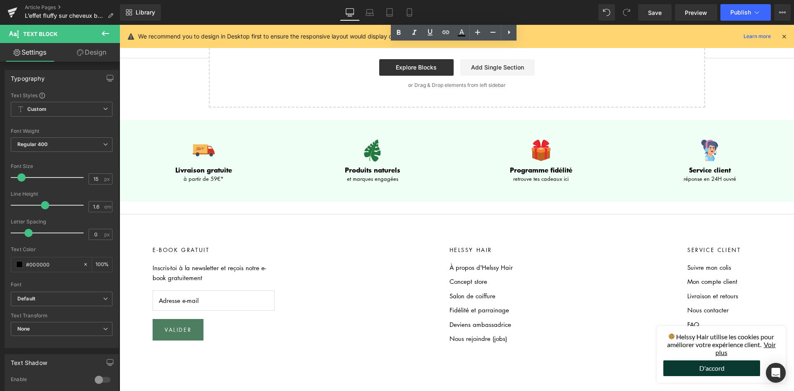
scroll to position [2300, 0]
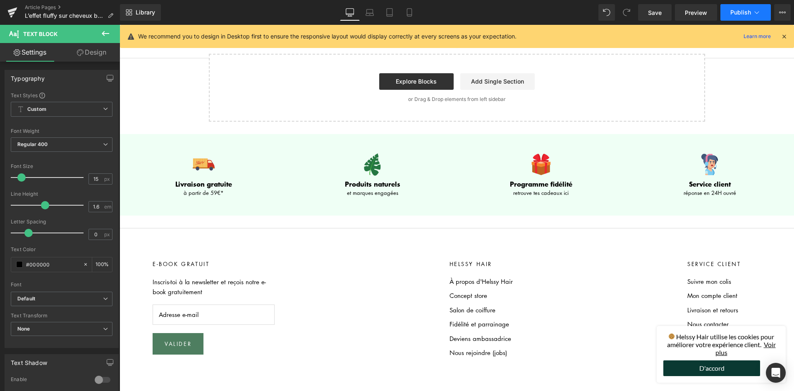
click at [744, 12] on span "Publish" at bounding box center [740, 12] width 21 height 7
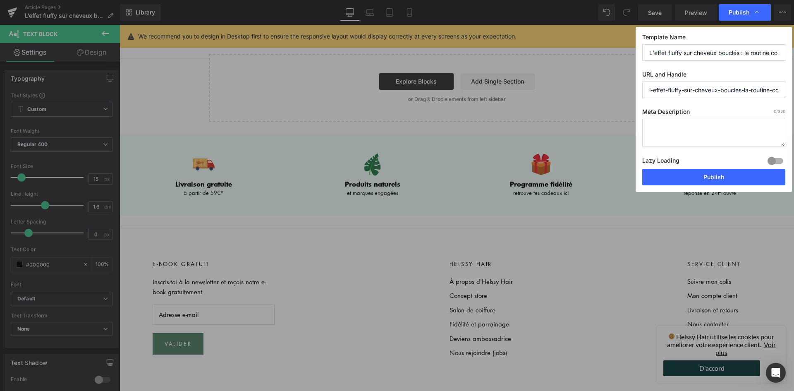
drag, startPoint x: 701, startPoint y: 137, endPoint x: 696, endPoint y: 140, distance: 6.0
click at [700, 137] on textarea at bounding box center [713, 133] width 143 height 28
paste textarea "Adopte la routine complète en 3 étapes pour un effet fluffy sur cheveux bouclés…"
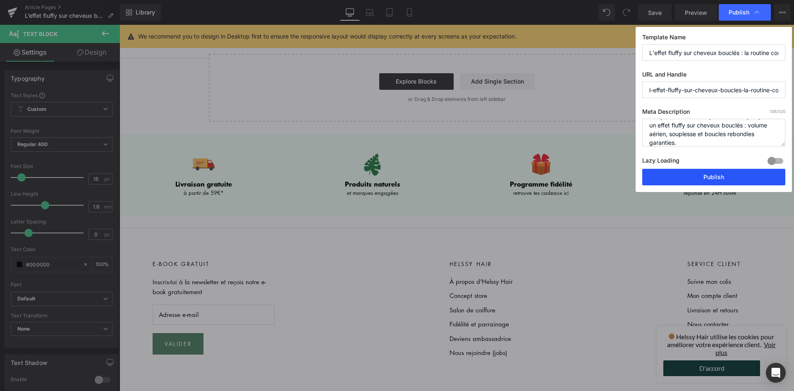
type textarea "Adopte la routine complète en 3 étapes pour un effet fluffy sur cheveux bouclés…"
click at [701, 180] on button "Publish" at bounding box center [713, 177] width 143 height 17
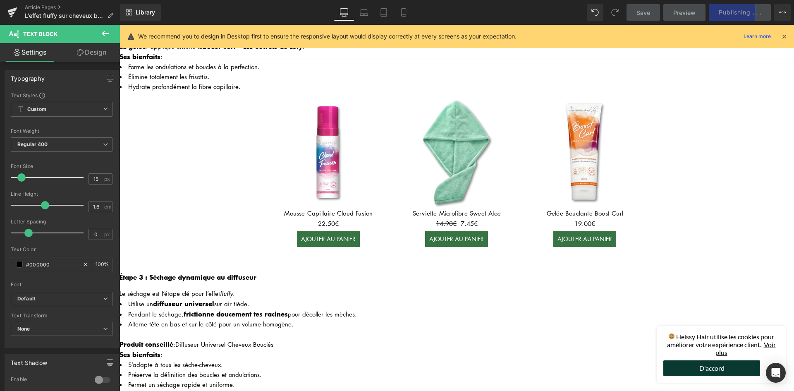
scroll to position [1101, 0]
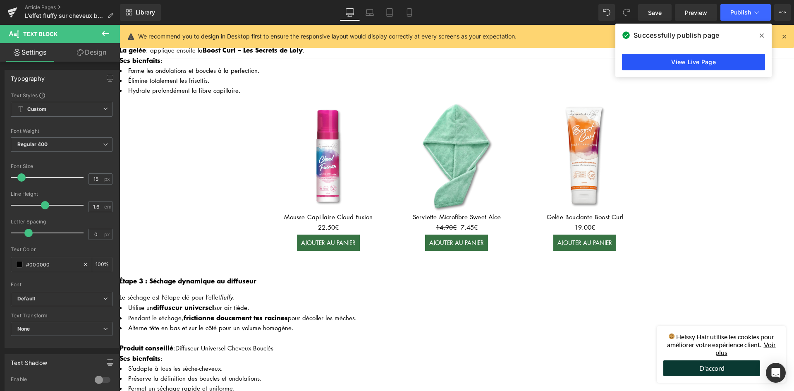
click at [724, 62] on link "View Live Page" at bounding box center [693, 62] width 143 height 17
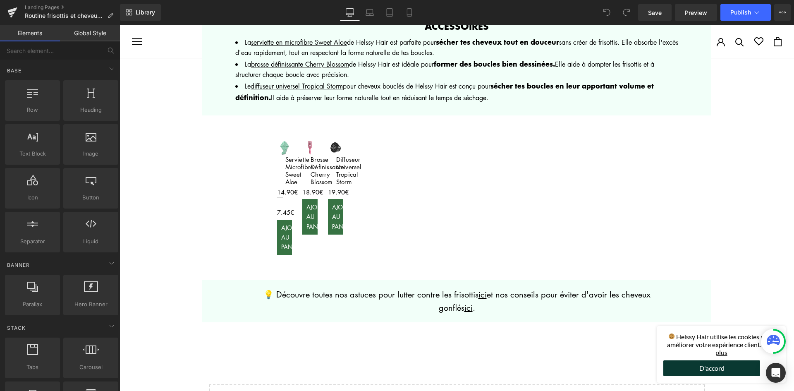
scroll to position [1075, 0]
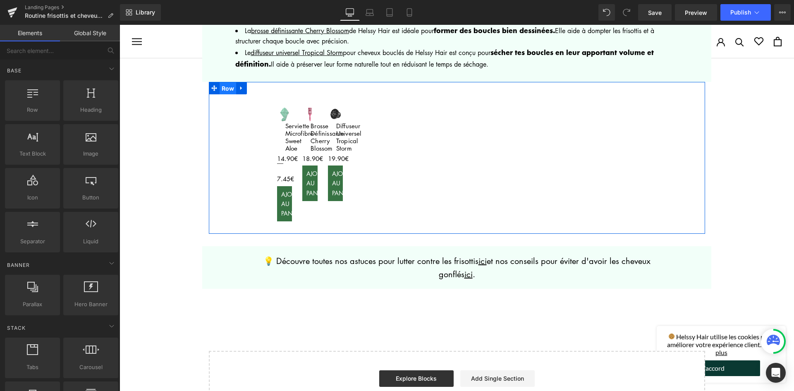
click at [230, 82] on span "Row" at bounding box center [228, 88] width 17 height 12
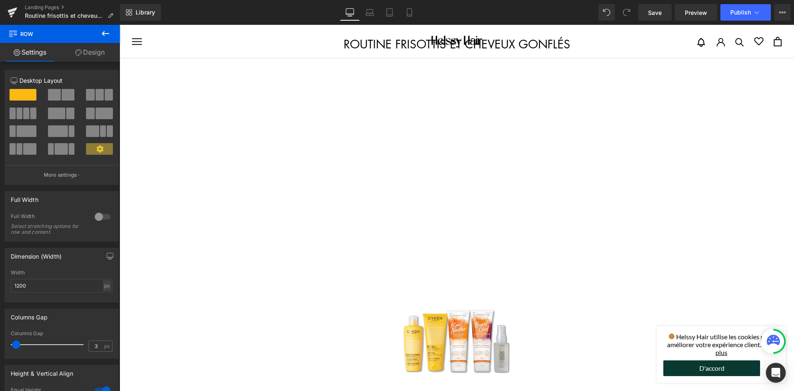
scroll to position [0, 0]
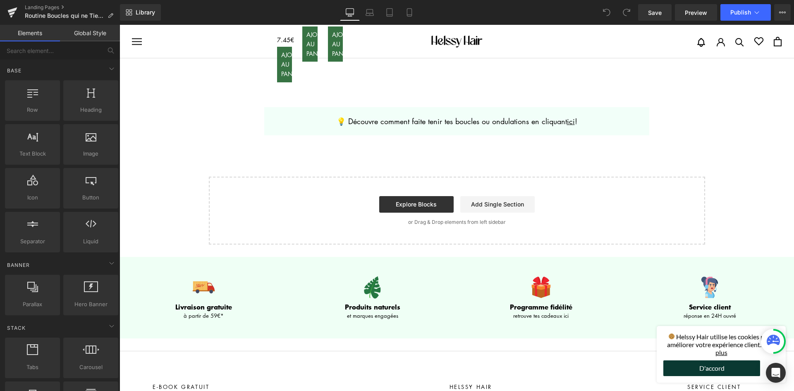
scroll to position [1282, 0]
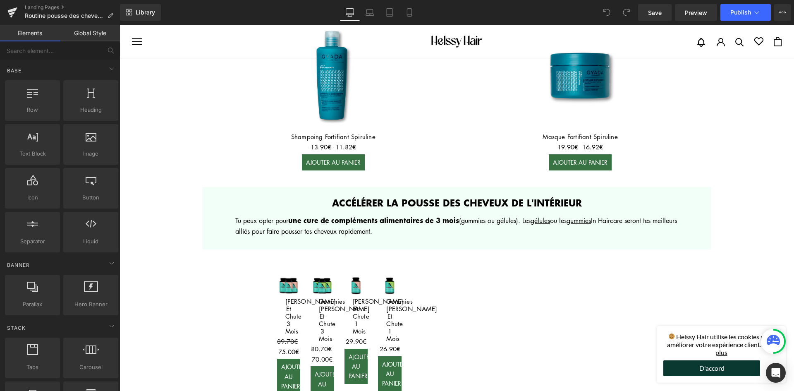
scroll to position [951, 0]
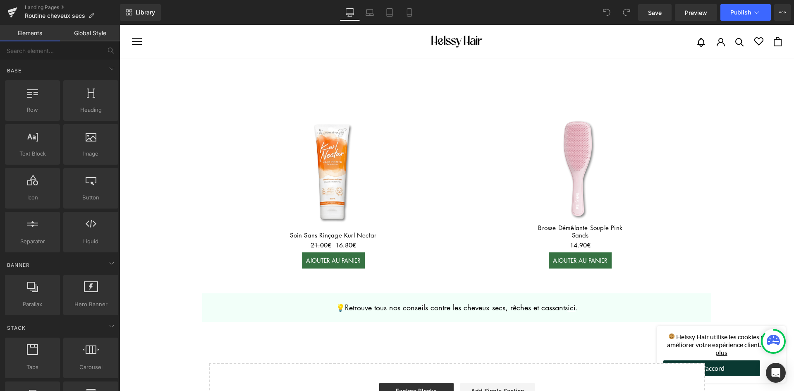
scroll to position [1737, 0]
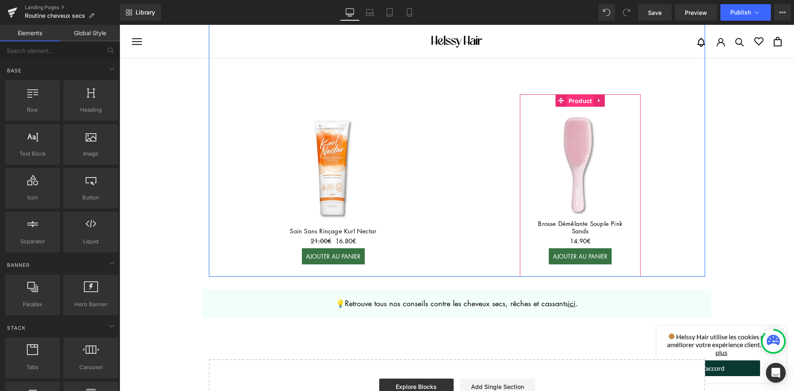
click at [578, 95] on span "Product" at bounding box center [581, 101] width 28 height 12
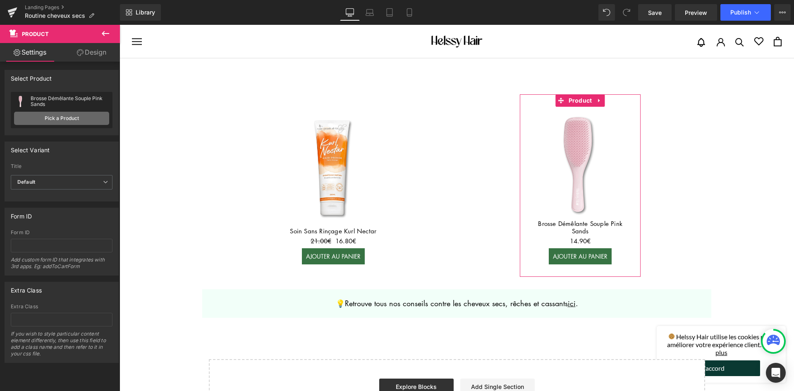
click at [84, 117] on link "Pick a Product" at bounding box center [61, 118] width 95 height 13
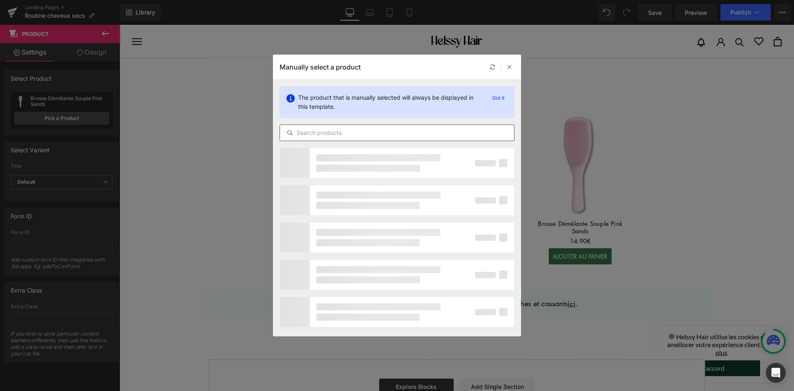
click at [335, 126] on div at bounding box center [397, 132] width 235 height 17
click at [324, 128] on input "text" at bounding box center [397, 133] width 234 height 10
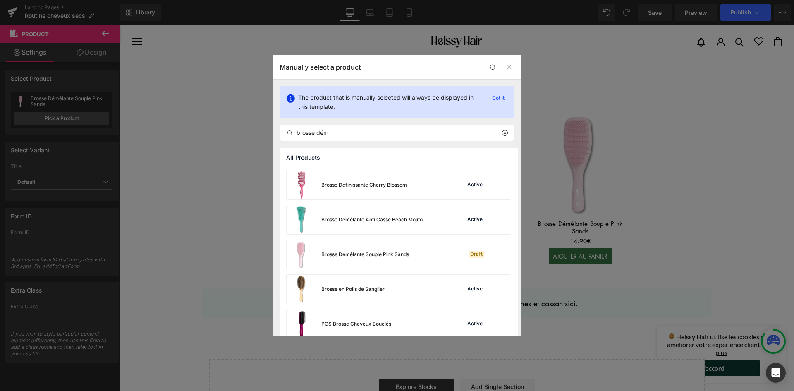
scroll to position [83, 0]
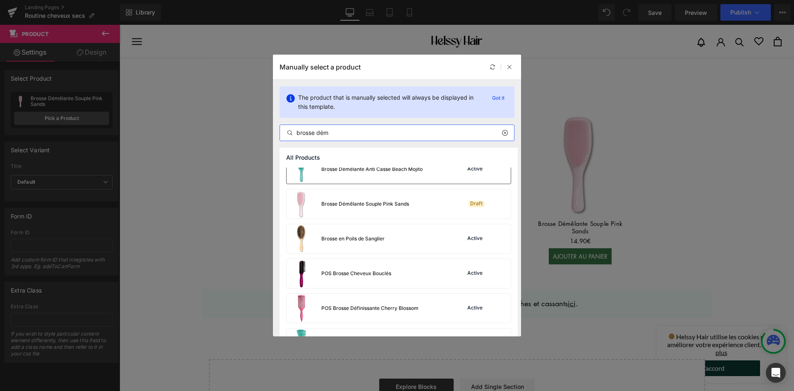
type input "brosse dém"
click at [401, 173] on div "Brosse Démêlante Anti Casse Beach Mojito" at bounding box center [355, 169] width 136 height 29
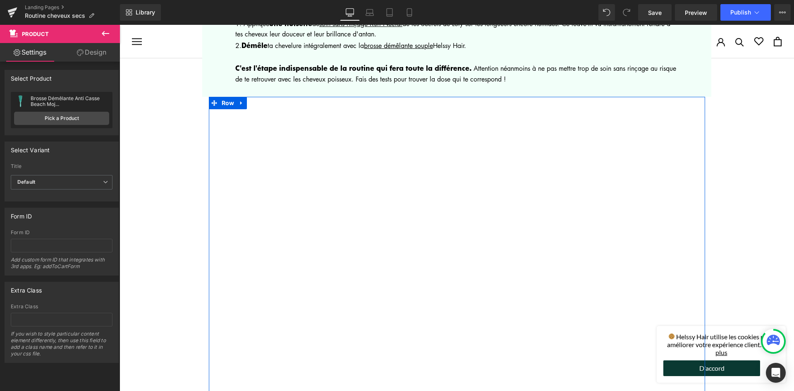
scroll to position [1324, 0]
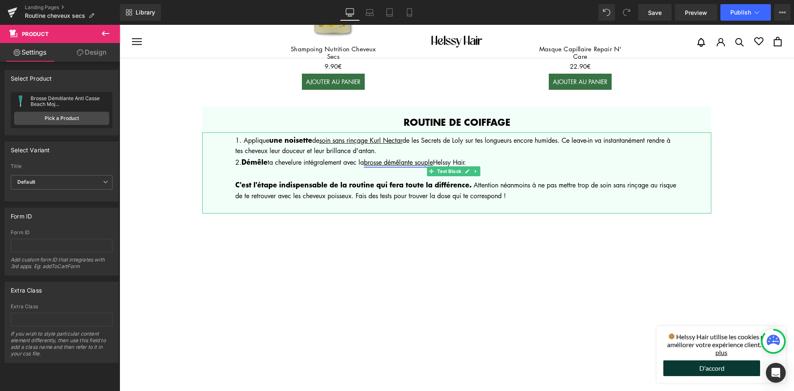
click at [433, 158] on u "brosse démêlante souple" at bounding box center [398, 162] width 69 height 9
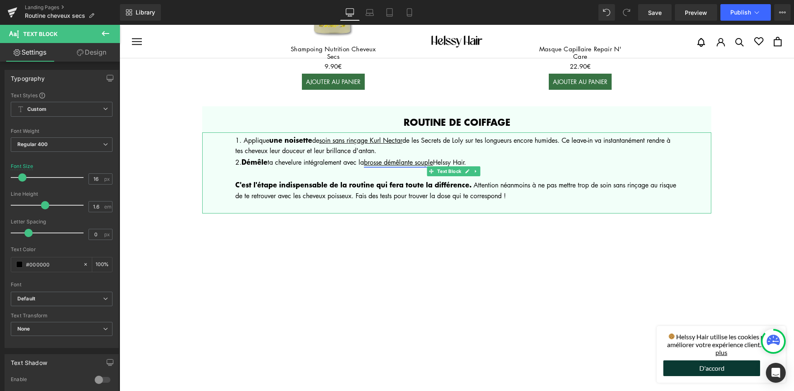
click at [433, 158] on u "brosse démêlante souple" at bounding box center [398, 162] width 69 height 9
click at [443, 158] on span "2. Démêle ta chevelure intégralement avec la brosse démêlante souple Helssy Hai…" at bounding box center [350, 162] width 231 height 9
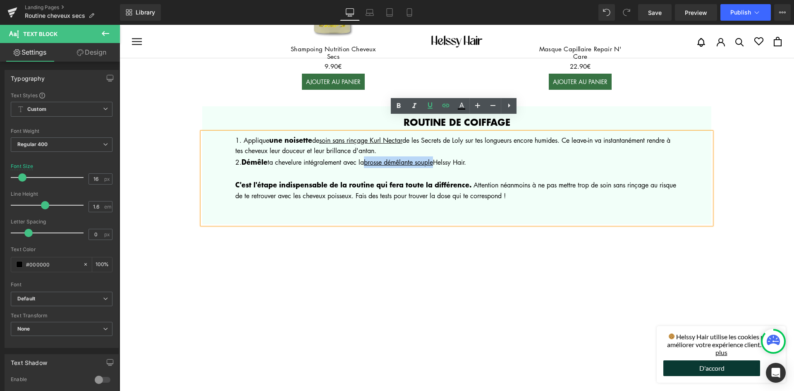
drag, startPoint x: 443, startPoint y: 145, endPoint x: 371, endPoint y: 141, distance: 72.1
click at [371, 141] on div "1. Applique une noisette de soin sans rinçage Kurl Nectar de les Secrets de Lol…" at bounding box center [456, 178] width 509 height 92
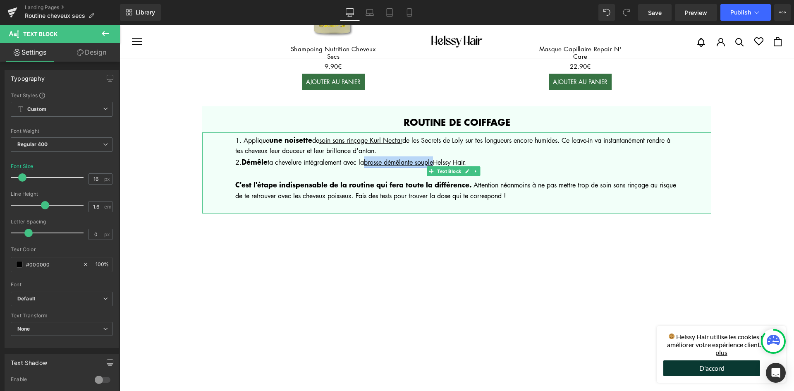
click at [391, 158] on u "brosse démêlante souple" at bounding box center [398, 162] width 69 height 9
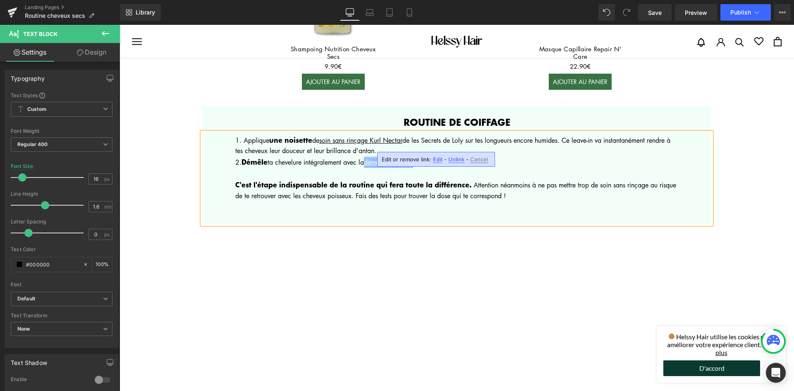
drag, startPoint x: 371, startPoint y: 144, endPoint x: 421, endPoint y: 148, distance: 50.3
click at [421, 158] on span "2. Démêle ta chevelure intégralement avec la démêlante souple Helssy Hair." at bounding box center [340, 162] width 211 height 9
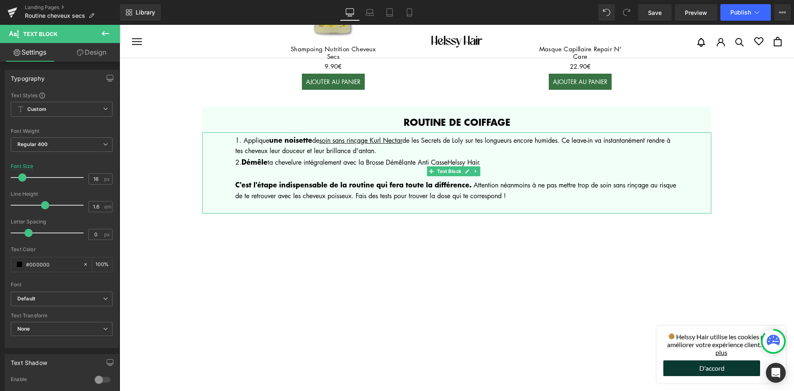
drag, startPoint x: 372, startPoint y: 142, endPoint x: 453, endPoint y: 145, distance: 81.1
click at [453, 158] on span "2. Démêle ta chevelure intégralement avec la Brosse Démêlante Anti Casse Helssy…" at bounding box center [357, 162] width 245 height 9
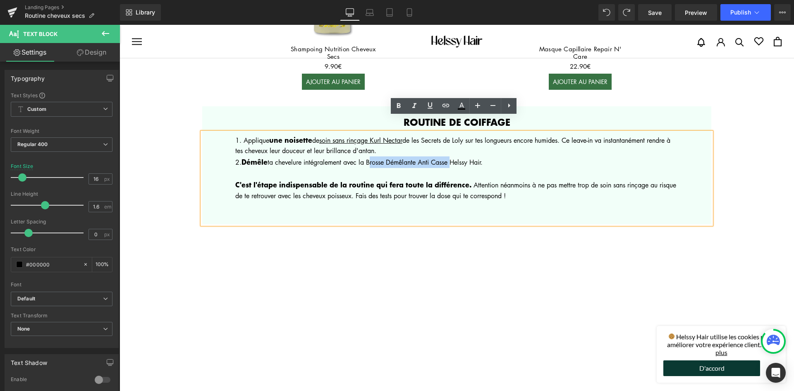
drag, startPoint x: 372, startPoint y: 142, endPoint x: 453, endPoint y: 147, distance: 81.2
click at [453, 158] on span "2. Démêle ta chevelure intégralement avec la Brosse Démêlante Anti Casse Helssy…" at bounding box center [358, 162] width 247 height 9
click at [449, 105] on icon at bounding box center [446, 105] width 7 height 3
click at [433, 165] on input "text" at bounding box center [434, 162] width 127 height 21
paste input "[URL][DOMAIN_NAME]"
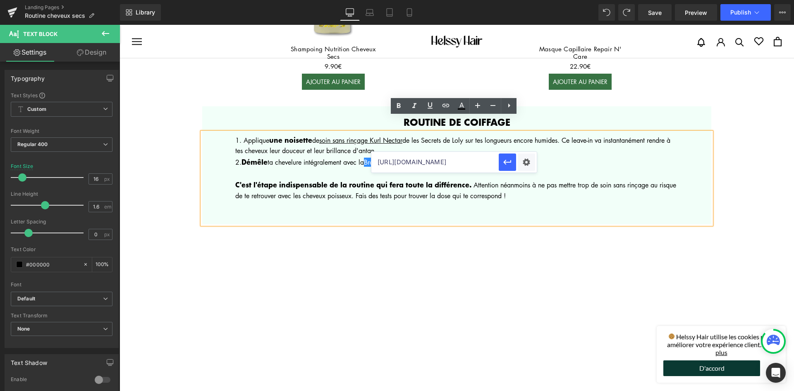
scroll to position [0, 41]
type input "[URL][DOMAIN_NAME]"
click at [508, 164] on icon "button" at bounding box center [508, 162] width 10 height 10
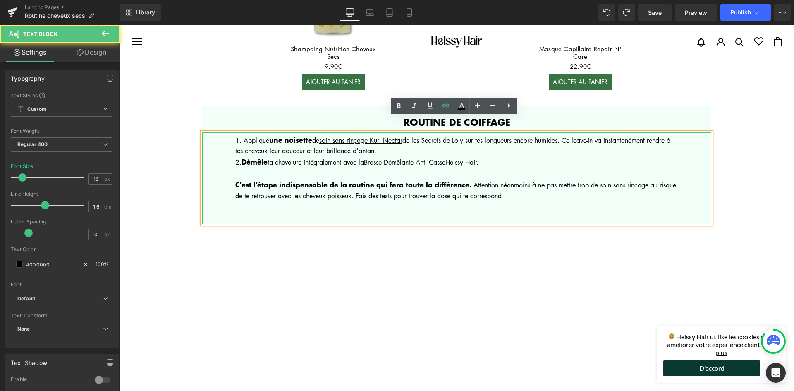
click at [438, 172] on div "1. Applique une noisette de soin sans rinçage Kurl Nectar de les Secrets de Lol…" at bounding box center [456, 178] width 509 height 92
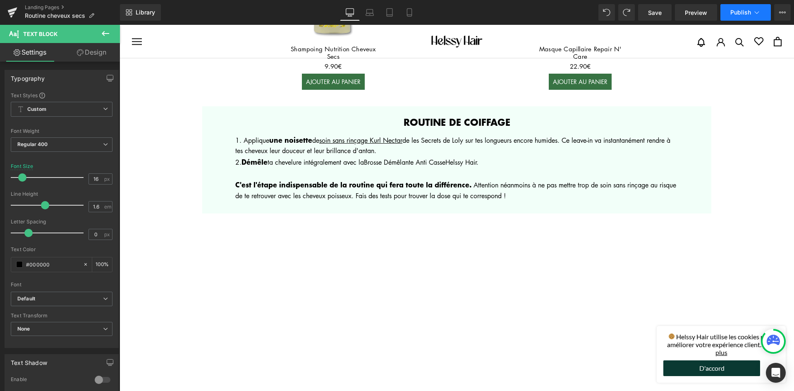
click at [743, 13] on span "Publish" at bounding box center [740, 12] width 21 height 7
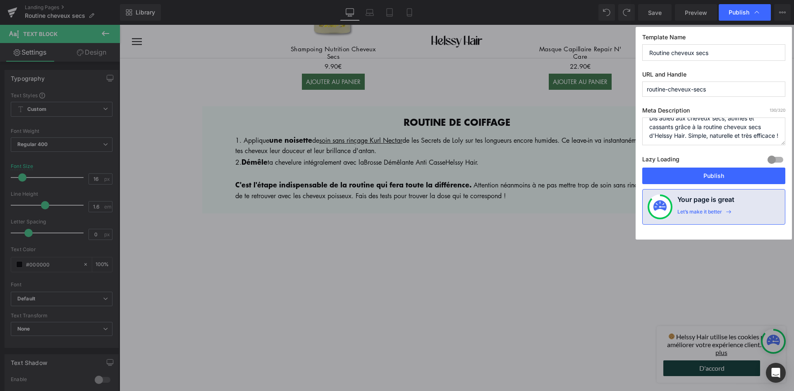
scroll to position [17, 0]
click at [704, 172] on button "Publish" at bounding box center [713, 176] width 143 height 17
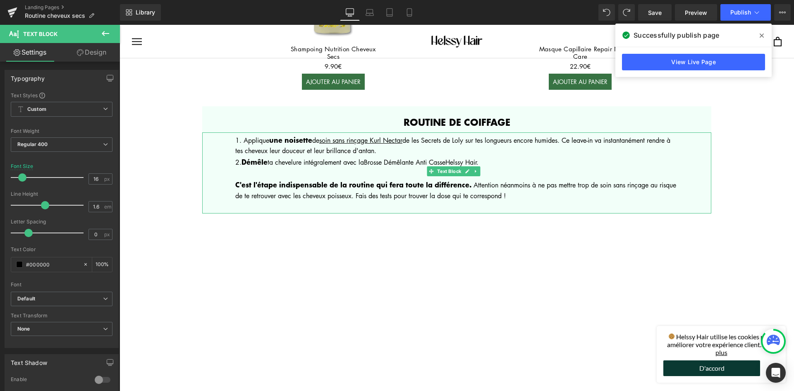
drag, startPoint x: 370, startPoint y: 142, endPoint x: 456, endPoint y: 142, distance: 86.4
click at [456, 158] on span "2. Démêle ta chevelure intégralement avec la Brosse Démêlante Anti Casse Helssy…" at bounding box center [356, 162] width 243 height 9
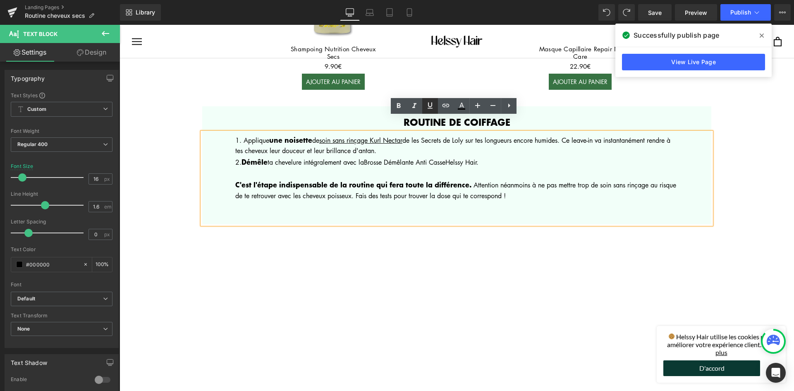
click at [428, 104] on icon at bounding box center [430, 106] width 10 height 10
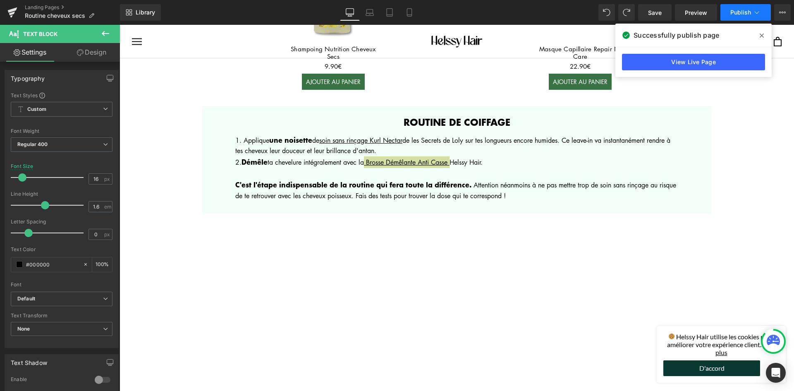
click at [741, 18] on button "Publish" at bounding box center [745, 12] width 50 height 17
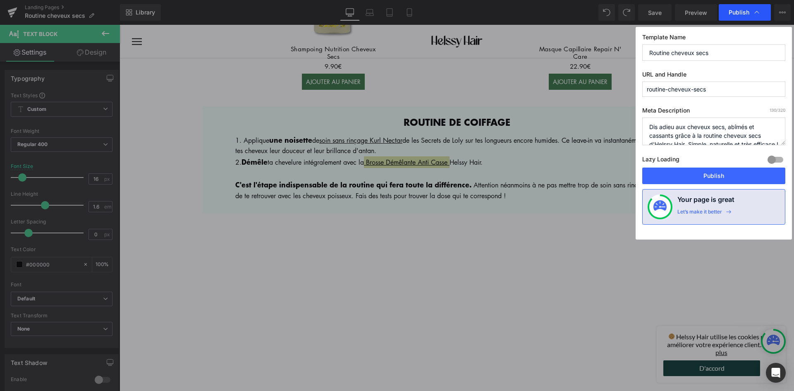
click at [737, 17] on div "Publish" at bounding box center [745, 12] width 52 height 17
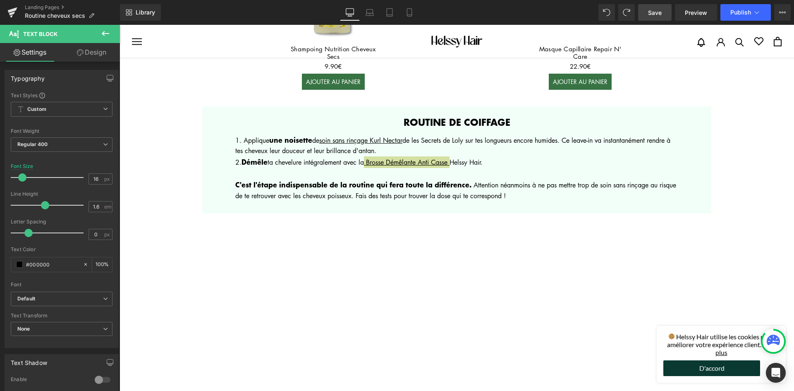
click at [647, 9] on link "Save" at bounding box center [655, 12] width 34 height 17
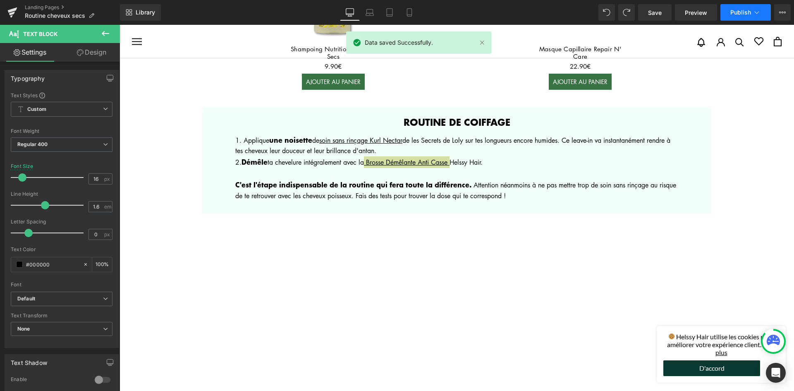
click at [752, 16] on button "Publish" at bounding box center [745, 12] width 50 height 17
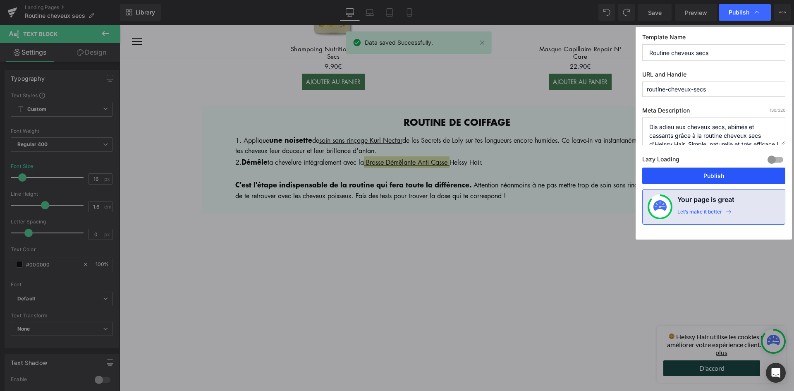
drag, startPoint x: 680, startPoint y: 170, endPoint x: 506, endPoint y: 93, distance: 190.2
click at [680, 170] on button "Publish" at bounding box center [713, 176] width 143 height 17
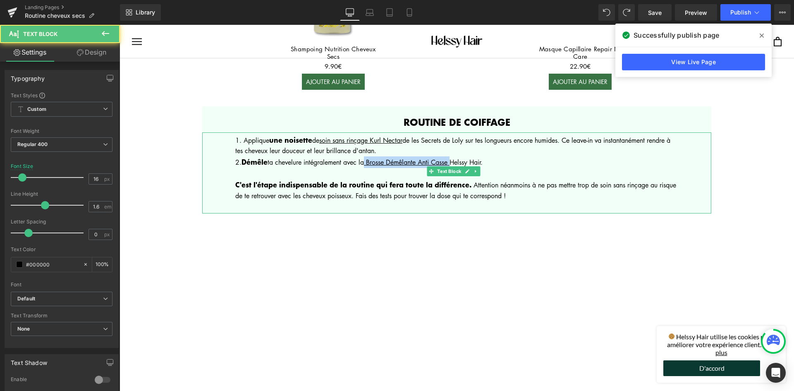
click at [370, 158] on u "Brosse Démêlante Anti Casse" at bounding box center [407, 162] width 86 height 9
drag, startPoint x: 371, startPoint y: 146, endPoint x: 367, endPoint y: 146, distance: 4.2
click at [367, 158] on span "2. Démêle ta chevelure intégralement avec la Brosse Démêlante Anti Casse Helssy…" at bounding box center [358, 162] width 247 height 9
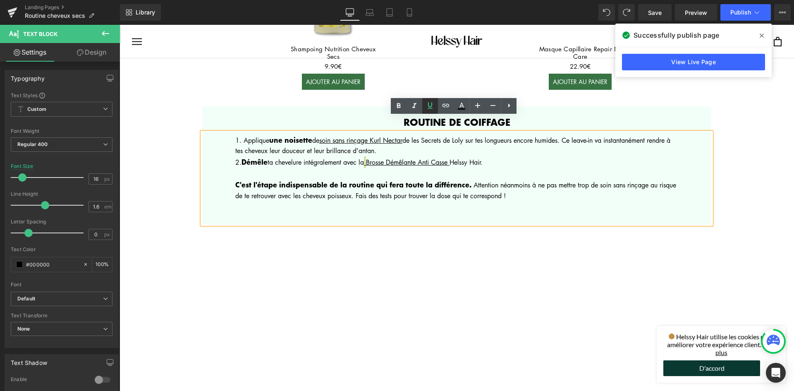
click at [432, 107] on icon at bounding box center [430, 106] width 10 height 10
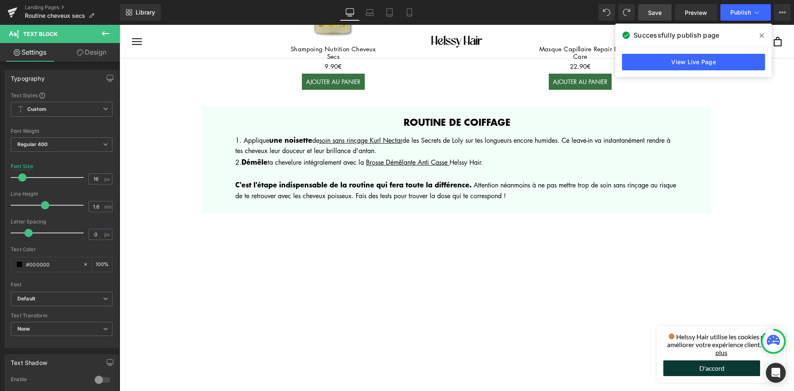
click at [646, 10] on link "Save" at bounding box center [655, 12] width 34 height 17
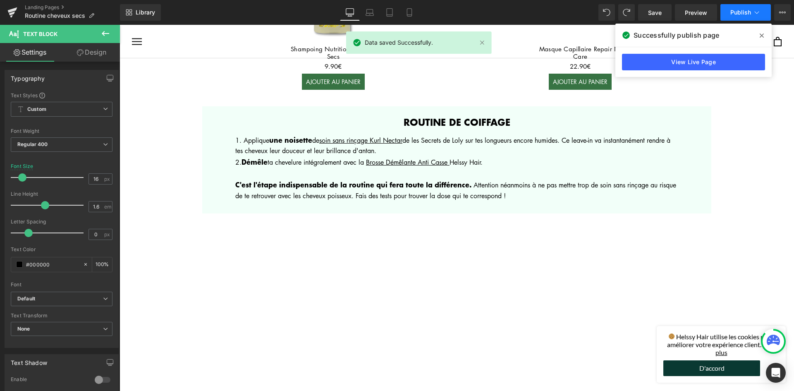
click at [730, 11] on span "Publish" at bounding box center [740, 12] width 21 height 7
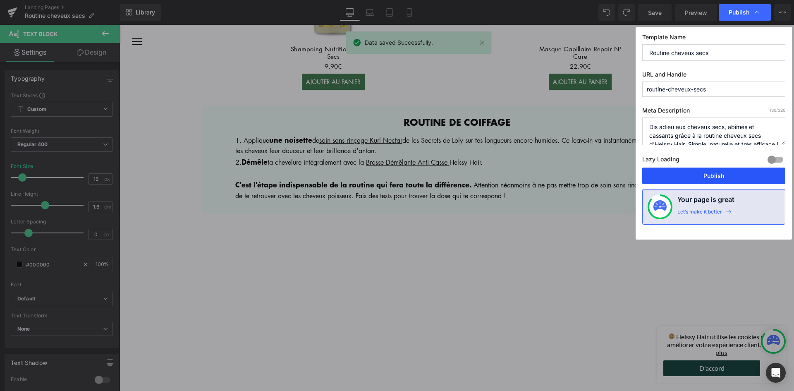
drag, startPoint x: 698, startPoint y: 173, endPoint x: 413, endPoint y: 53, distance: 309.0
click at [698, 173] on button "Publish" at bounding box center [713, 176] width 143 height 17
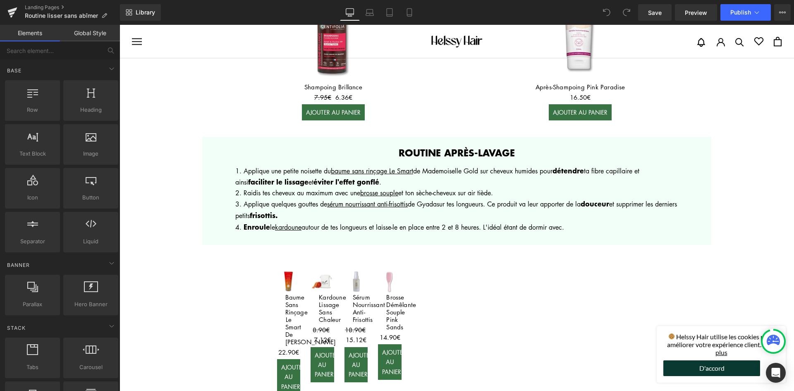
scroll to position [703, 0]
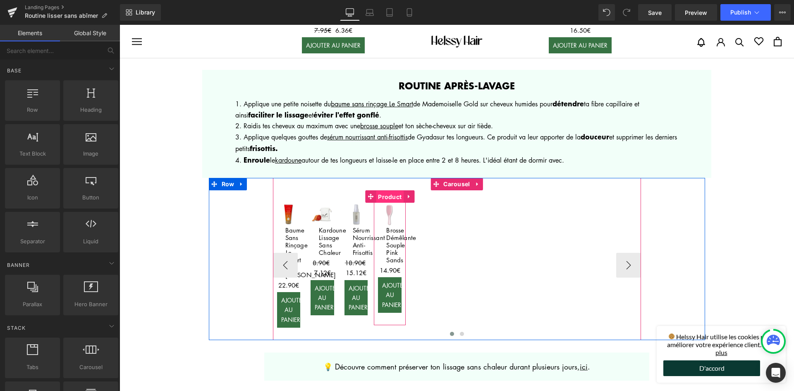
click at [385, 191] on span "Product" at bounding box center [390, 197] width 28 height 12
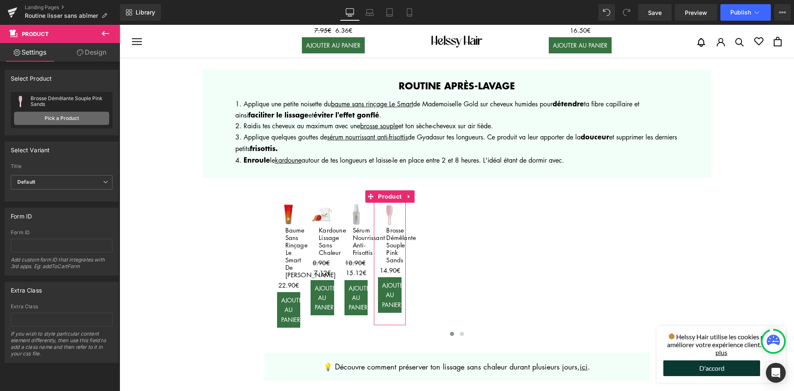
click at [60, 113] on link "Pick a Product" at bounding box center [61, 118] width 95 height 13
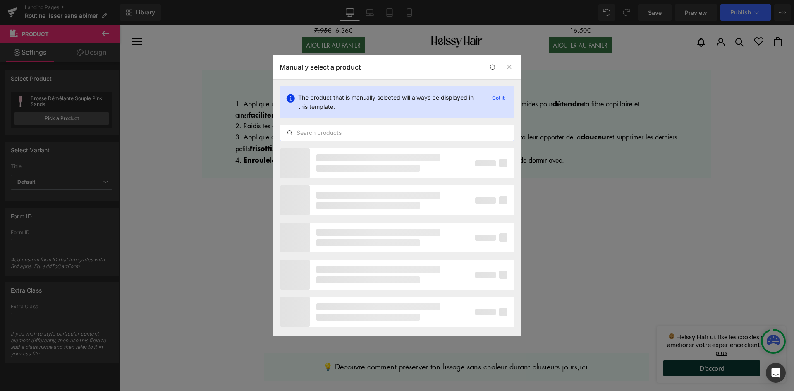
click at [367, 132] on input "text" at bounding box center [397, 133] width 234 height 10
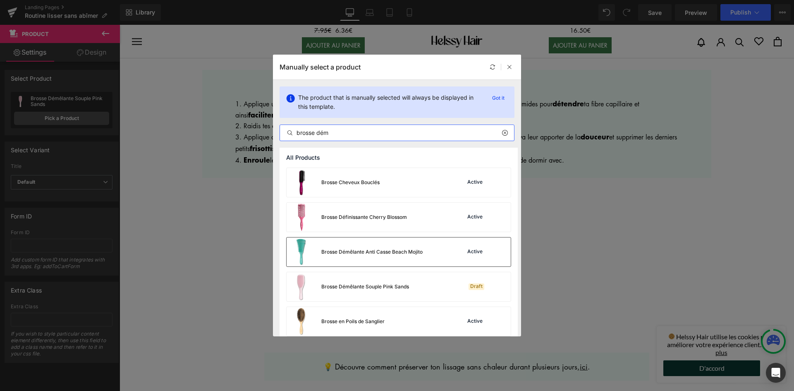
type input "brosse dém"
click at [371, 257] on div "Brosse Démêlante Anti Casse Beach Mojito" at bounding box center [355, 251] width 136 height 29
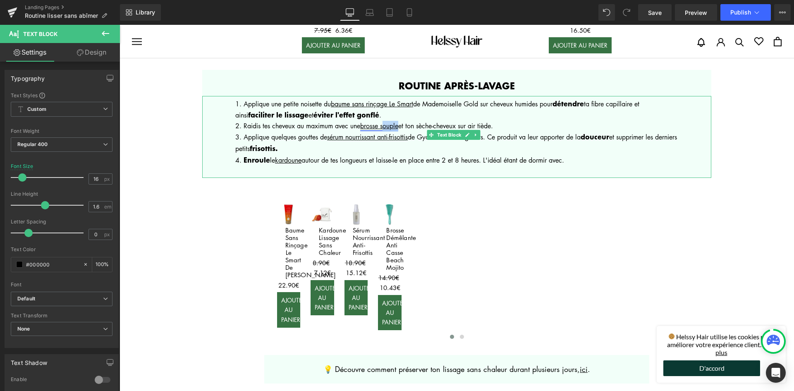
drag, startPoint x: 404, startPoint y: 115, endPoint x: 385, endPoint y: 117, distance: 18.7
click at [386, 121] on li "Raidis tes cheveux au maximum avec une brosse souple et ton sèche-cheveux sur a…" at bounding box center [456, 126] width 443 height 11
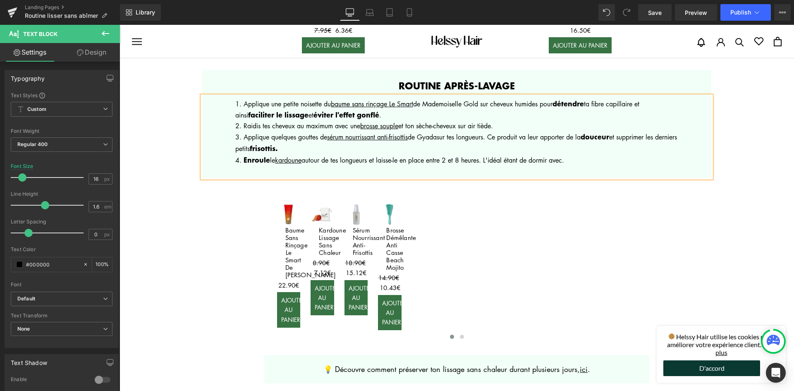
click at [410, 121] on li "Raidis tes cheveux au maximum avec une brosse souple et ton sèche-cheveux sur a…" at bounding box center [456, 126] width 443 height 11
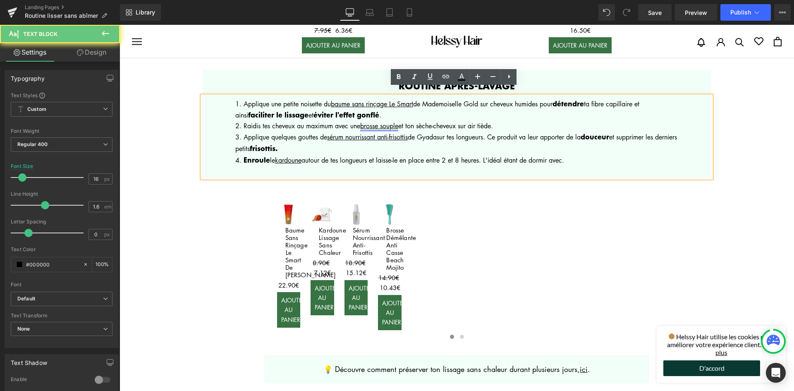
click at [398, 121] on u "brosse souple" at bounding box center [379, 125] width 38 height 9
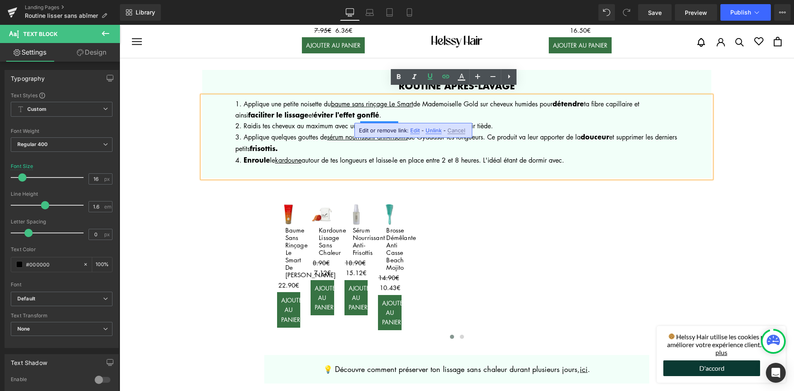
click at [435, 131] on span "Unlink" at bounding box center [434, 130] width 16 height 7
click at [398, 121] on u "brosse souple" at bounding box center [379, 125] width 38 height 9
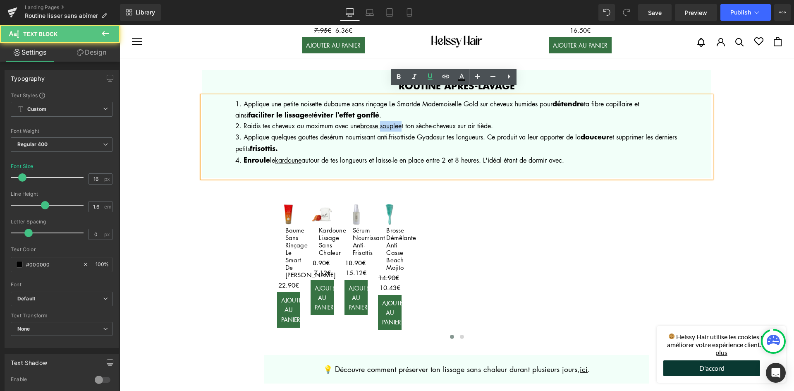
click at [398, 121] on u "brosse souple" at bounding box center [379, 125] width 38 height 9
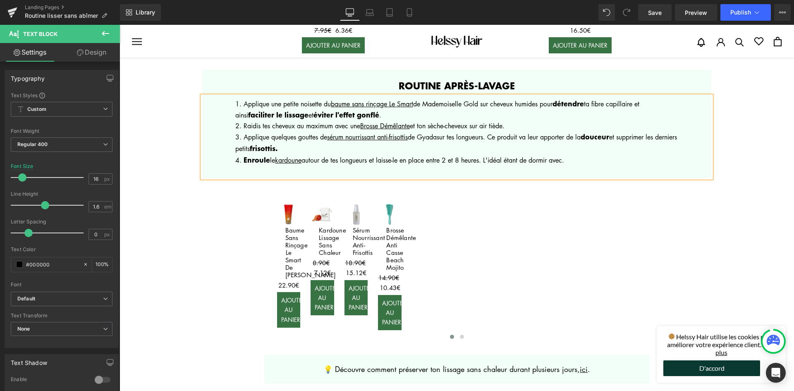
click at [418, 121] on li "Raidis tes cheveux au maximum avec une Brosse Démêlante et ton sèche-cheveux su…" at bounding box center [456, 126] width 443 height 11
click at [428, 79] on icon at bounding box center [430, 77] width 5 height 6
click at [410, 121] on u "Brosse Démêlante" at bounding box center [385, 125] width 50 height 9
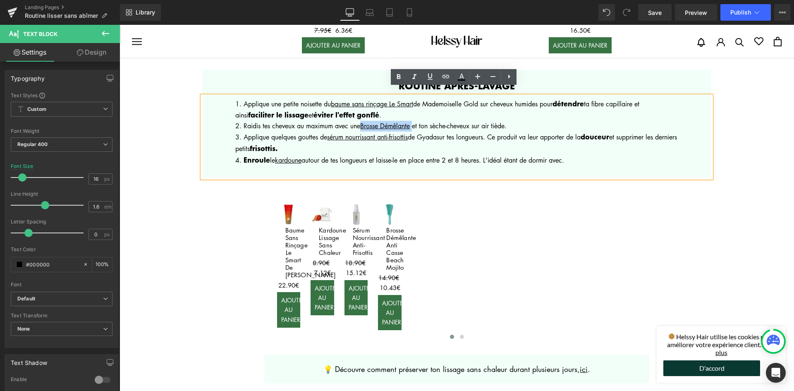
drag, startPoint x: 414, startPoint y: 115, endPoint x: 364, endPoint y: 115, distance: 49.6
click at [364, 121] on li "Raidis tes cheveux au maximum avec une Brosse Démêlante et ton sèche-cheveux su…" at bounding box center [456, 126] width 443 height 11
drag, startPoint x: 446, startPoint y: 76, endPoint x: 336, endPoint y: 83, distance: 110.2
click at [446, 76] on icon at bounding box center [446, 77] width 10 height 10
click at [427, 134] on input "text" at bounding box center [412, 133] width 127 height 21
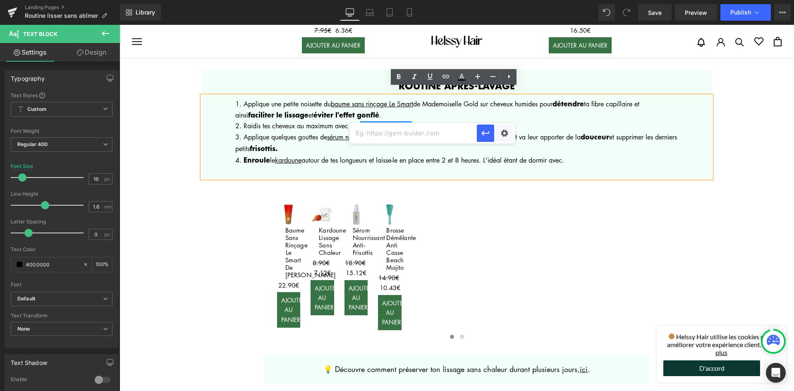
paste input "https://helssyhair.com/products/brosse-anti-casse"
type input "https://helssyhair.com/products/brosse-anti-casse"
click at [488, 131] on icon "button" at bounding box center [486, 133] width 10 height 10
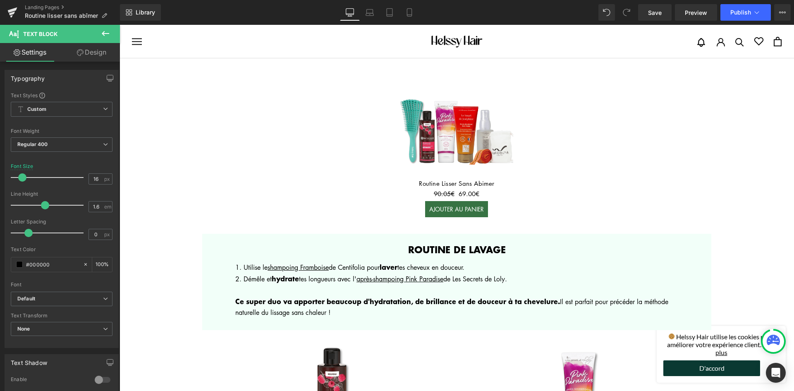
scroll to position [248, 0]
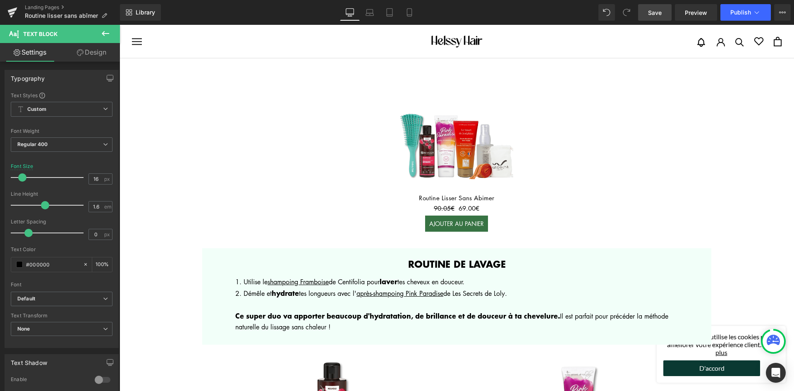
drag, startPoint x: 645, startPoint y: 12, endPoint x: 589, endPoint y: 3, distance: 56.6
click at [645, 12] on link "Save" at bounding box center [655, 12] width 34 height 17
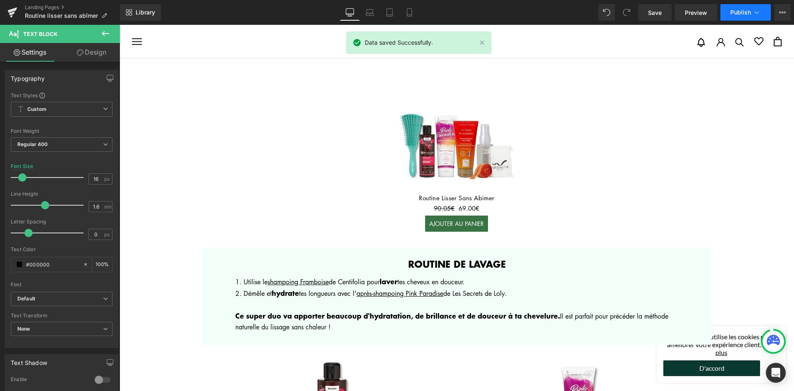
click at [737, 11] on span "Publish" at bounding box center [740, 12] width 21 height 7
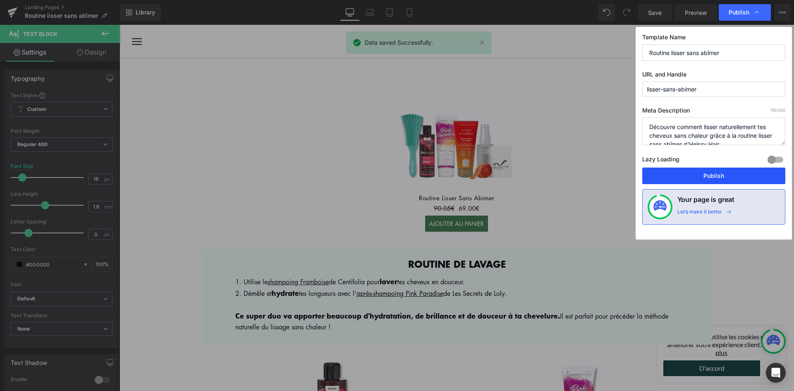
drag, startPoint x: 581, startPoint y: 155, endPoint x: 701, endPoint y: 180, distance: 122.5
click at [701, 180] on button "Publish" at bounding box center [713, 176] width 143 height 17
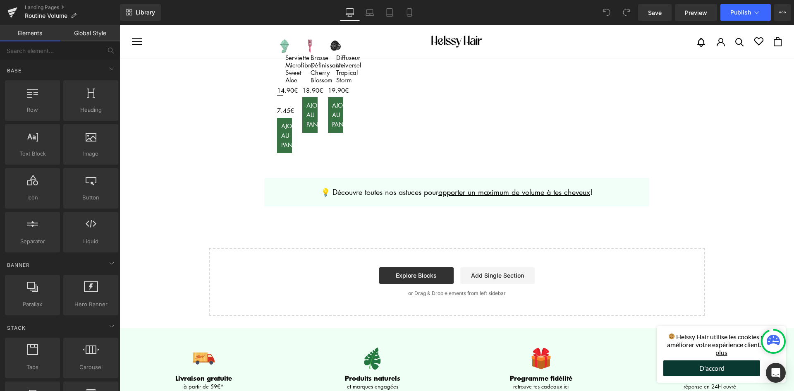
scroll to position [951, 0]
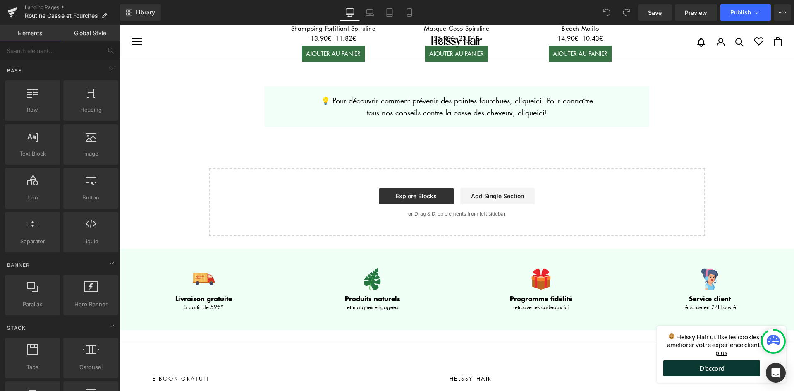
scroll to position [744, 0]
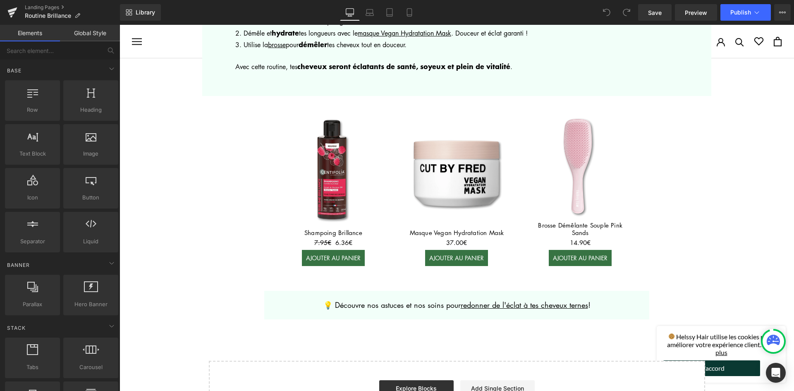
scroll to position [1075, 0]
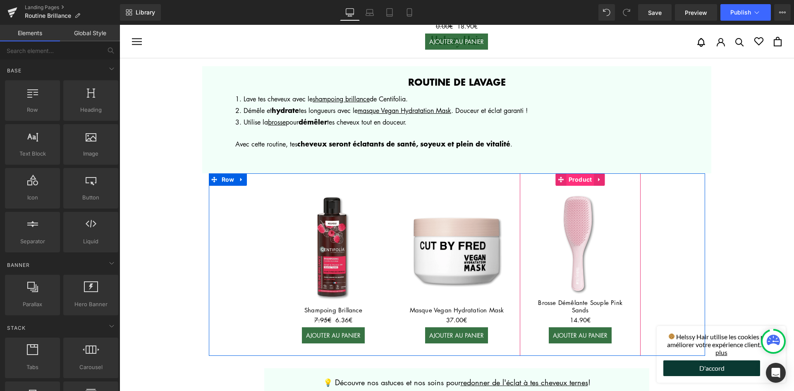
click at [571, 186] on span "Product" at bounding box center [581, 179] width 28 height 12
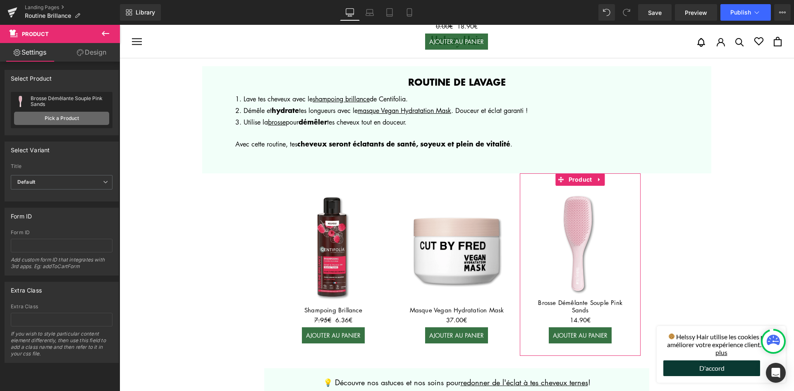
click at [54, 115] on link "Pick a Product" at bounding box center [61, 118] width 95 height 13
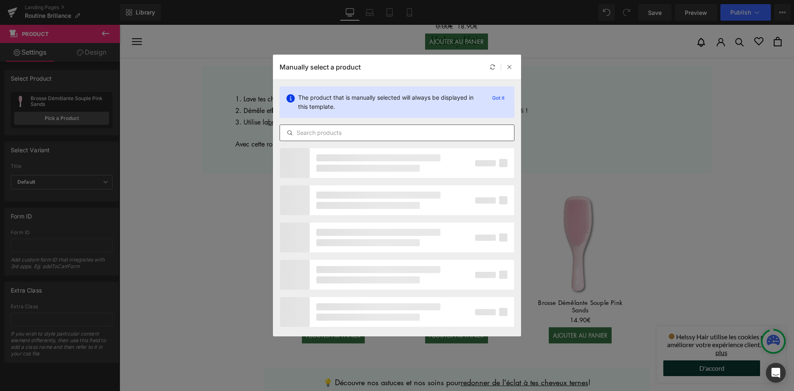
click at [322, 126] on div at bounding box center [397, 132] width 235 height 17
click at [323, 128] on input "text" at bounding box center [397, 133] width 234 height 10
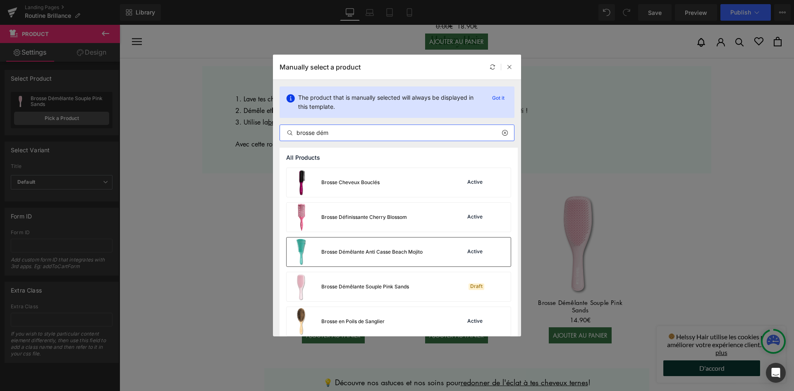
type input "brosse dém"
click at [363, 245] on div "Brosse Démêlante Anti Casse Beach Mojito" at bounding box center [355, 251] width 136 height 29
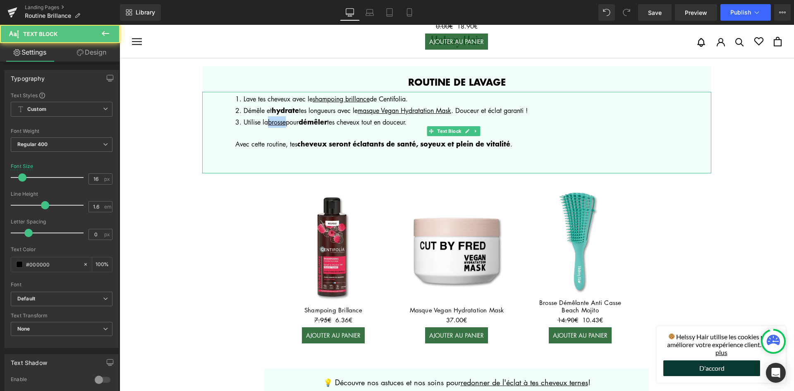
drag, startPoint x: 289, startPoint y: 127, endPoint x: 269, endPoint y: 128, distance: 20.3
click at [269, 128] on li "Utilise la brosse pour démêler tes cheveux tout en douceur." at bounding box center [456, 122] width 443 height 12
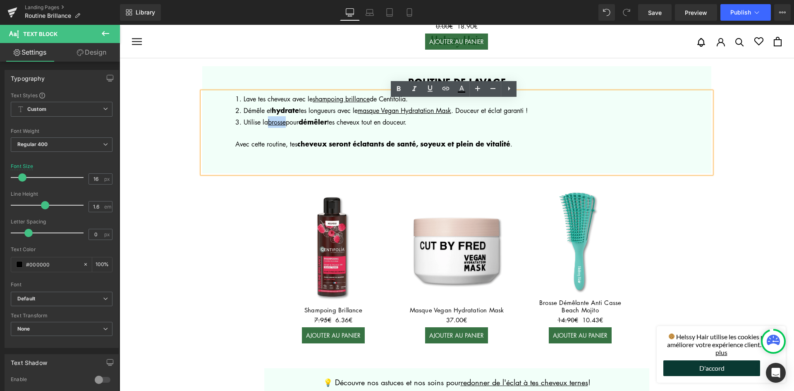
click at [269, 128] on li "Utilise la brosse pour démêler tes cheveux tout en douceur." at bounding box center [456, 122] width 443 height 12
drag, startPoint x: 287, startPoint y: 129, endPoint x: 271, endPoint y: 131, distance: 16.6
click at [271, 127] on u "brosse" at bounding box center [277, 121] width 18 height 9
click at [443, 92] on icon at bounding box center [446, 89] width 10 height 10
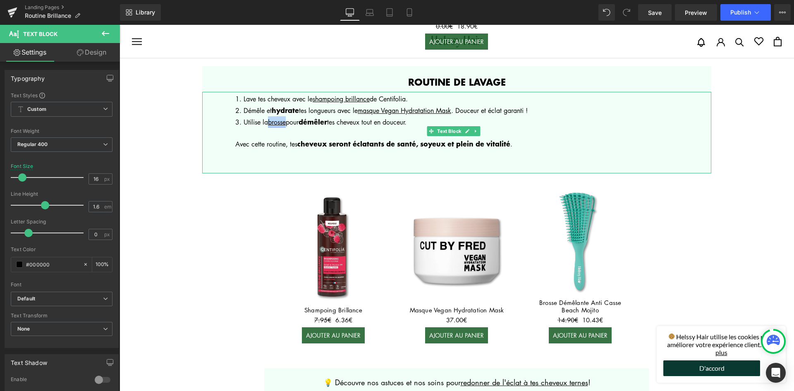
click at [283, 127] on u "brosse" at bounding box center [277, 121] width 18 height 9
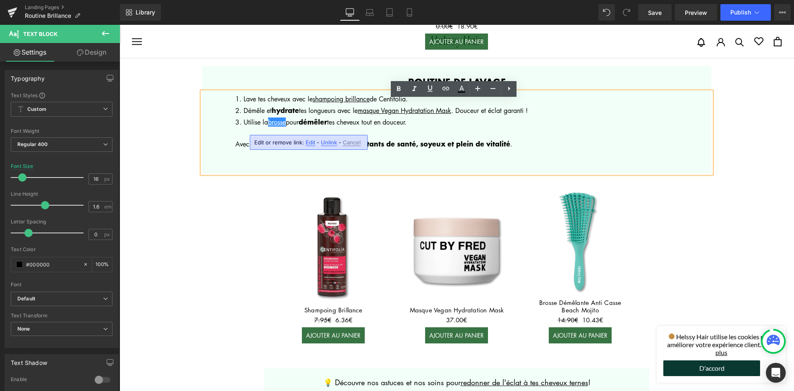
click at [309, 144] on span "Edit" at bounding box center [311, 142] width 10 height 7
click at [318, 150] on input "https://healthyhair-concept.myshopify.com/products/brosse-souple-anti-douleurs?…" at bounding box center [301, 145] width 127 height 21
paste input "lssyhair.com/products/brosse-anti-casse"
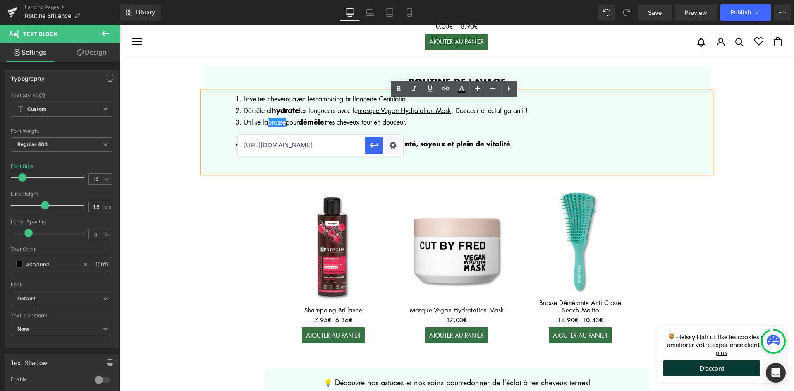
scroll to position [0, 41]
type input "https://helssyhair.com/products/brosse-anti-casse"
click at [373, 147] on icon "button" at bounding box center [374, 145] width 10 height 10
click at [365, 148] on strong "cheveux seront éclatants de santé, soyeux et plein de vitalité" at bounding box center [403, 143] width 213 height 10
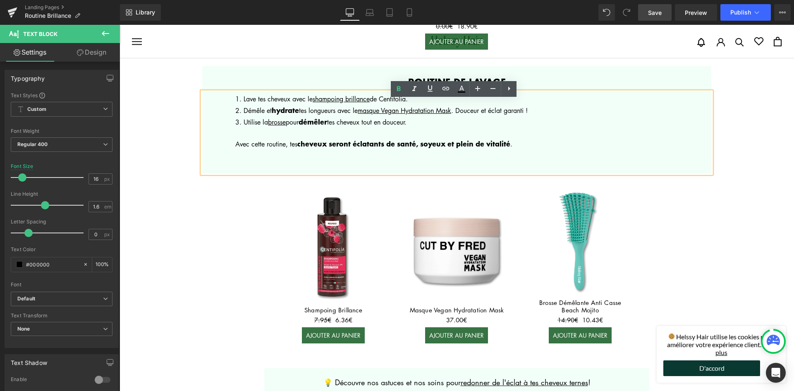
click at [661, 12] on span "Save" at bounding box center [655, 12] width 14 height 9
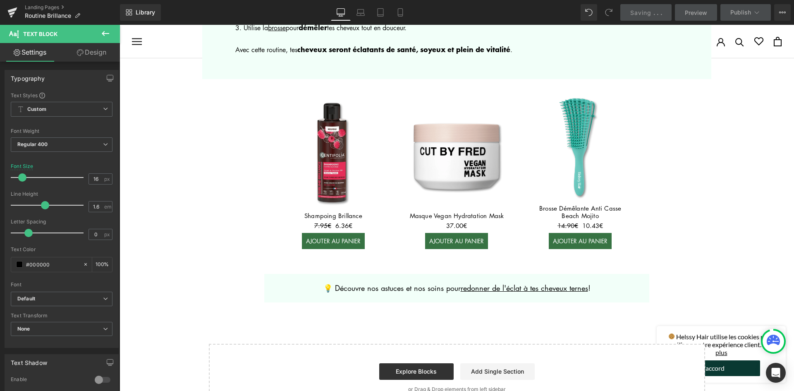
scroll to position [1034, 0]
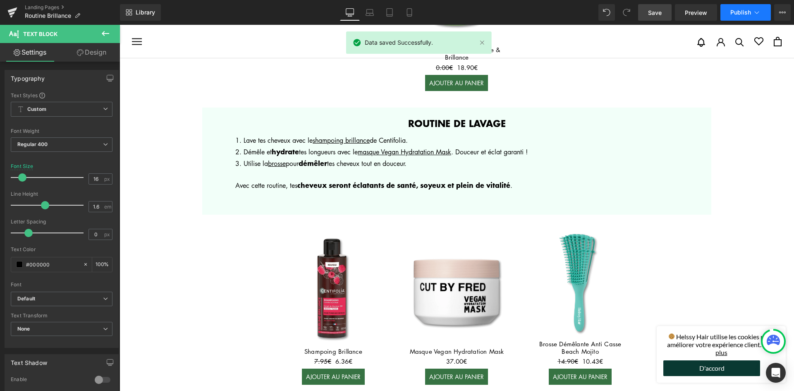
click at [737, 15] on span "Publish" at bounding box center [740, 12] width 21 height 7
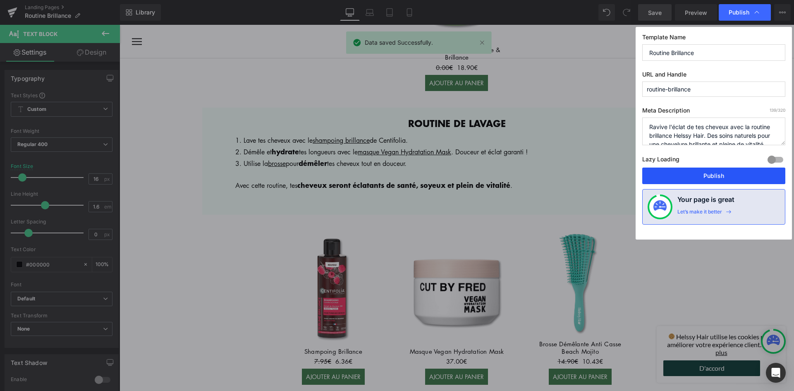
drag, startPoint x: 680, startPoint y: 176, endPoint x: 419, endPoint y: 106, distance: 269.8
click at [680, 176] on button "Publish" at bounding box center [713, 176] width 143 height 17
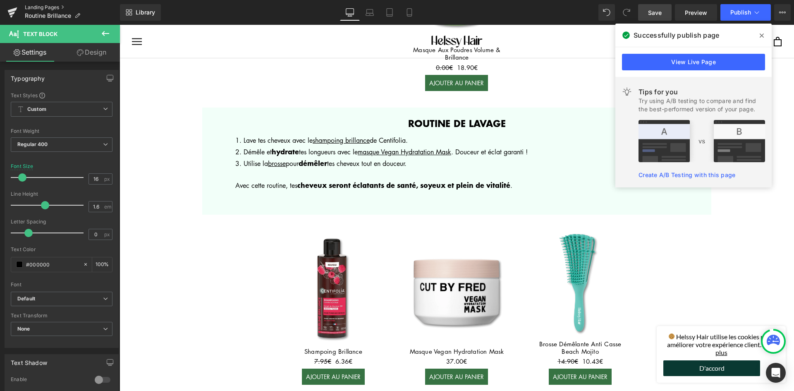
click at [29, 9] on link "Landing Pages" at bounding box center [72, 7] width 95 height 7
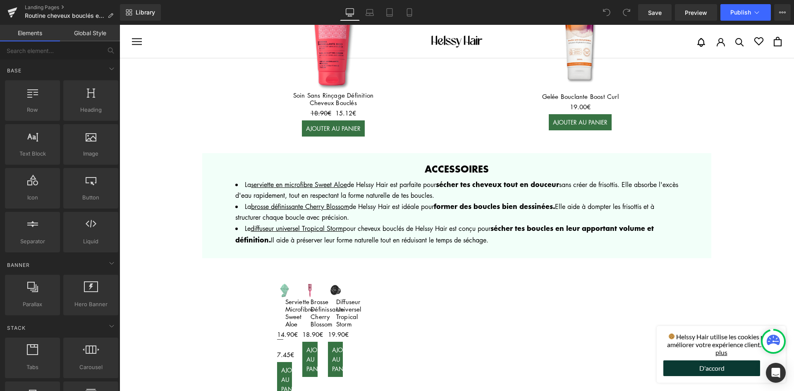
scroll to position [951, 0]
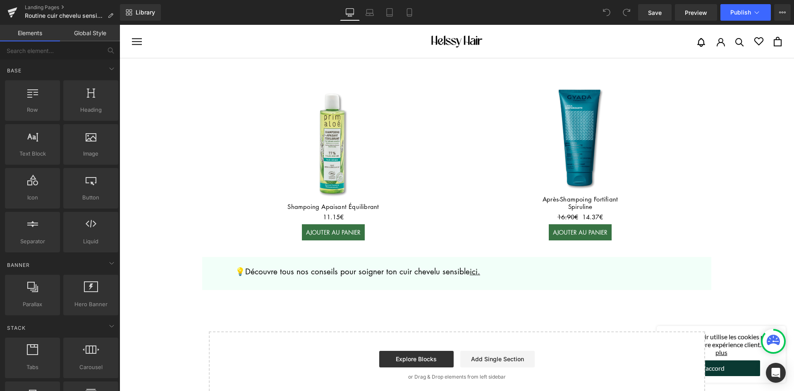
scroll to position [1282, 0]
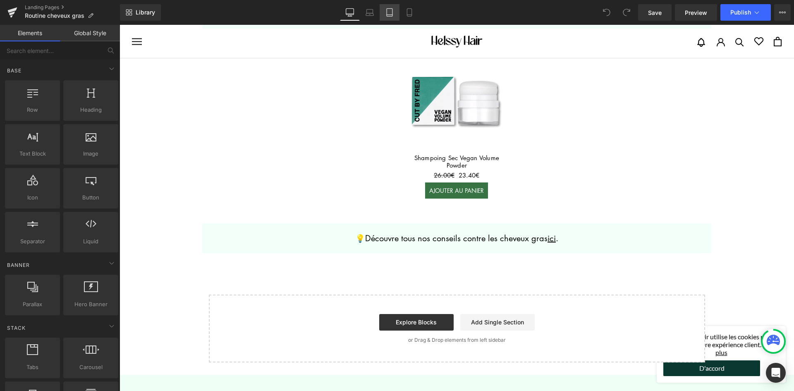
scroll to position [993, 0]
